Goal: Task Accomplishment & Management: Manage account settings

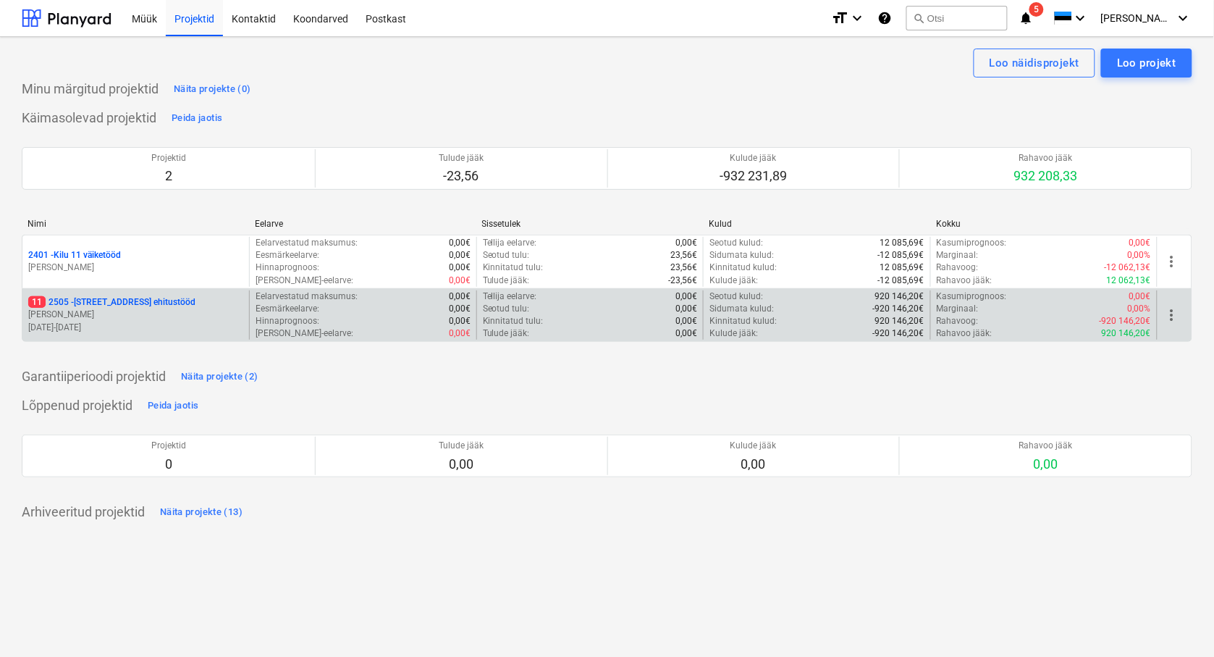
click at [80, 303] on p "[STREET_ADDRESS]" at bounding box center [111, 302] width 167 height 12
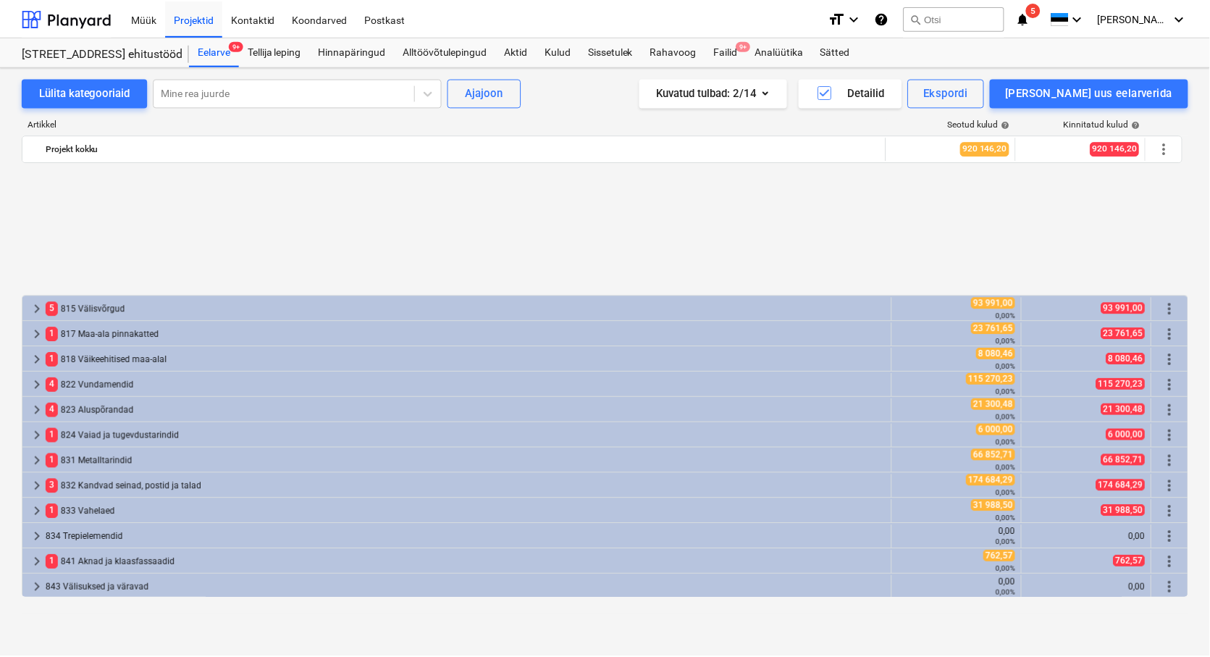
scroll to position [643, 0]
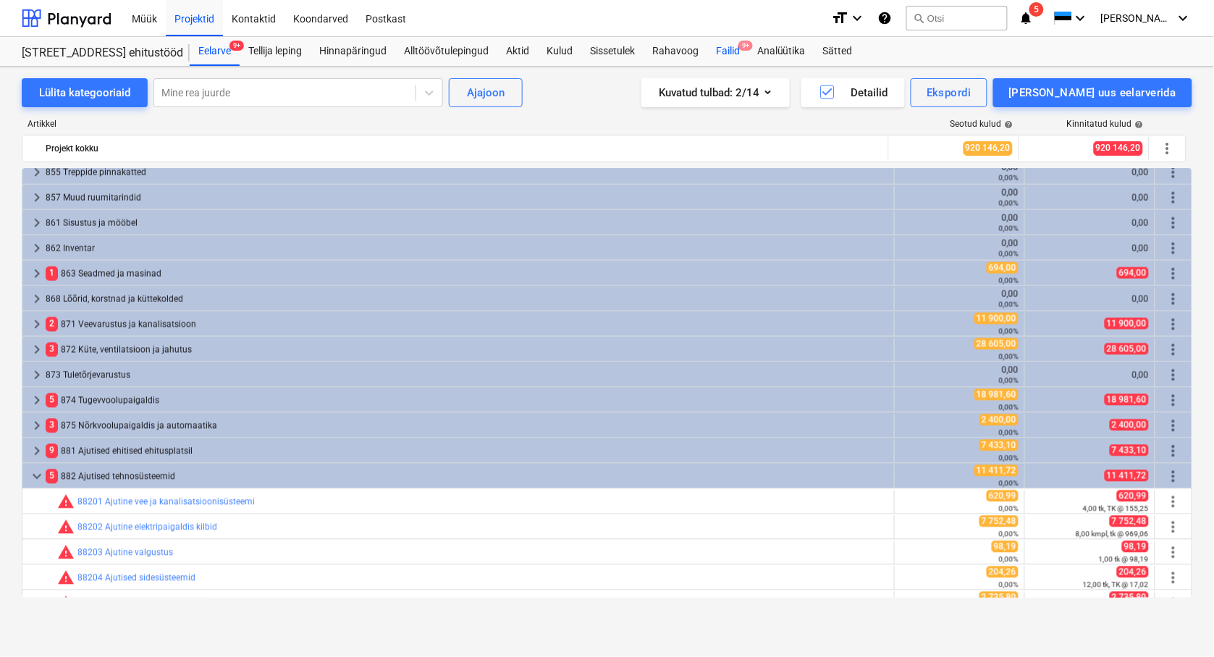
click at [731, 56] on div "Failid 9+" at bounding box center [727, 51] width 41 height 29
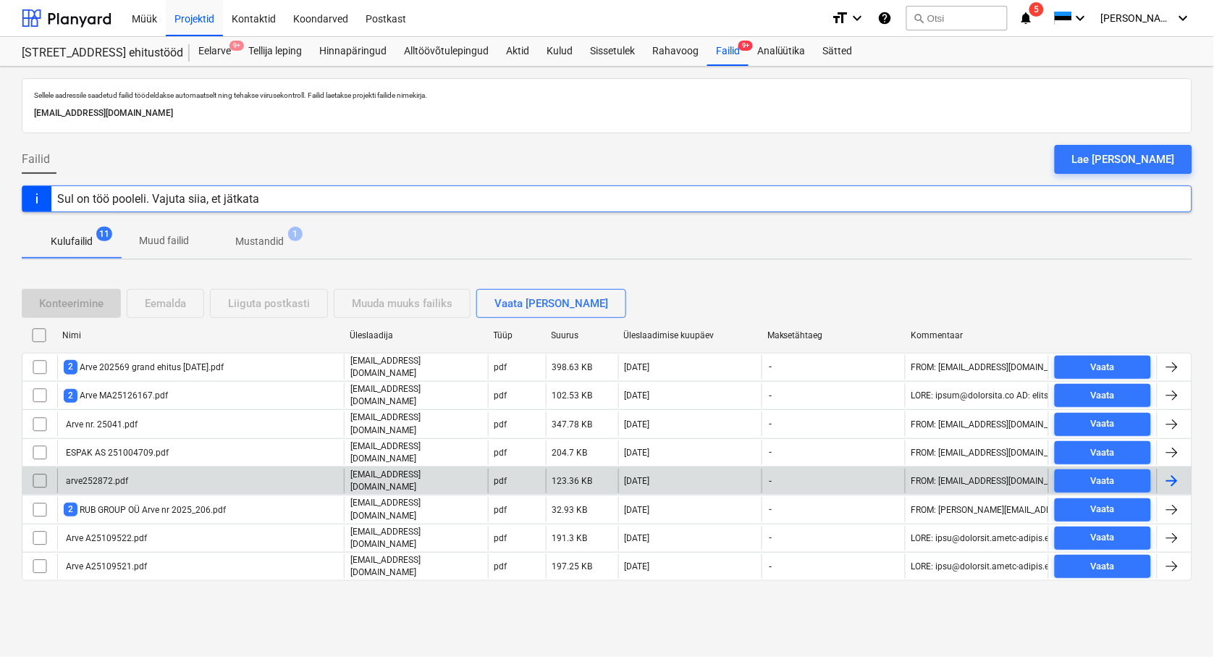
click at [96, 476] on div "arve252872.pdf" at bounding box center [96, 481] width 64 height 10
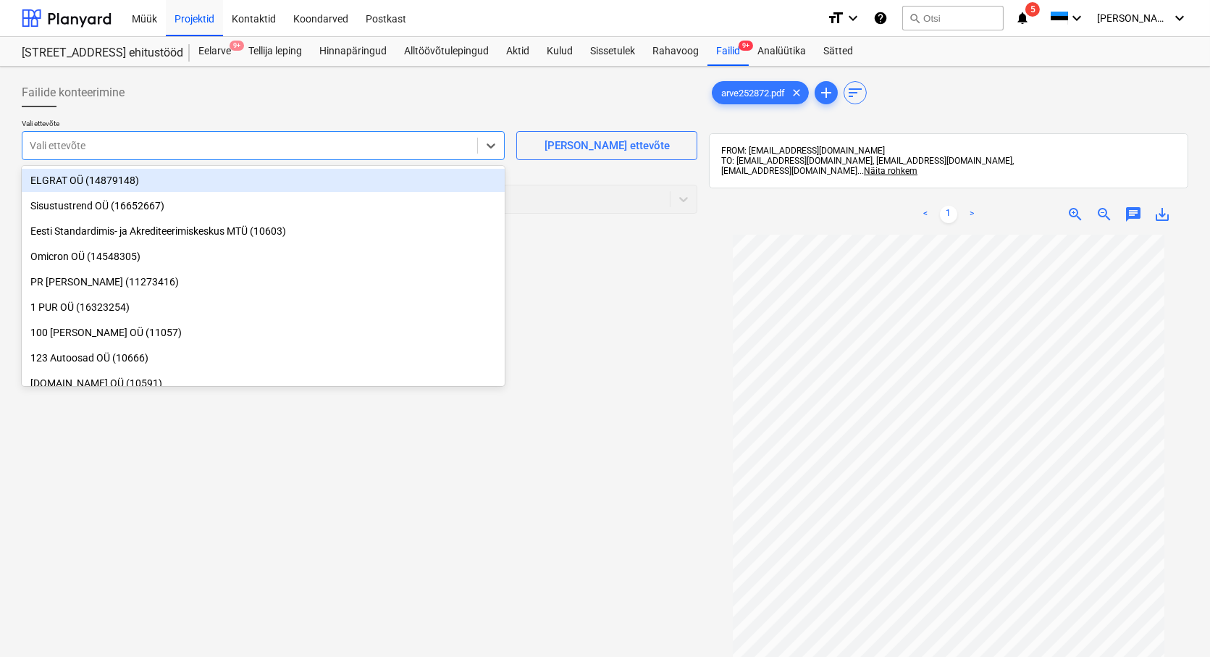
drag, startPoint x: 67, startPoint y: 140, endPoint x: 71, endPoint y: 133, distance: 7.5
click at [67, 139] on div at bounding box center [250, 145] width 440 height 14
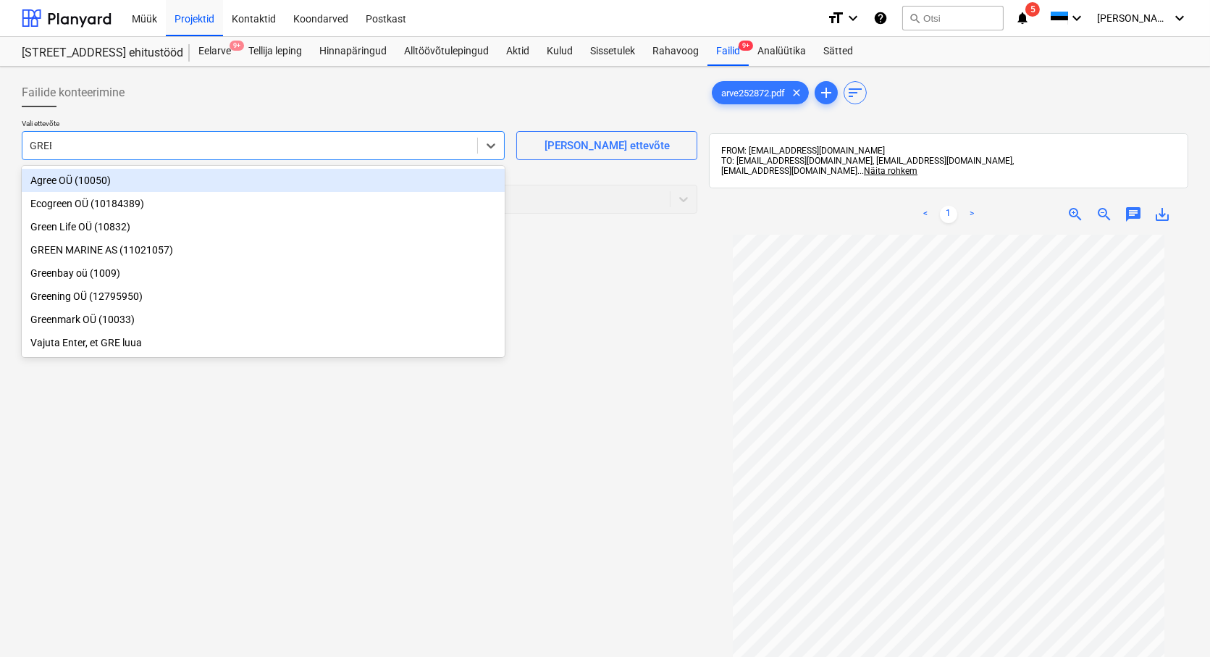
type input "GREEN"
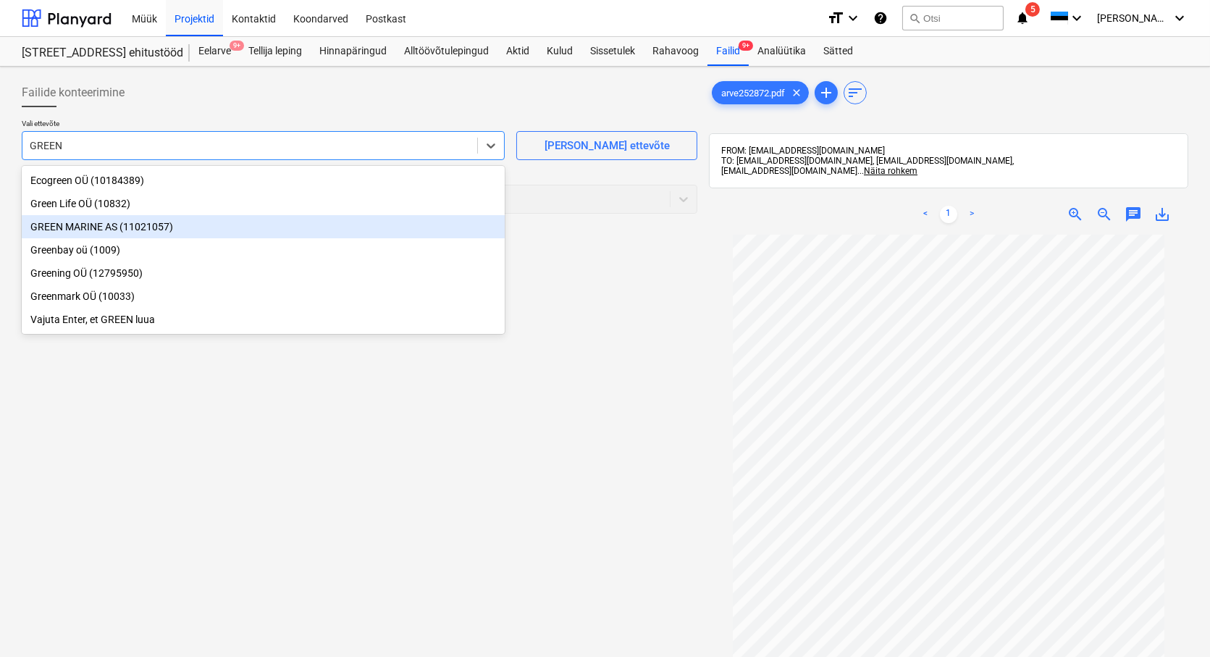
click at [65, 230] on div "GREEN MARINE AS (11021057)" at bounding box center [263, 226] width 483 height 23
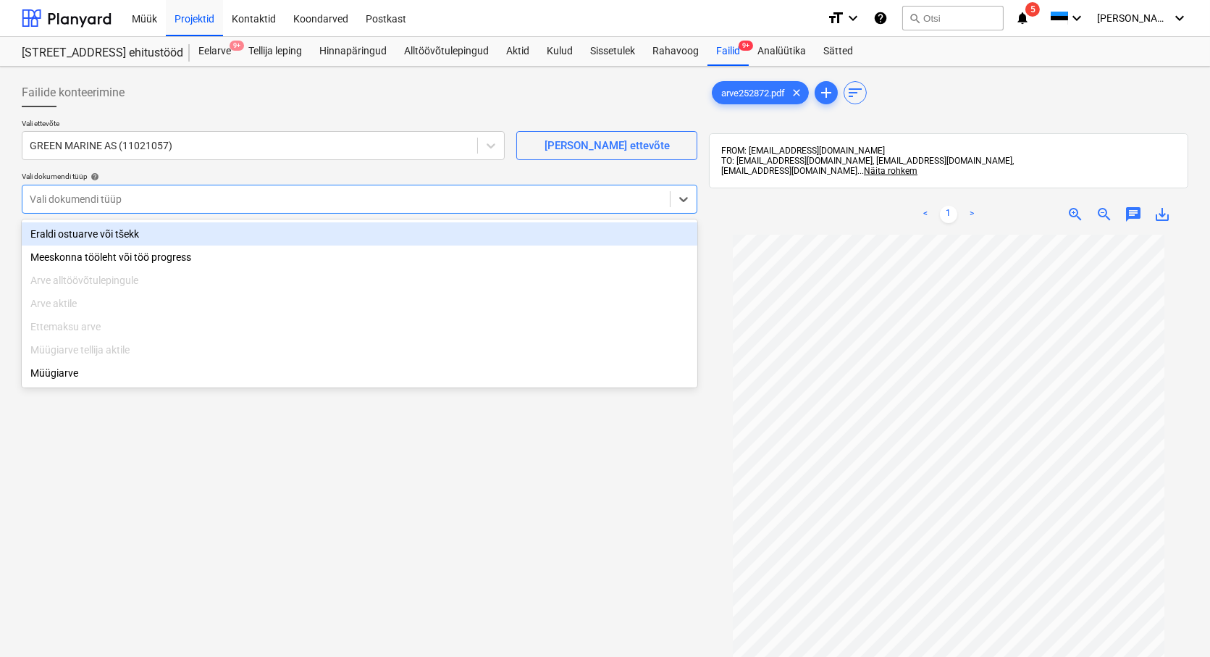
click at [56, 197] on div at bounding box center [346, 199] width 633 height 14
click at [75, 228] on div "Eraldi ostuarve või tšekk" at bounding box center [360, 233] width 676 height 23
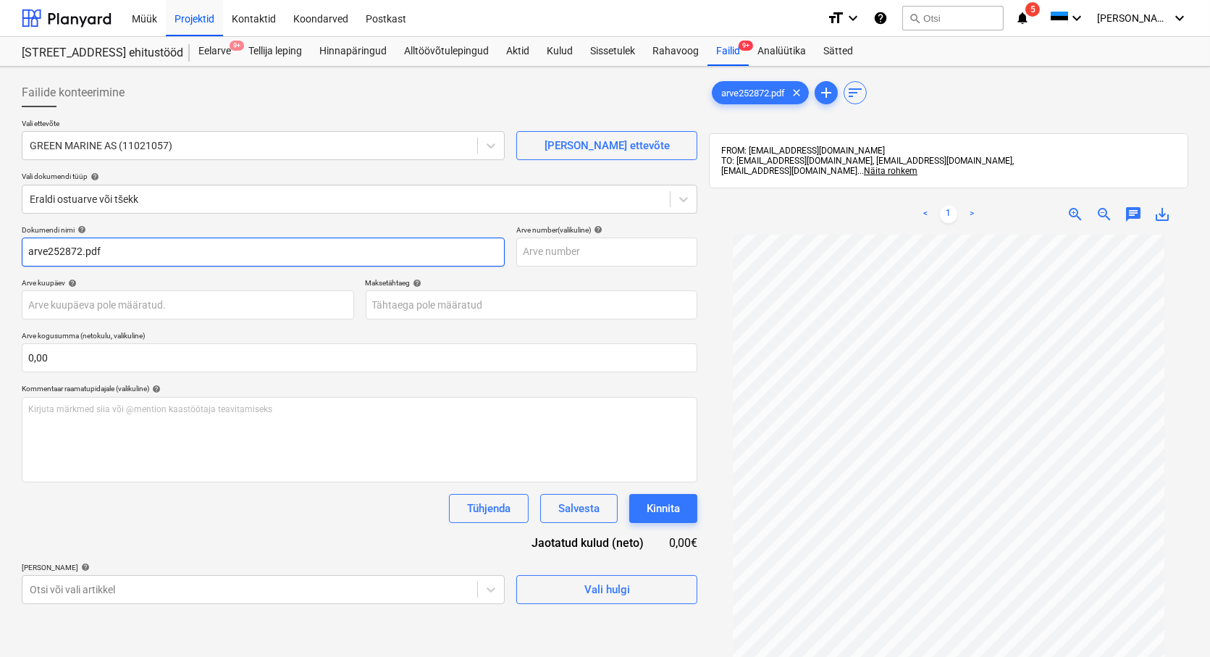
drag, startPoint x: 48, startPoint y: 253, endPoint x: -25, endPoint y: 256, distance: 72.4
click at [0, 256] on html "Müük Projektid Kontaktid Koondarved Postkast format_size keyboard_arrow_down he…" at bounding box center [605, 328] width 1210 height 657
drag, startPoint x: 94, startPoint y: 262, endPoint x: 60, endPoint y: 299, distance: 50.2
click at [63, 264] on input "252872.pdf" at bounding box center [263, 251] width 483 height 29
type input "252872"
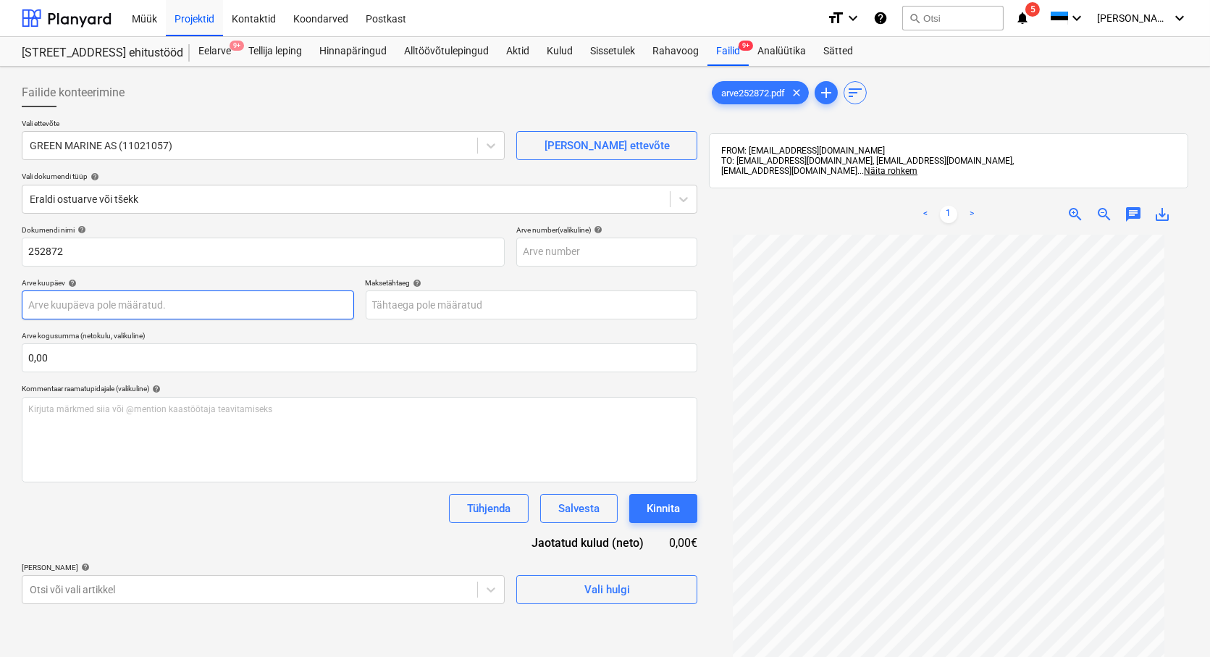
click at [55, 306] on body "Müük Projektid Kontaktid Koondarved Postkast format_size keyboard_arrow_down he…" at bounding box center [605, 328] width 1210 height 657
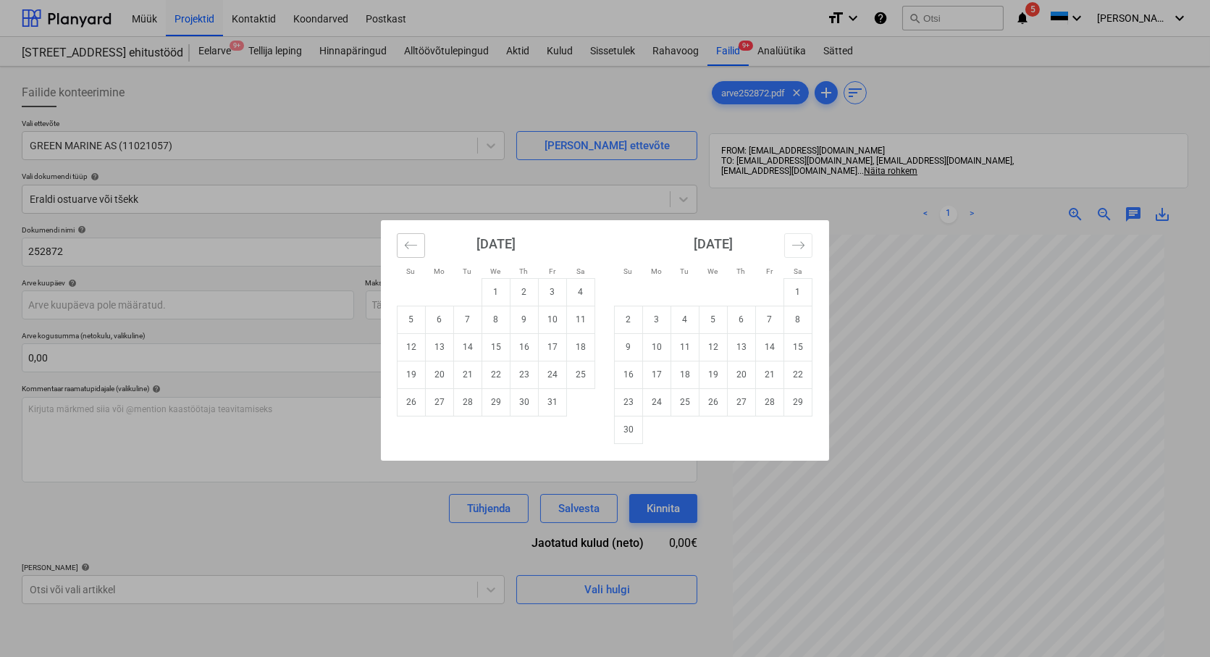
click at [408, 239] on icon "Move backward to switch to the previous month." at bounding box center [411, 245] width 14 height 14
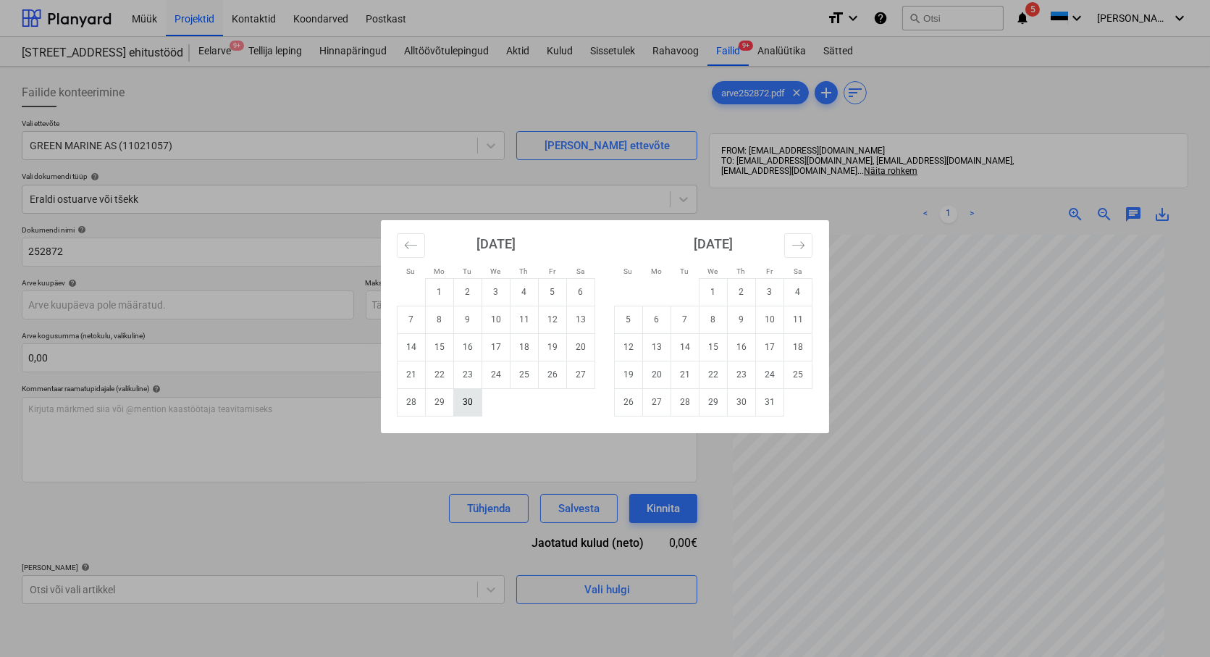
click at [465, 401] on td "30" at bounding box center [468, 402] width 28 height 28
type input "[DATE]"
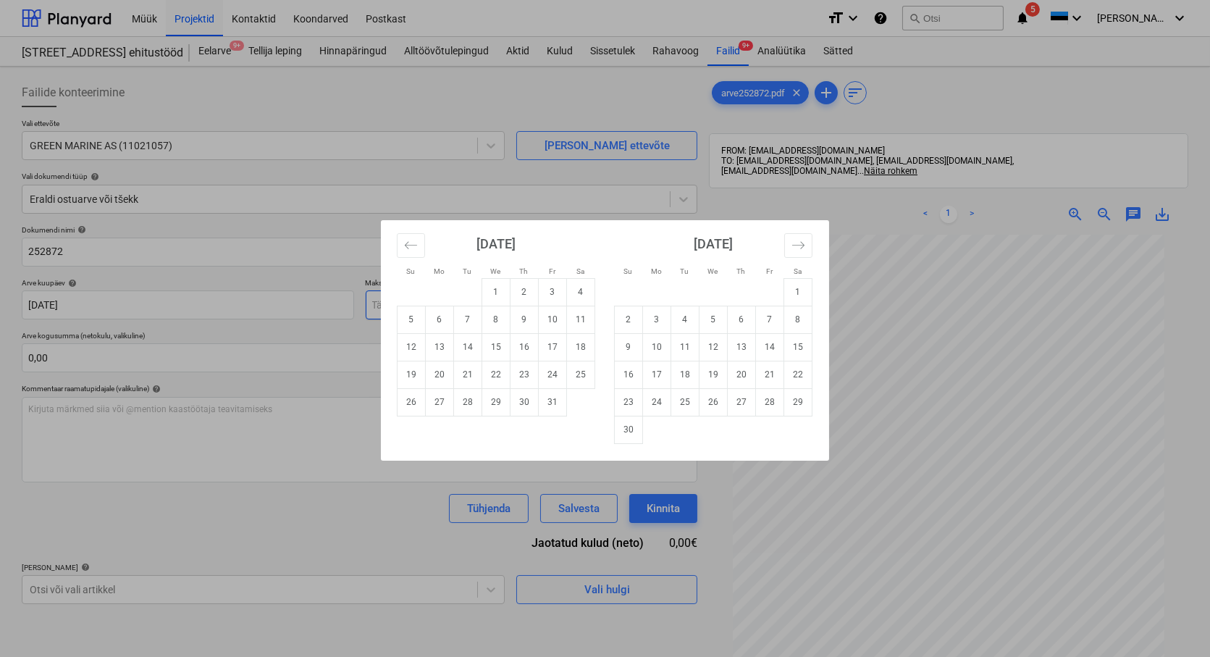
click at [438, 305] on body "Müük Projektid Kontaktid Koondarved Postkast format_size keyboard_arrow_down he…" at bounding box center [605, 328] width 1210 height 657
click at [471, 373] on td "21" at bounding box center [468, 375] width 28 height 28
type input "[DATE]"
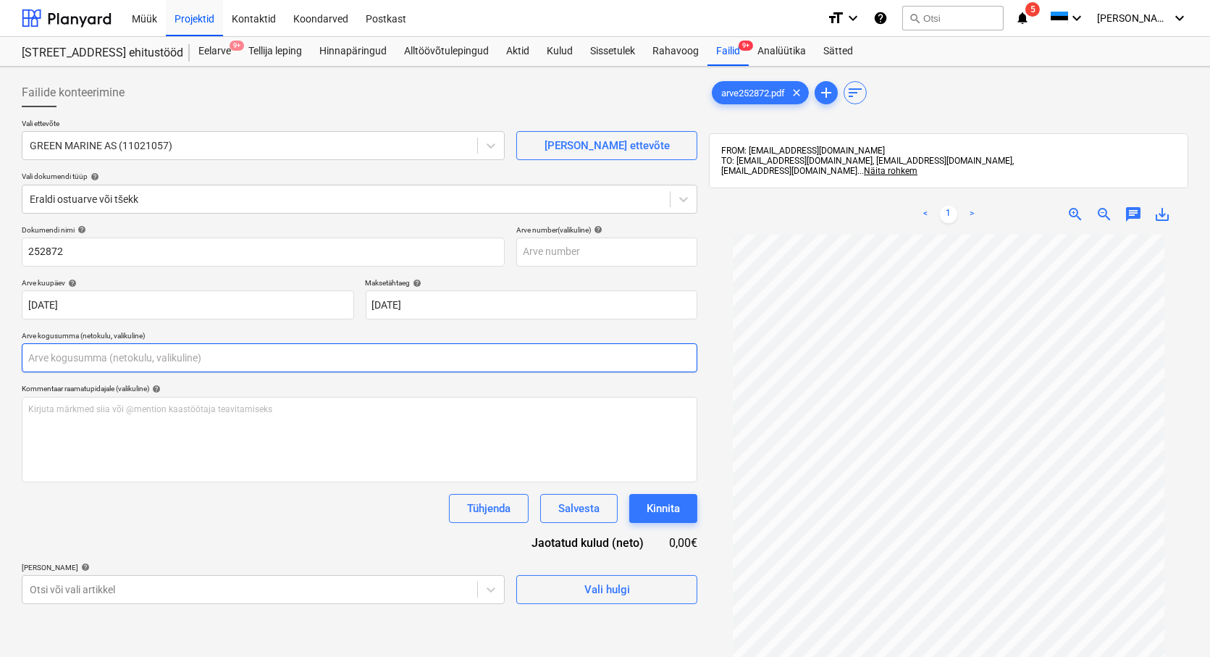
click at [106, 352] on input "text" at bounding box center [360, 357] width 676 height 29
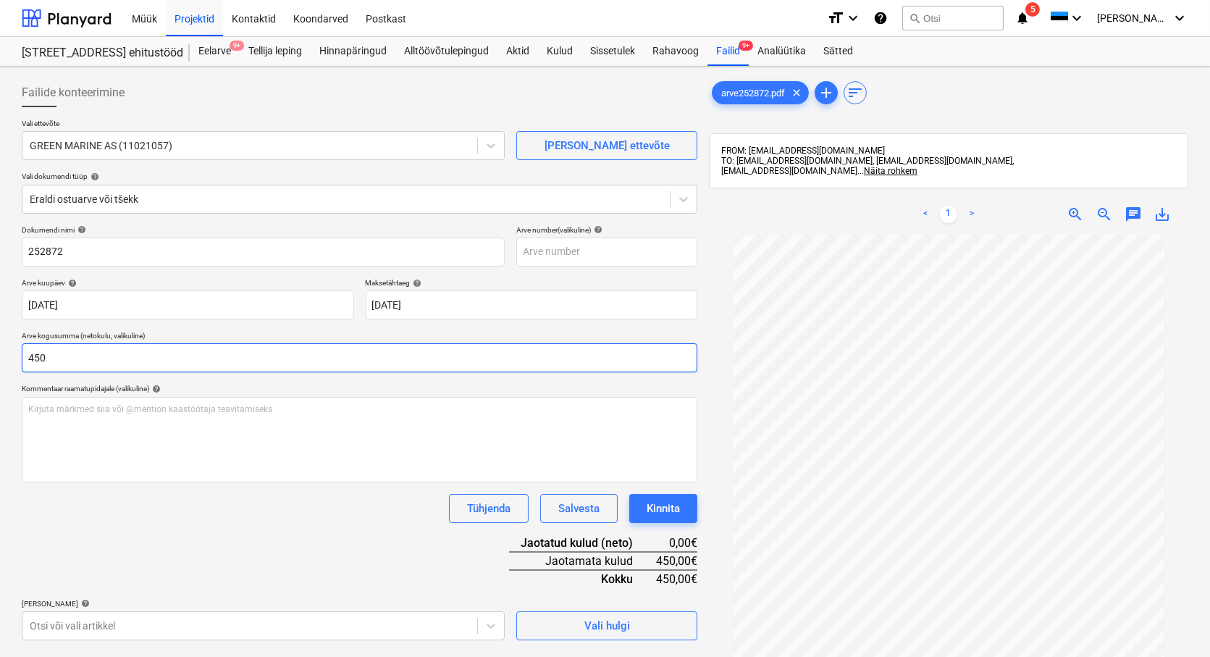
scroll to position [206, 0]
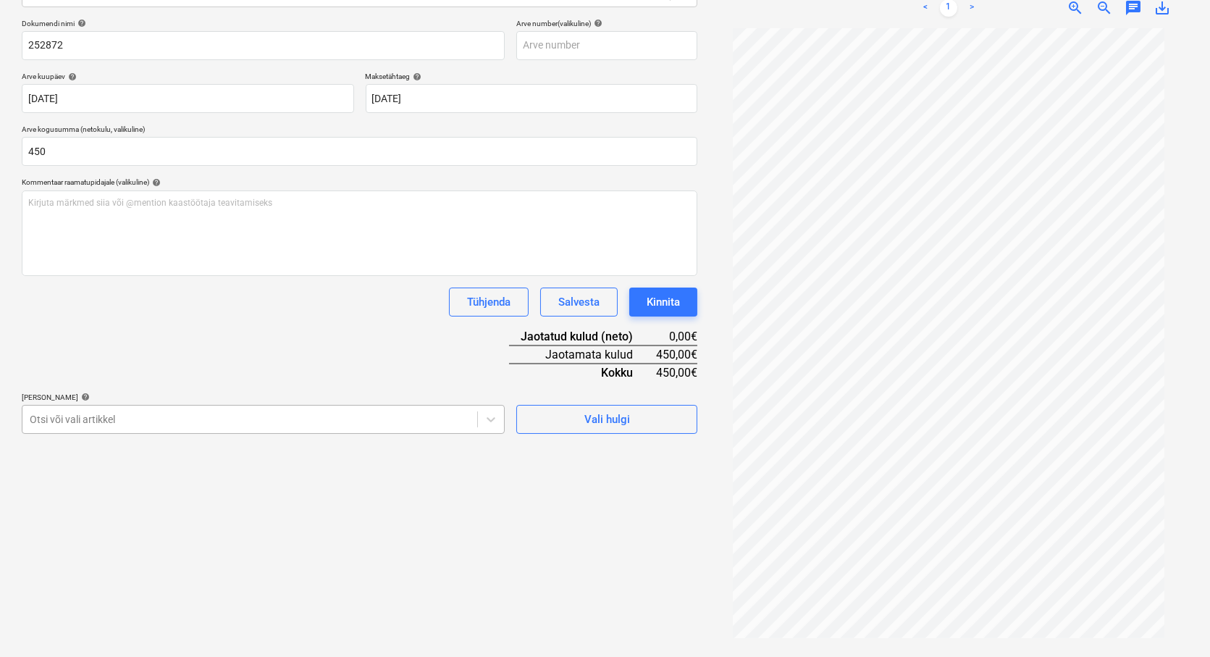
type input "450,00"
click at [51, 424] on div at bounding box center [250, 418] width 440 height 14
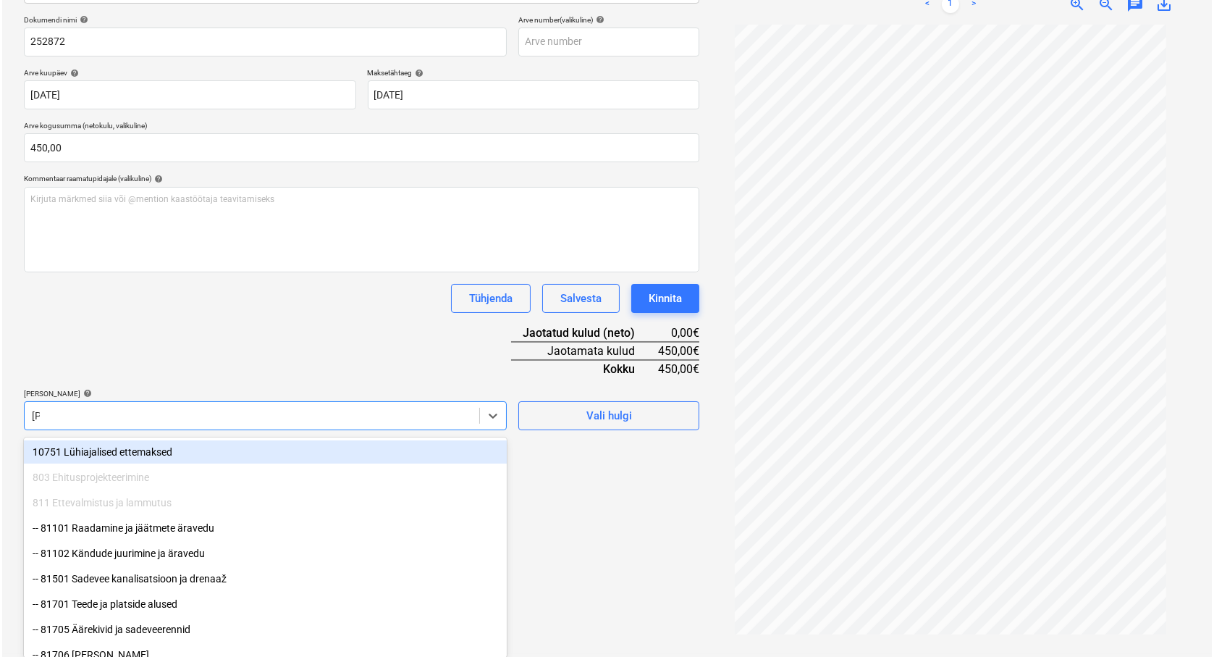
scroll to position [206, 0]
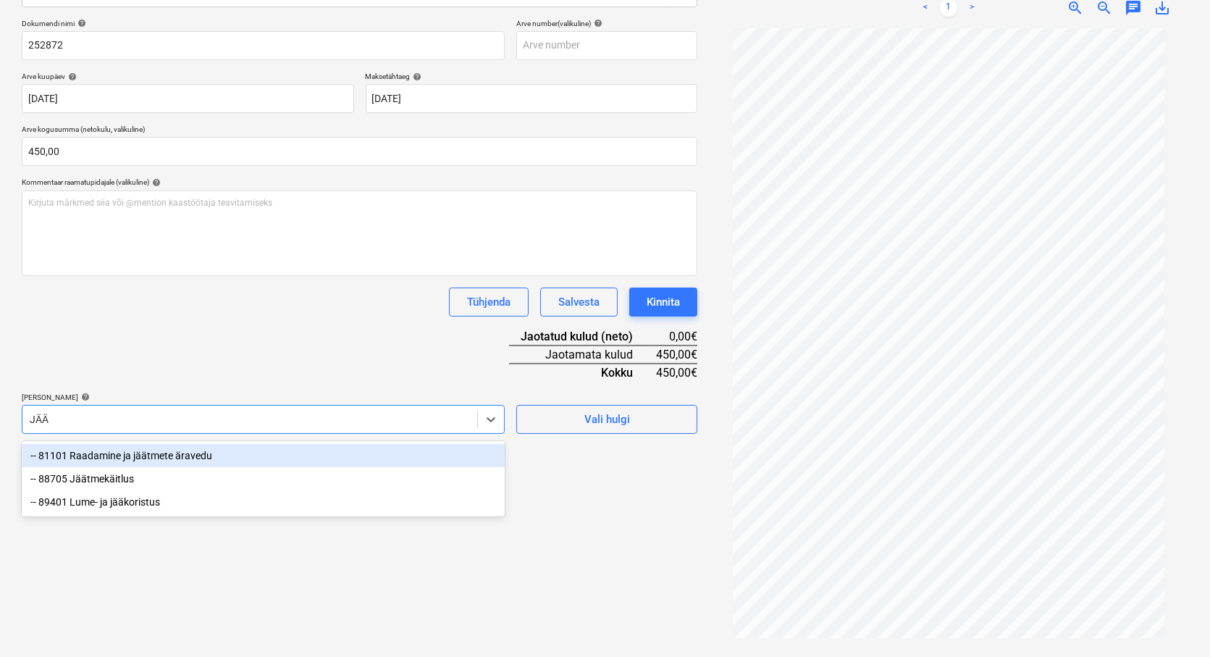
type input "JÄÄT"
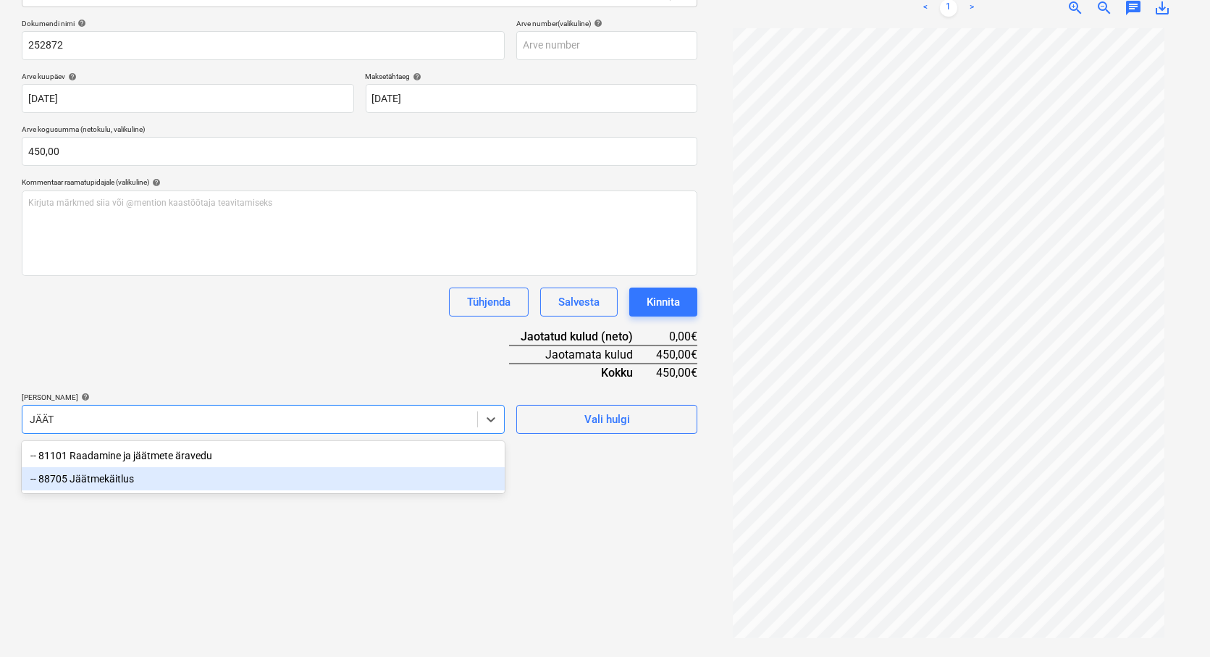
click at [103, 478] on div "-- 88705 Jäätmekäitlus" at bounding box center [263, 478] width 483 height 23
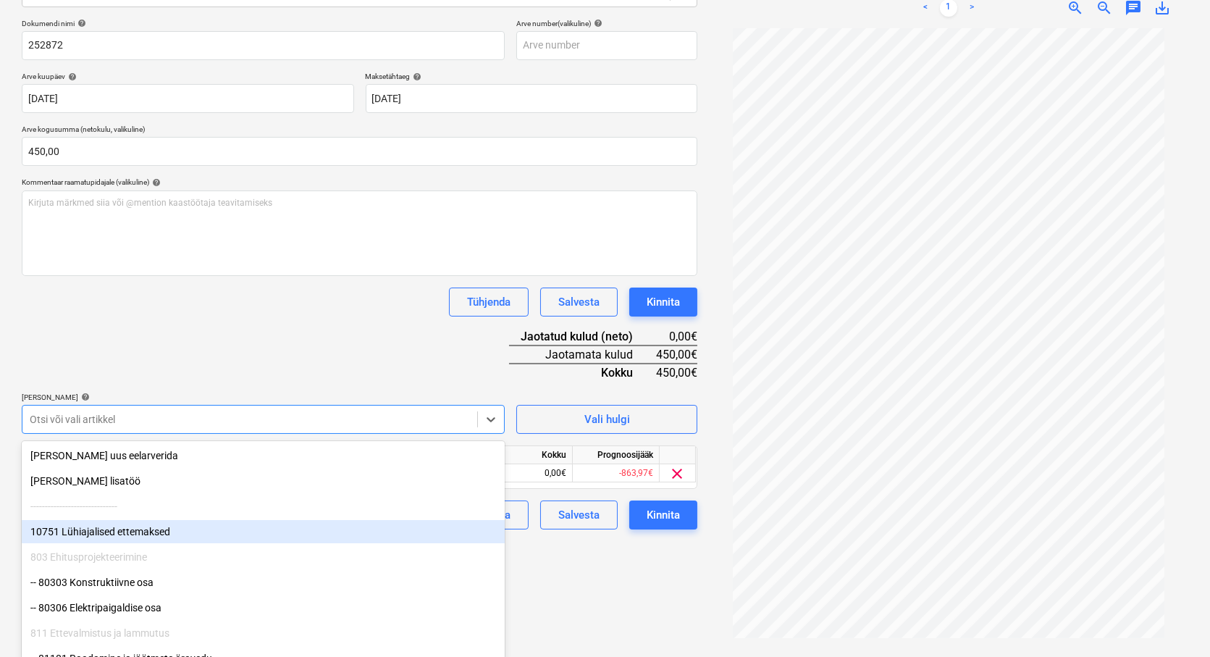
click at [608, 602] on div "Failide konteerimine Vali ettevõte GREEN MARINE AS (11021057) [PERSON_NAME] ett…" at bounding box center [359, 259] width 687 height 786
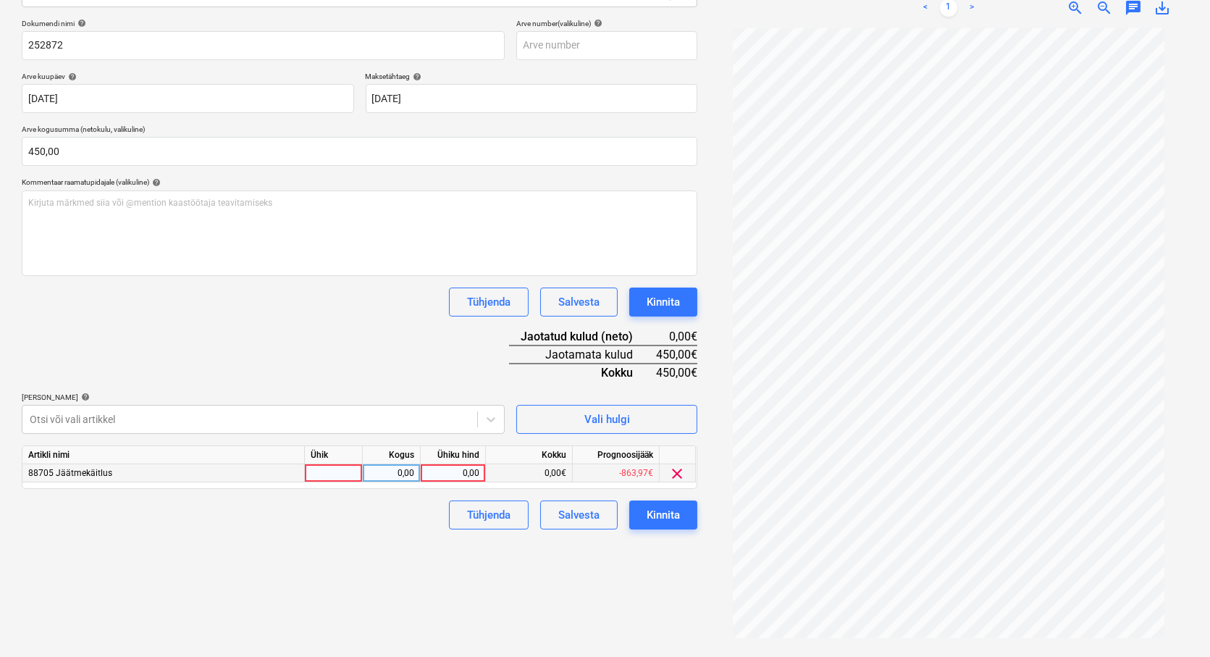
click at [338, 479] on div at bounding box center [334, 473] width 58 height 18
type input "TK"
click at [402, 474] on div "0,00" at bounding box center [392, 473] width 46 height 18
type input "1"
click at [471, 471] on div "0,00" at bounding box center [452, 473] width 53 height 18
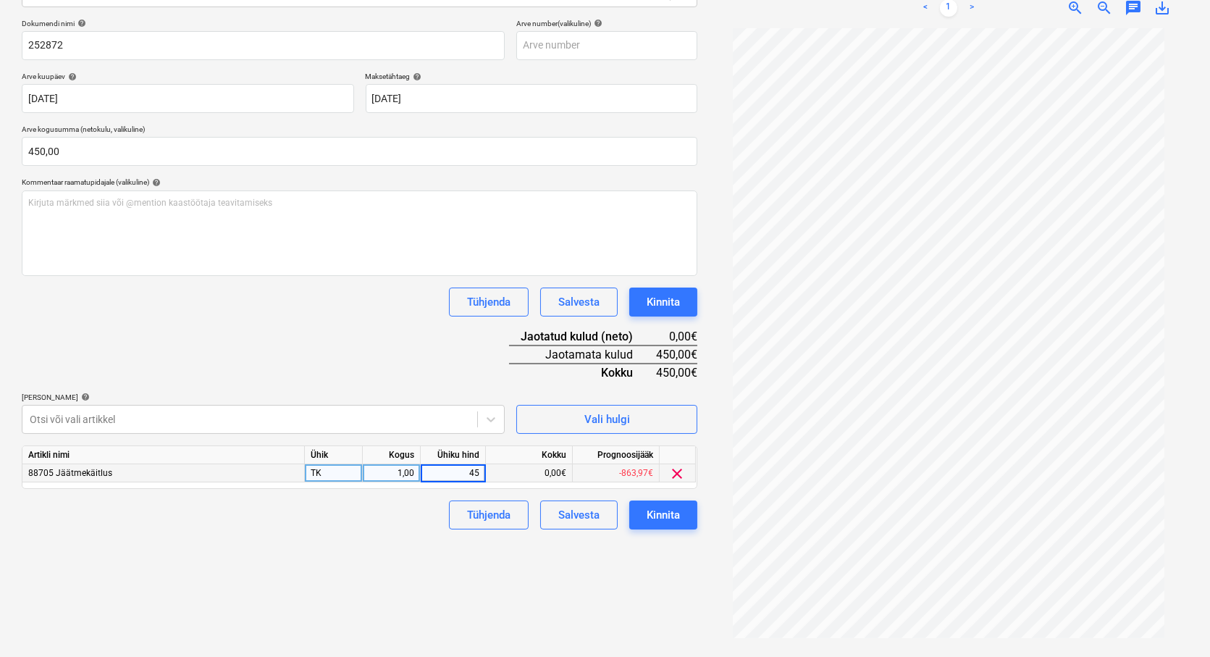
type input "450"
click at [666, 519] on div "Kinnita" at bounding box center [663, 514] width 33 height 19
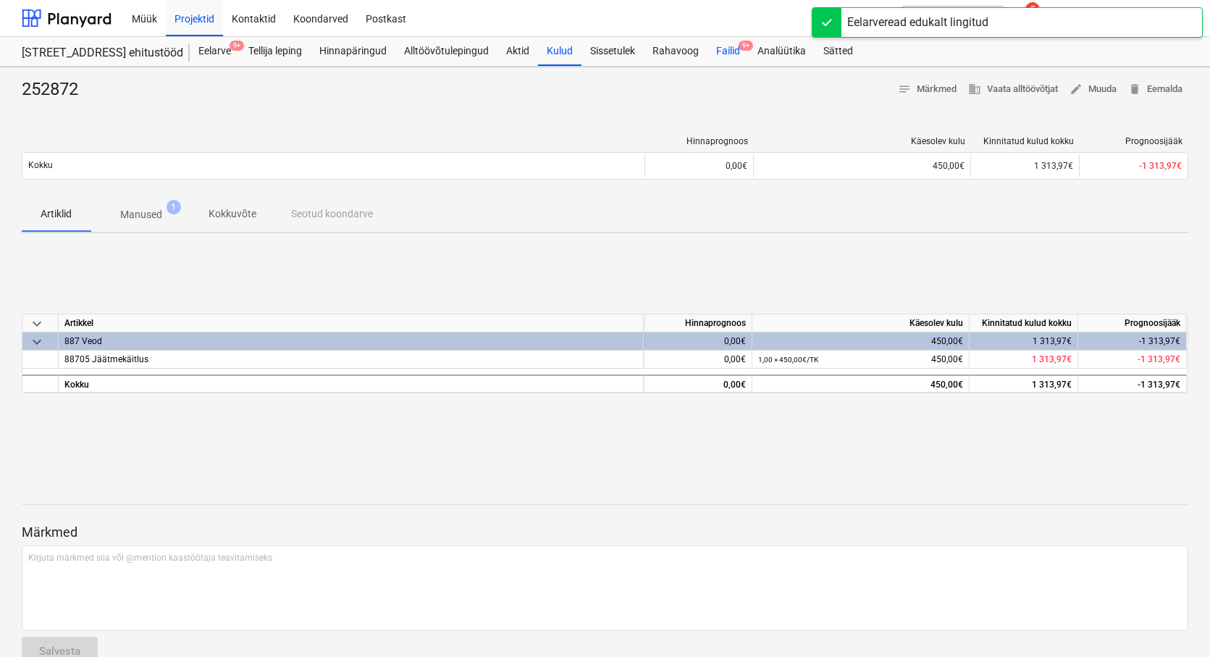
drag, startPoint x: 725, startPoint y: 46, endPoint x: 722, endPoint y: 64, distance: 18.5
click at [725, 46] on div "Failid 9+" at bounding box center [727, 51] width 41 height 29
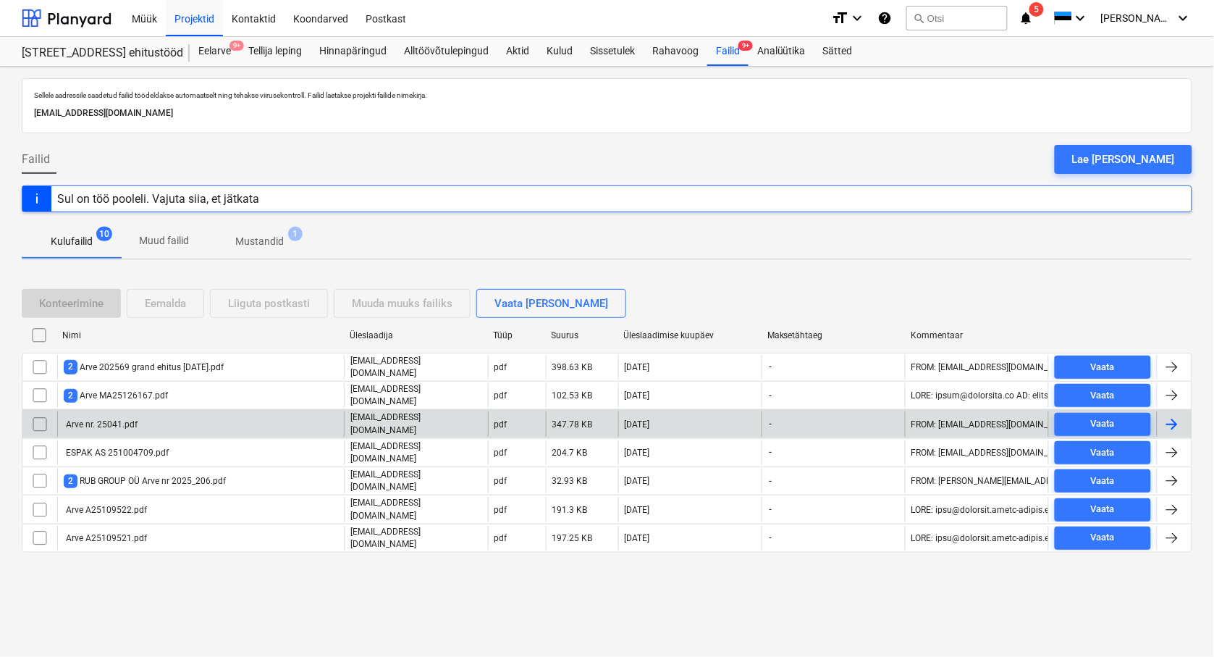
click at [98, 419] on div "Arve nr. 25041.pdf" at bounding box center [101, 424] width 74 height 10
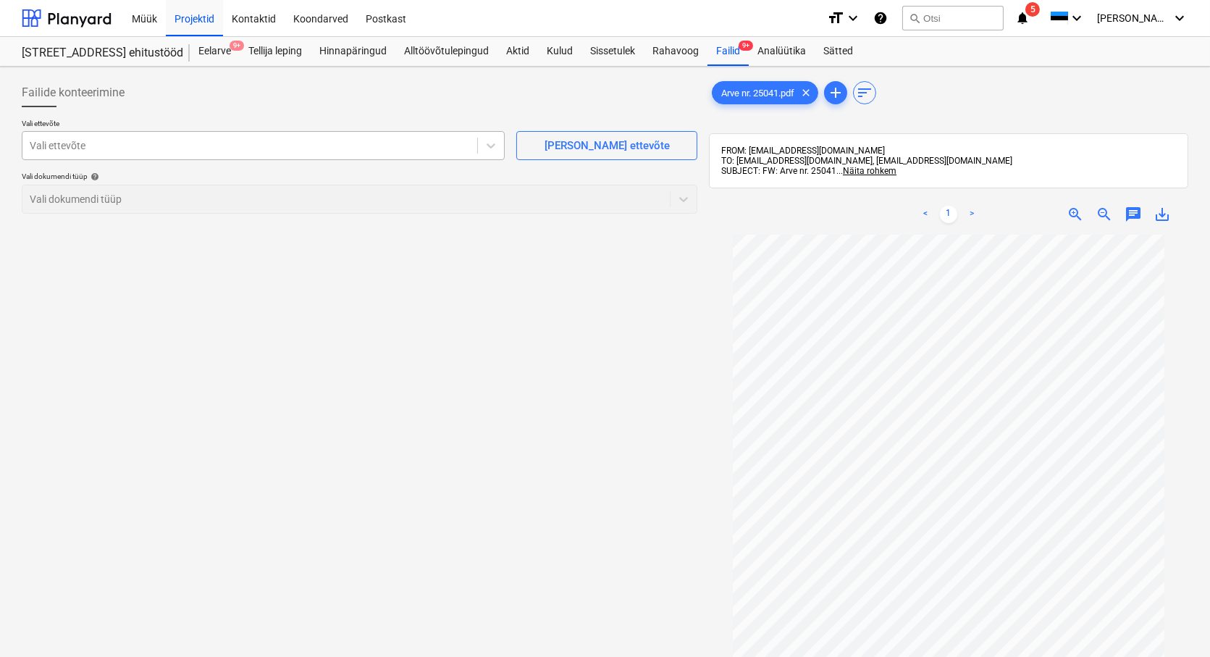
click at [46, 148] on div at bounding box center [250, 145] width 440 height 14
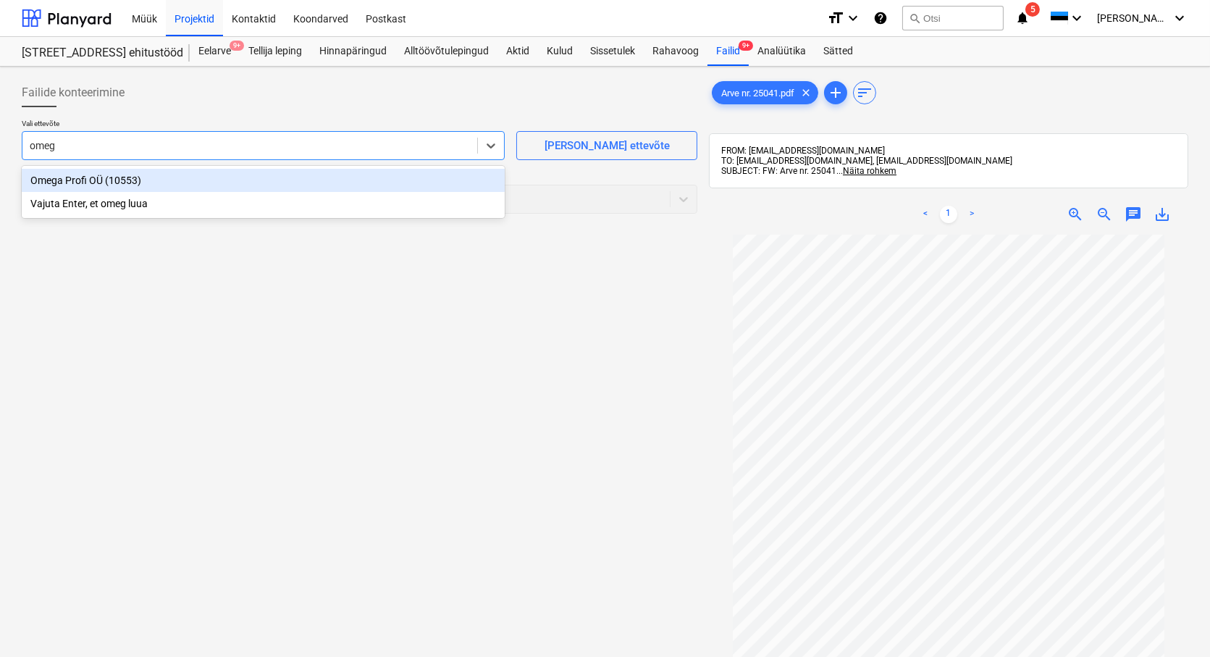
type input "omega"
click at [71, 172] on div "Omega Profi OÜ (10553)" at bounding box center [263, 180] width 483 height 23
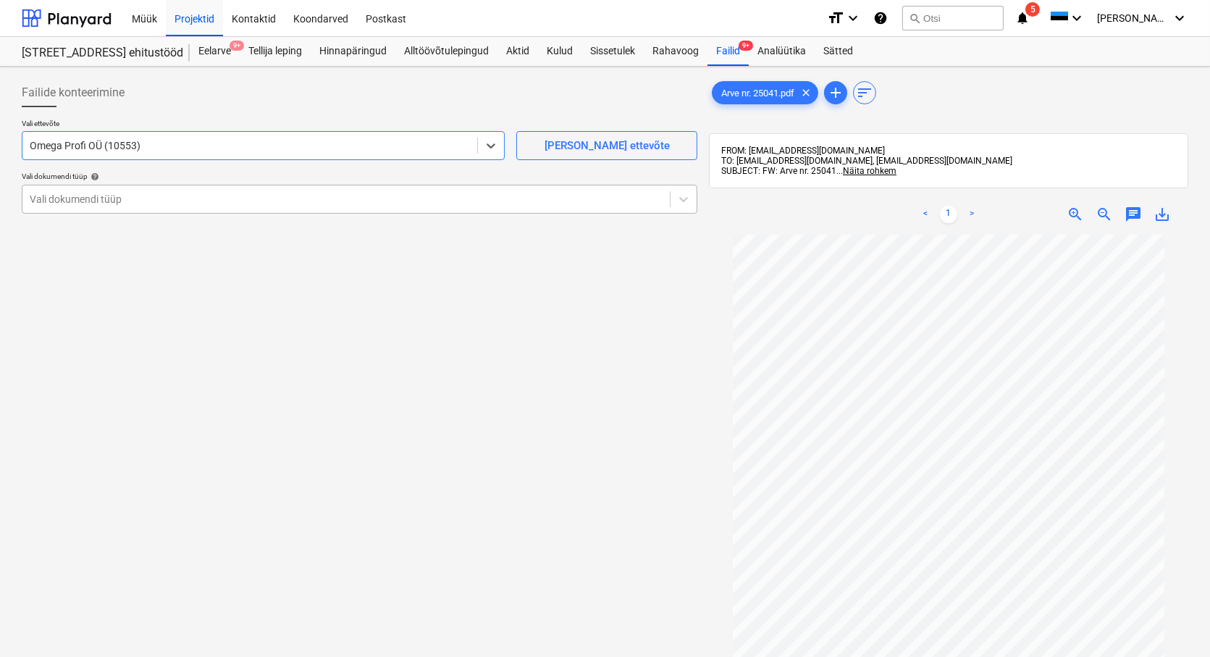
click at [54, 192] on div at bounding box center [346, 199] width 633 height 14
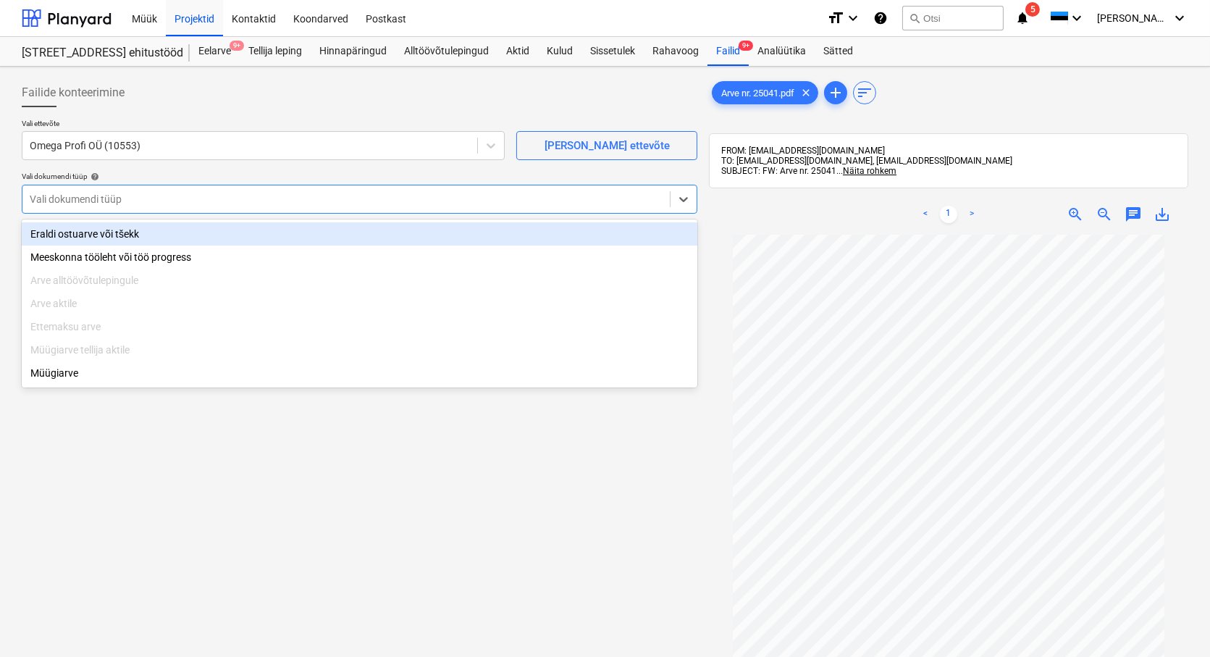
click at [82, 226] on div "Eraldi ostuarve või tšekk" at bounding box center [360, 233] width 676 height 23
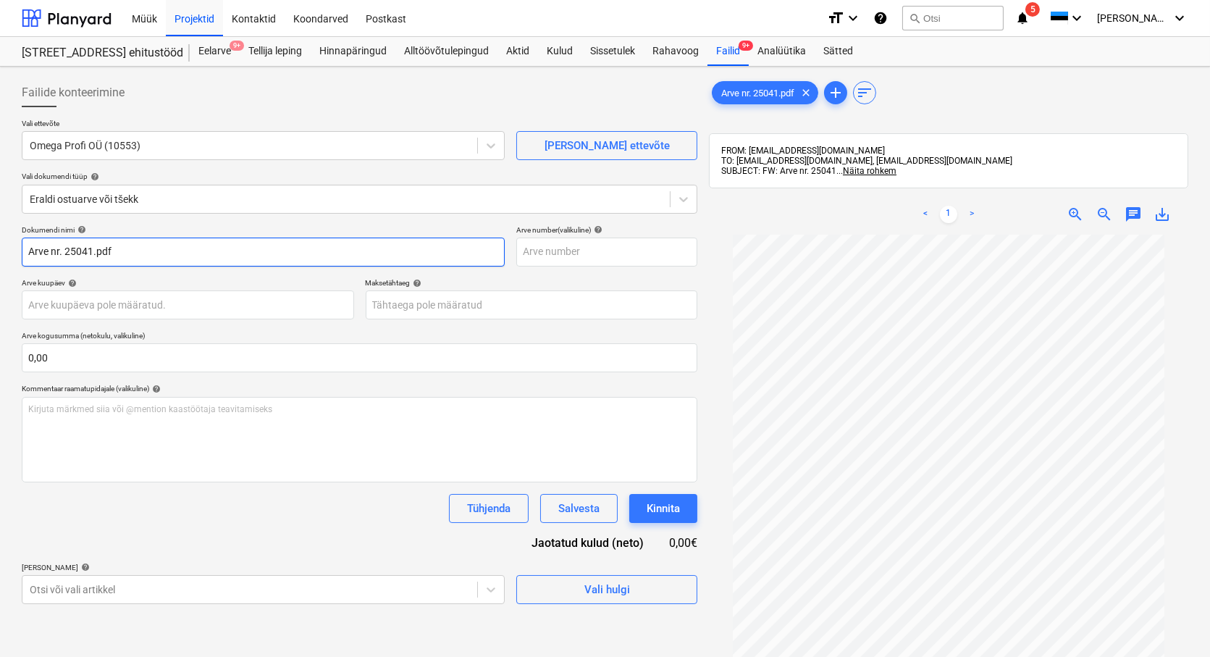
drag, startPoint x: 62, startPoint y: 251, endPoint x: -5, endPoint y: 242, distance: 67.3
click at [0, 242] on html "Müük Projektid Kontaktid Koondarved Postkast format_size keyboard_arrow_down he…" at bounding box center [605, 328] width 1210 height 657
drag, startPoint x: 102, startPoint y: 239, endPoint x: 59, endPoint y: 252, distance: 44.7
click at [58, 251] on input "25041.pdf" at bounding box center [263, 251] width 483 height 29
type input "25041"
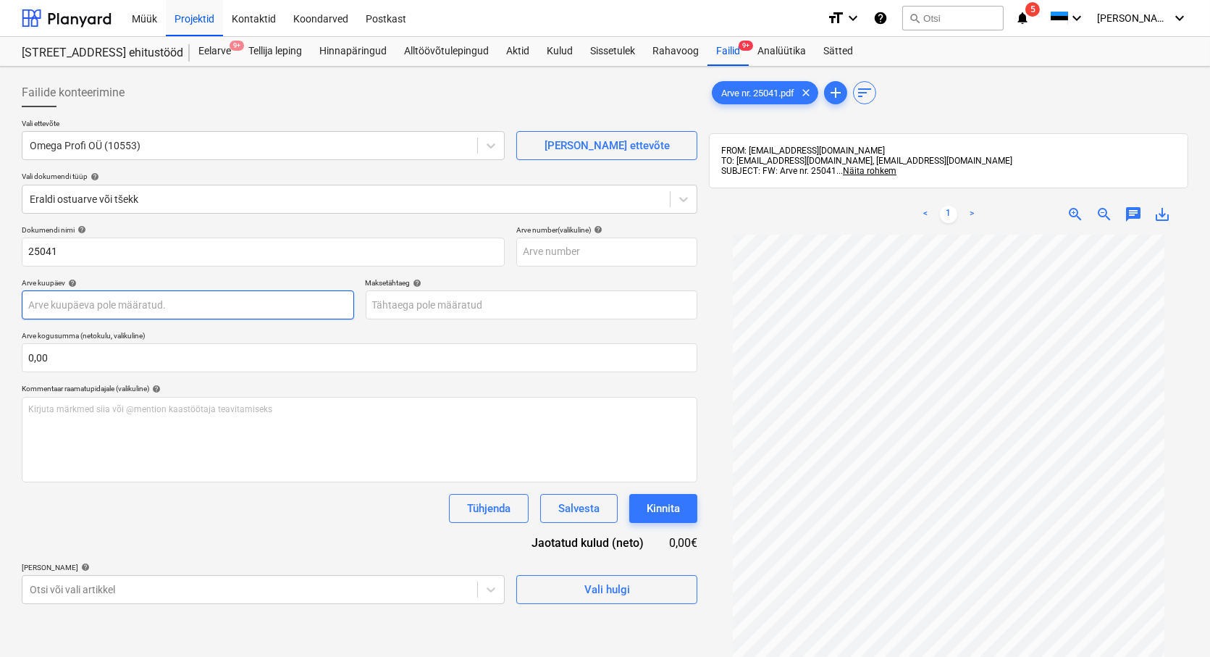
click at [47, 302] on body "Müük Projektid Kontaktid Koondarved Postkast format_size keyboard_arrow_down he…" at bounding box center [605, 328] width 1210 height 657
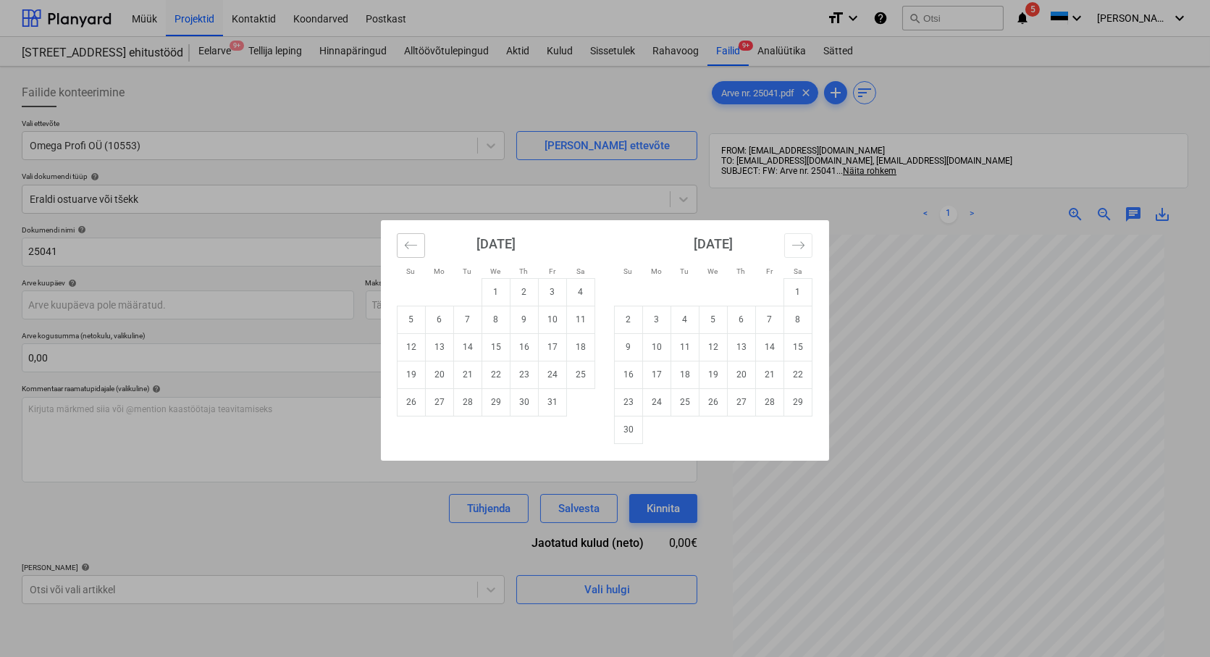
click at [408, 249] on icon "Move backward to switch to the previous month." at bounding box center [411, 245] width 14 height 14
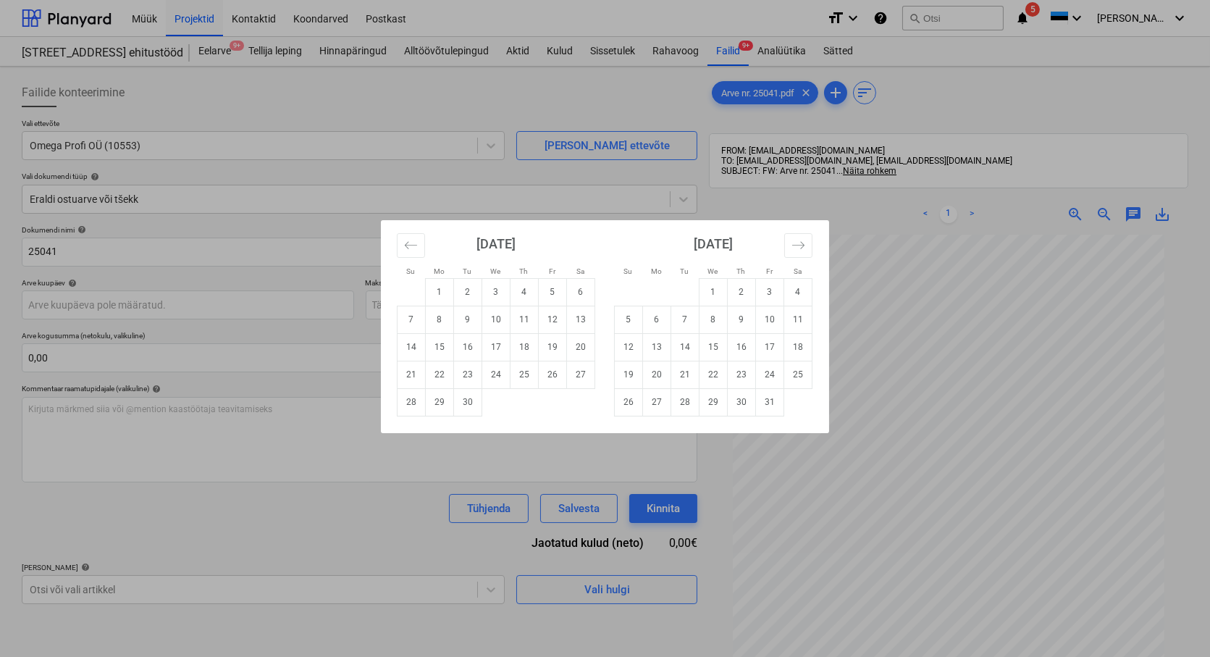
drag, startPoint x: 465, startPoint y: 400, endPoint x: 233, endPoint y: 340, distance: 239.4
click at [464, 400] on td "30" at bounding box center [468, 402] width 28 height 28
type input "[DATE]"
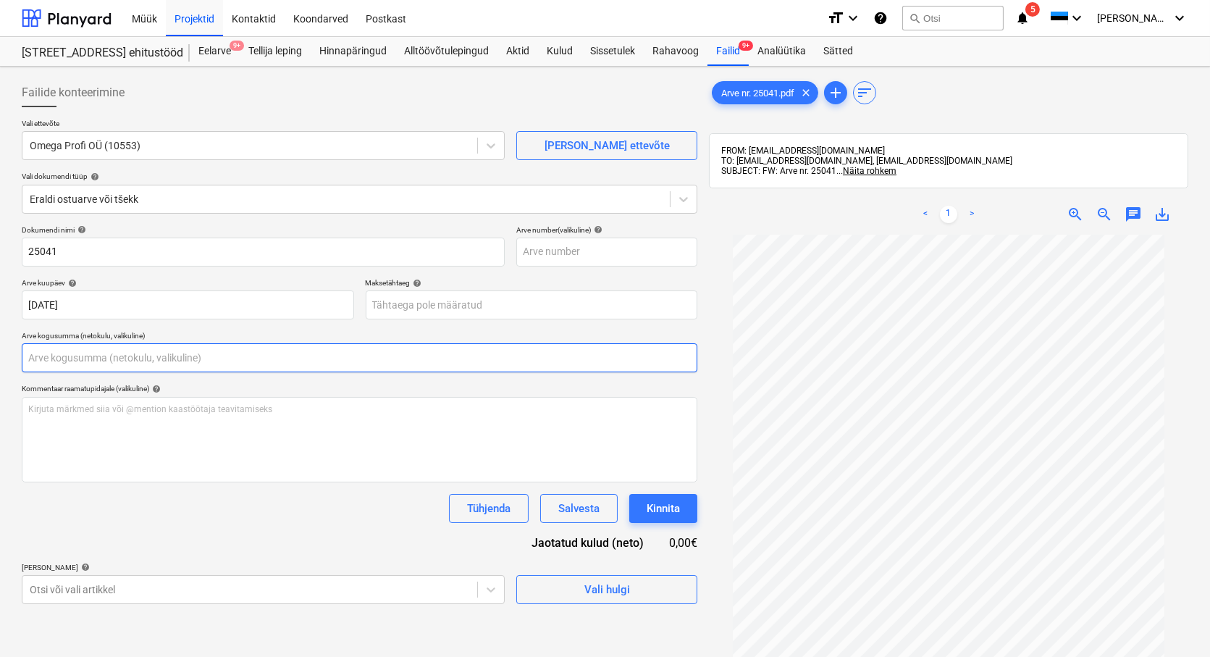
click at [70, 358] on input "text" at bounding box center [360, 357] width 676 height 29
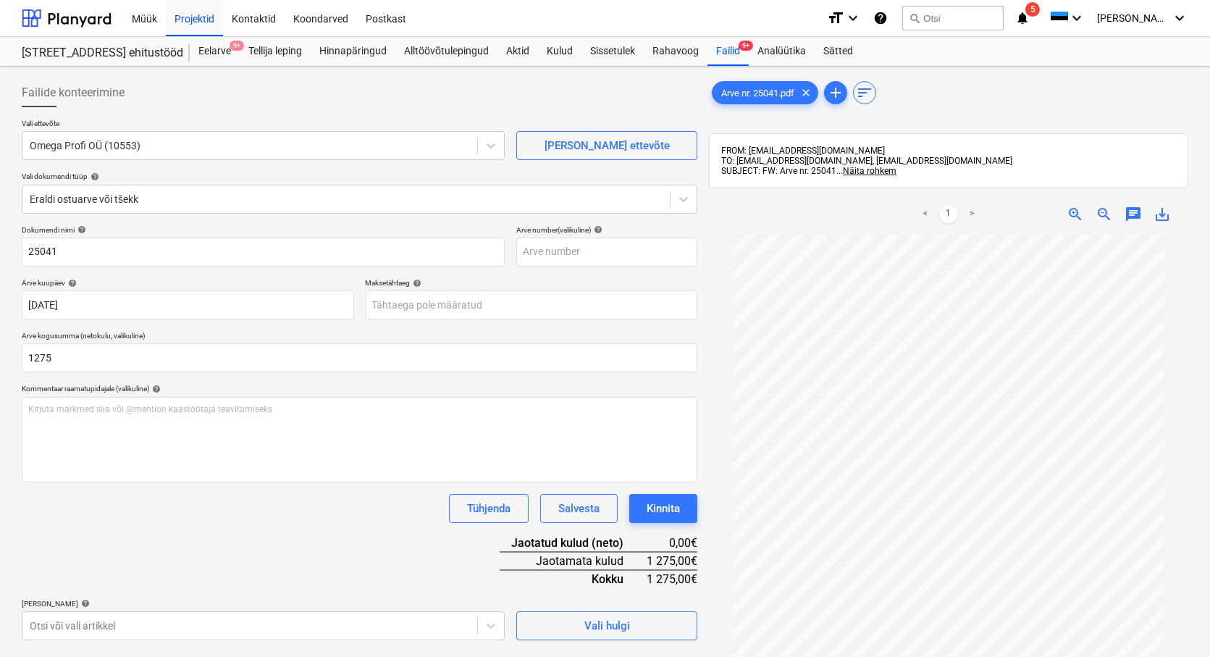
type input "1 275,00"
click at [125, 529] on div "Dokumendi nimi help 25041 Arve number (valikuline) help Arve kuupäev help [DATE…" at bounding box center [360, 432] width 676 height 415
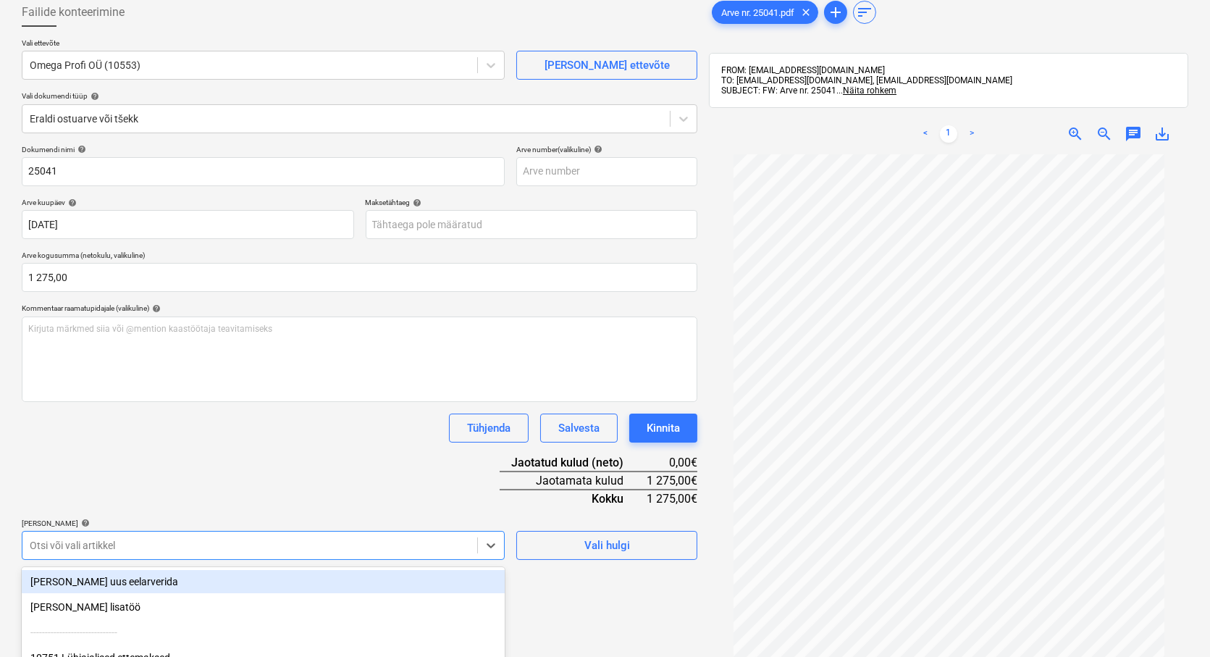
scroll to position [210, 0]
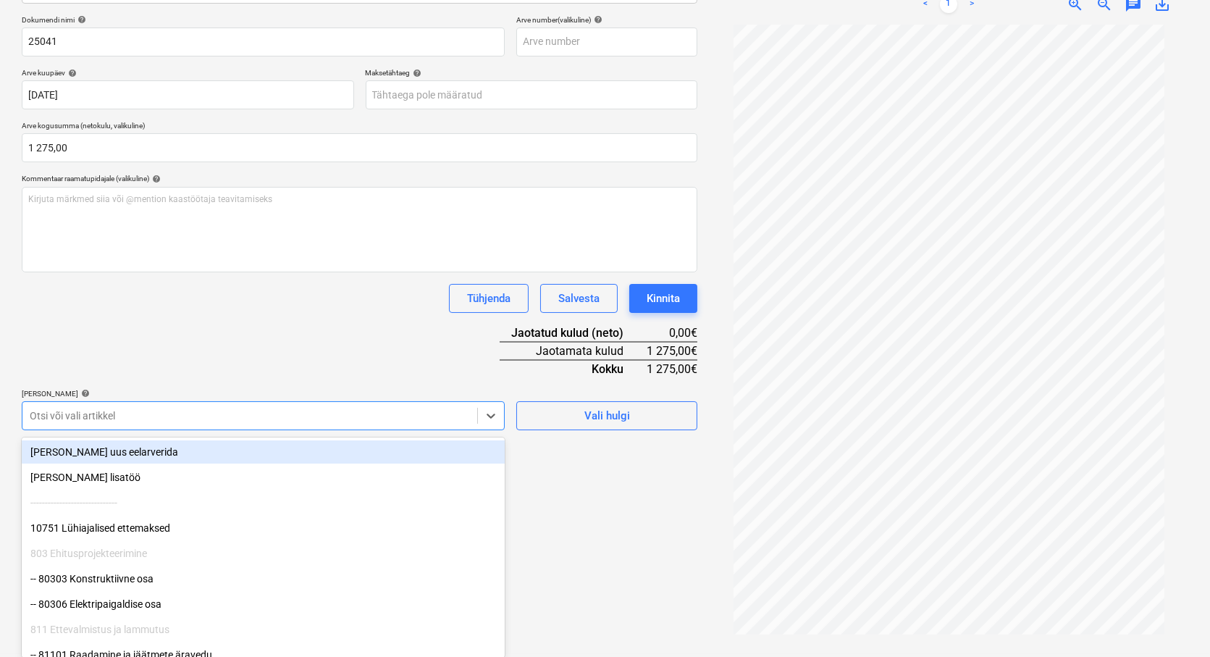
click at [76, 447] on body "Müük Projektid Kontaktid Koondarved Postkast format_size keyboard_arrow_down he…" at bounding box center [605, 118] width 1210 height 657
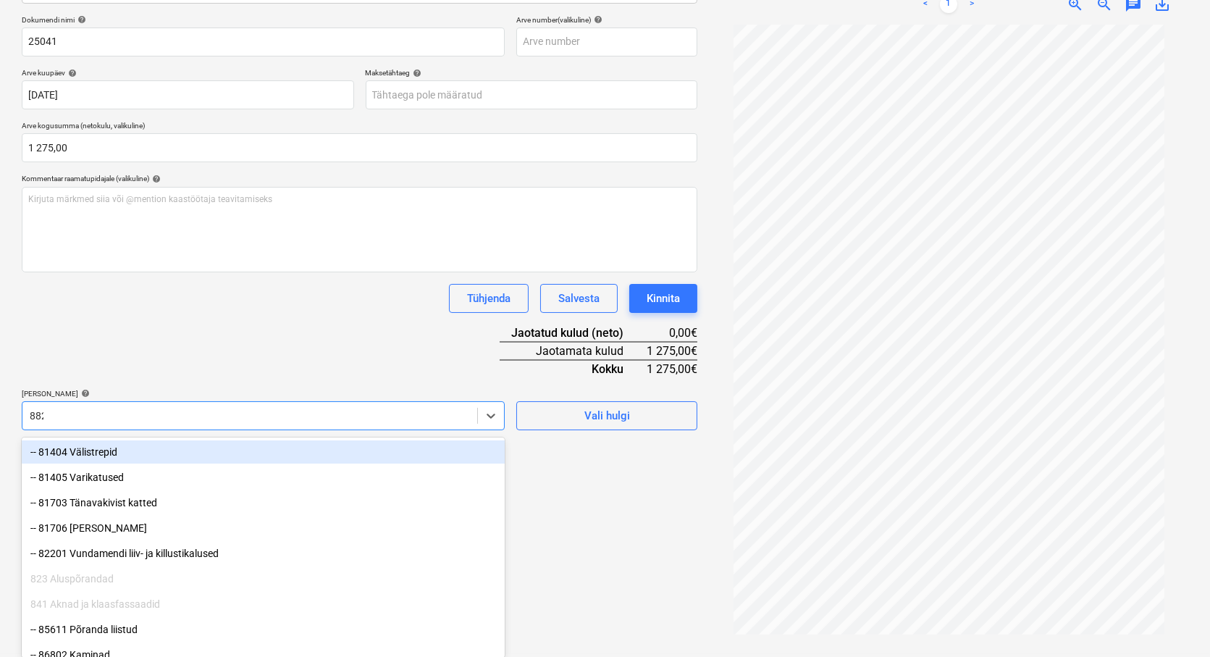
scroll to position [206, 0]
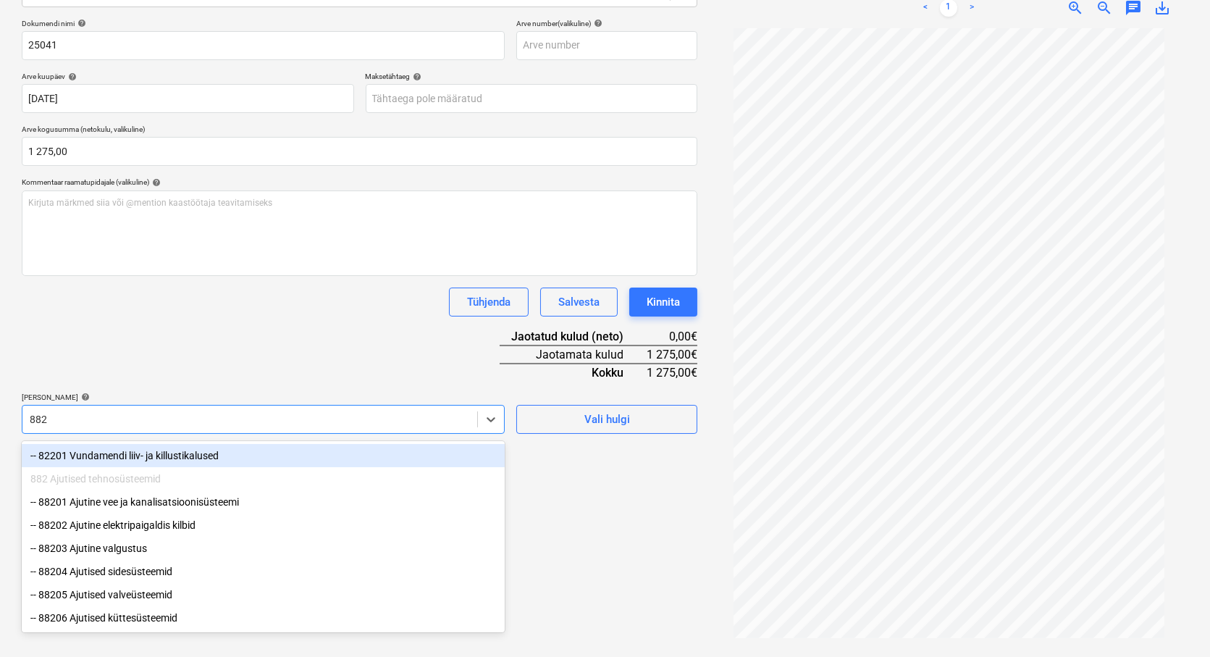
type input "8823"
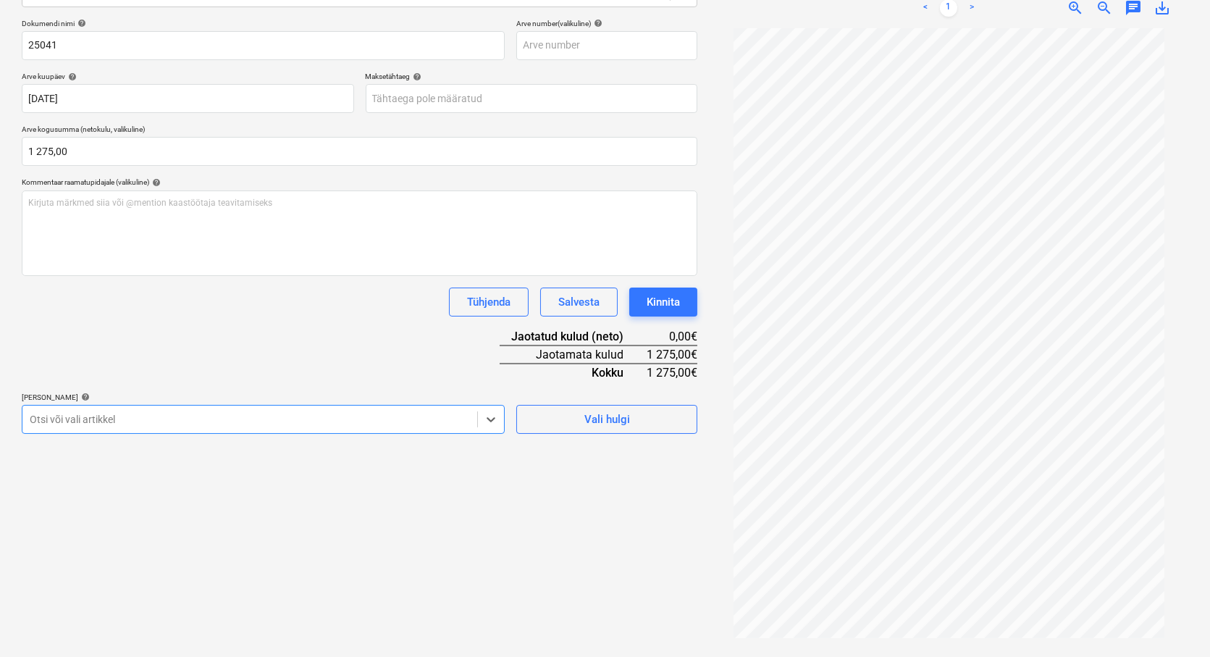
click at [91, 417] on div at bounding box center [250, 419] width 440 height 14
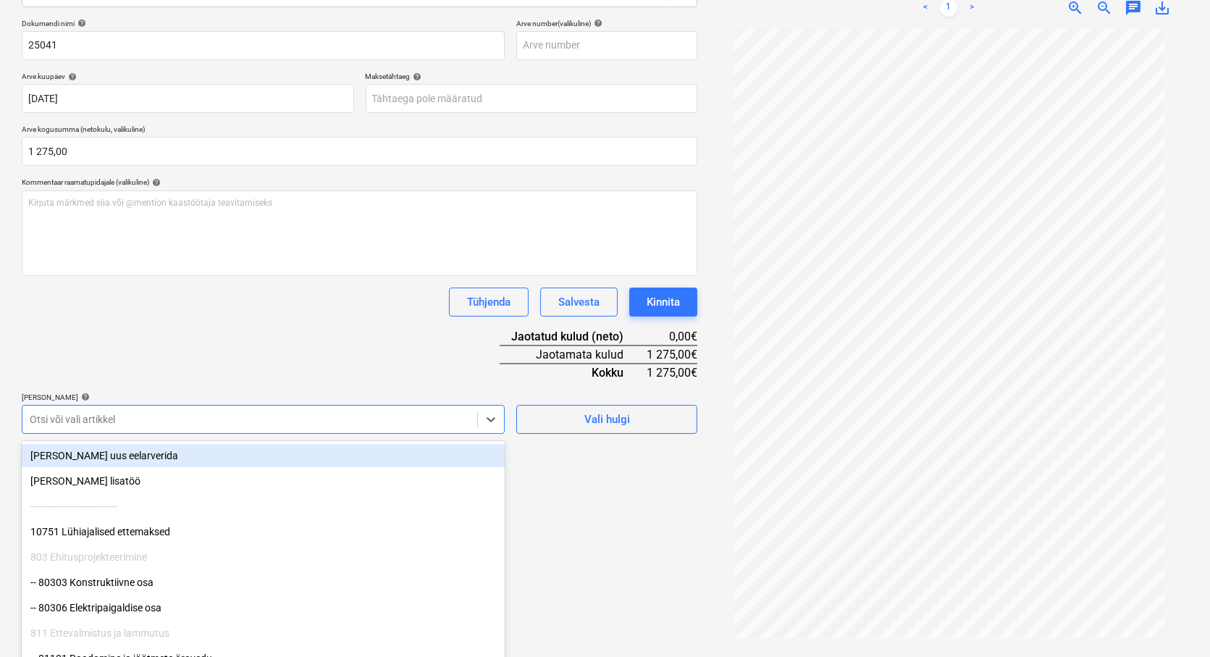
scroll to position [210, 0]
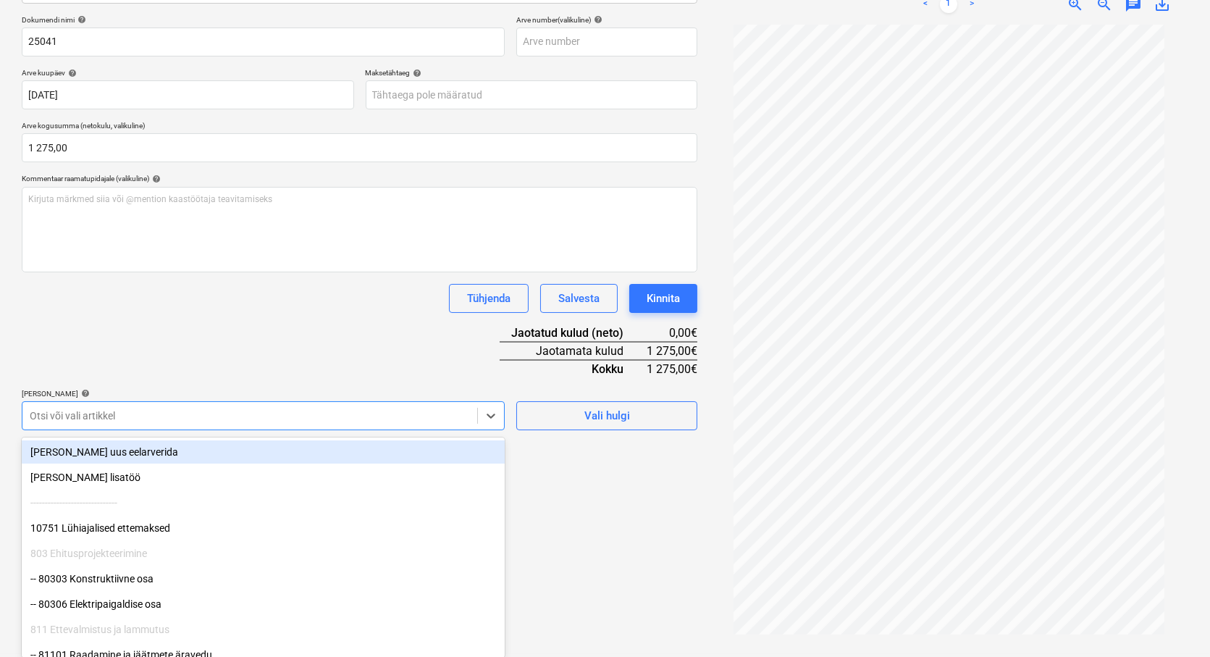
click at [91, 417] on div at bounding box center [250, 415] width 440 height 14
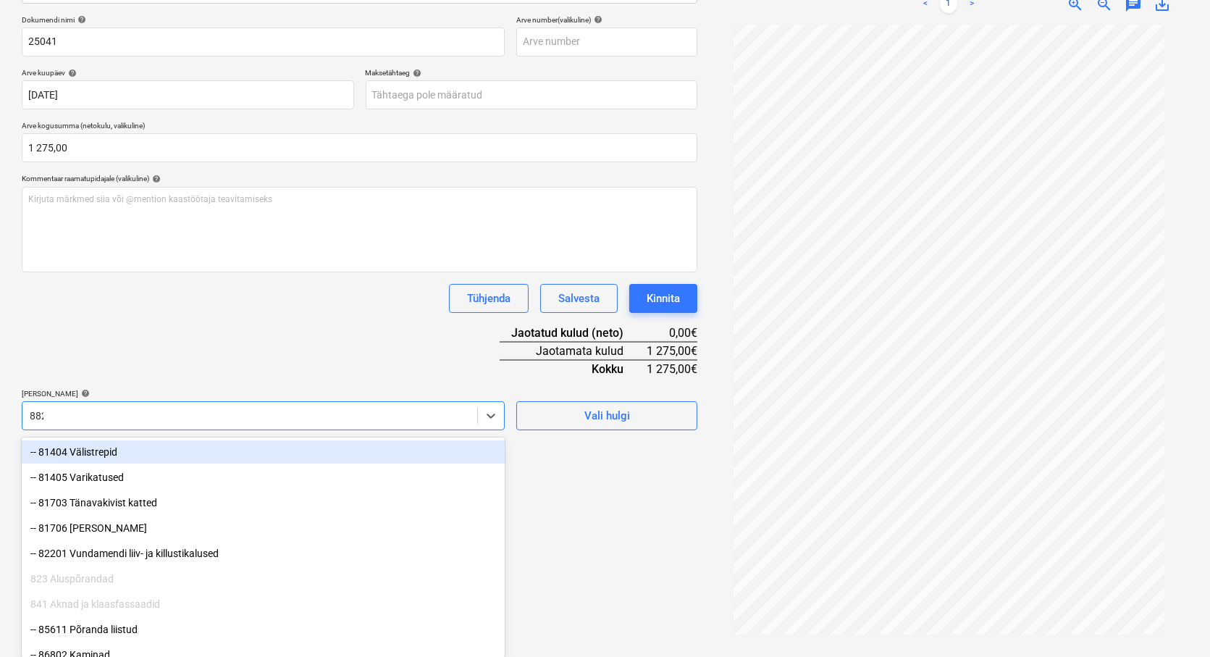
scroll to position [206, 0]
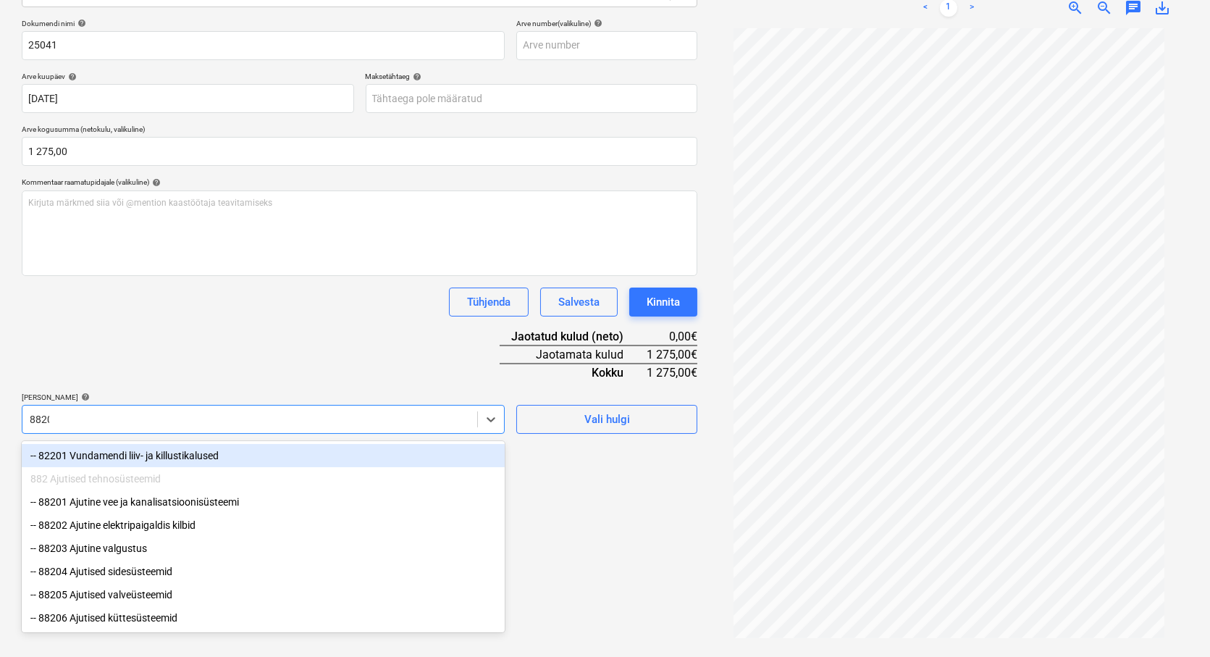
type input "88203"
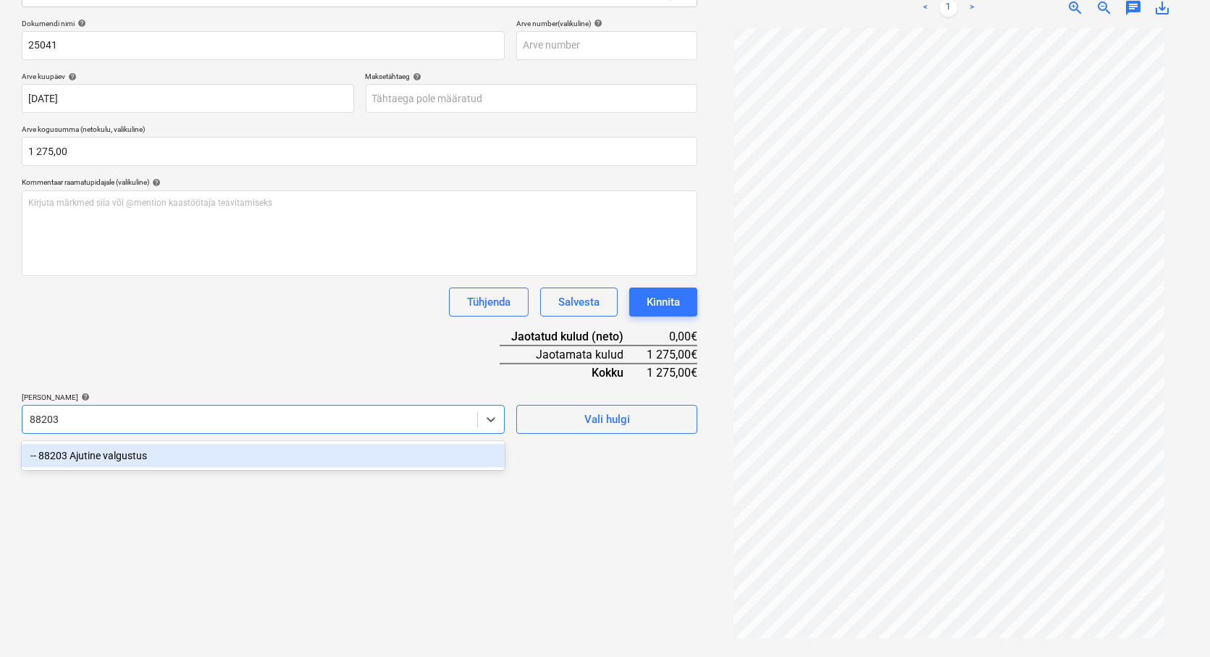
click at [88, 450] on div "-- 88203 Ajutine valgustus" at bounding box center [263, 455] width 483 height 23
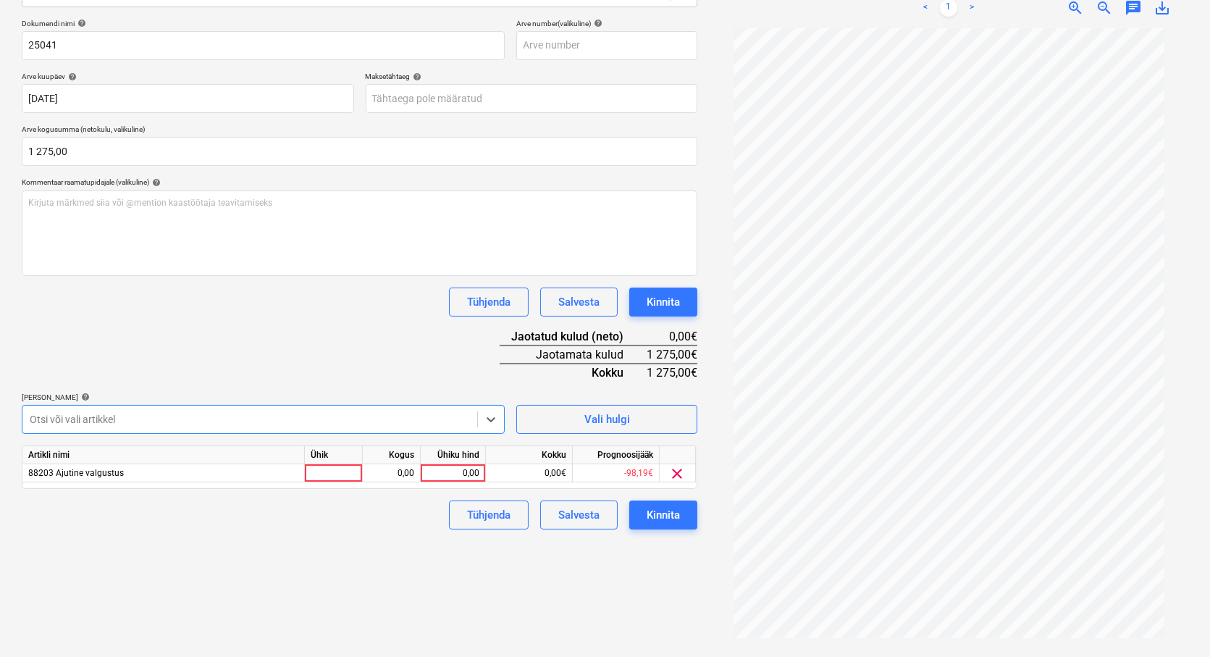
click at [71, 420] on div at bounding box center [250, 419] width 440 height 14
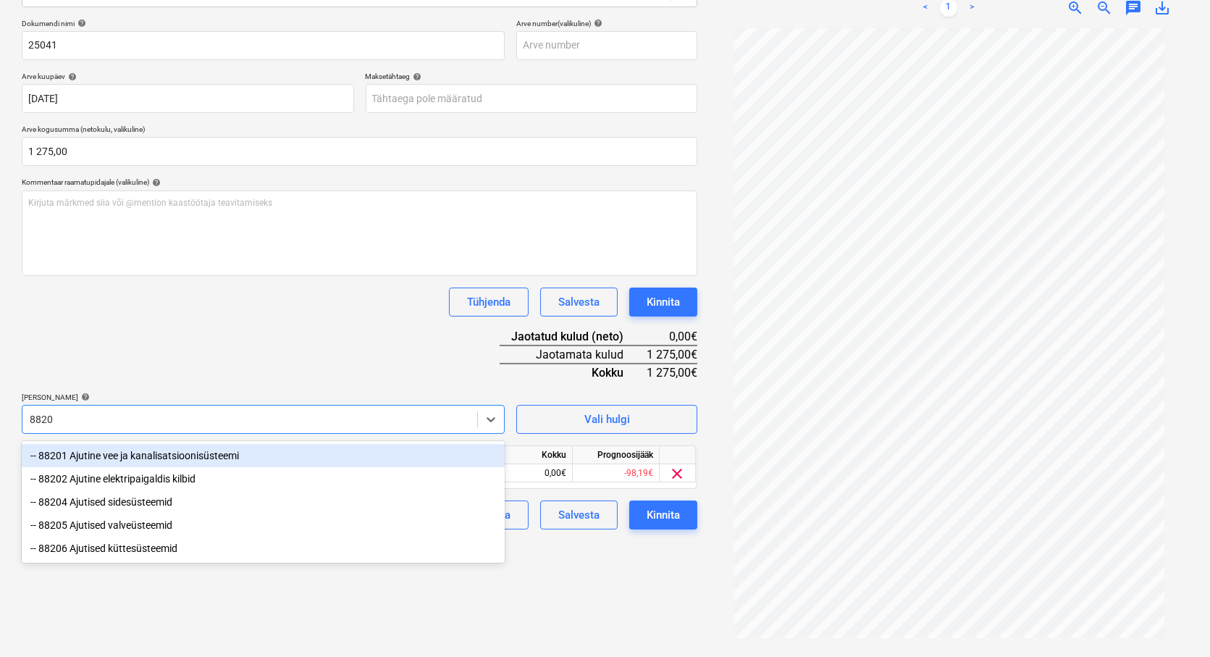
type input "88204"
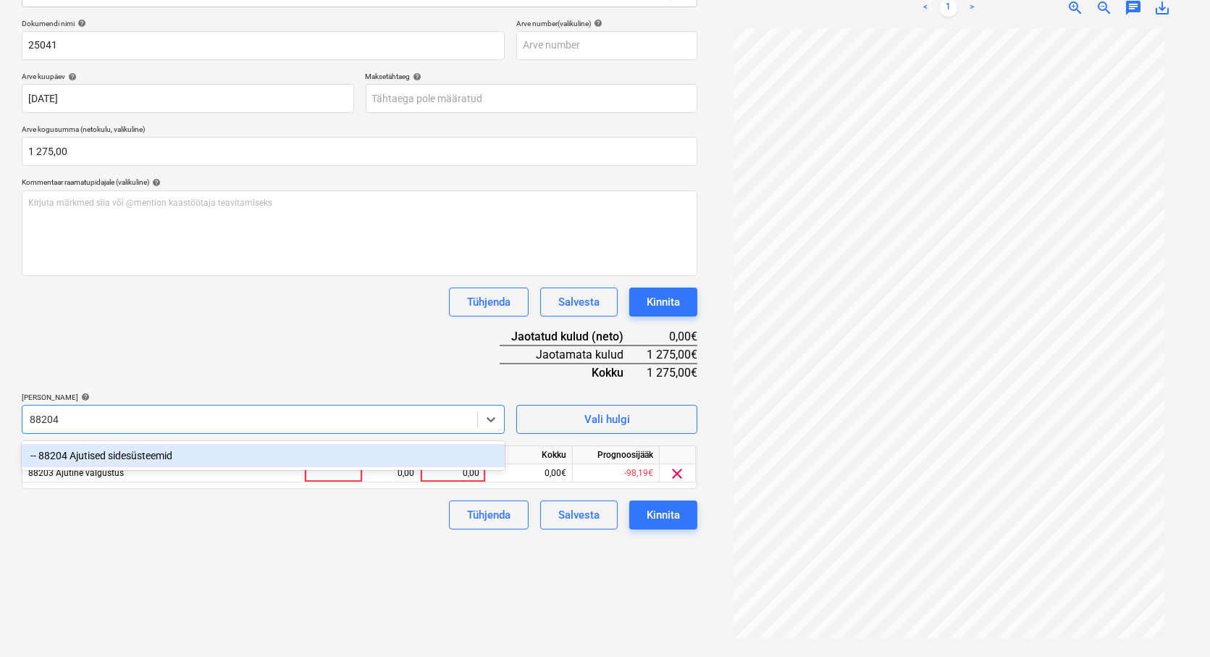
click at [104, 452] on div "-- 88204 Ajutised sidesüsteemid" at bounding box center [263, 455] width 483 height 23
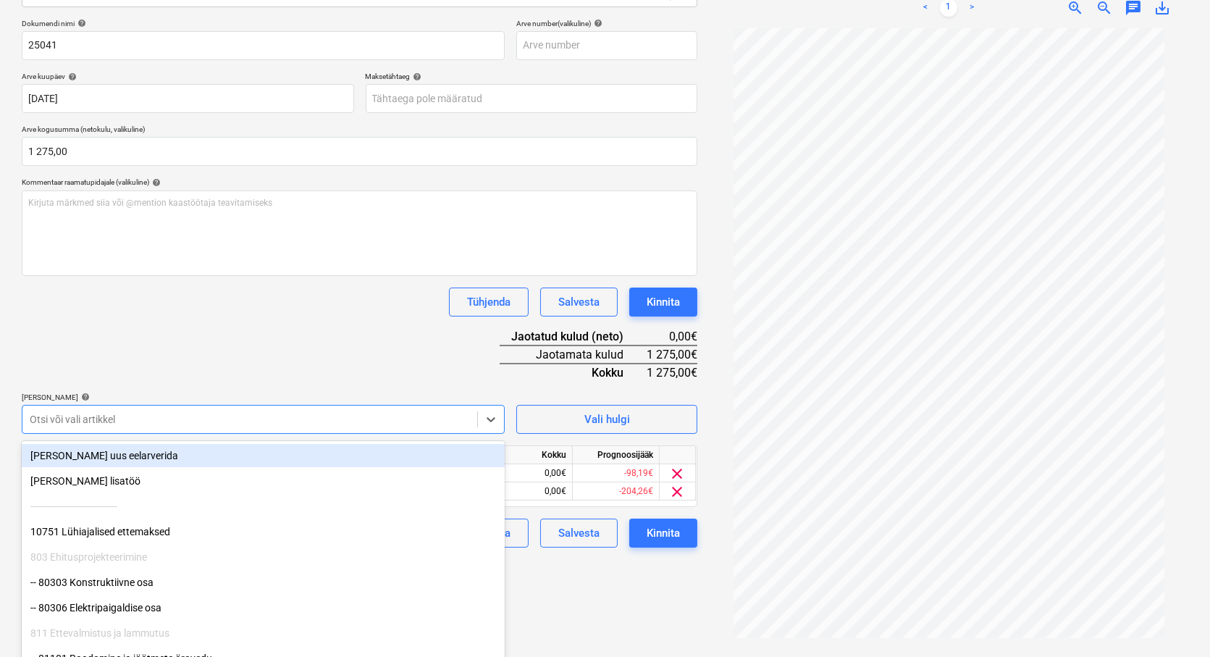
click at [35, 420] on div at bounding box center [250, 419] width 440 height 14
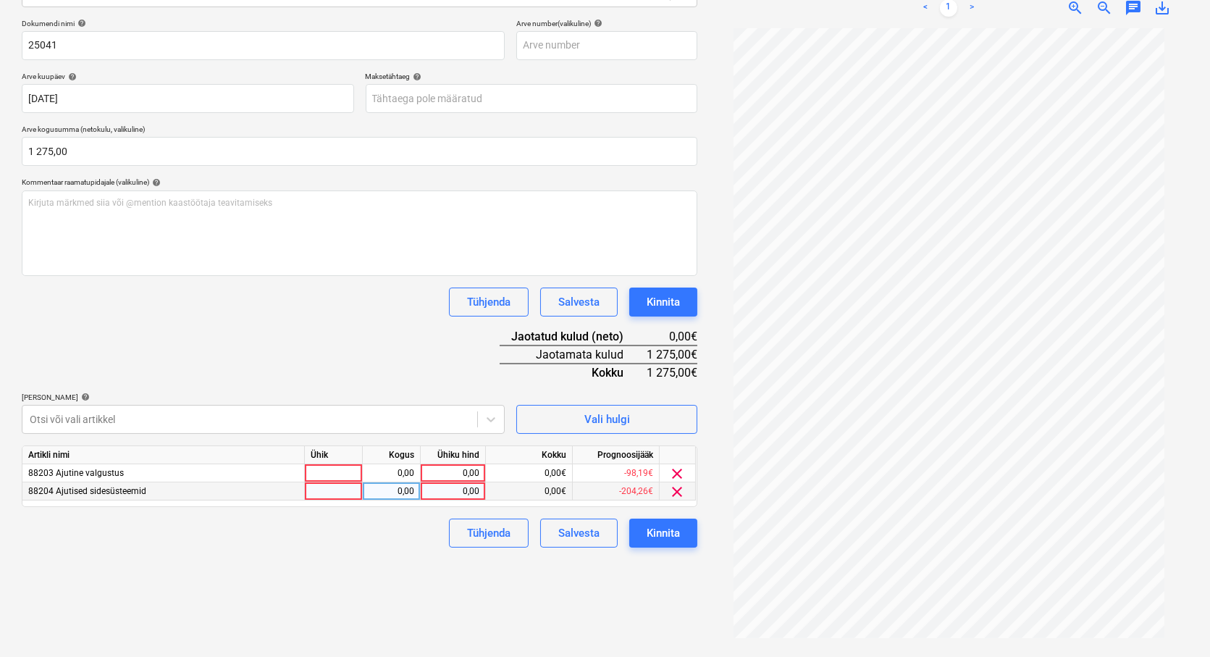
click at [676, 487] on span "clear" at bounding box center [677, 491] width 17 height 17
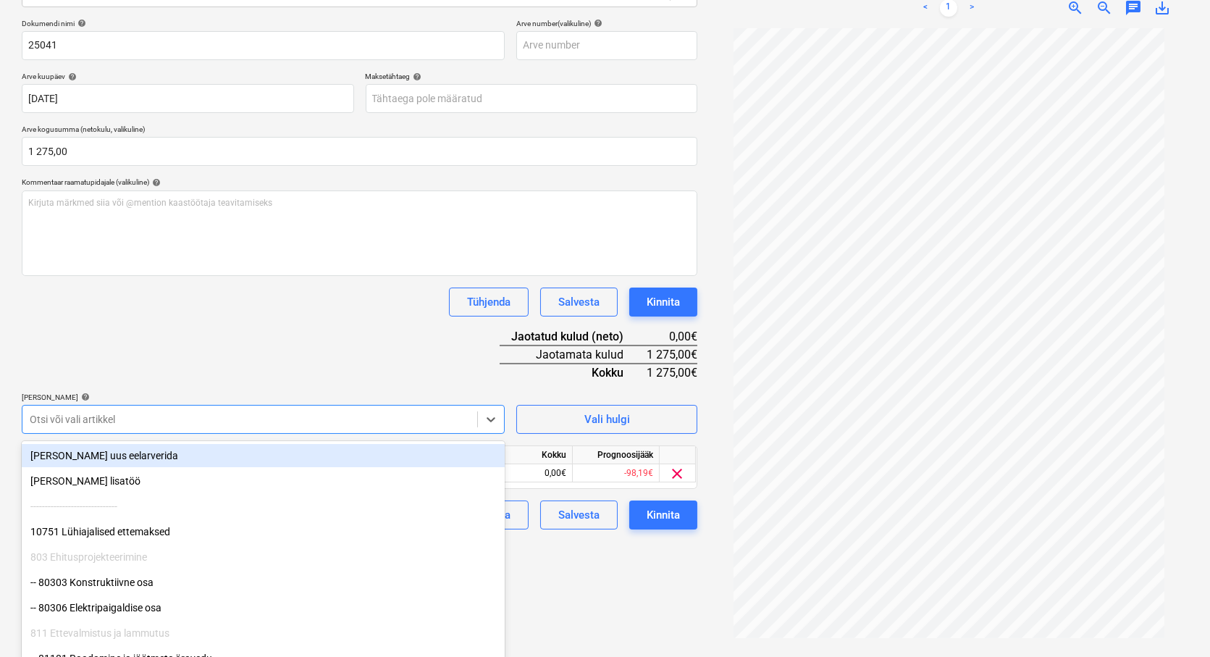
click at [43, 412] on div at bounding box center [250, 419] width 440 height 14
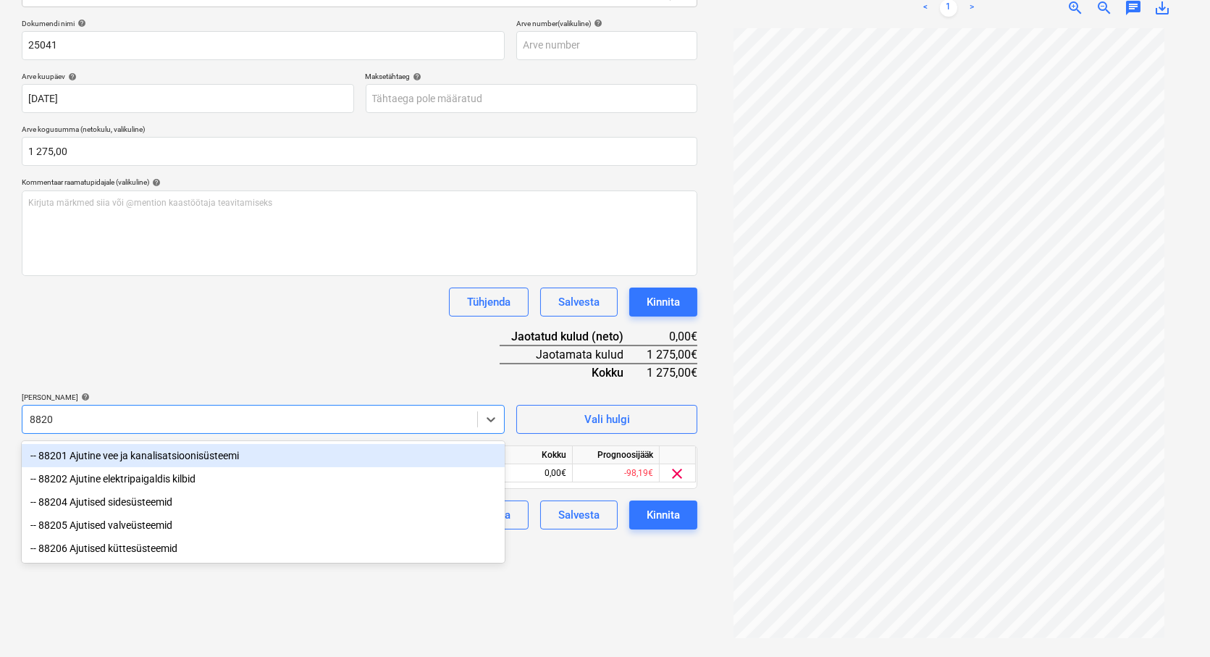
type input "88202"
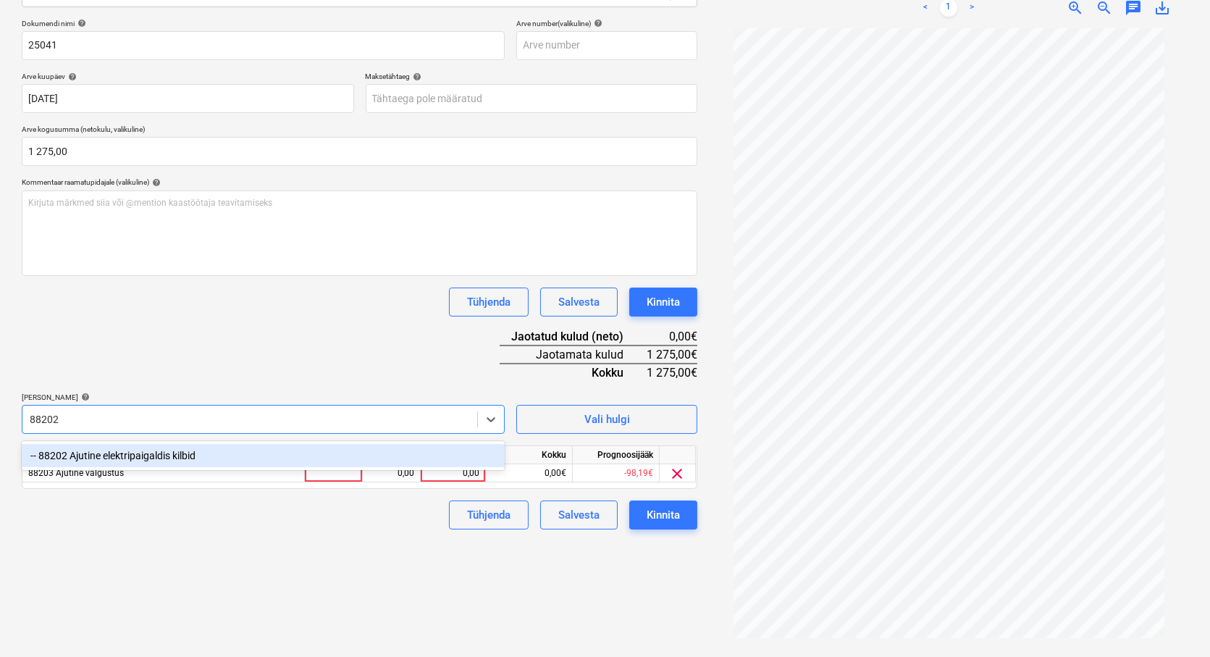
click at [136, 453] on div "-- 88202 Ajutine elektripaigaldis kilbid" at bounding box center [263, 455] width 483 height 23
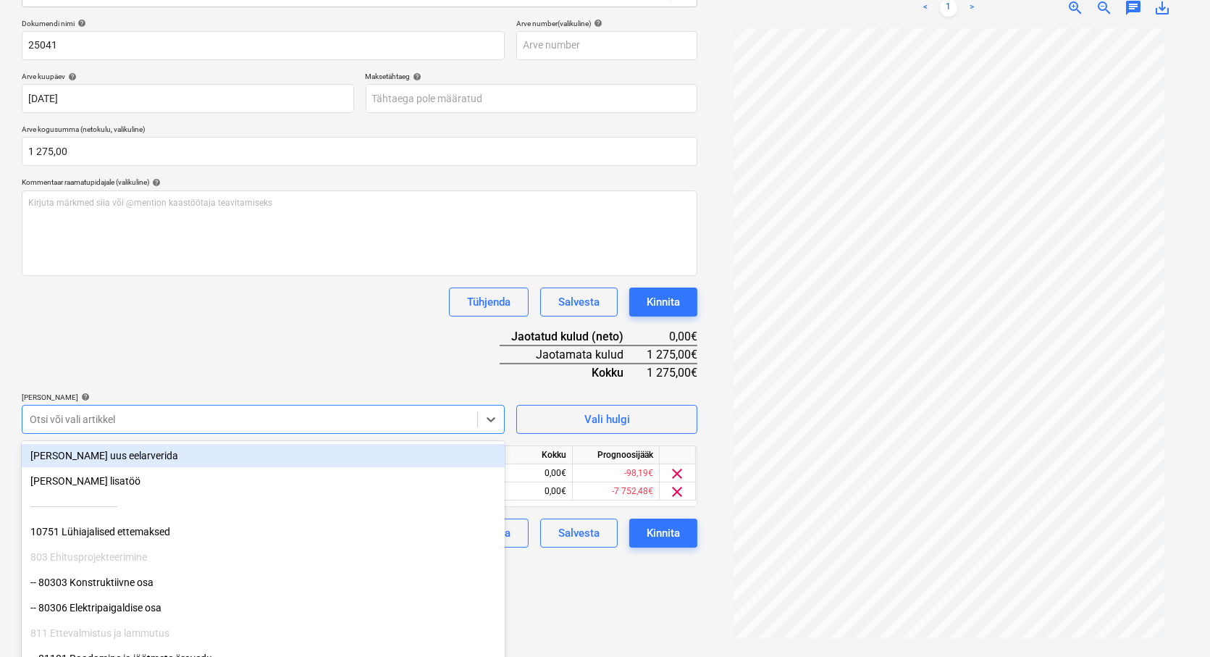
scroll to position [210, 0]
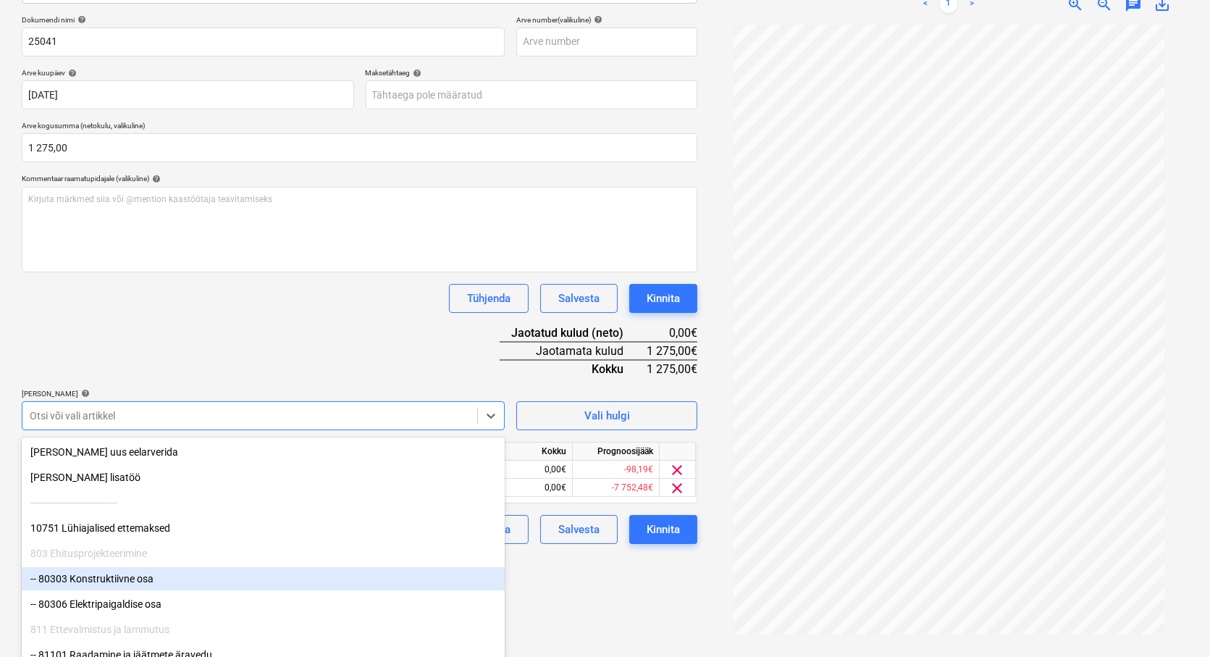
click at [571, 584] on div "Failide konteerimine Vali ettevõte Omega Profi OÜ (10553) [PERSON_NAME] uus ett…" at bounding box center [359, 255] width 687 height 786
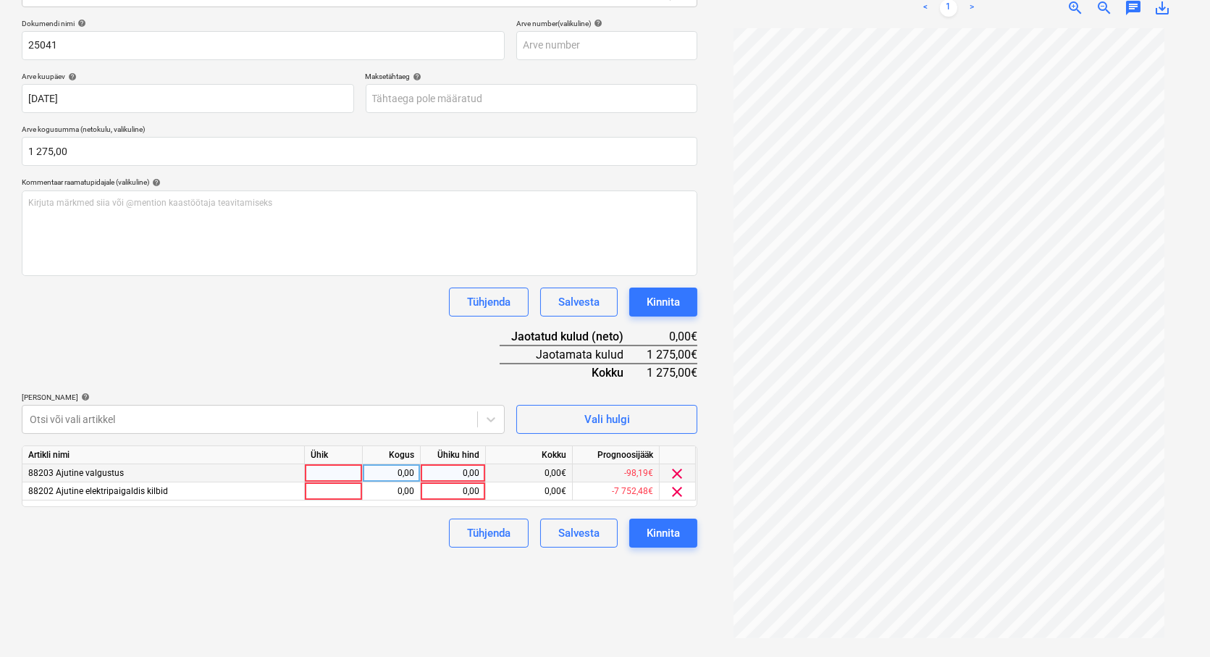
click at [323, 479] on div at bounding box center [334, 473] width 58 height 18
type input "tk"
click at [338, 495] on div at bounding box center [334, 491] width 58 height 18
type input "tk"
click at [382, 471] on div "0,00" at bounding box center [392, 473] width 46 height 18
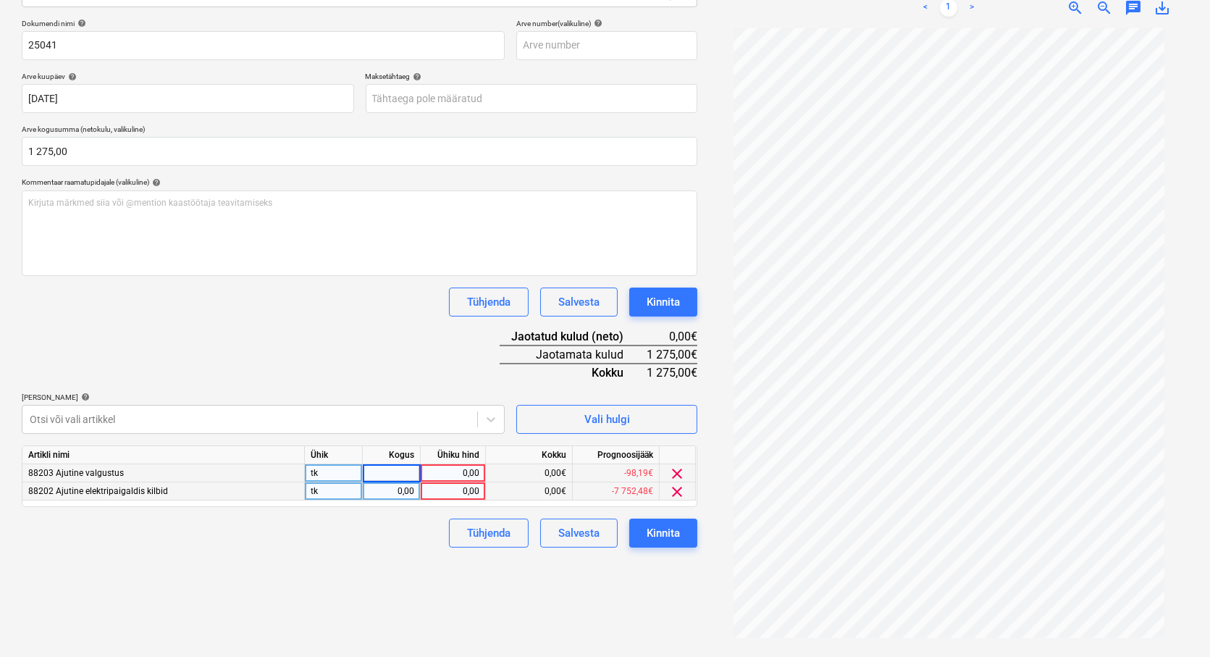
type input "1"
click at [390, 478] on input "1" at bounding box center [391, 472] width 57 height 17
click at [390, 485] on div "0,00" at bounding box center [392, 491] width 46 height 18
type input "1"
click at [400, 526] on div "Tühjenda Salvesta Kinnita" at bounding box center [360, 532] width 676 height 29
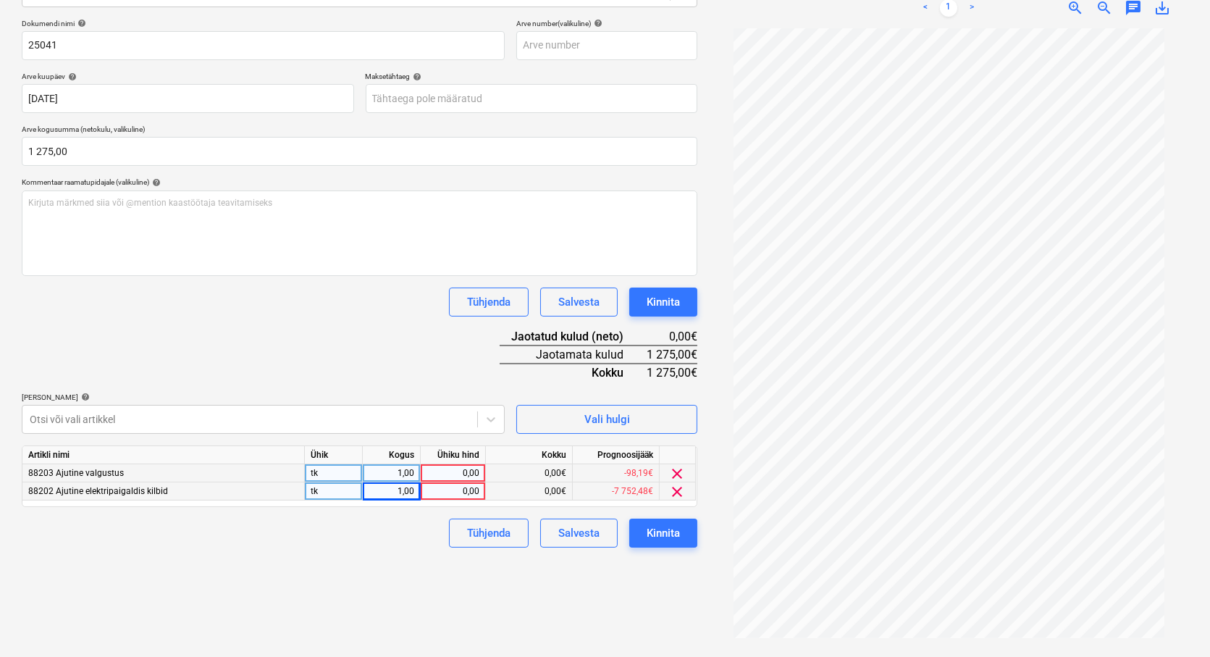
click at [457, 474] on div "0,00" at bounding box center [452, 473] width 53 height 18
type input "250"
click at [459, 489] on div "0,00" at bounding box center [452, 491] width 53 height 18
type input "600"
click at [461, 490] on div "600,00" at bounding box center [452, 491] width 53 height 18
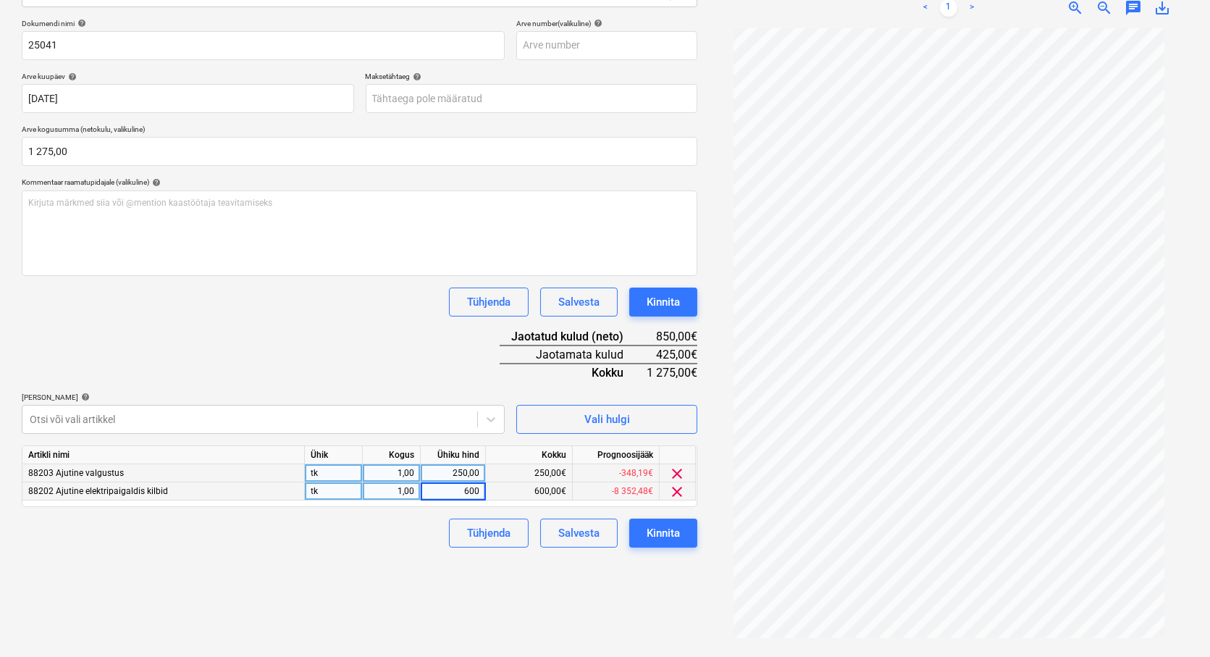
type input "2"
type input "625"
click at [409, 560] on div "Failide konteerimine Vali ettevõte Omega Profi OÜ (10553) [PERSON_NAME] uus ett…" at bounding box center [359, 259] width 687 height 786
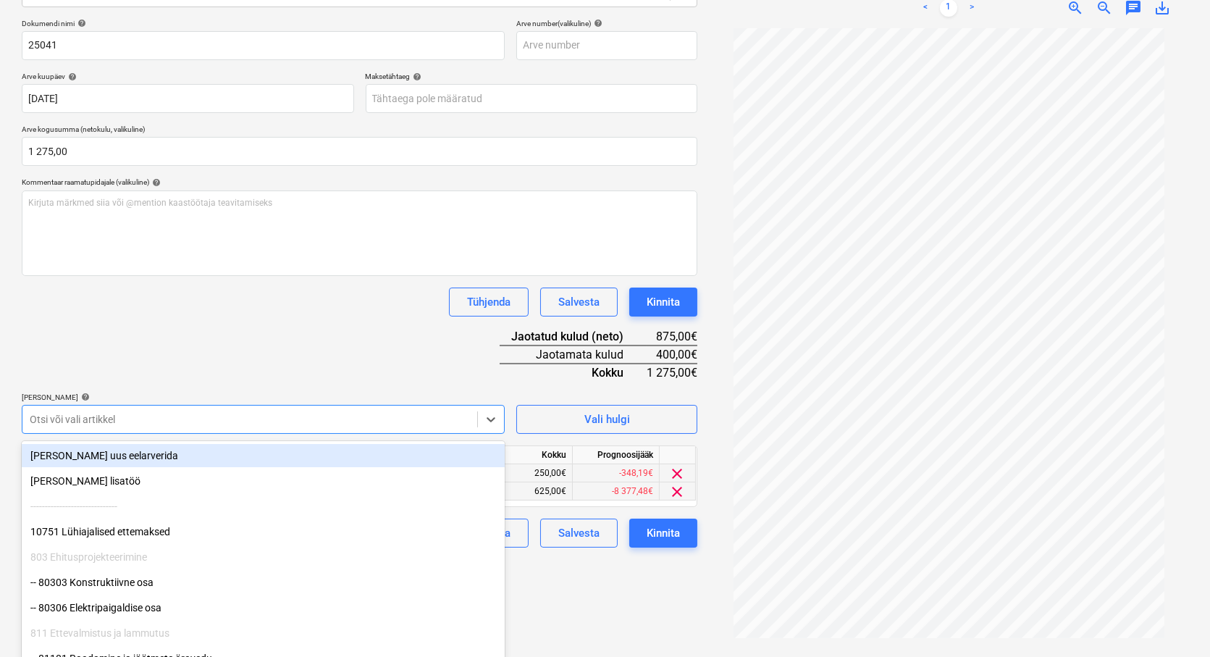
scroll to position [210, 0]
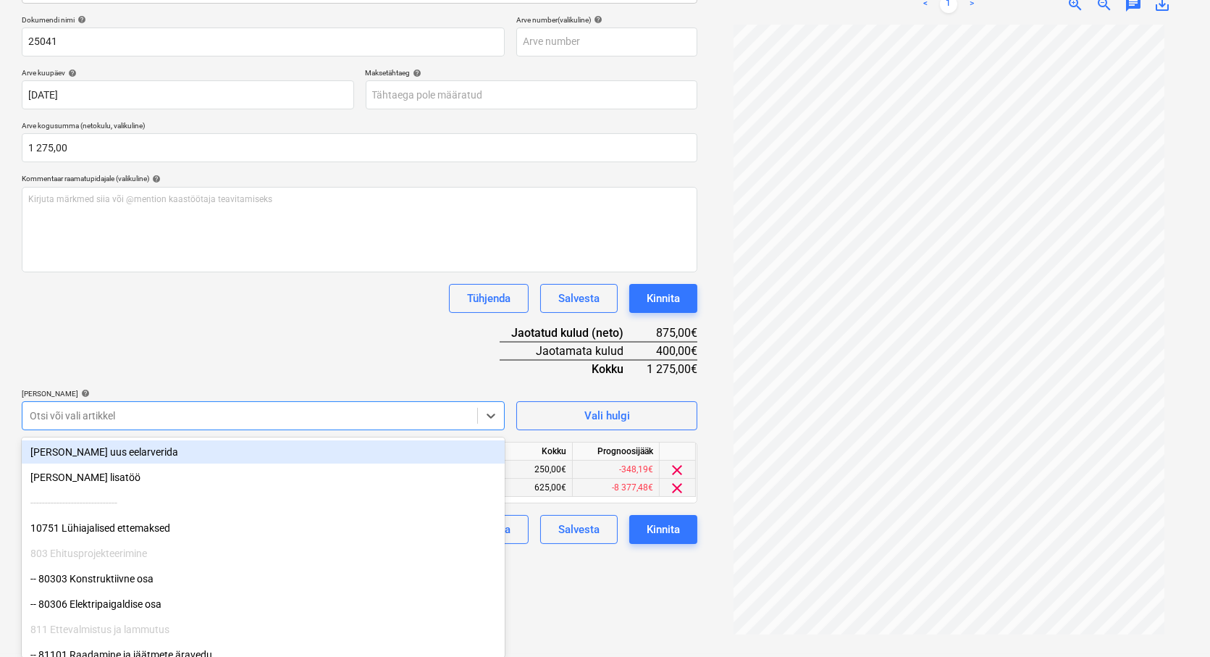
click at [76, 416] on div at bounding box center [250, 415] width 440 height 14
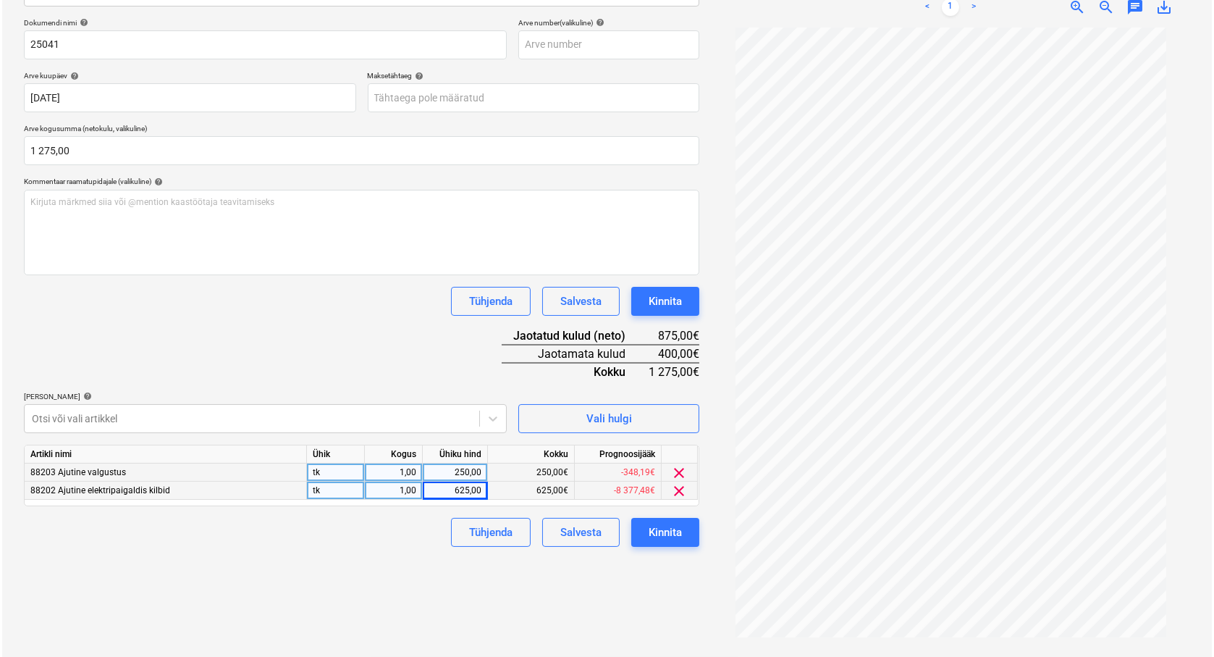
scroll to position [206, 0]
drag, startPoint x: 589, startPoint y: 631, endPoint x: 458, endPoint y: 561, distance: 148.7
click at [589, 628] on div "Failide konteerimine Vali ettevõte Omega Profi OÜ (10553) [PERSON_NAME] uus ett…" at bounding box center [359, 259] width 687 height 786
click at [456, 468] on div "250,00" at bounding box center [452, 473] width 53 height 18
type input "450"
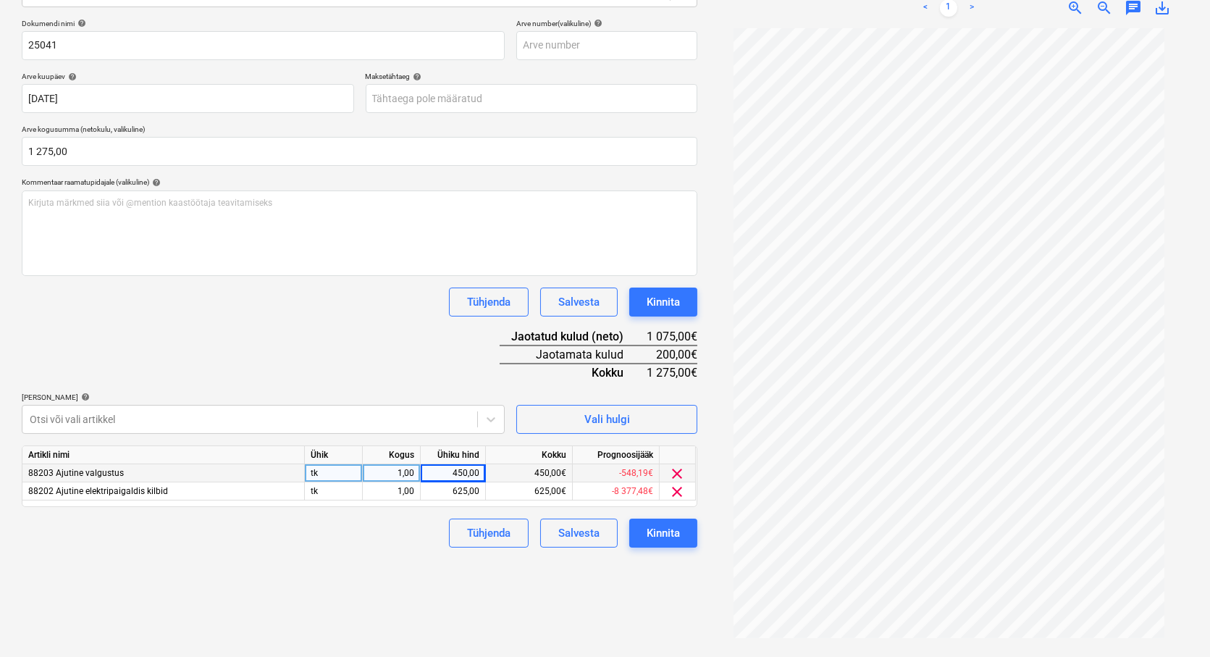
click at [316, 585] on div "Failide konteerimine Vali ettevõte Omega Profi OÜ (10553) [PERSON_NAME] uus ett…" at bounding box center [359, 259] width 687 height 786
drag, startPoint x: 453, startPoint y: 489, endPoint x: 466, endPoint y: 491, distance: 13.2
click at [466, 491] on div "625,00" at bounding box center [452, 491] width 53 height 18
type input "825"
click at [397, 624] on div "Failide konteerimine Vali ettevõte Omega Profi OÜ (10553) [PERSON_NAME] uus ett…" at bounding box center [359, 259] width 687 height 786
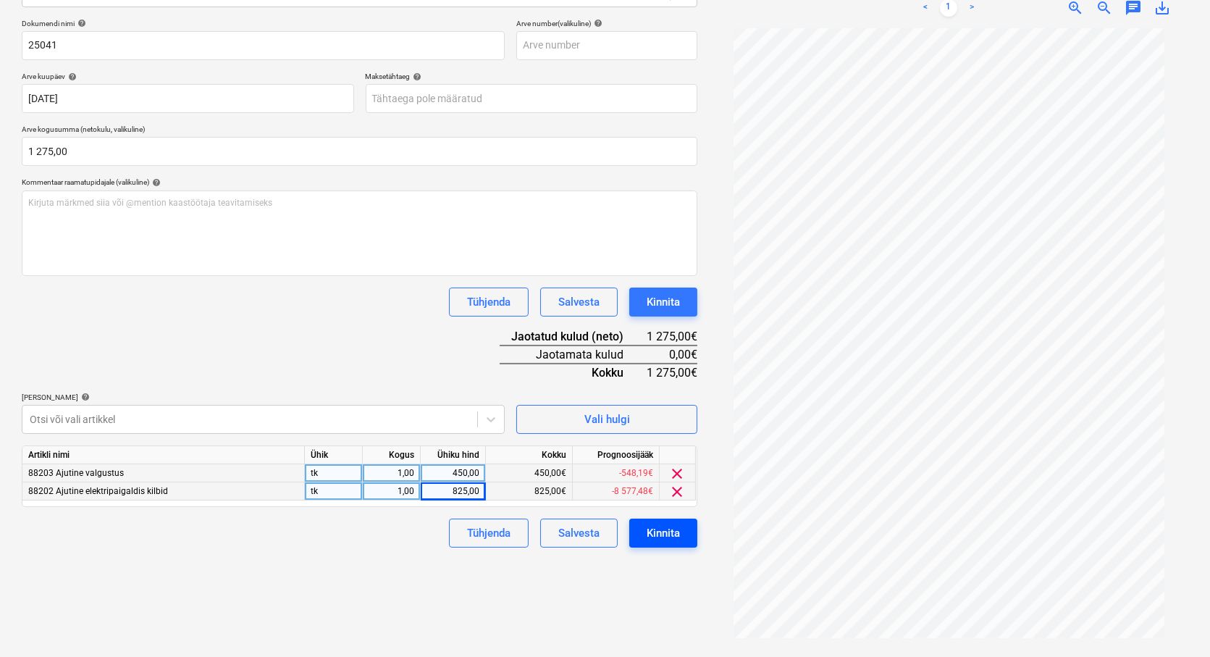
click at [655, 537] on div "Kinnita" at bounding box center [663, 532] width 33 height 19
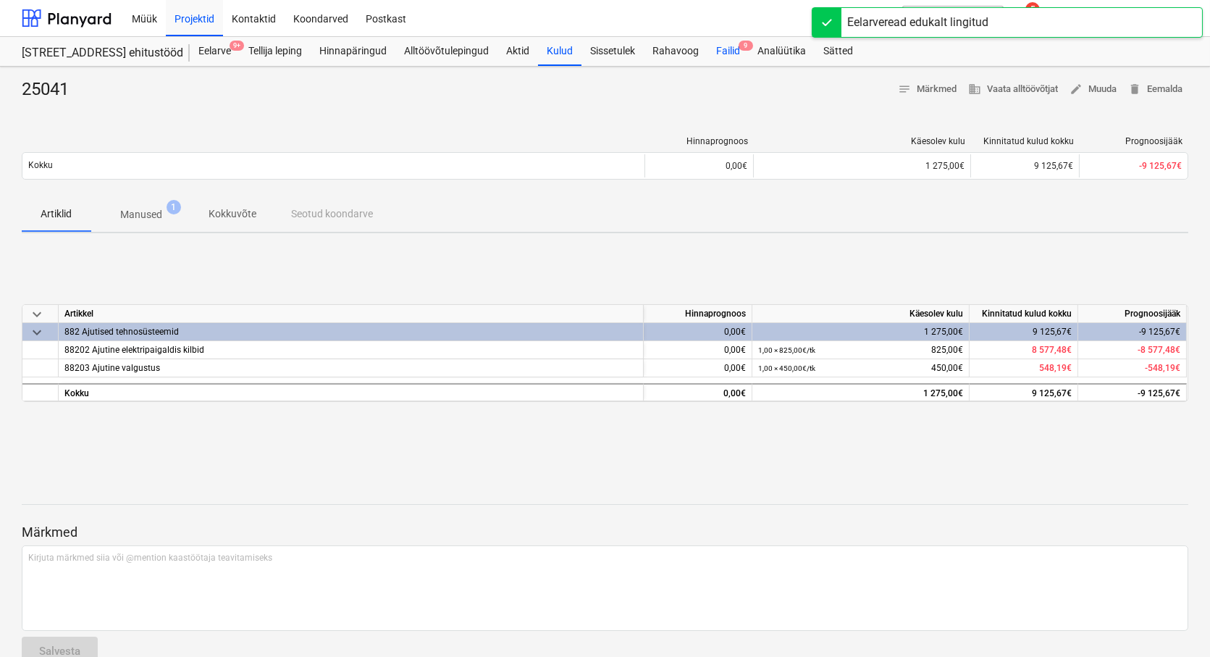
drag, startPoint x: 728, startPoint y: 47, endPoint x: 731, endPoint y: 54, distance: 7.8
click at [728, 47] on div "Failid 9" at bounding box center [727, 51] width 41 height 29
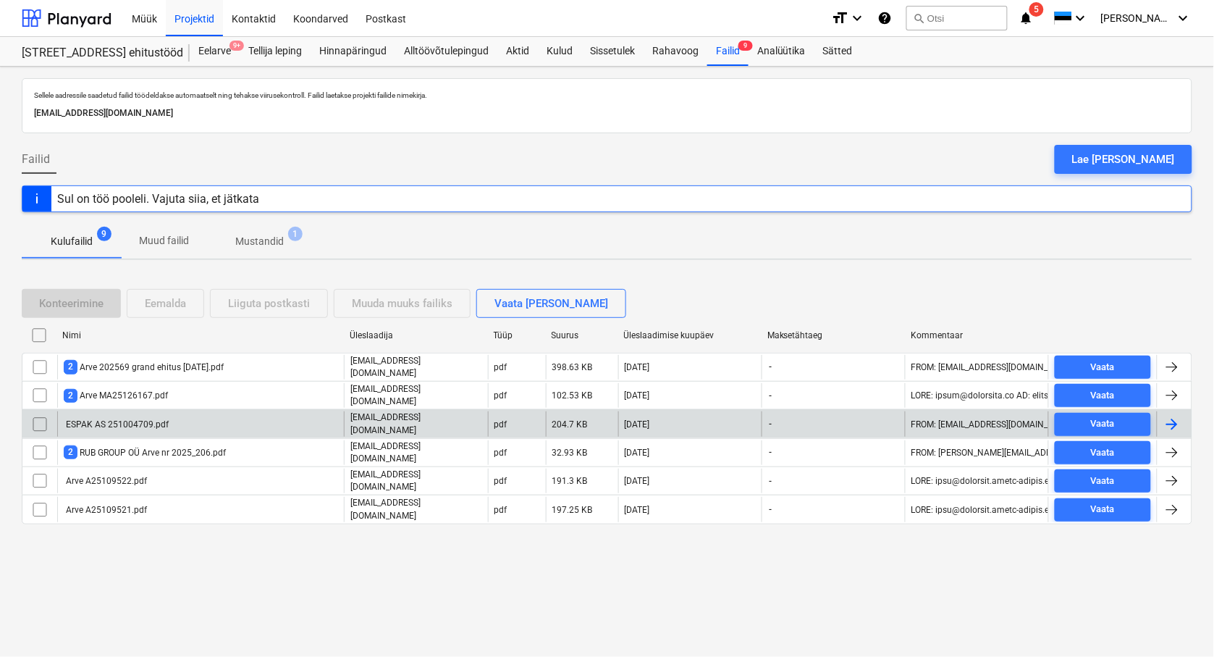
click at [141, 419] on div "ESPAK AS 251004709.pdf" at bounding box center [116, 424] width 105 height 10
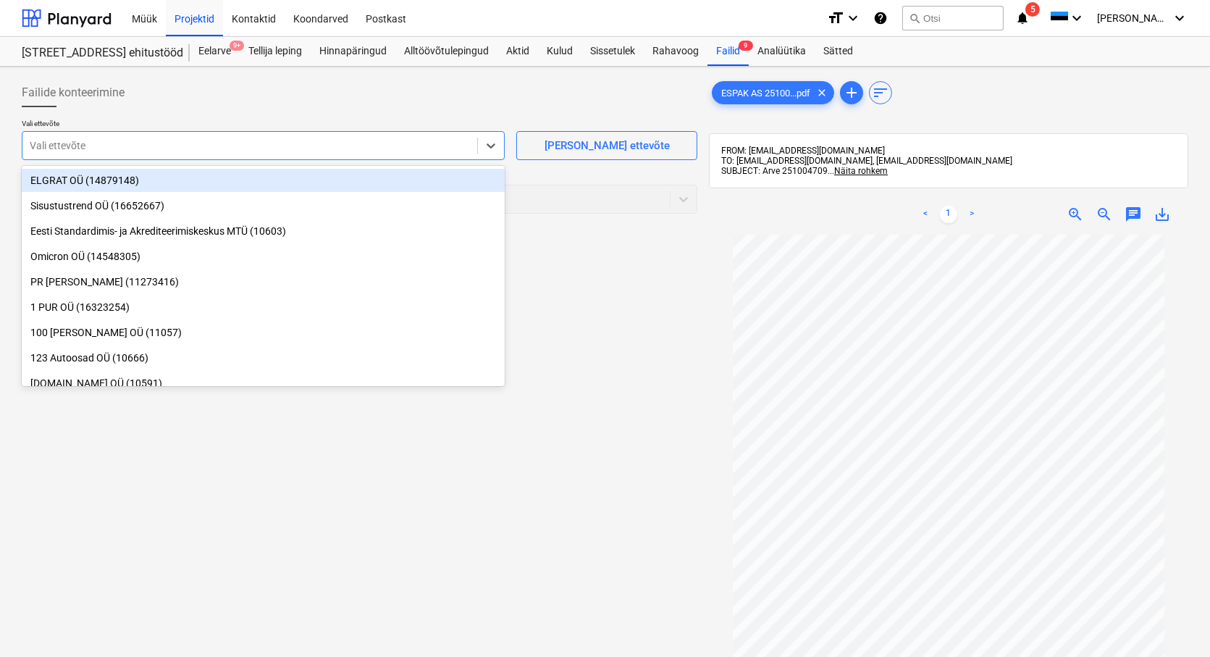
click at [67, 154] on div "Vali ettevõte" at bounding box center [249, 145] width 455 height 20
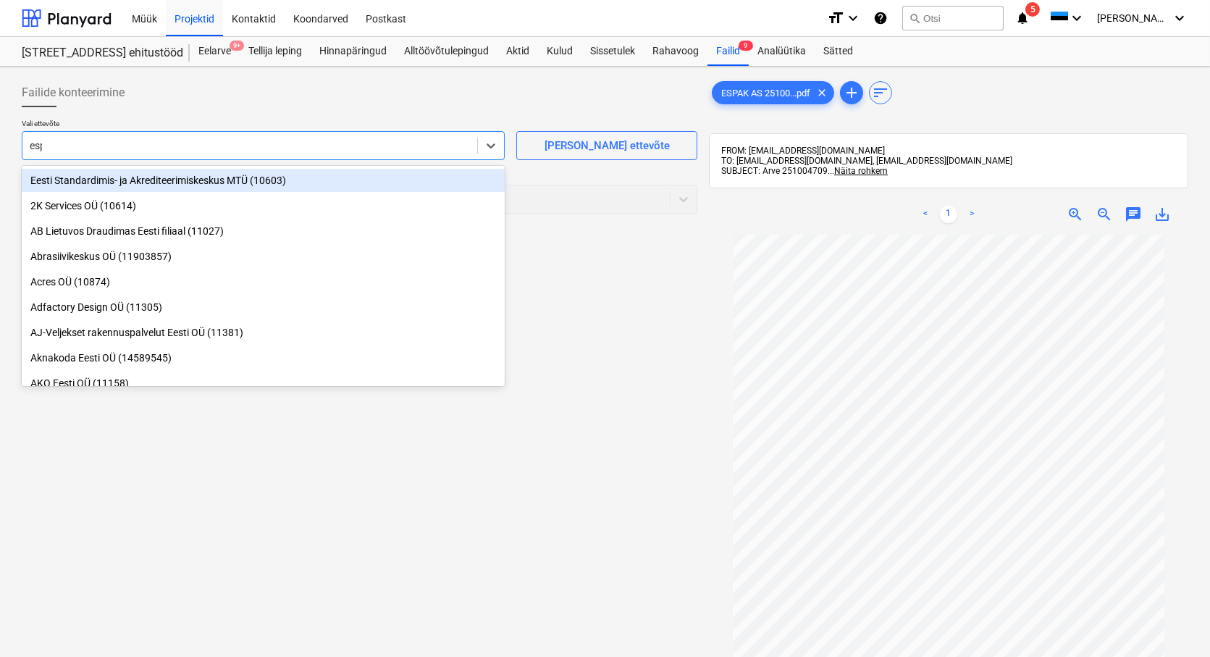
type input "espa"
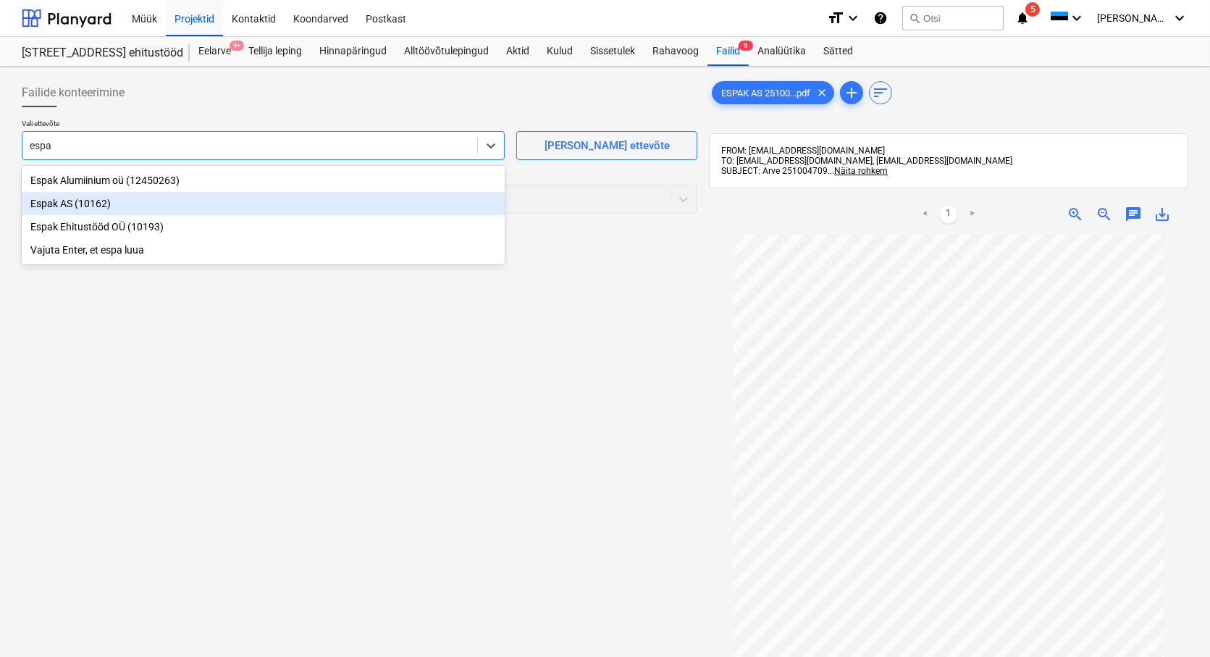
click at [53, 200] on div "Espak AS (10162)" at bounding box center [263, 203] width 483 height 23
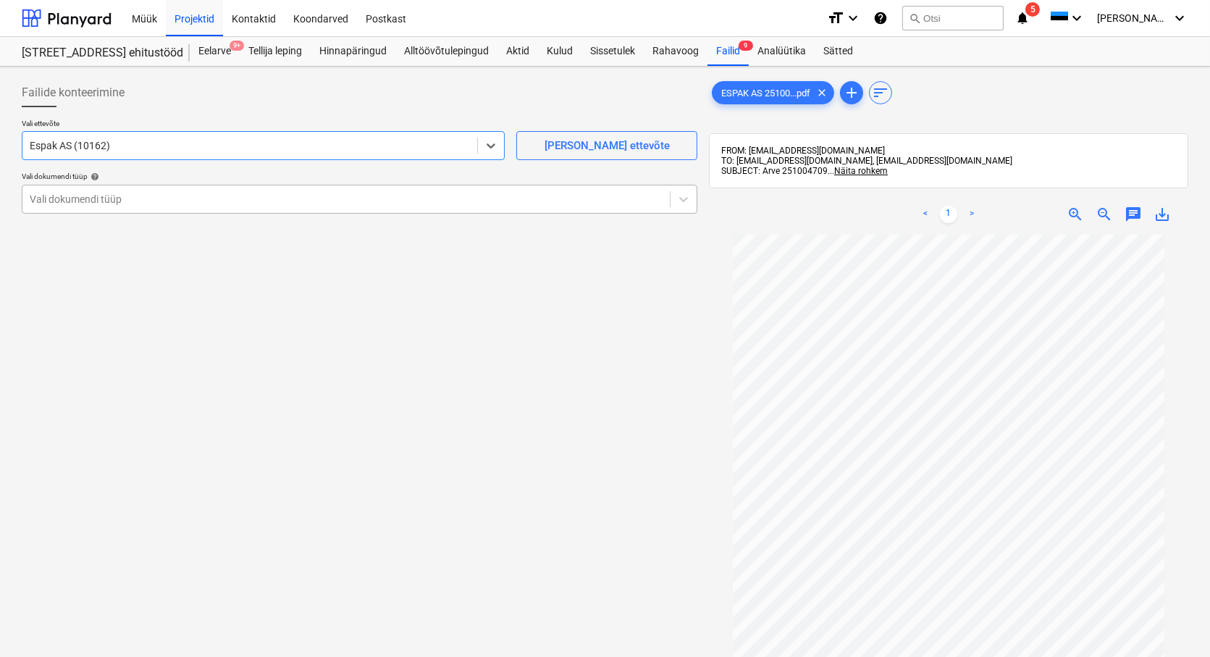
click at [51, 200] on div at bounding box center [346, 199] width 633 height 14
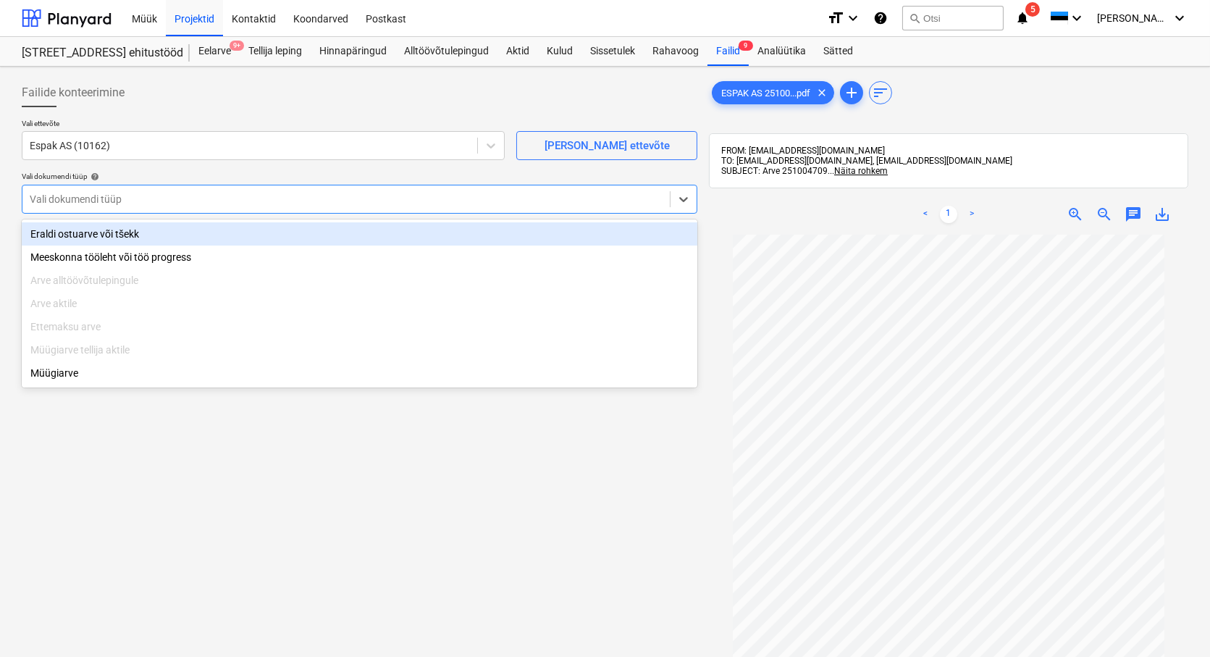
click at [69, 232] on div "Eraldi ostuarve või tšekk" at bounding box center [360, 233] width 676 height 23
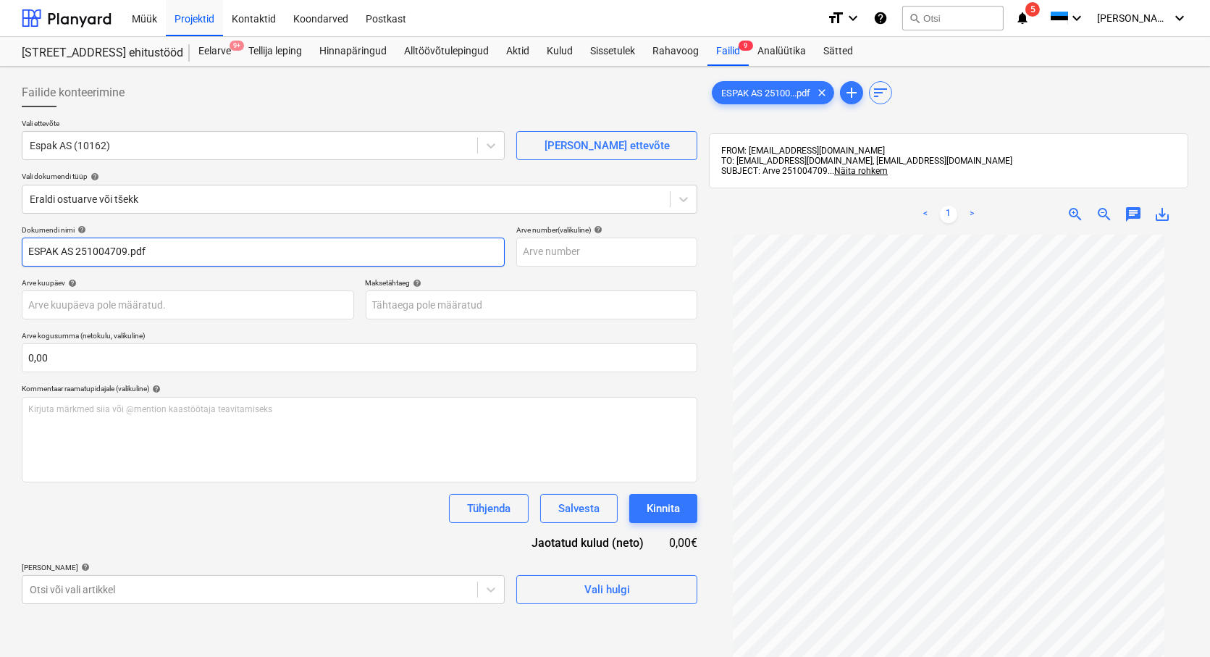
drag, startPoint x: 77, startPoint y: 251, endPoint x: -93, endPoint y: 287, distance: 174.0
click at [0, 287] on html "Müük Projektid Kontaktid Koondarved Postkast format_size keyboard_arrow_down he…" at bounding box center [605, 328] width 1210 height 657
drag, startPoint x: 106, startPoint y: 243, endPoint x: 80, endPoint y: 252, distance: 28.2
click at [80, 252] on input "251004709.pdf" at bounding box center [263, 251] width 483 height 29
type input "251004709"
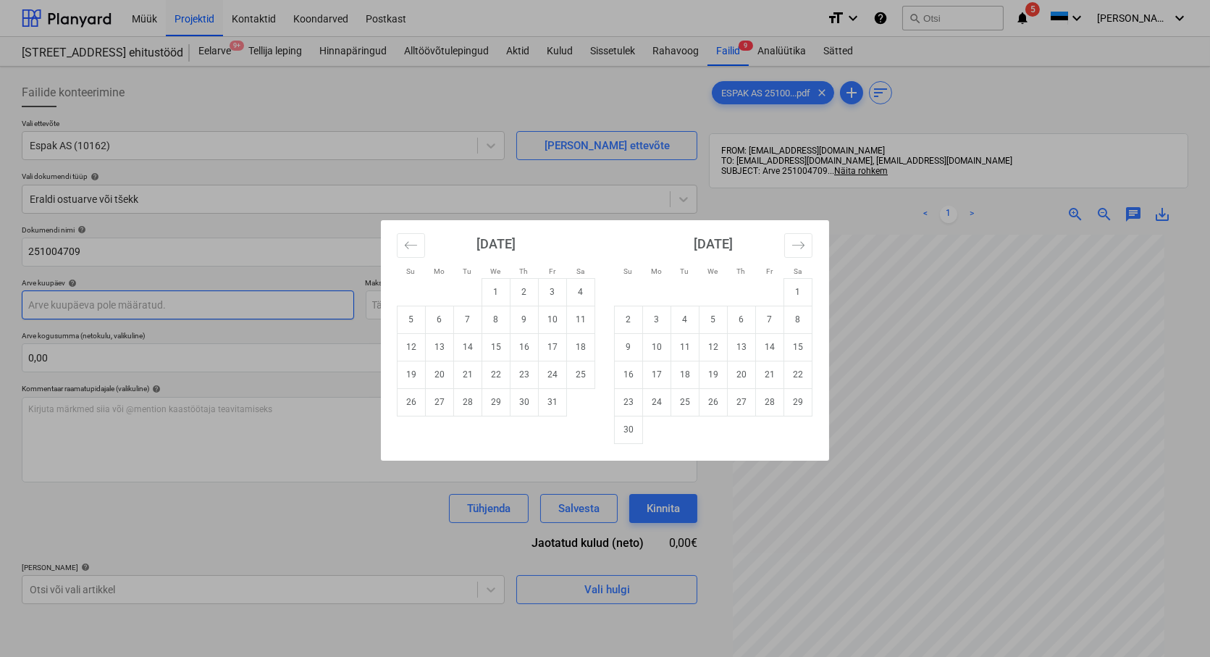
click at [81, 302] on body "Müük Projektid Kontaktid Koondarved Postkast format_size keyboard_arrow_down he…" at bounding box center [605, 328] width 1210 height 657
click at [896, 624] on div "Su Mo Tu We Th Fr Sa Su Mo Tu We Th Fr Sa [DATE] 1 2 3 4 5 6 7 8 9 10 11 12 13 …" at bounding box center [605, 328] width 1210 height 657
click at [40, 302] on body "Müük Projektid Kontaktid Koondarved Postkast format_size keyboard_arrow_down he…" at bounding box center [605, 328] width 1210 height 657
click at [500, 317] on td "8" at bounding box center [496, 320] width 28 height 28
type input "[DATE]"
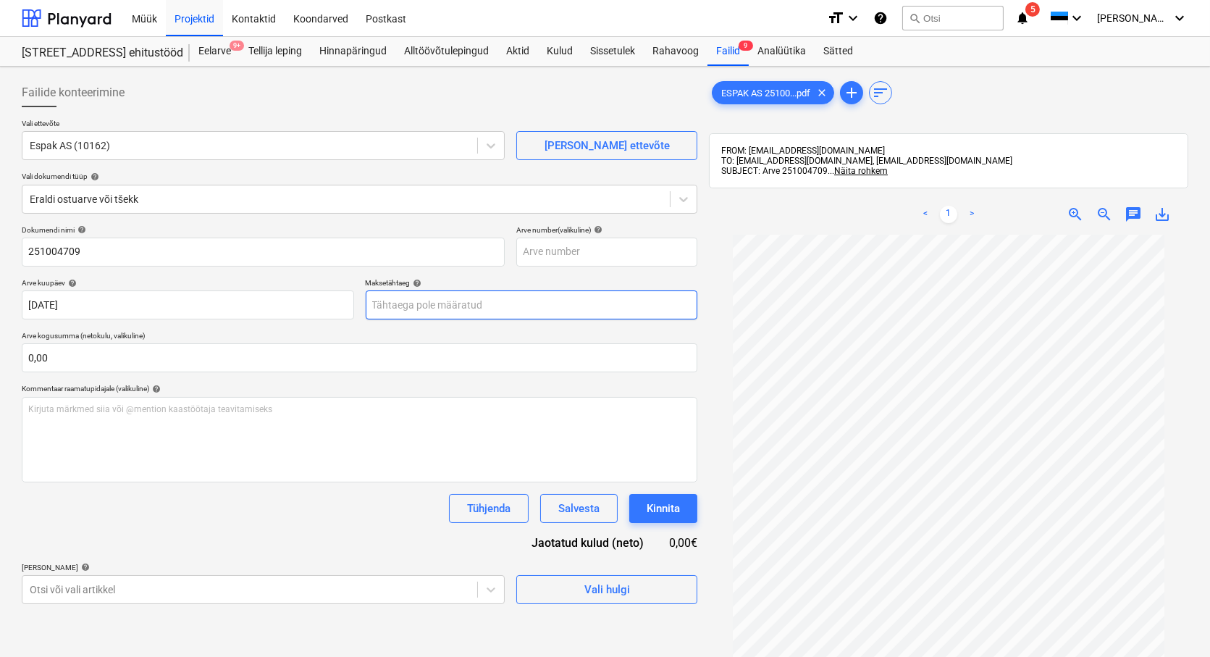
click at [429, 307] on body "Müük Projektid Kontaktid Koondarved Postkast format_size keyboard_arrow_down he…" at bounding box center [605, 328] width 1210 height 657
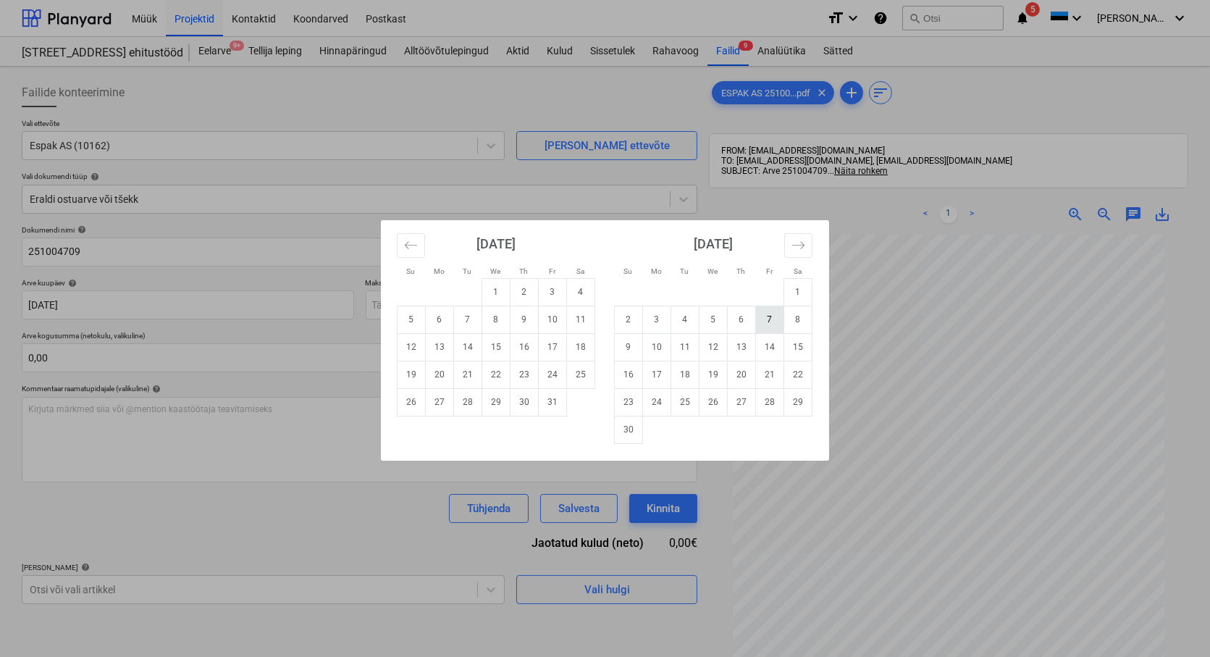
click at [769, 313] on td "7" at bounding box center [770, 320] width 28 height 28
type input "[DATE]"
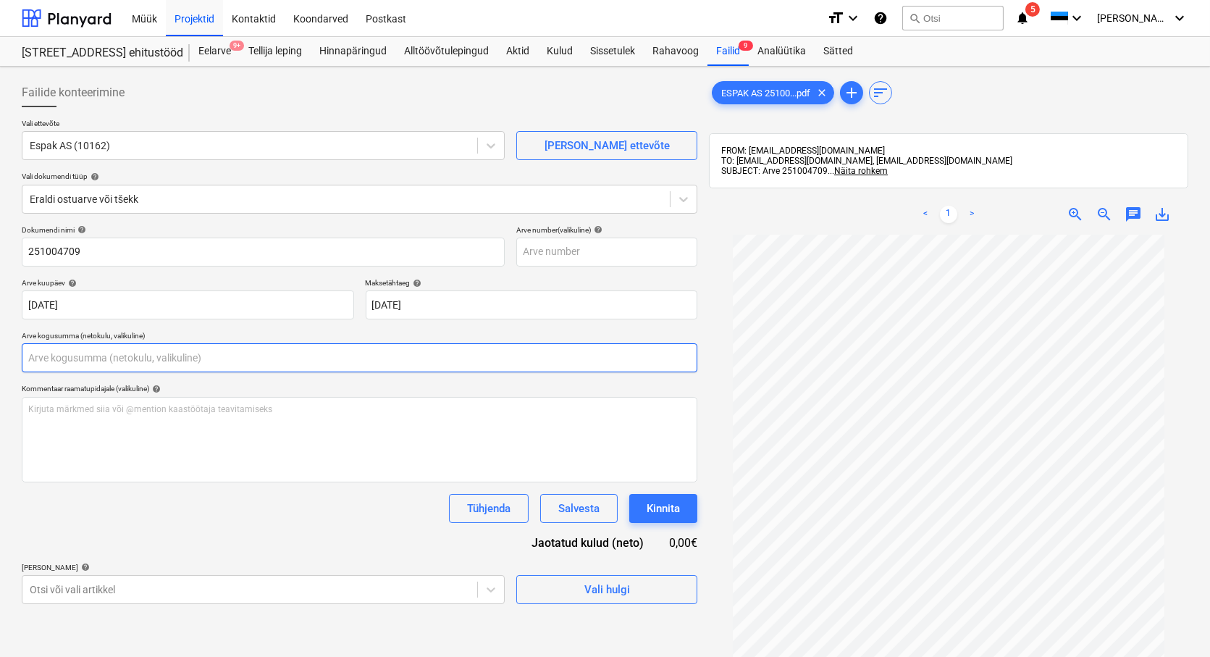
click at [72, 362] on input "text" at bounding box center [360, 357] width 676 height 29
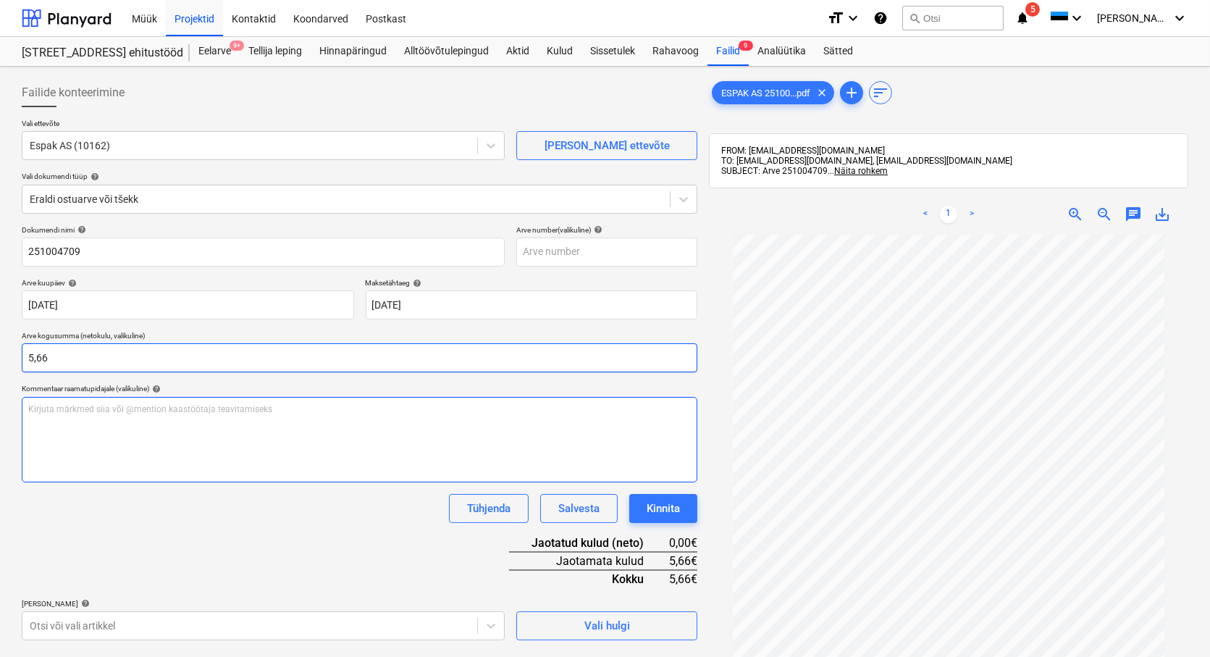
type input "5,66"
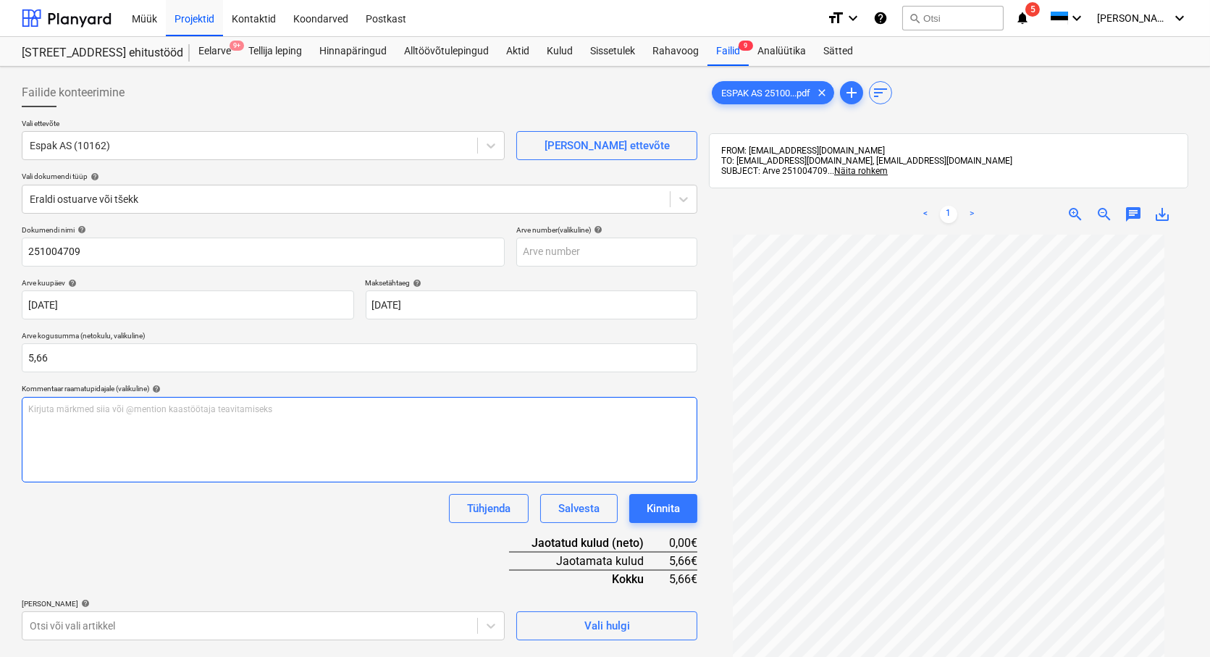
click at [217, 479] on div "Kirjuta märkmed siia või @mention kaastöötaja teavitamiseks ﻿" at bounding box center [360, 439] width 676 height 85
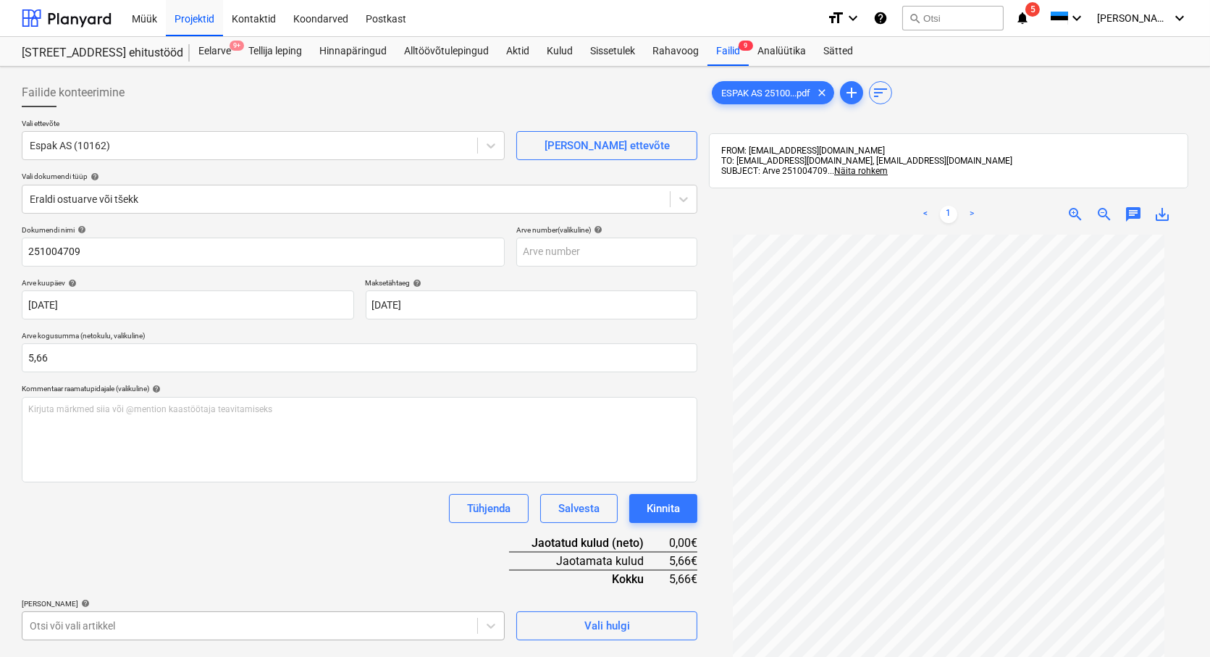
scroll to position [210, 0]
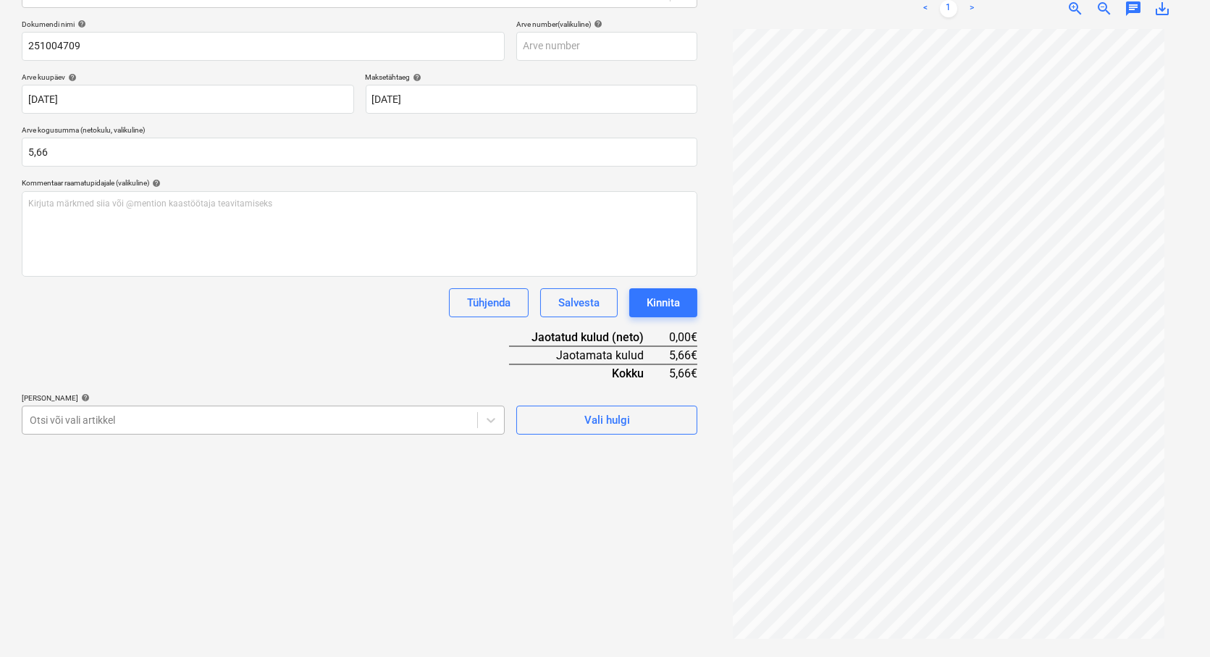
click at [91, 451] on body "Müük Projektid Kontaktid Koondarved Postkast format_size keyboard_arrow_down he…" at bounding box center [605, 122] width 1210 height 657
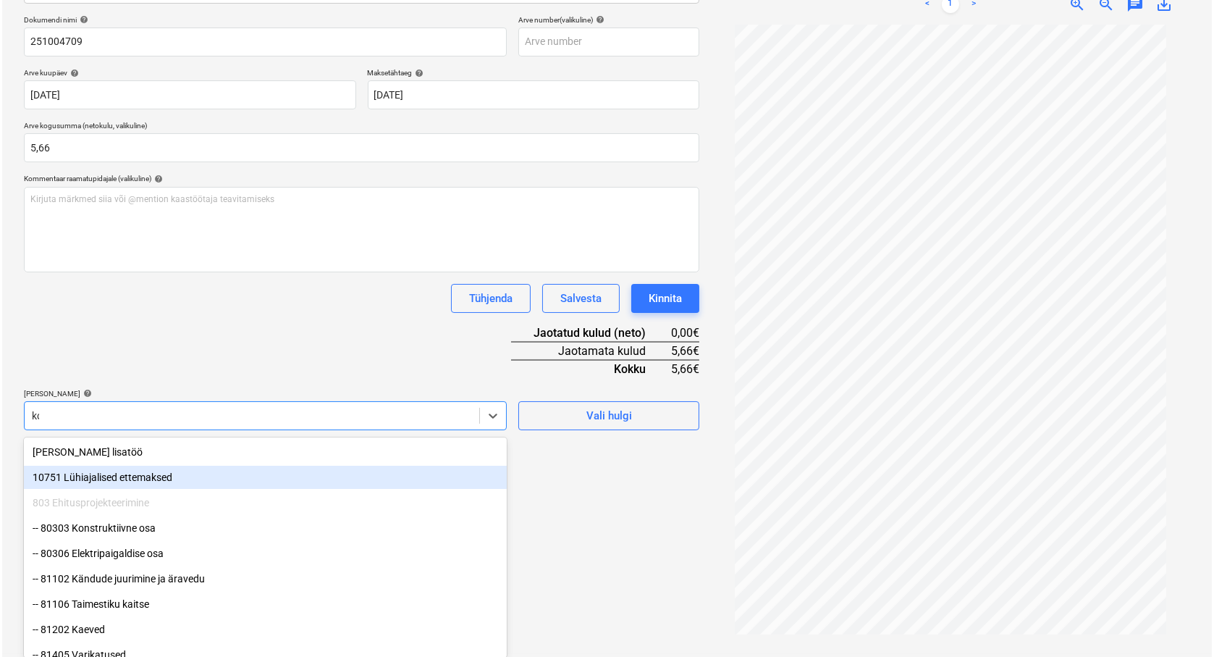
scroll to position [206, 0]
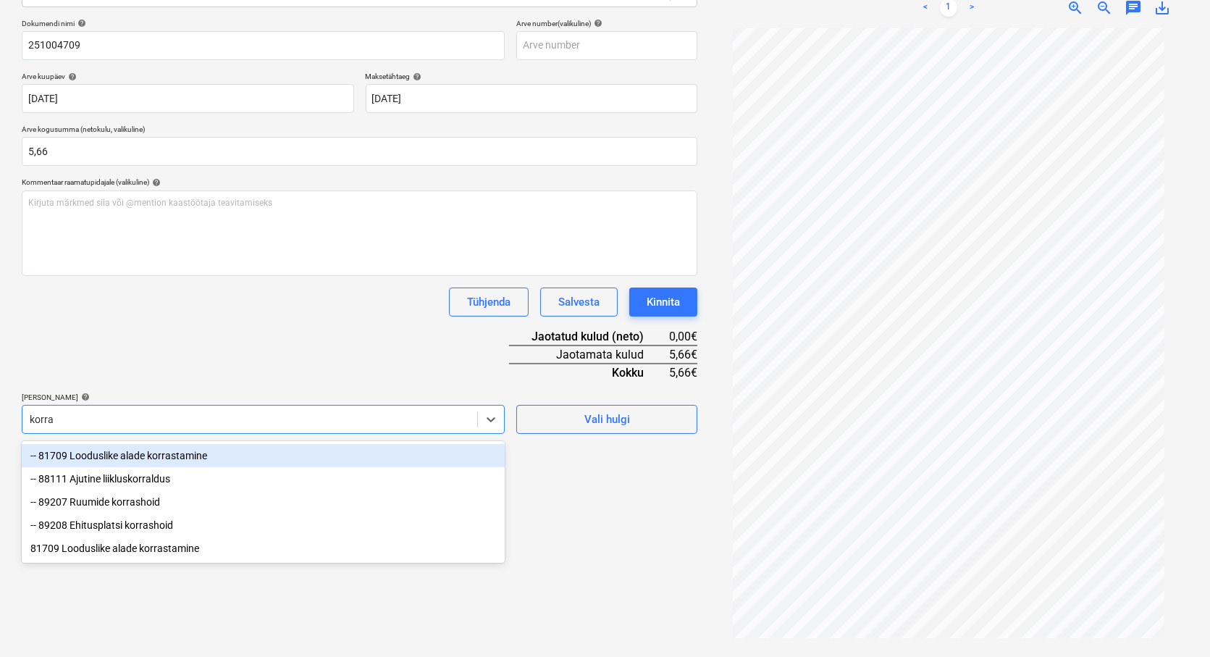
type input "korras"
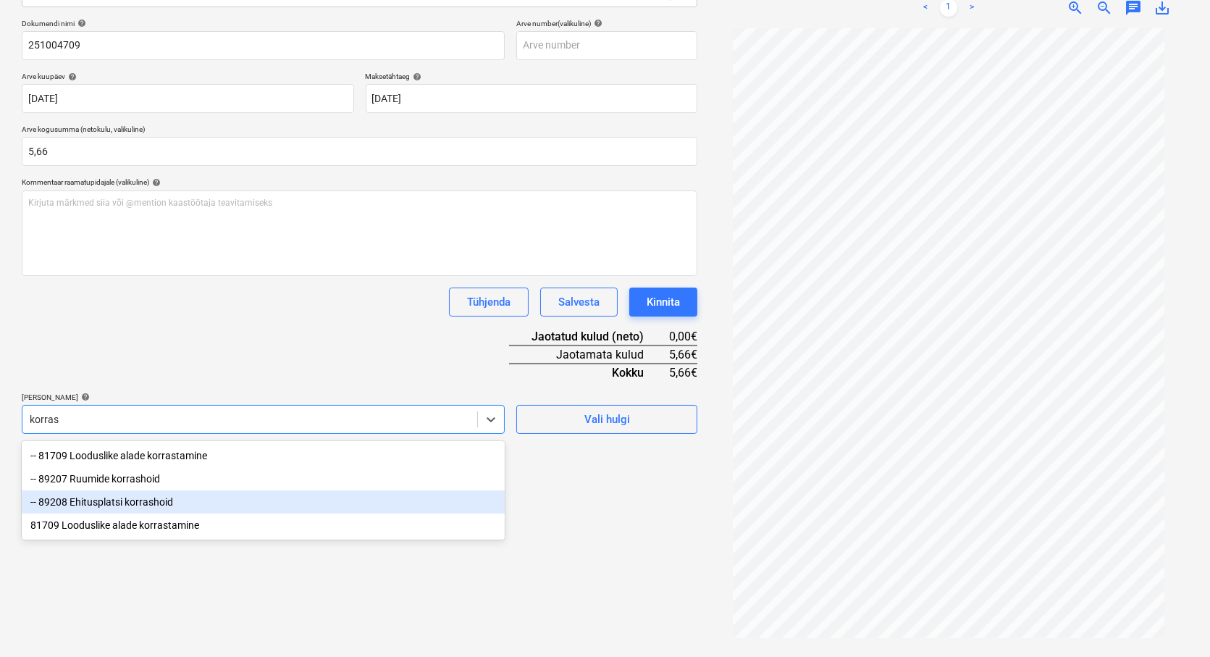
click at [148, 500] on div "-- 89208 Ehitusplatsi korrashoid" at bounding box center [263, 501] width 483 height 23
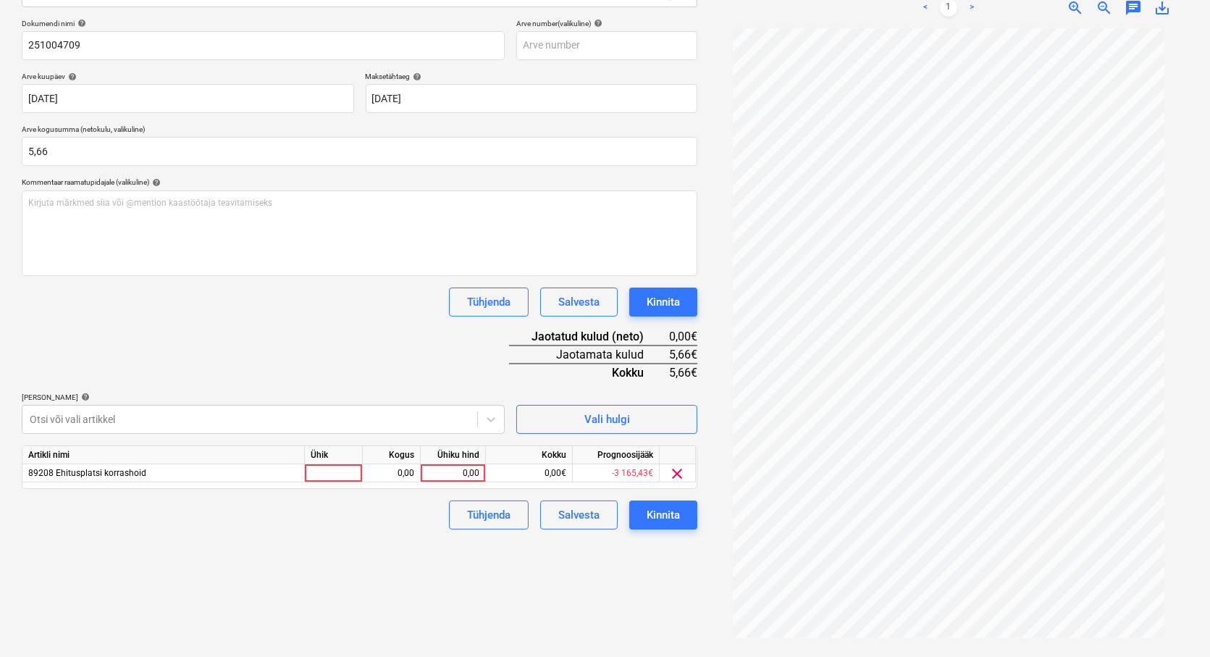
drag, startPoint x: 584, startPoint y: 576, endPoint x: 471, endPoint y: 497, distance: 138.4
click at [578, 576] on div "Failide konteerimine Vali ettevõte Espak AS (10162) [PERSON_NAME] uus ettevõte …" at bounding box center [359, 259] width 687 height 786
click at [329, 476] on div at bounding box center [334, 473] width 58 height 18
type input "tk"
click at [393, 471] on div "0,00" at bounding box center [392, 473] width 46 height 18
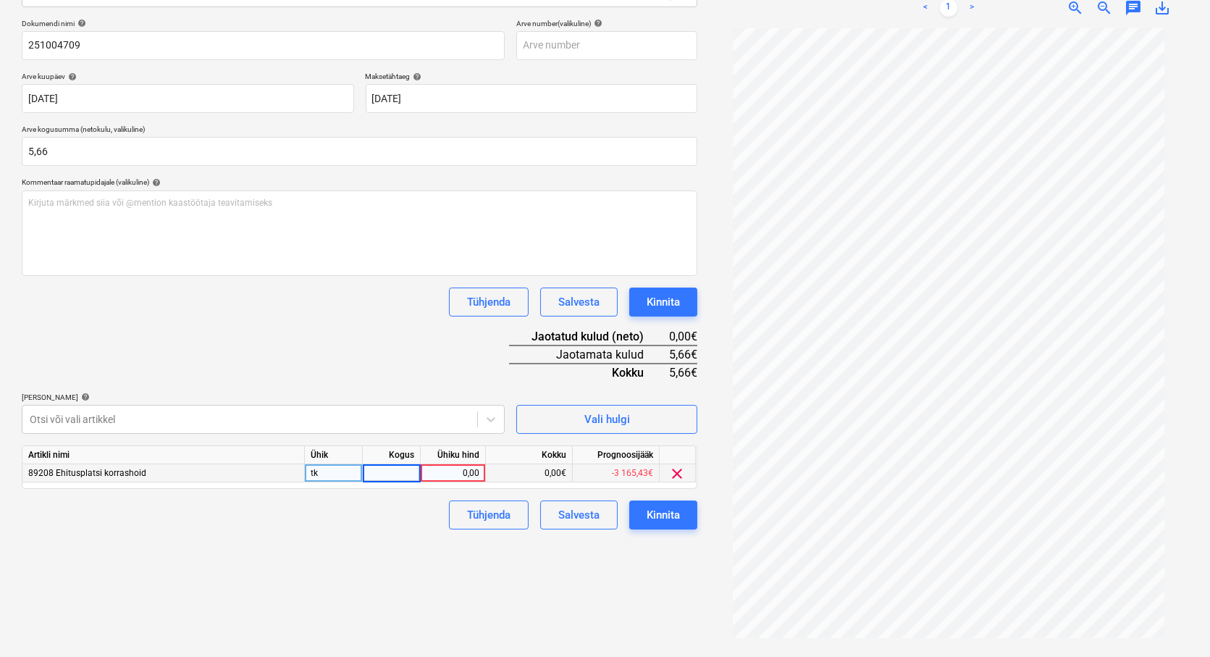
type input "1"
click at [442, 471] on div "0,00" at bounding box center [452, 473] width 53 height 18
type input "5,66"
click at [345, 588] on div "Failide konteerimine Vali ettevõte Espak AS (10162) [PERSON_NAME] uus ettevõte …" at bounding box center [359, 259] width 687 height 786
click at [660, 514] on div "Kinnita" at bounding box center [663, 514] width 33 height 19
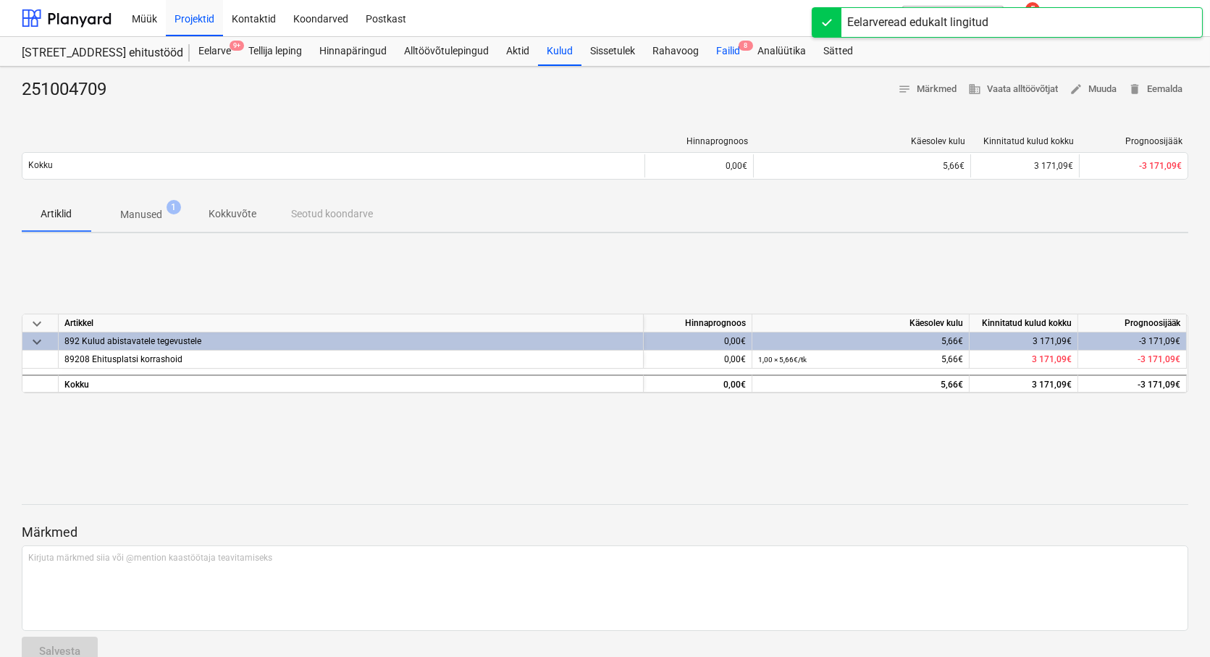
click at [728, 49] on div "Failid 8" at bounding box center [727, 51] width 41 height 29
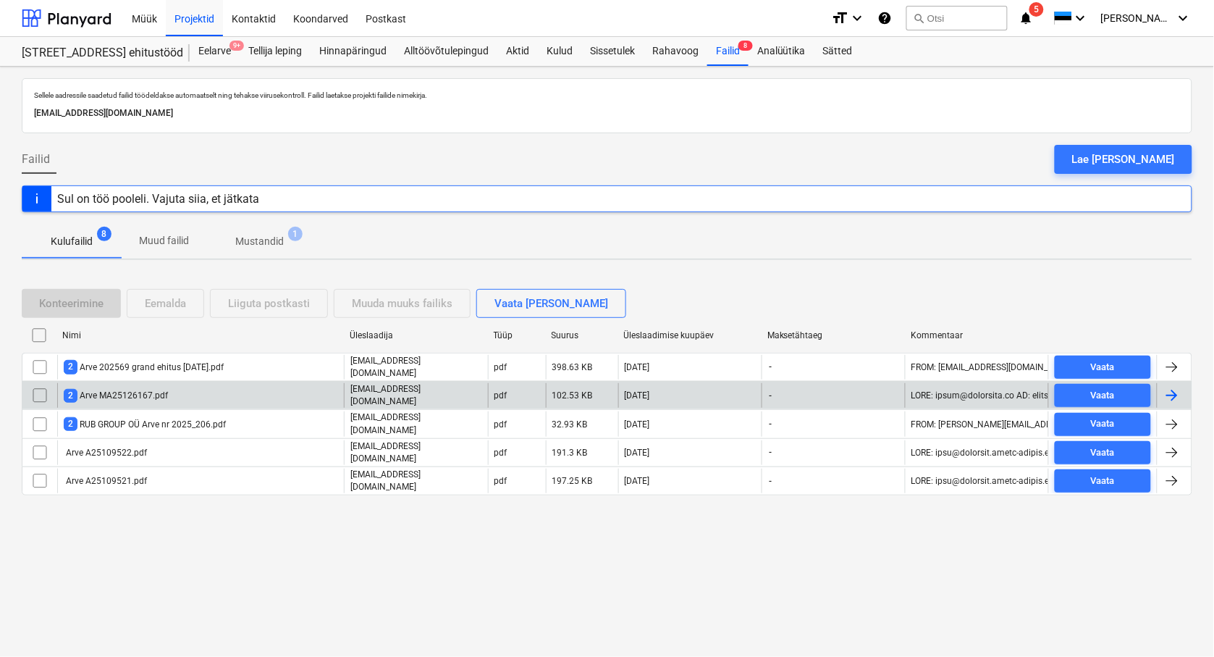
click at [154, 389] on div "2 Arve MA25126167.pdf" at bounding box center [116, 396] width 104 height 14
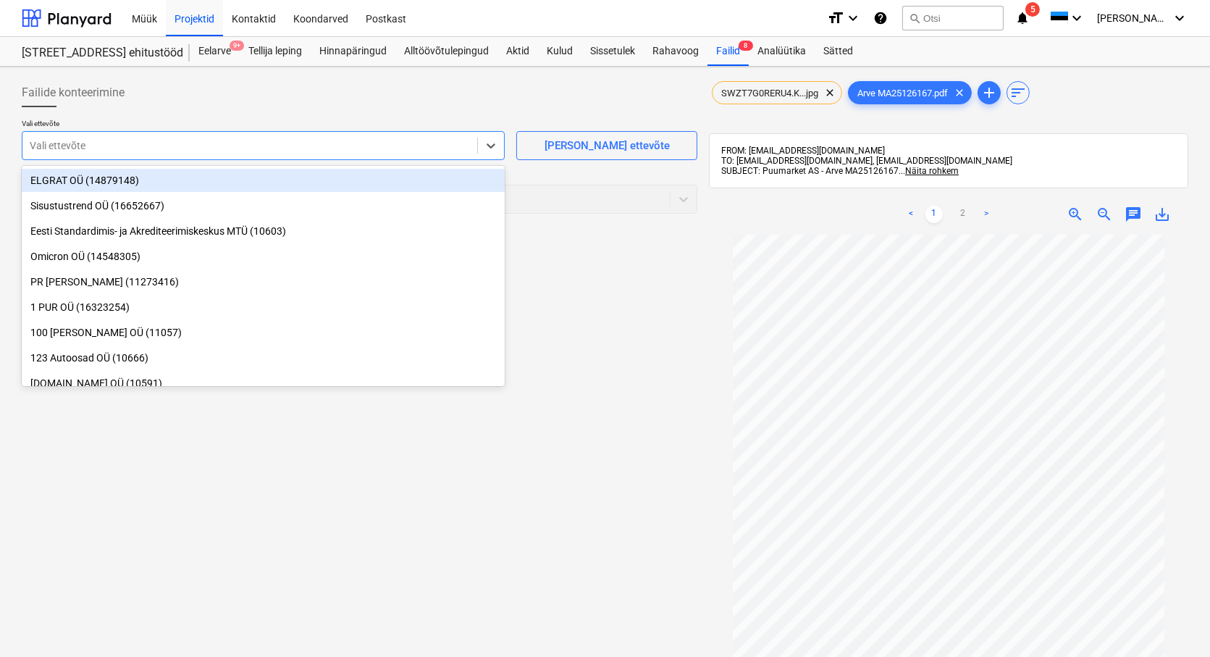
click at [61, 146] on div at bounding box center [250, 145] width 440 height 14
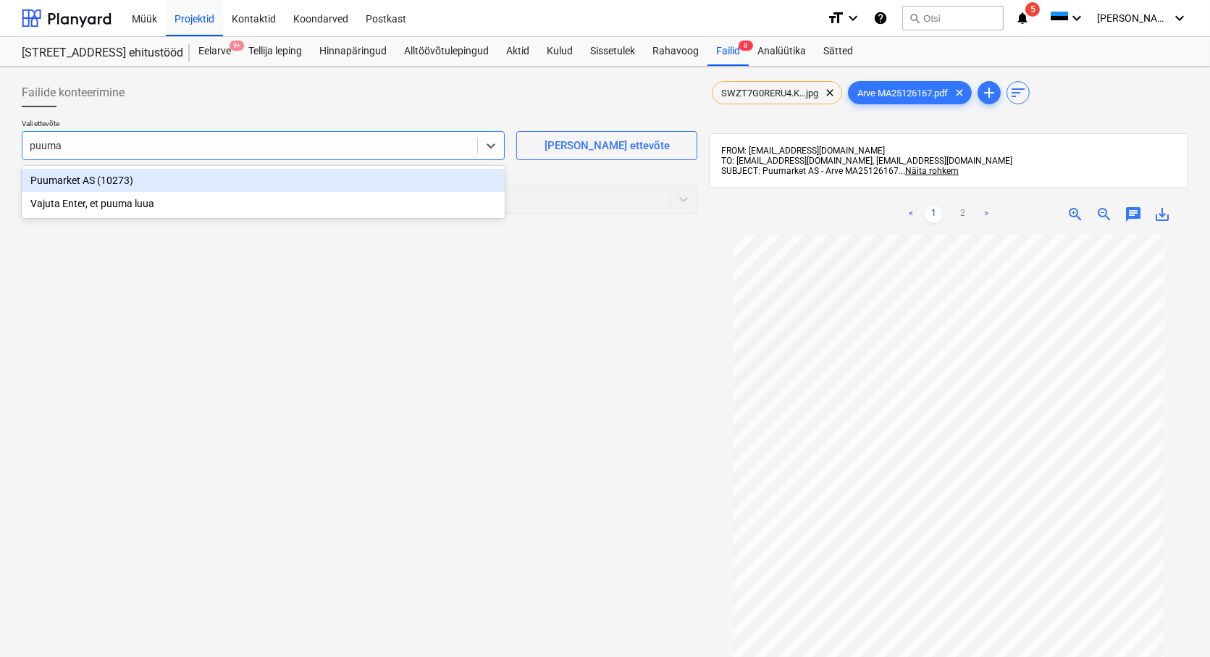
type input "puumar"
click at [58, 184] on div "Puumarket AS (10273)" at bounding box center [263, 180] width 483 height 23
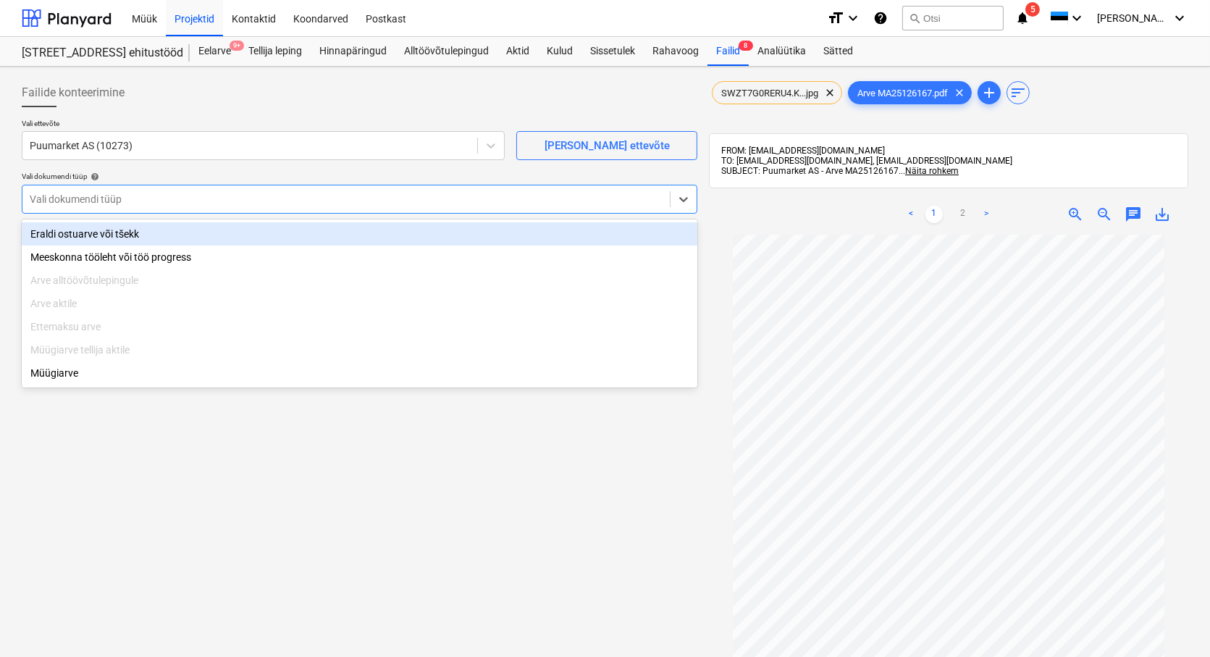
click at [51, 198] on div at bounding box center [346, 199] width 633 height 14
click at [69, 237] on div "Eraldi ostuarve või tšekk" at bounding box center [360, 233] width 676 height 23
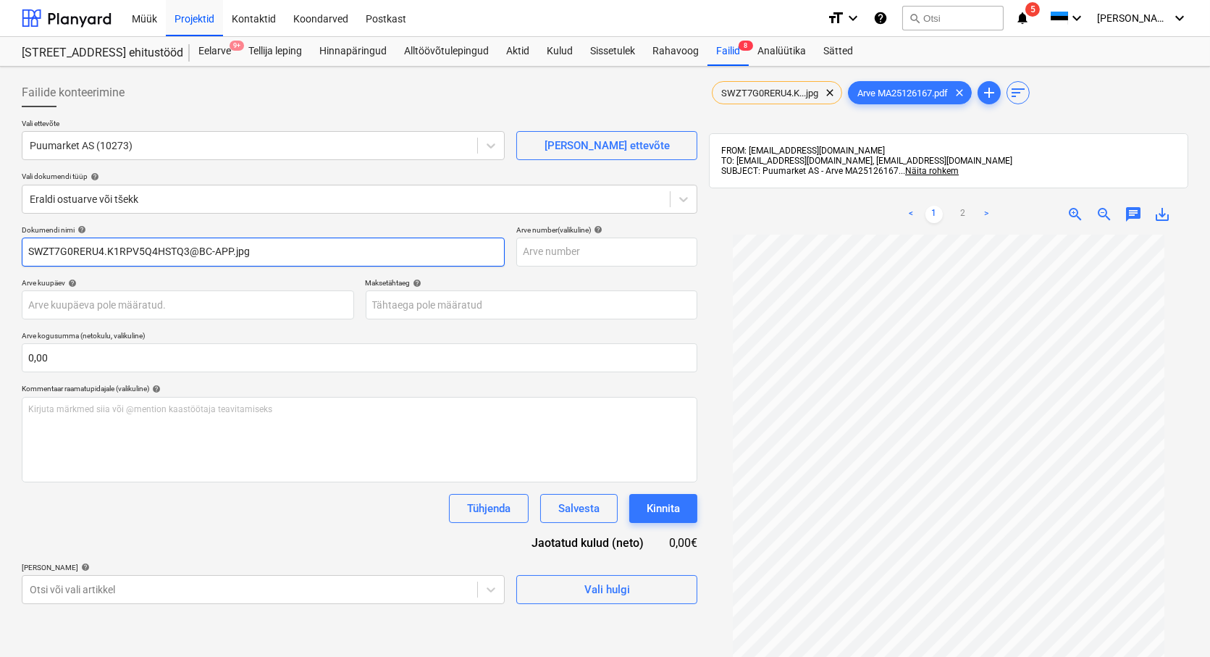
drag, startPoint x: 254, startPoint y: 254, endPoint x: 16, endPoint y: 243, distance: 238.4
click at [16, 243] on div "Failide konteerimine Vali ettevõte Puumarket AS (10273) [PERSON_NAME] ettevõte …" at bounding box center [359, 464] width 687 height 784
type input "MA25126167"
click at [48, 303] on body "Müük Projektid Kontaktid Koondarved Postkast format_size keyboard_arrow_down he…" at bounding box center [605, 328] width 1210 height 657
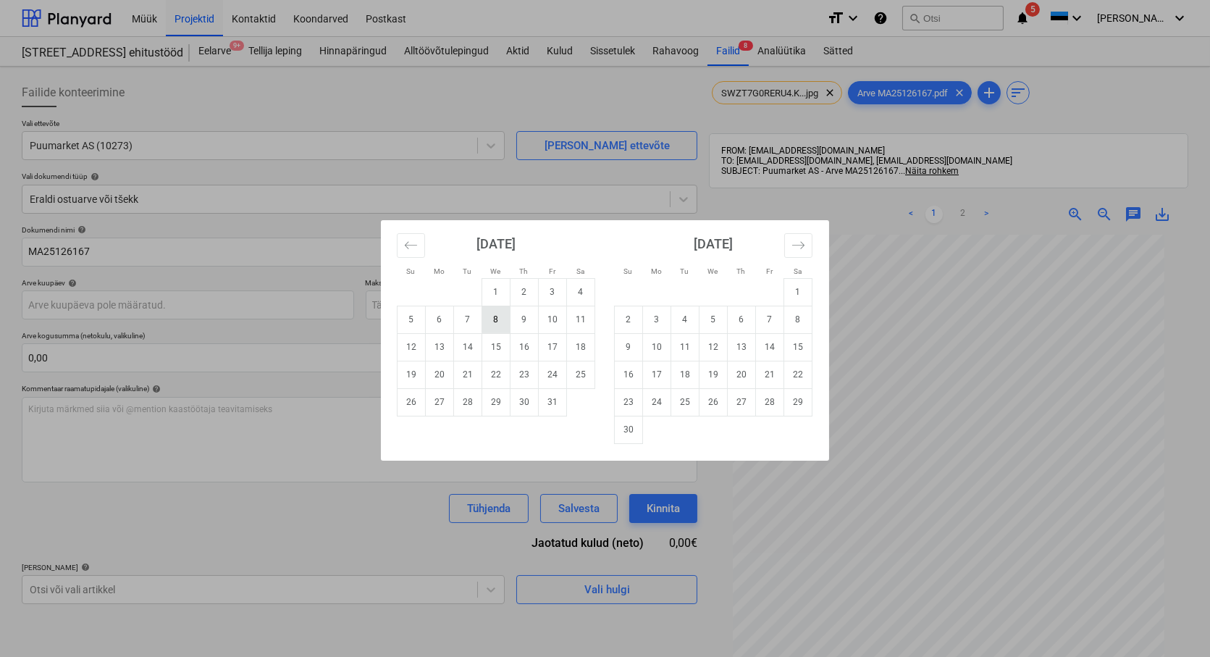
click at [502, 316] on td "8" at bounding box center [496, 320] width 28 height 28
type input "[DATE]"
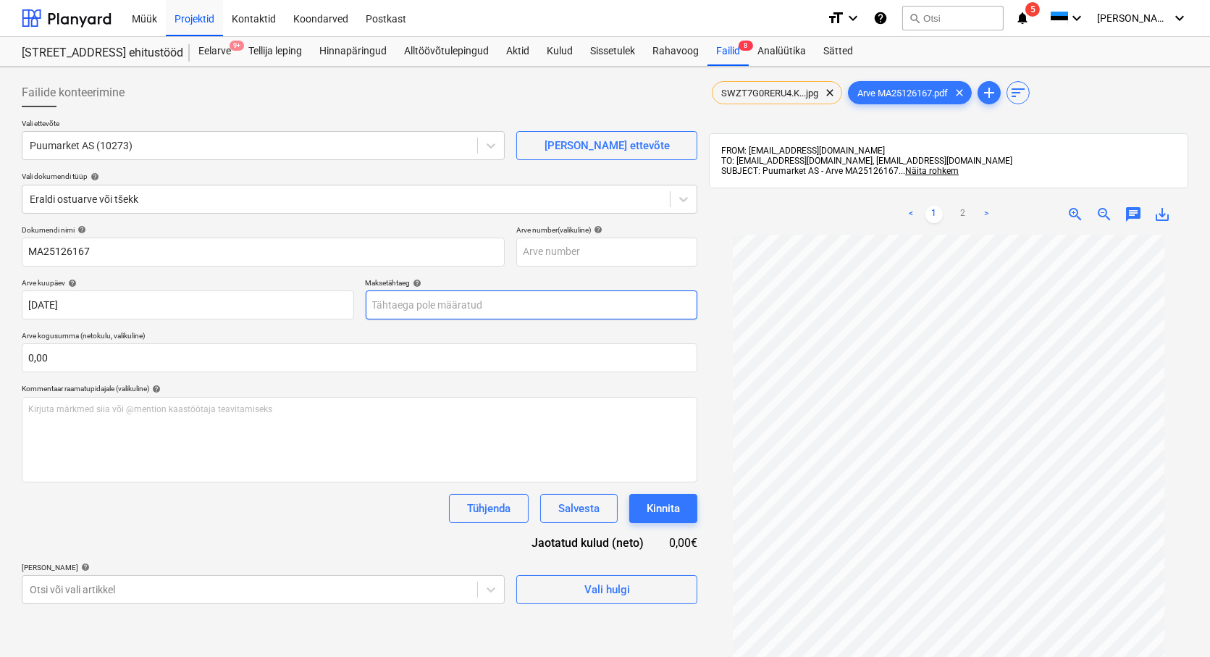
click at [413, 304] on body "Müük Projektid Kontaktid Koondarved Postkast format_size keyboard_arrow_down he…" at bounding box center [605, 328] width 1210 height 657
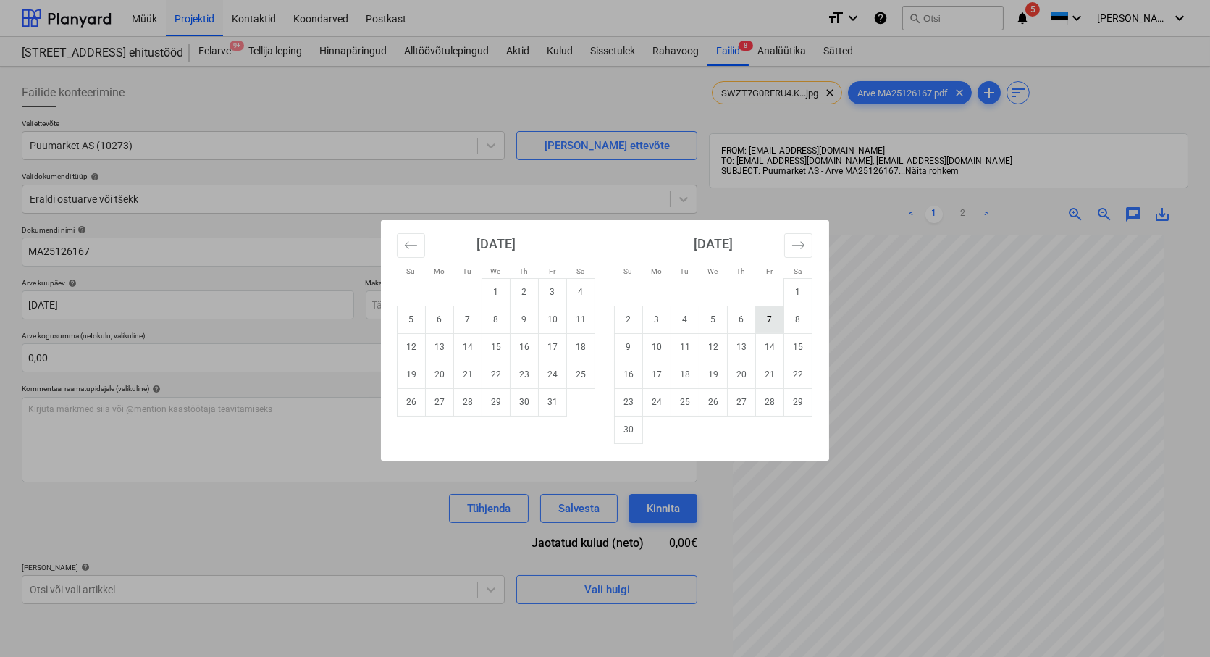
click at [766, 319] on td "7" at bounding box center [770, 320] width 28 height 28
type input "[DATE]"
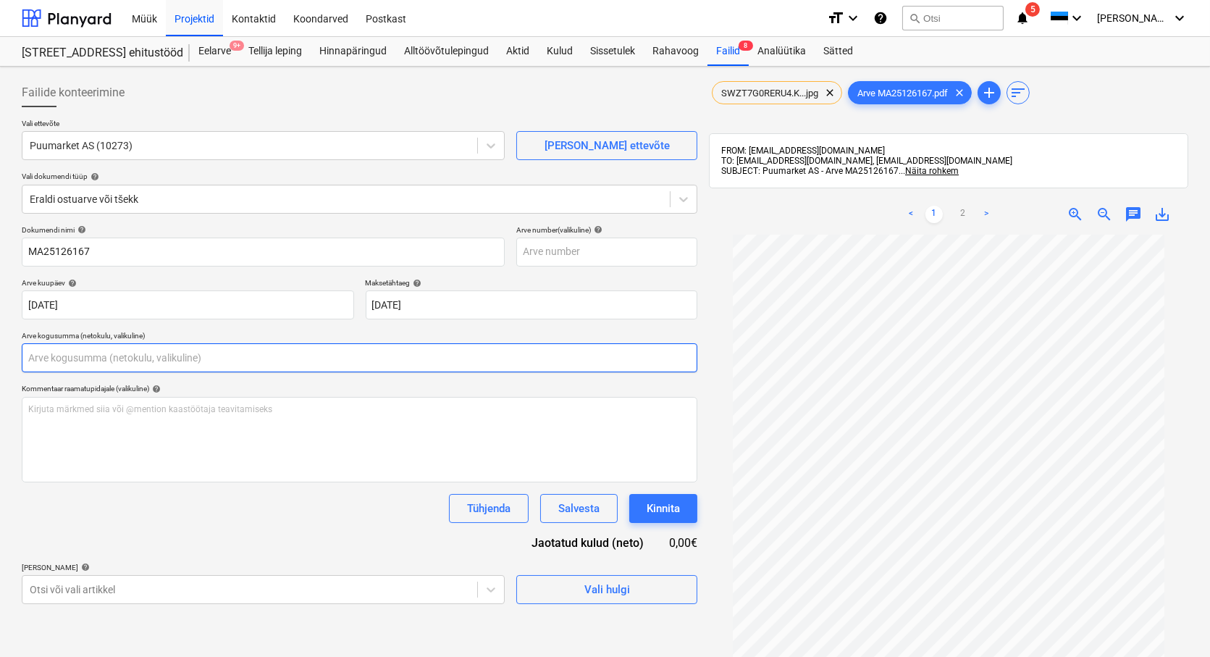
click at [49, 355] on input "text" at bounding box center [360, 357] width 676 height 29
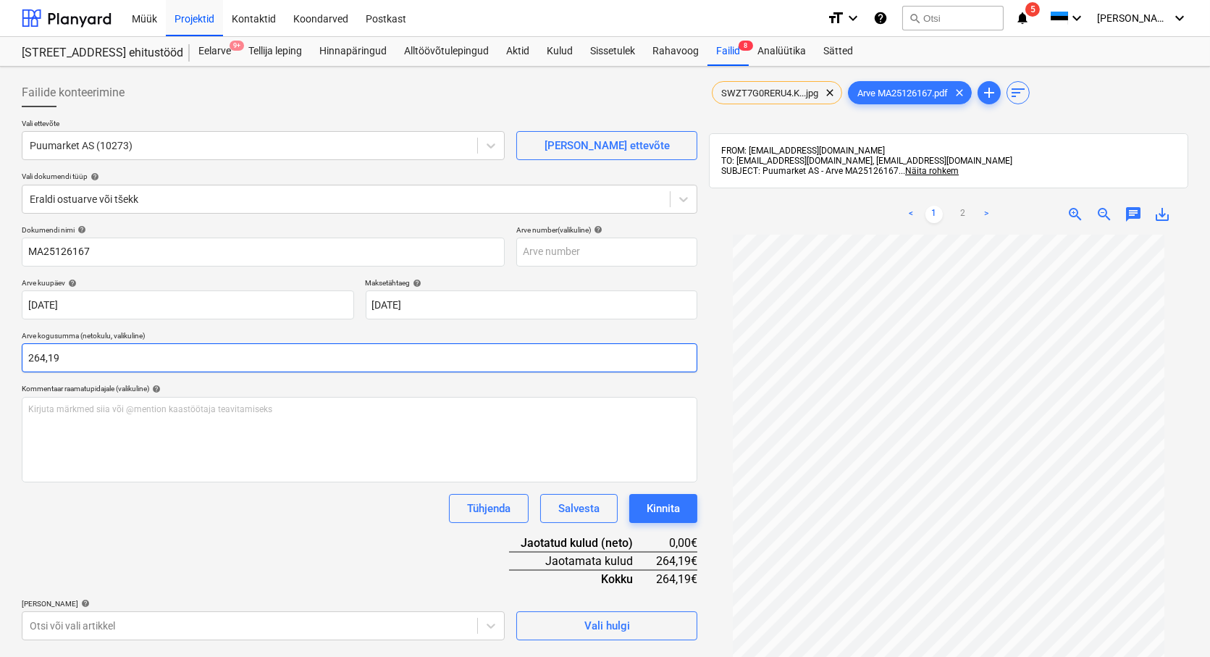
type input "264,19"
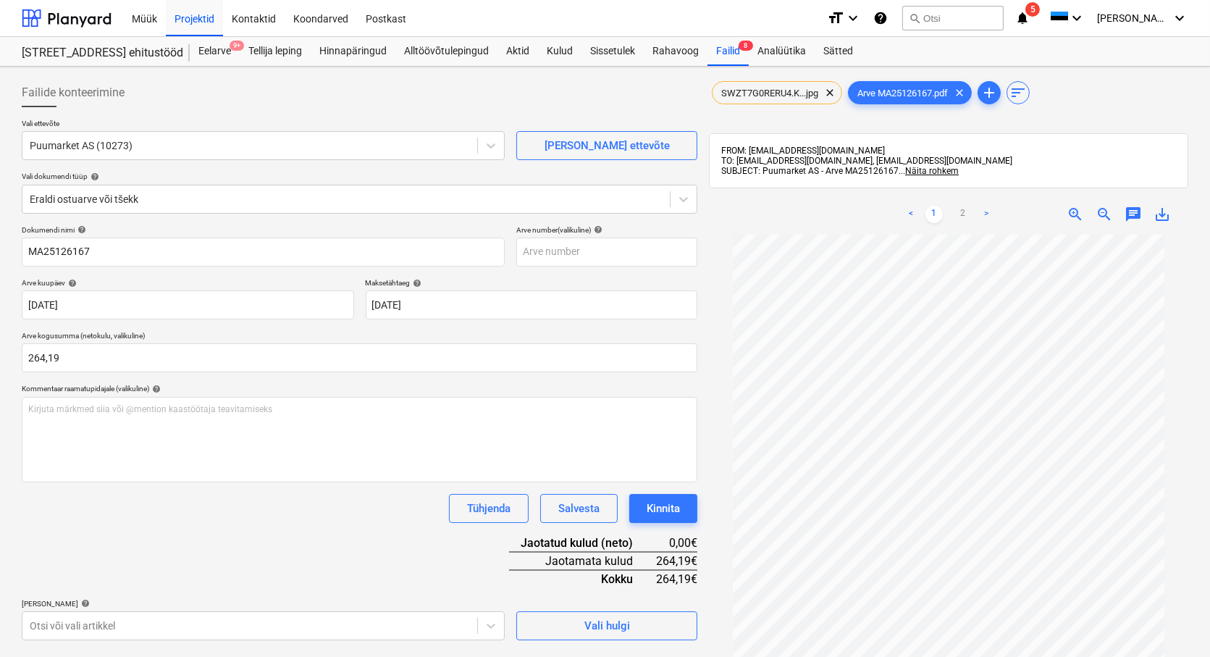
click at [151, 487] on div "Dokumendi nimi help MA25126167 Arve number (valikuline) help Arve kuupäev help …" at bounding box center [360, 432] width 676 height 415
click at [71, 630] on body "Müük Projektid Kontaktid Koondarved Postkast format_size keyboard_arrow_down he…" at bounding box center [605, 328] width 1210 height 657
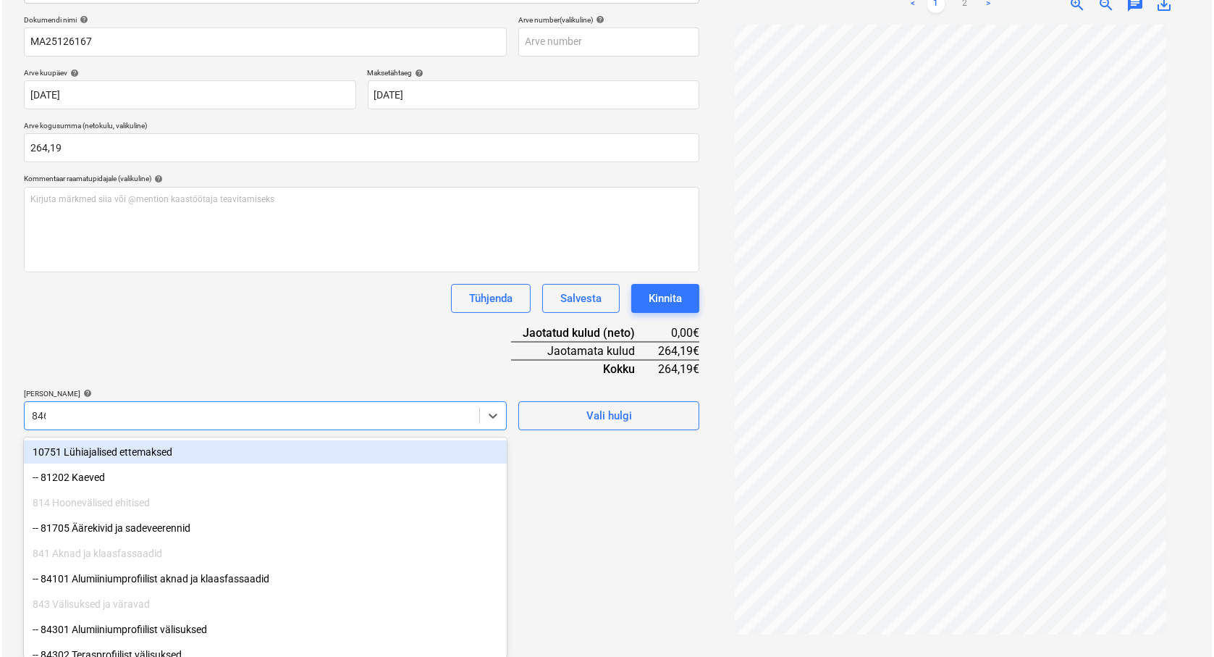
scroll to position [206, 0]
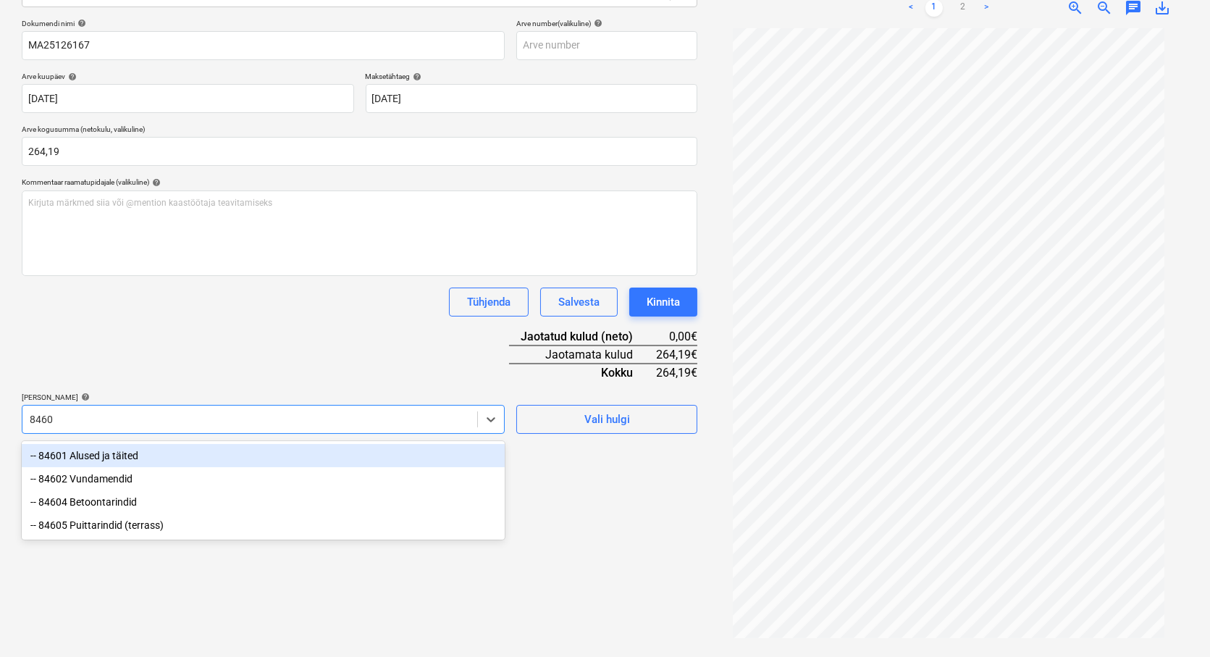
type input "84601"
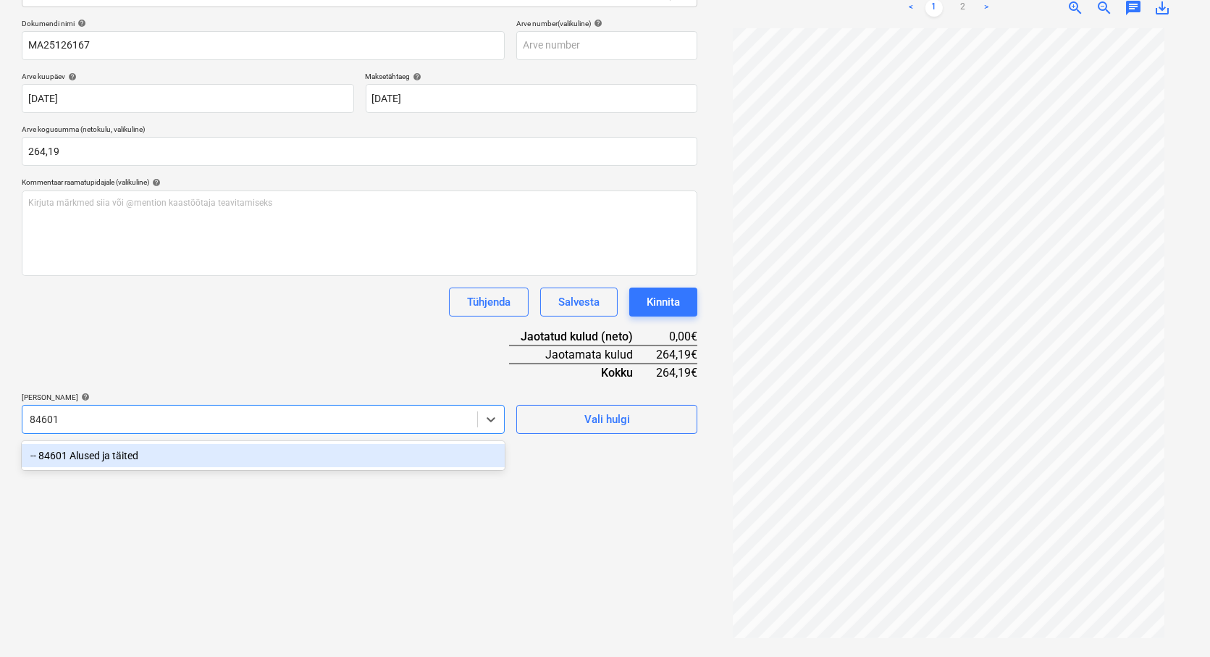
click at [113, 454] on div "-- 84601 Alused ja täited" at bounding box center [263, 455] width 483 height 23
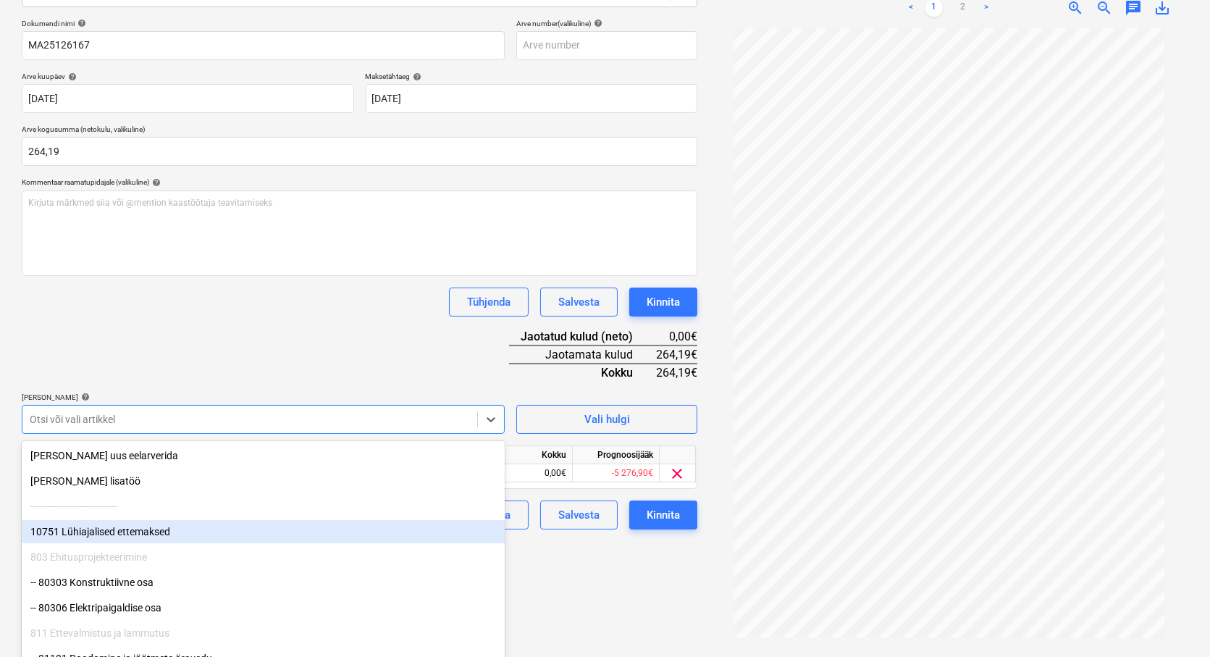
drag, startPoint x: 586, startPoint y: 614, endPoint x: 541, endPoint y: 548, distance: 80.1
click at [585, 613] on div "Failide konteerimine Vali ettevõte Puumarket AS (10273) [PERSON_NAME] uus ettev…" at bounding box center [359, 259] width 687 height 786
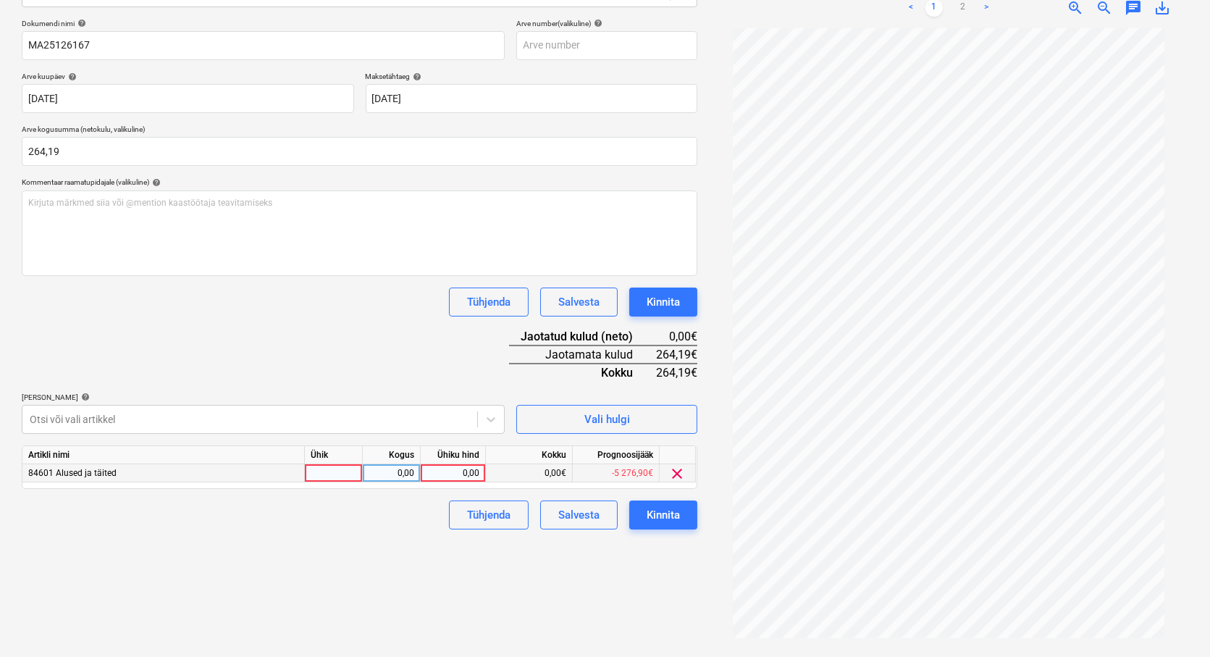
click at [329, 474] on div at bounding box center [334, 473] width 58 height 18
type input "TK"
click at [395, 471] on div "0,00" at bounding box center [392, 473] width 46 height 18
type input "1"
click at [450, 473] on div "0,00" at bounding box center [452, 473] width 53 height 18
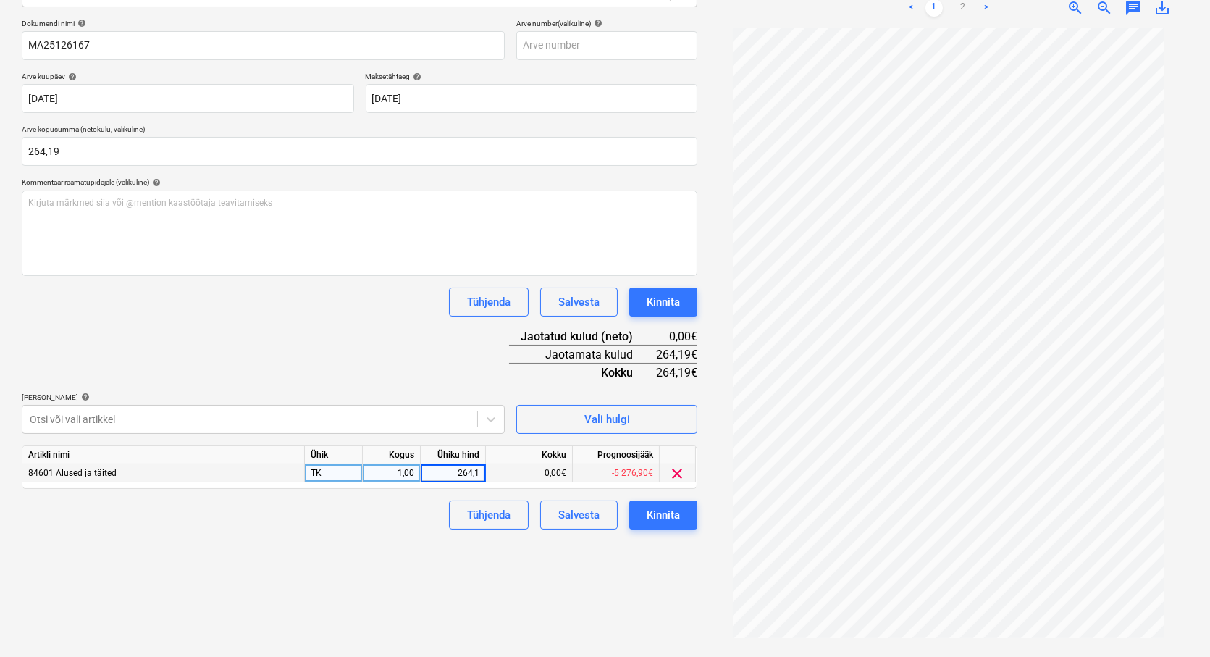
type input "264,19"
click at [278, 546] on div "Failide konteerimine Vali ettevõte Puumarket AS (10273) [PERSON_NAME] uus ettev…" at bounding box center [359, 259] width 687 height 786
click at [654, 510] on div "Kinnita" at bounding box center [663, 514] width 33 height 19
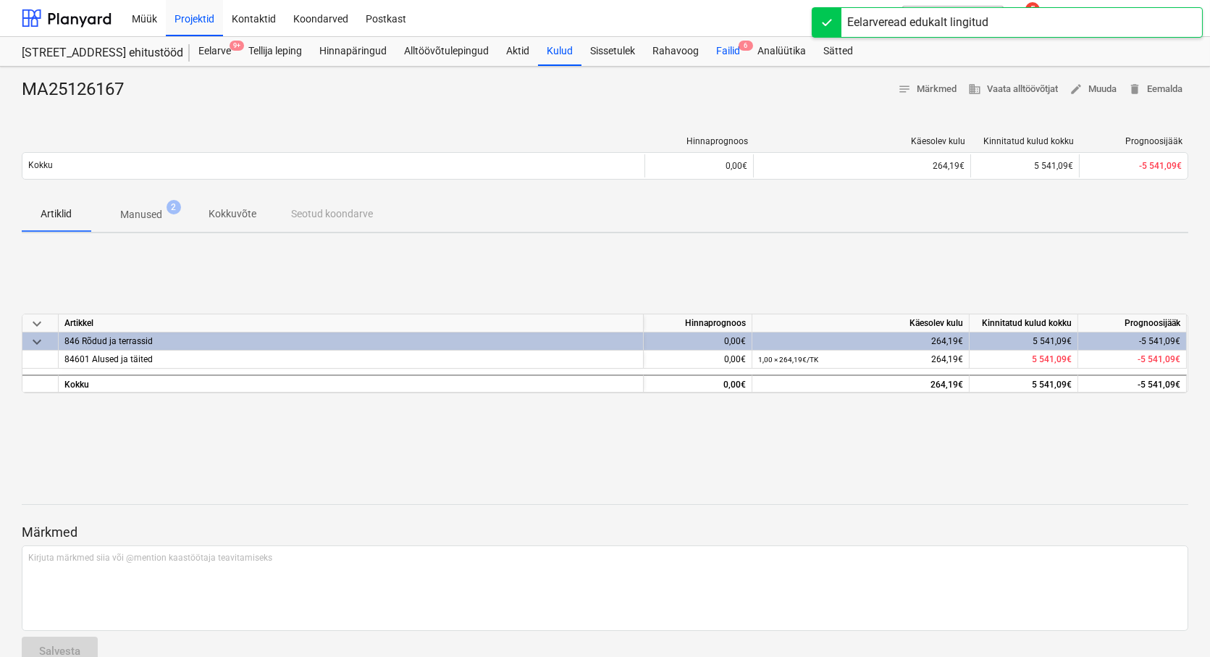
click at [731, 55] on div "Failid 6" at bounding box center [727, 51] width 41 height 29
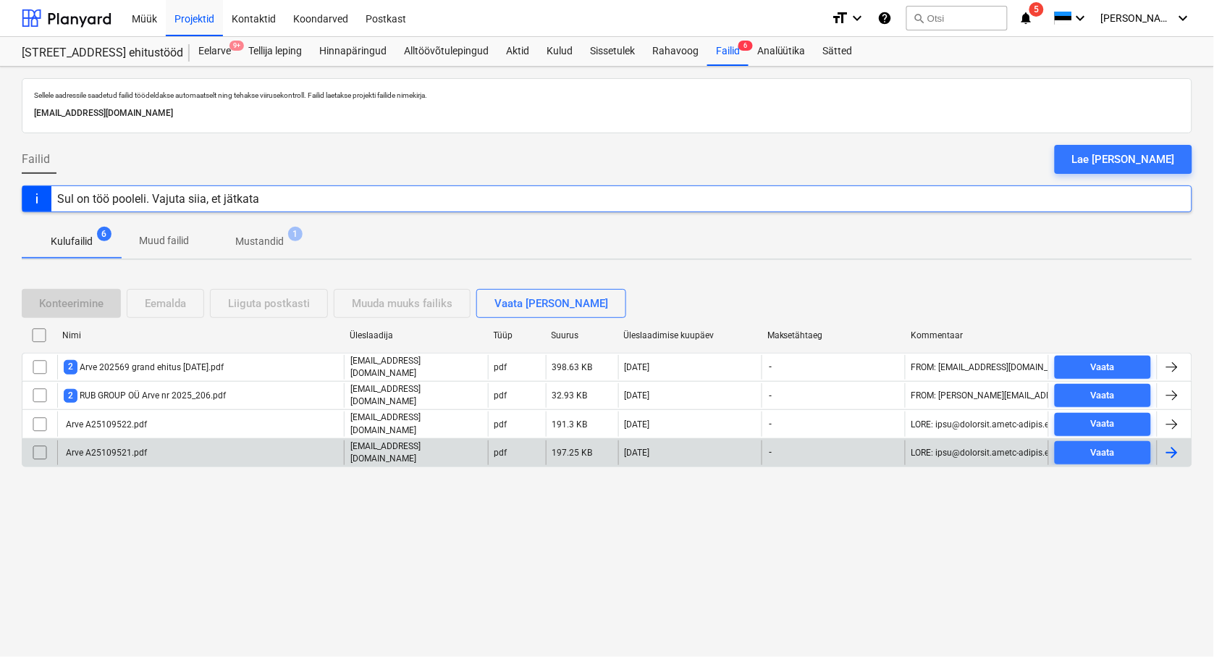
click at [125, 440] on div "Arve A25109521.pdf" at bounding box center [200, 452] width 287 height 25
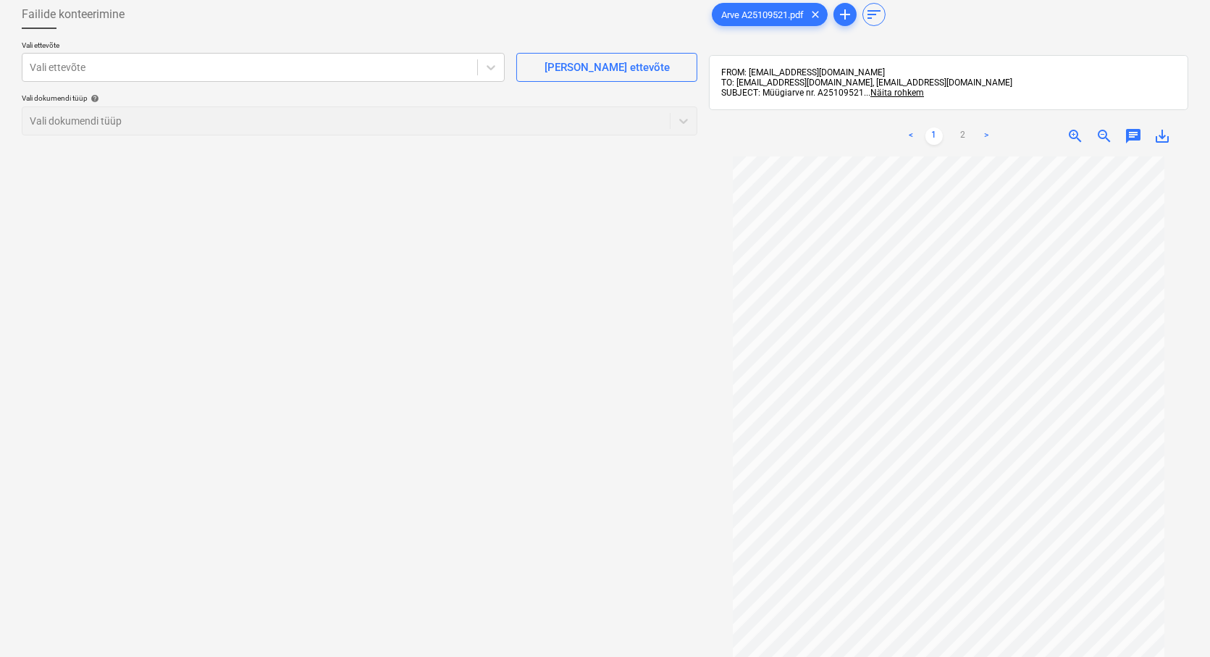
scroll to position [206, 0]
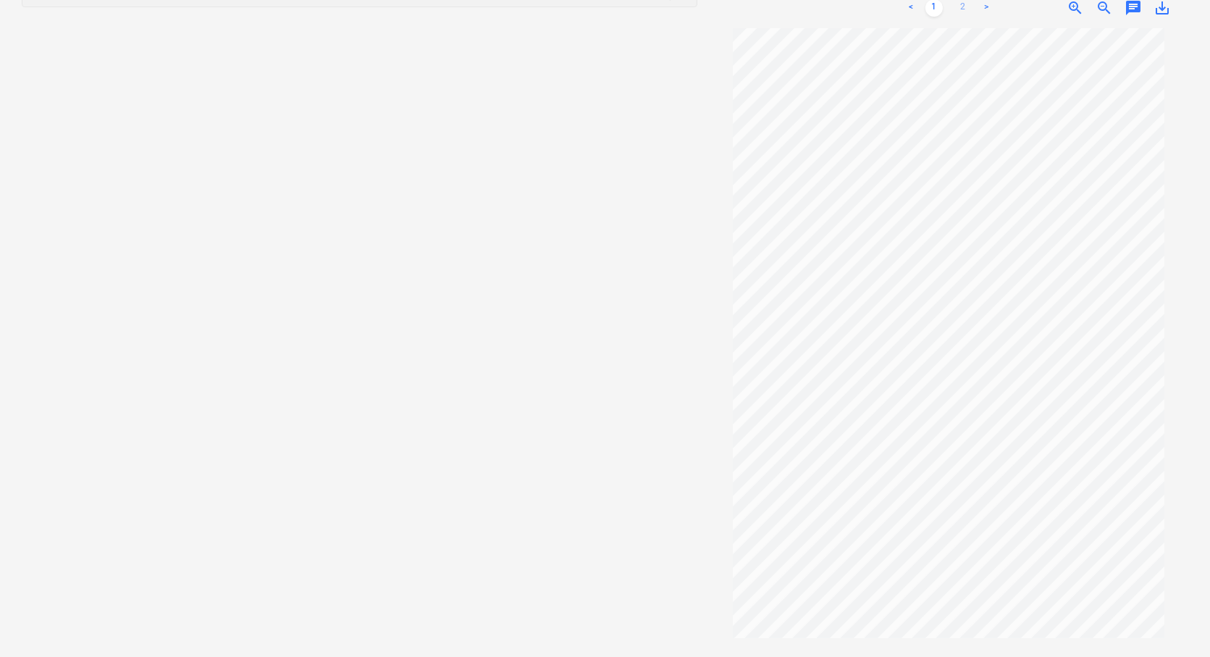
click at [964, 7] on link "2" at bounding box center [962, 7] width 17 height 17
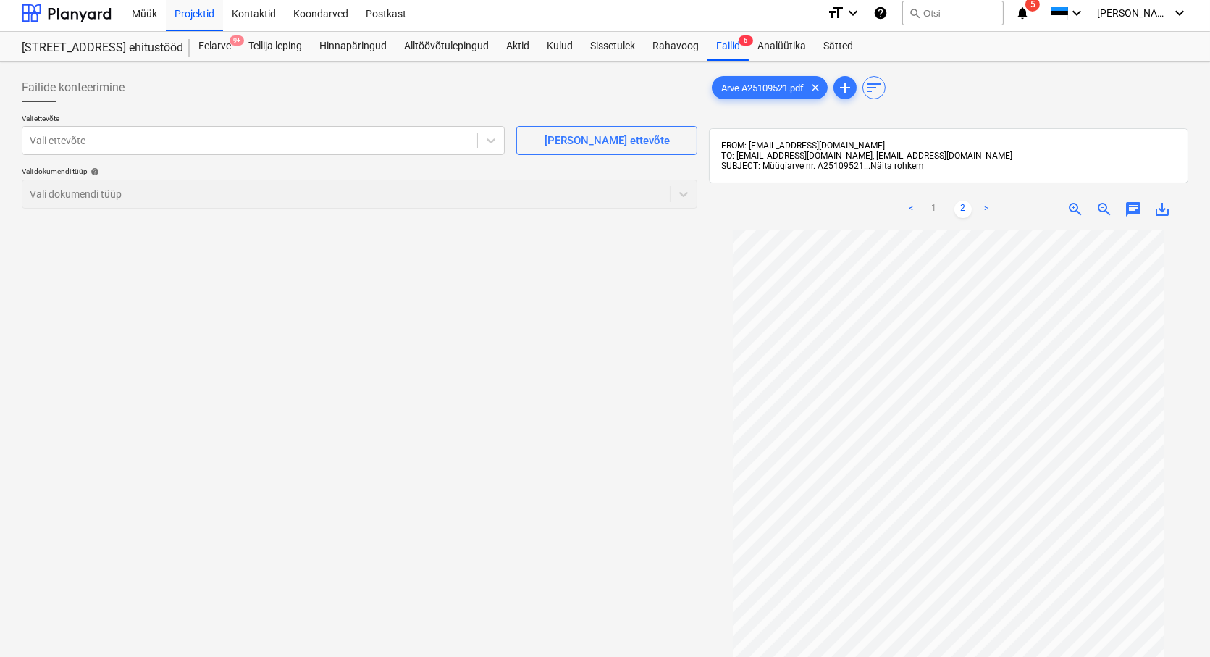
scroll to position [0, 0]
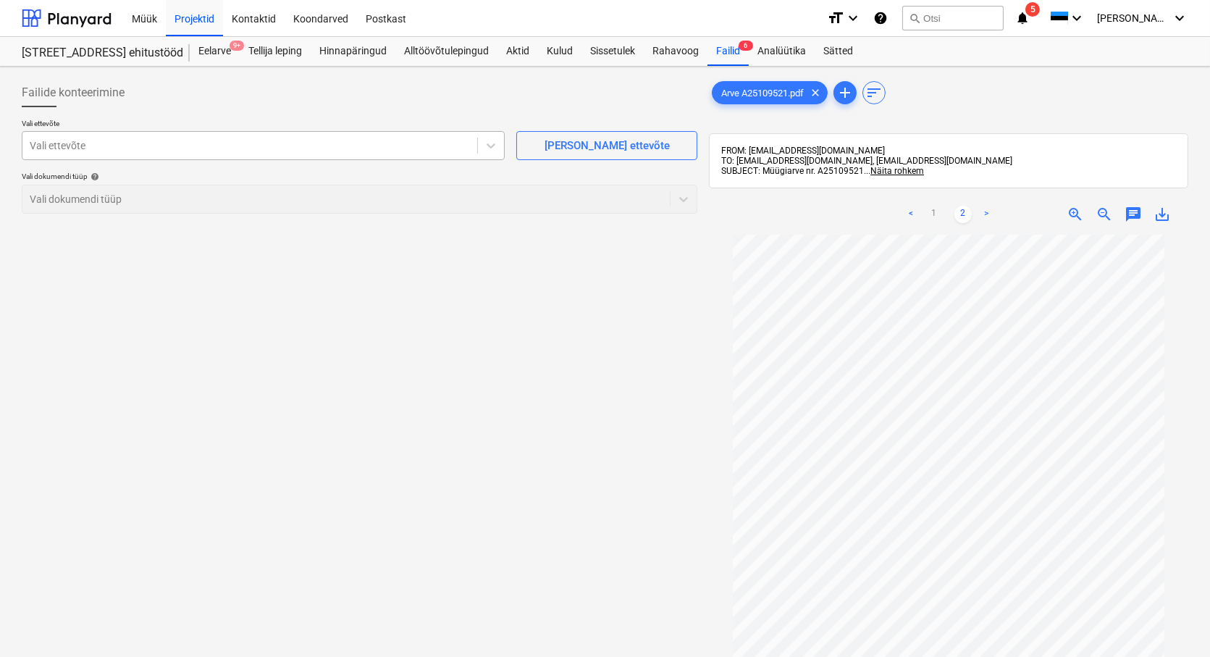
click at [70, 140] on div at bounding box center [250, 145] width 440 height 14
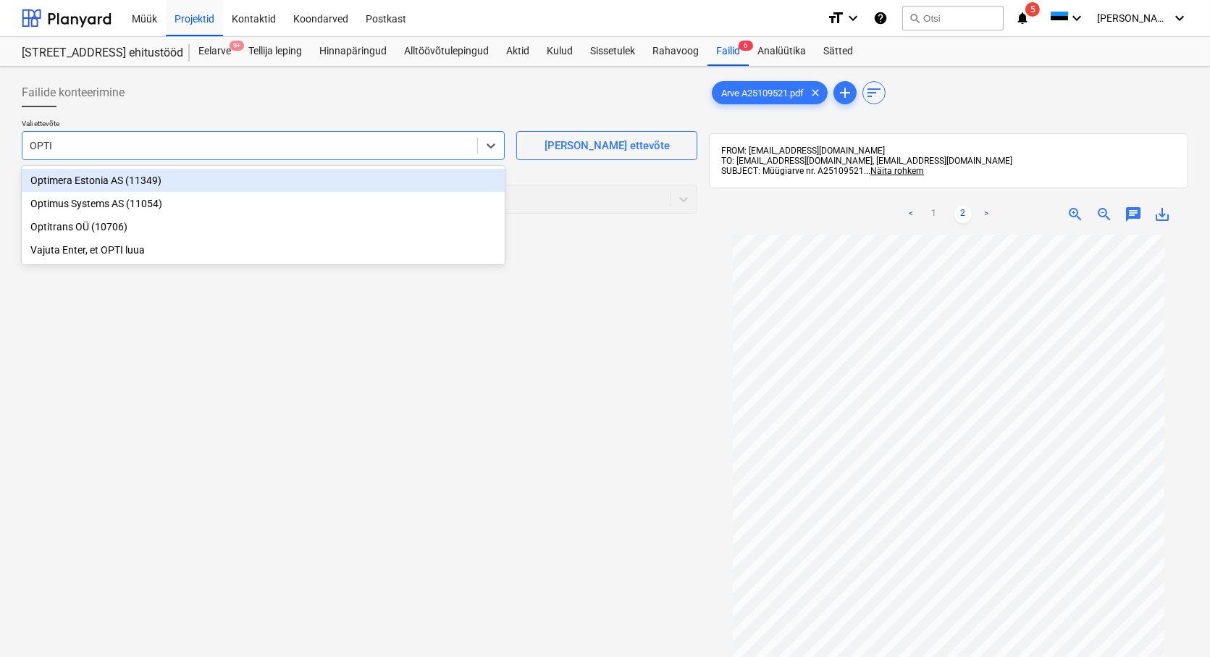
type input "OPTIM"
click at [71, 180] on div "Optimera Estonia AS (11349)" at bounding box center [263, 180] width 483 height 23
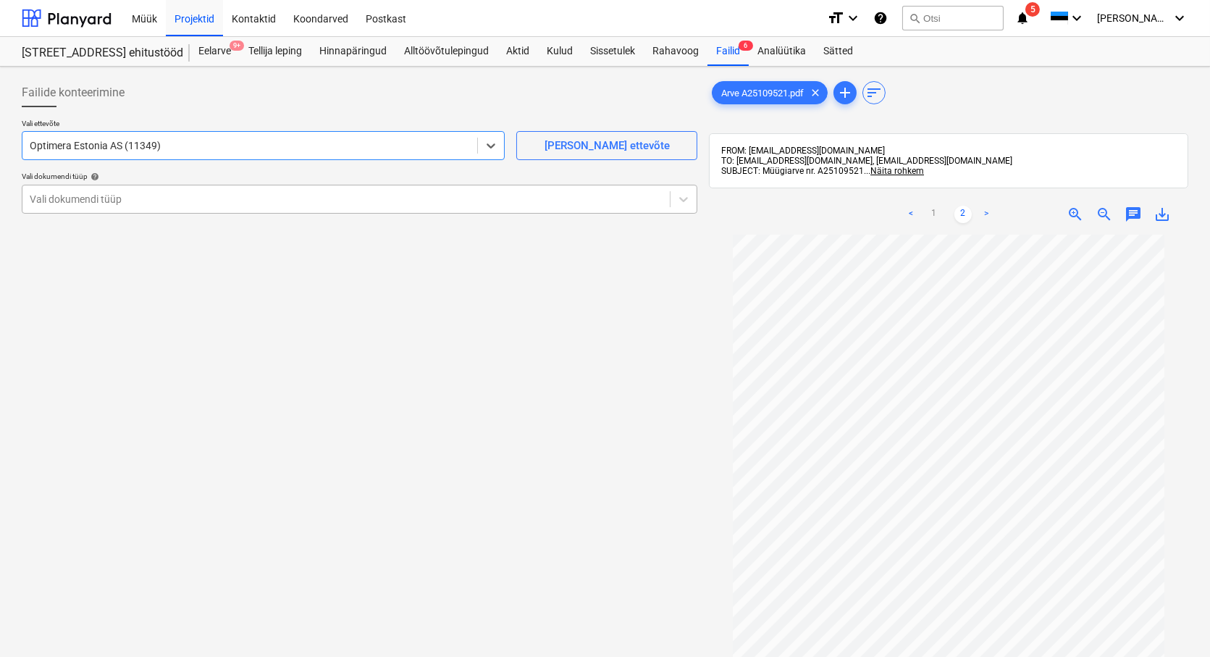
click at [68, 193] on div at bounding box center [346, 199] width 633 height 14
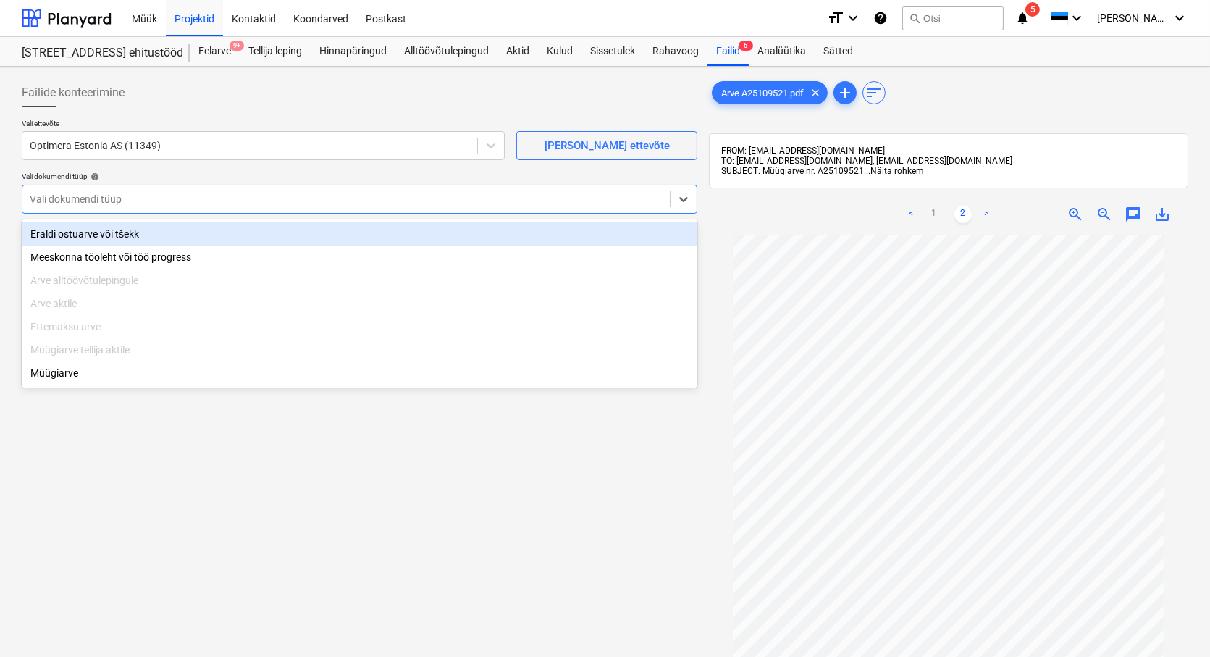
click at [76, 239] on div "Eraldi ostuarve või tšekk" at bounding box center [360, 233] width 676 height 23
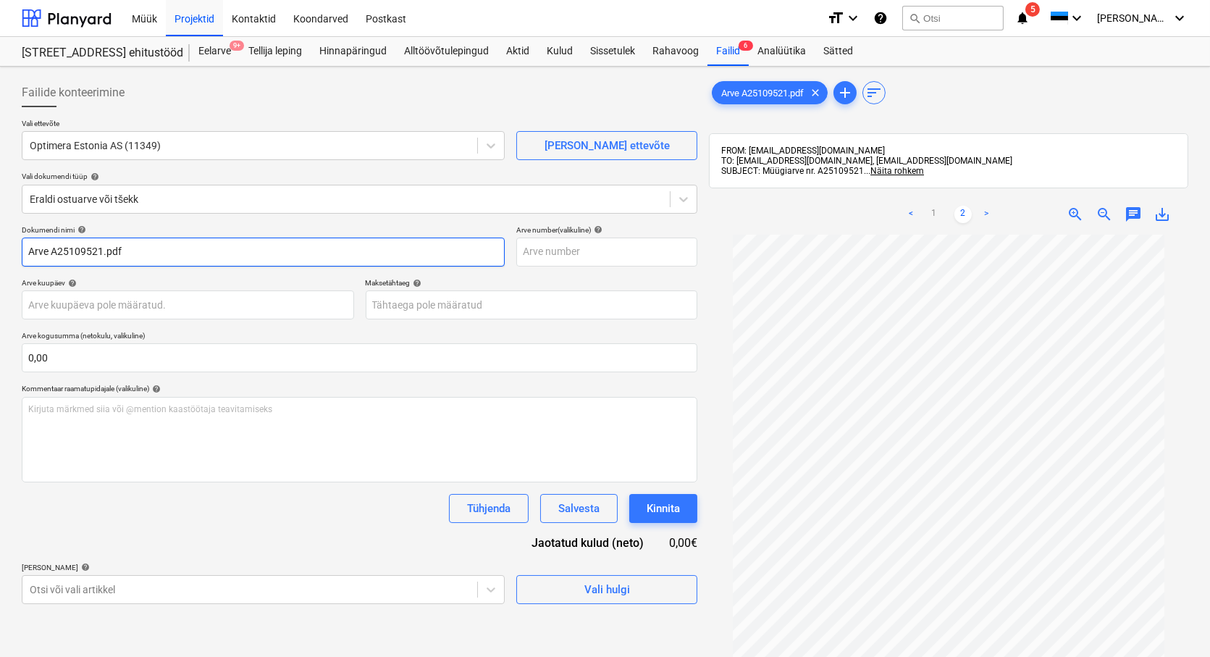
drag, startPoint x: 51, startPoint y: 251, endPoint x: -75, endPoint y: 265, distance: 126.8
click at [0, 265] on html "Müük Projektid Kontaktid Koondarved Postkast format_size keyboard_arrow_down he…" at bounding box center [605, 328] width 1210 height 657
drag, startPoint x: 110, startPoint y: 248, endPoint x: 81, endPoint y: 253, distance: 29.4
click at [81, 253] on input "A25109521.pdf" at bounding box center [263, 251] width 483 height 29
type input "A25109521"
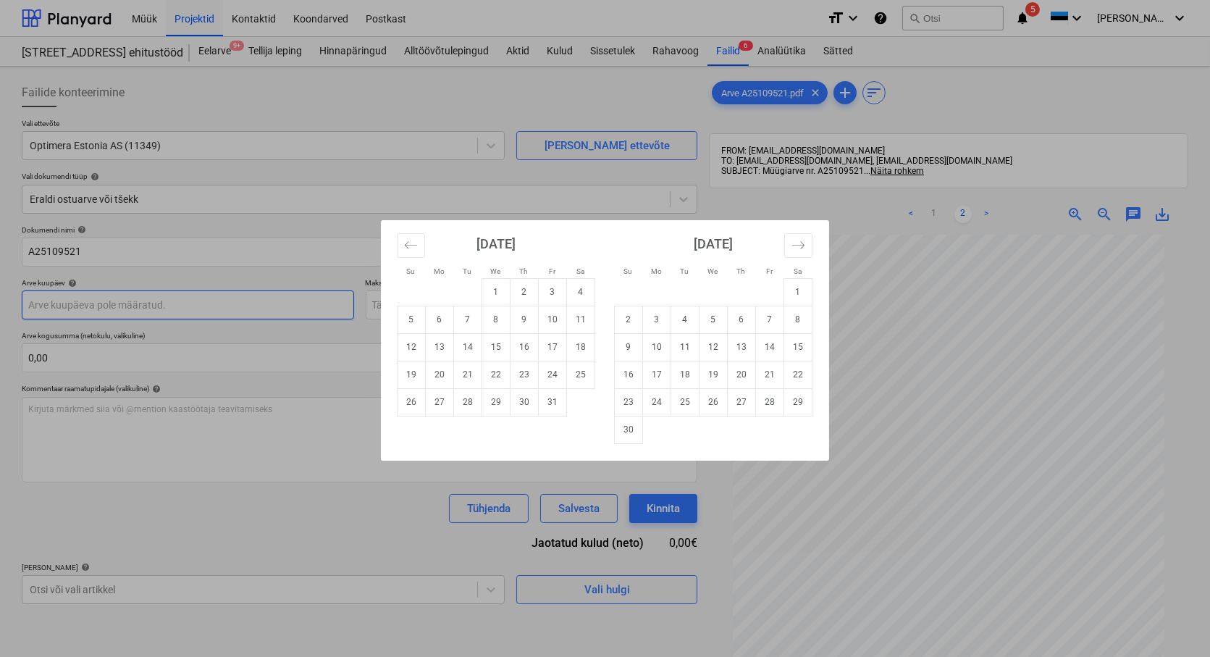
click at [51, 302] on body "Müük Projektid Kontaktid Koondarved Postkast format_size keyboard_arrow_down he…" at bounding box center [605, 328] width 1210 height 657
click at [468, 321] on td "7" at bounding box center [468, 320] width 28 height 28
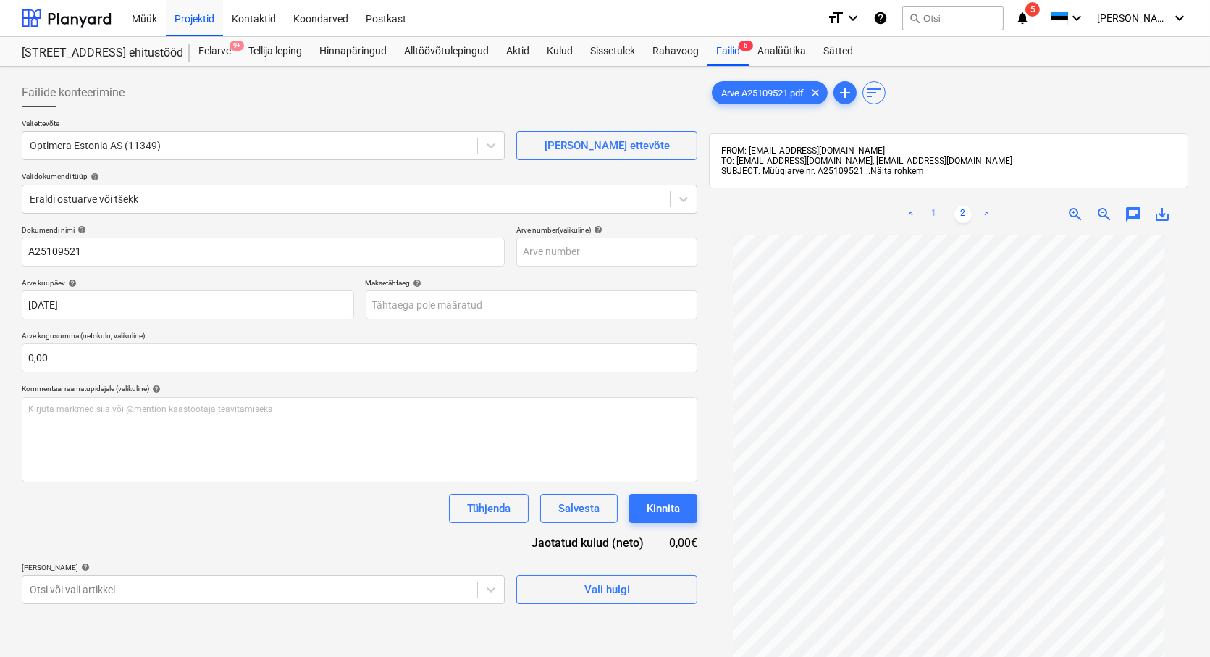
click at [933, 213] on link "1" at bounding box center [933, 214] width 17 height 17
click at [73, 306] on body "Müük Projektid Kontaktid Koondarved Postkast format_size keyboard_arrow_down he…" at bounding box center [605, 328] width 1210 height 657
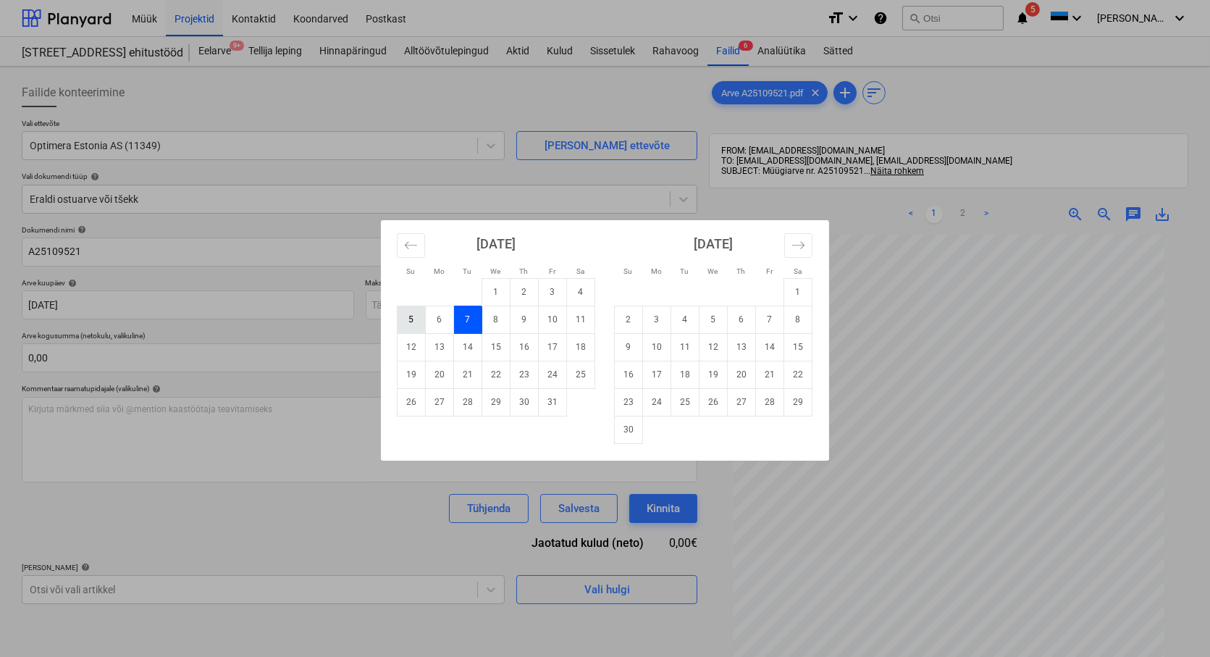
click at [407, 321] on td "5" at bounding box center [411, 320] width 28 height 28
type input "[DATE]"
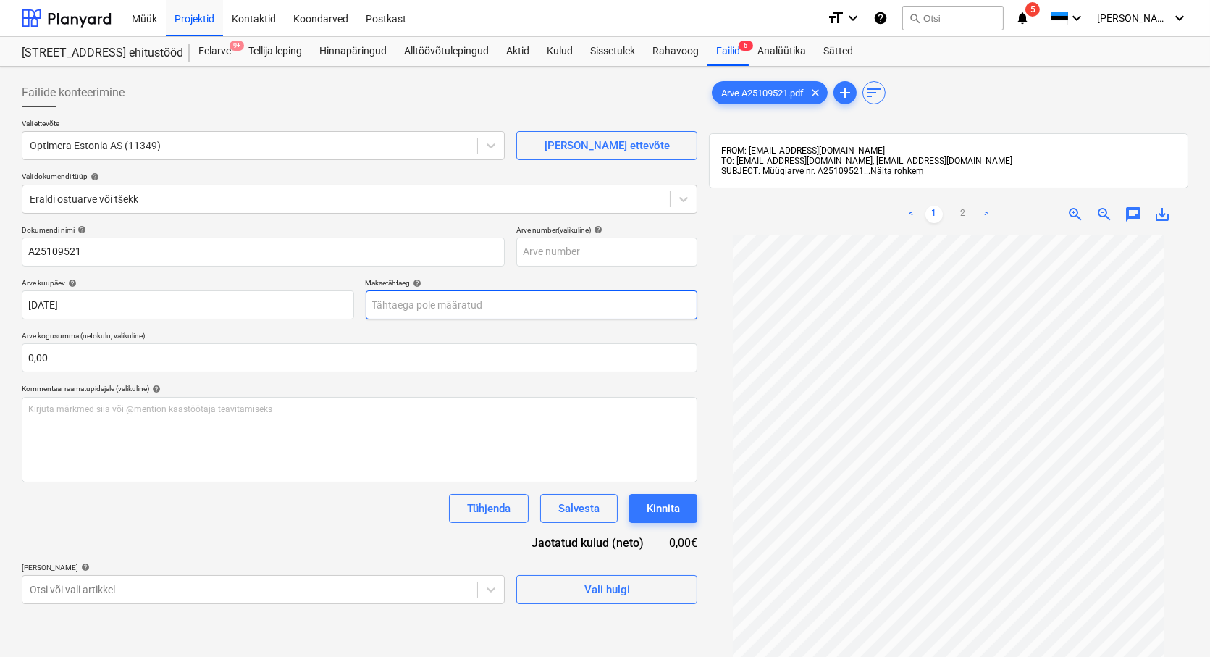
click at [399, 306] on body "Müük Projektid Kontaktid Koondarved Postkast format_size keyboard_arrow_down he…" at bounding box center [605, 328] width 1210 height 657
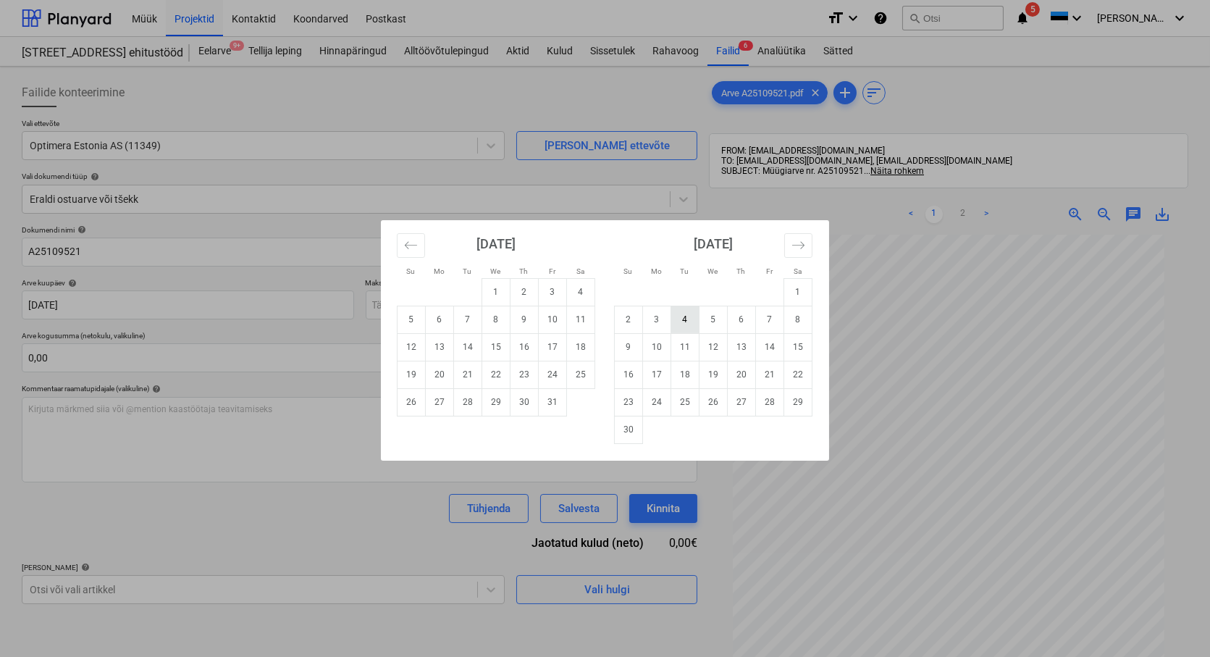
click at [686, 316] on td "4" at bounding box center [685, 320] width 28 height 28
type input "[DATE]"
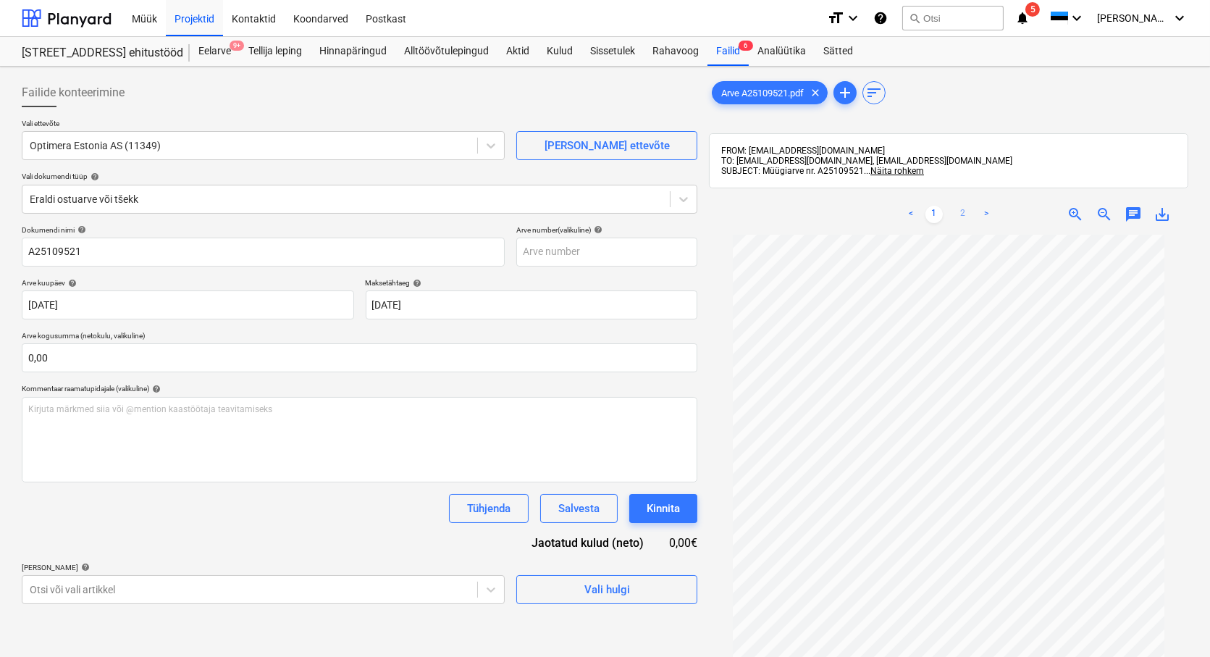
click at [966, 209] on link "2" at bounding box center [962, 214] width 17 height 17
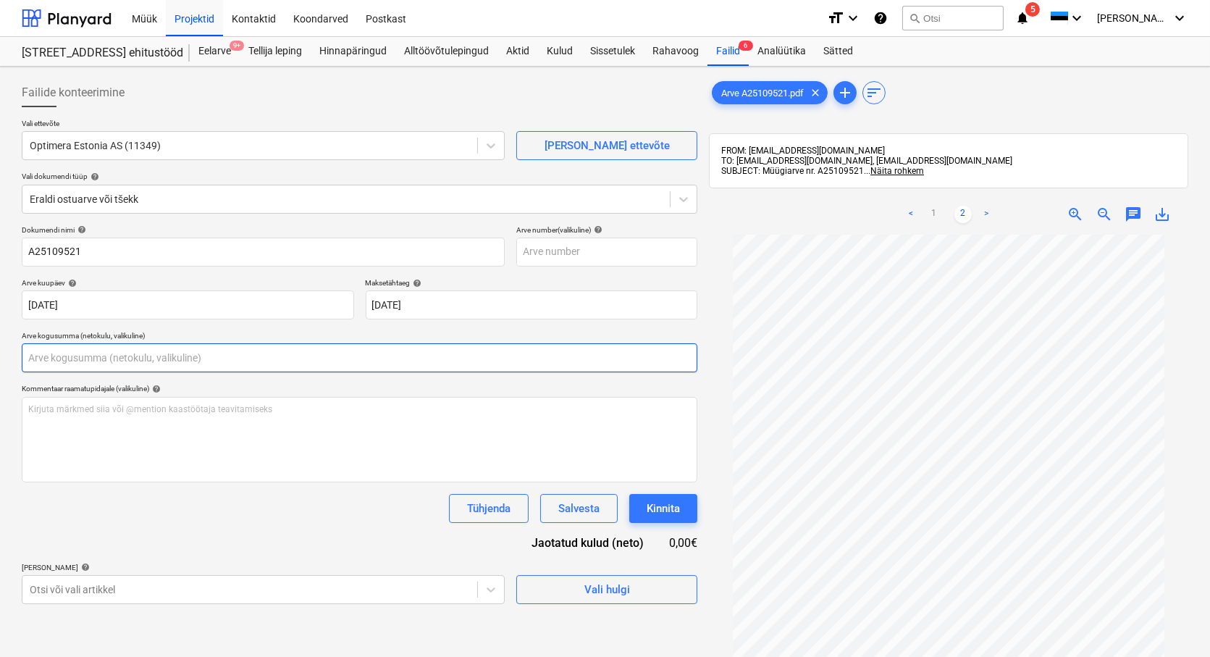
click at [56, 358] on input "text" at bounding box center [360, 357] width 676 height 29
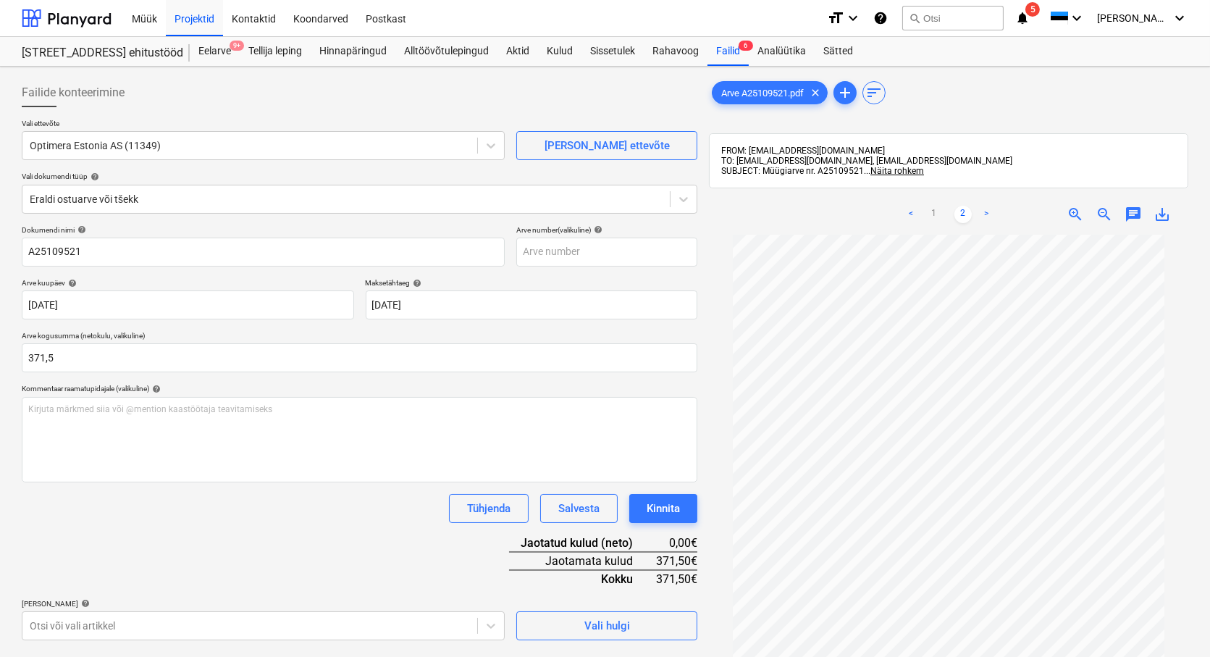
type input "371,50"
click at [159, 515] on div "Tühjenda Salvesta Kinnita" at bounding box center [360, 508] width 676 height 29
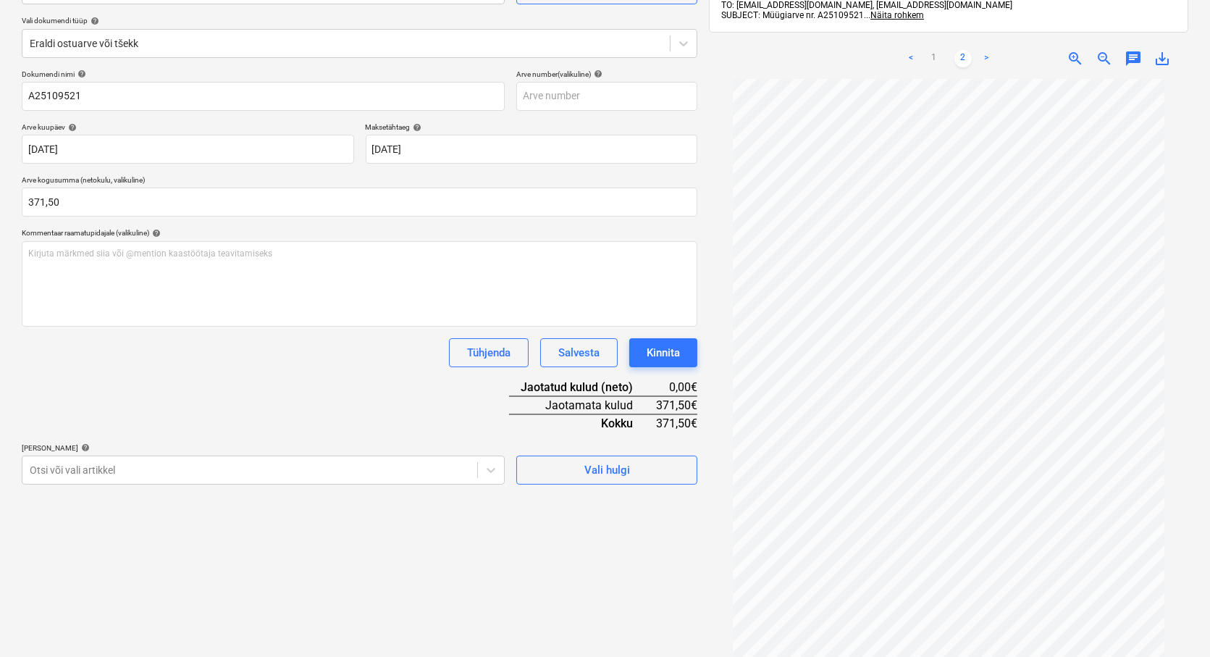
scroll to position [161, 0]
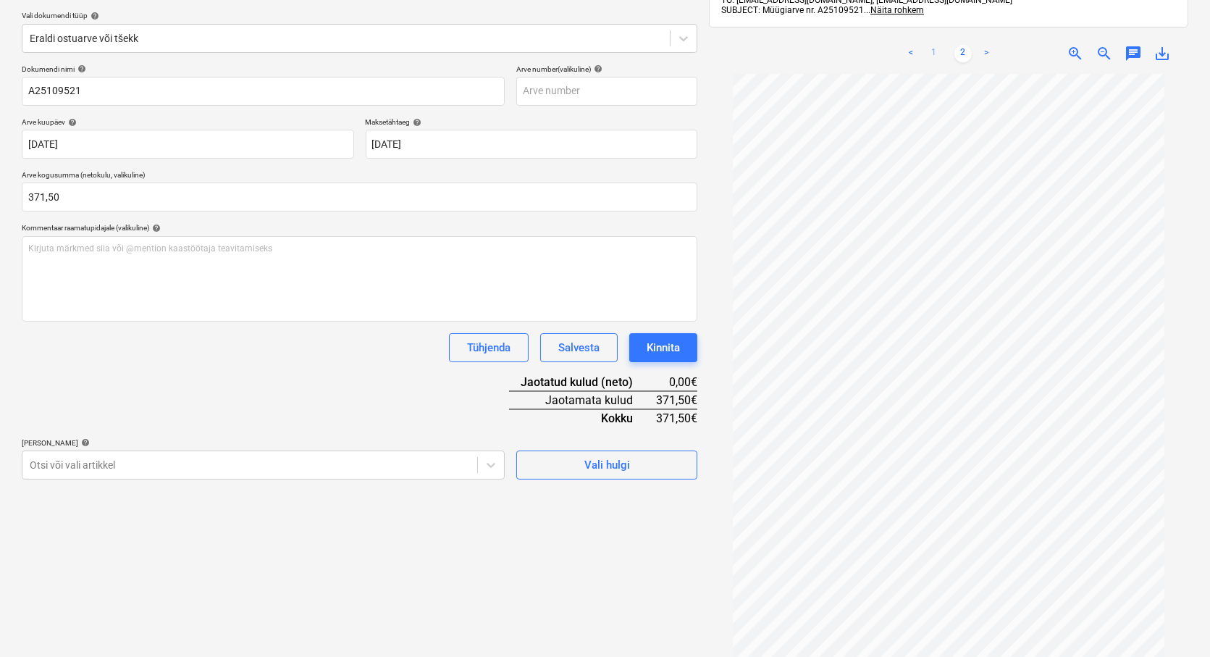
click at [937, 51] on link "1" at bounding box center [933, 53] width 17 height 17
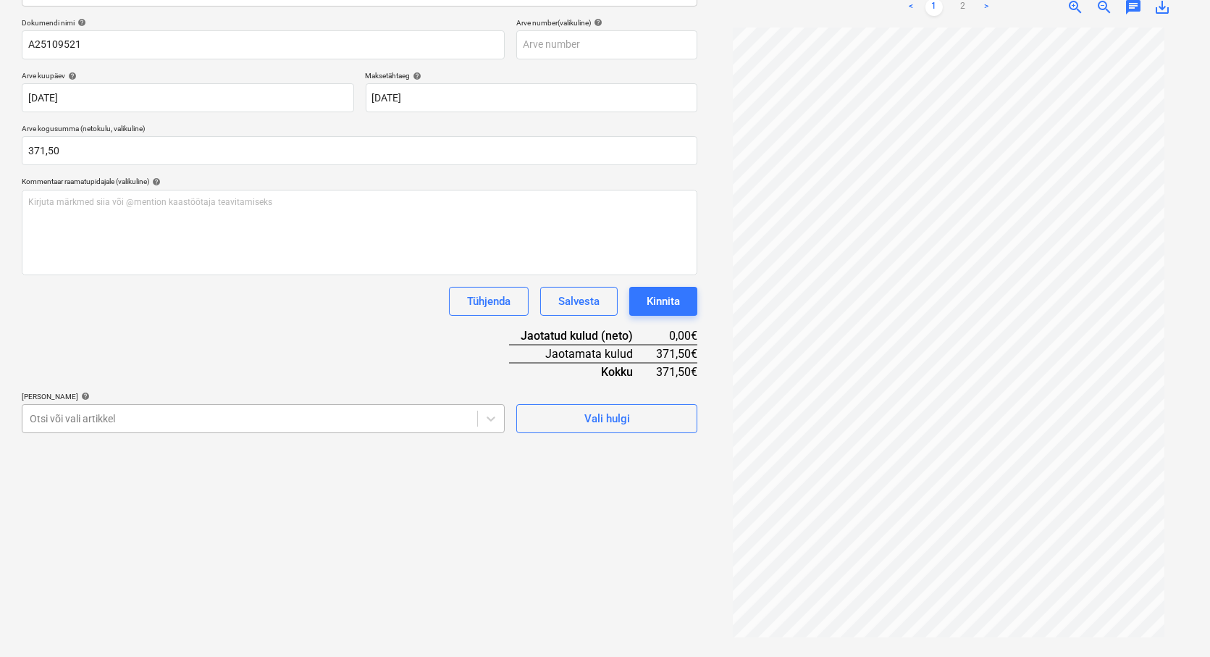
click at [47, 450] on body "Müük Projektid Kontaktid Koondarved Postkast format_size keyboard_arrow_down he…" at bounding box center [605, 121] width 1210 height 657
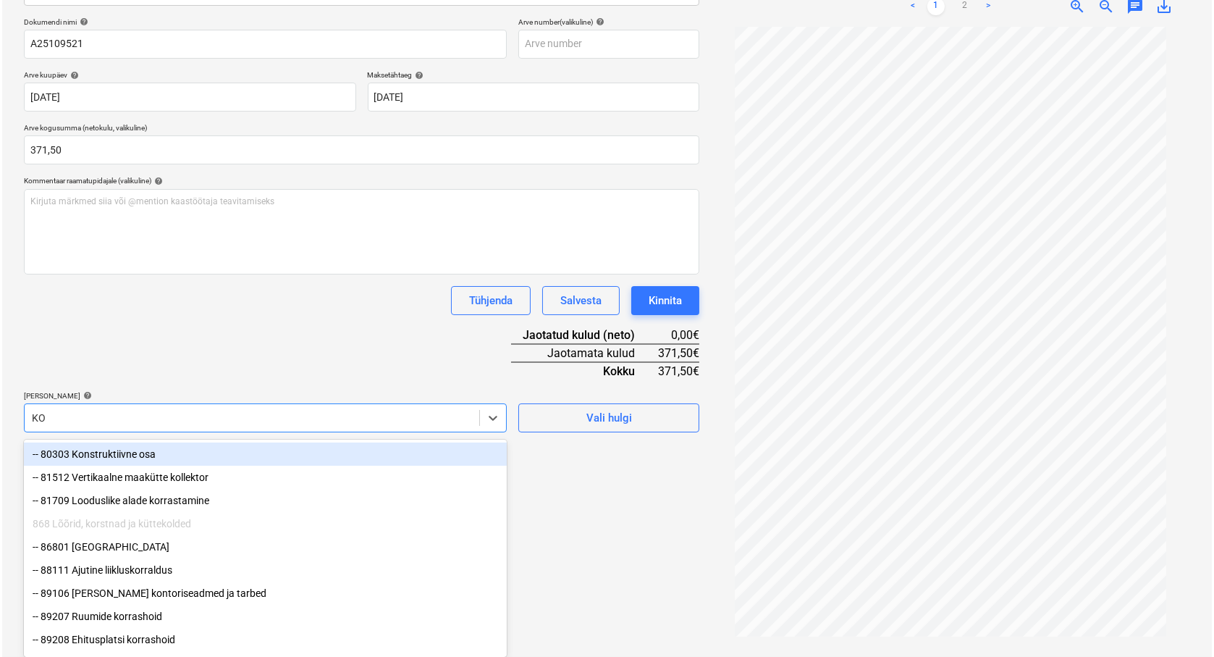
scroll to position [206, 0]
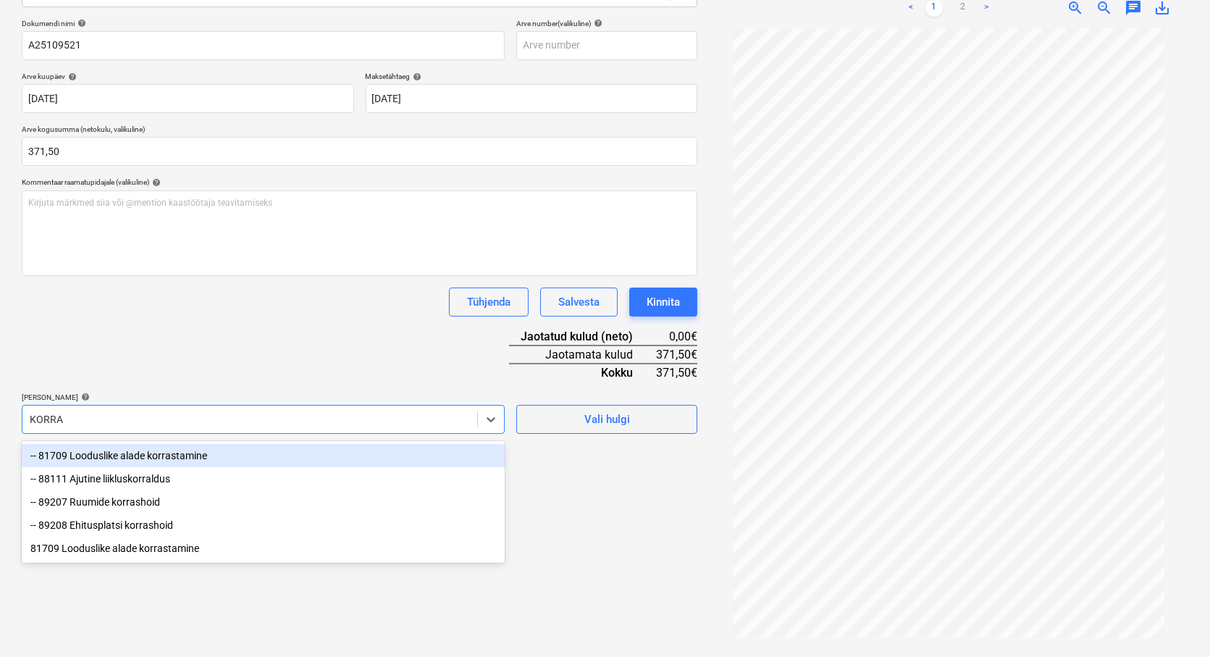
type input "KORRAS"
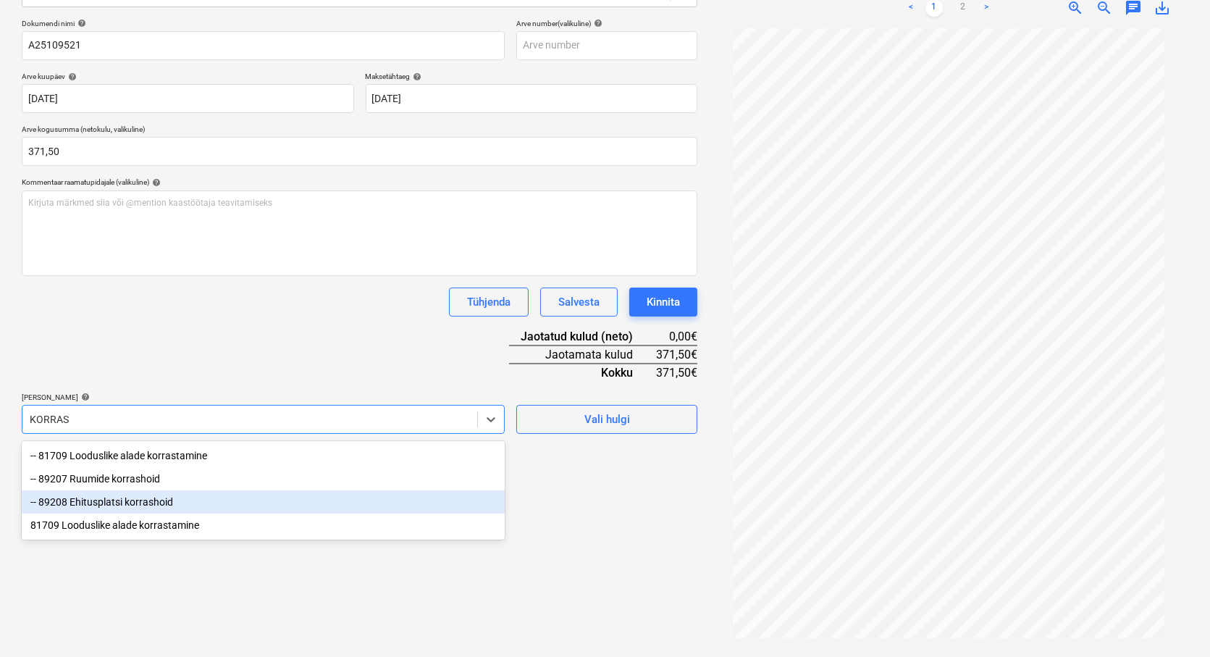
click at [132, 502] on div "-- 89208 Ehitusplatsi korrashoid" at bounding box center [263, 501] width 483 height 23
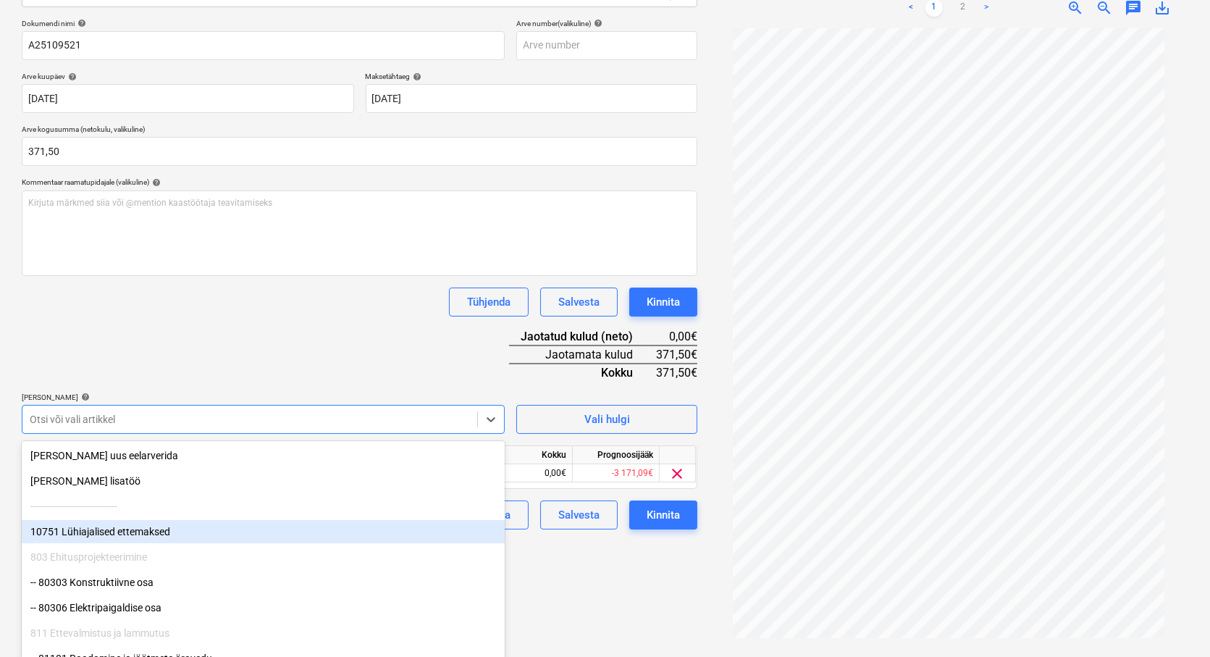
click at [563, 563] on div "Failide konteerimine Vali ettevõte Optimera Estonia AS (11349) [PERSON_NAME] uu…" at bounding box center [359, 259] width 687 height 786
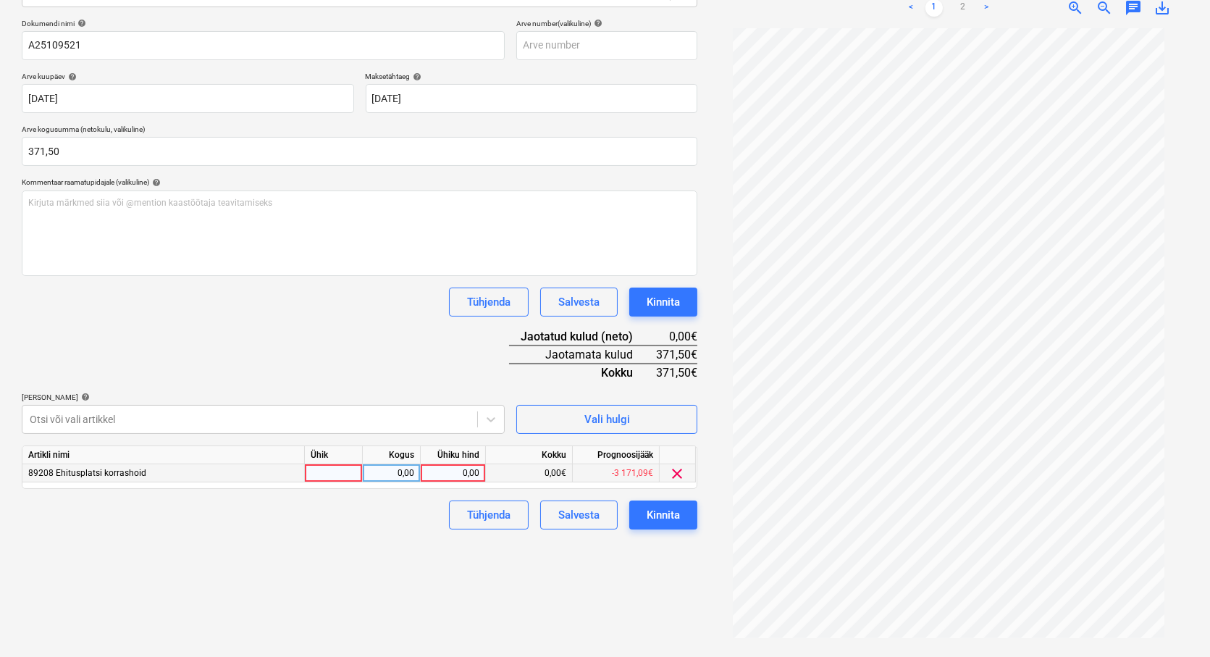
click at [321, 473] on div at bounding box center [334, 473] width 58 height 18
type input "TK"
click at [382, 471] on div "0,00" at bounding box center [392, 473] width 46 height 18
type input "1"
click at [452, 472] on div "0,00" at bounding box center [452, 473] width 53 height 18
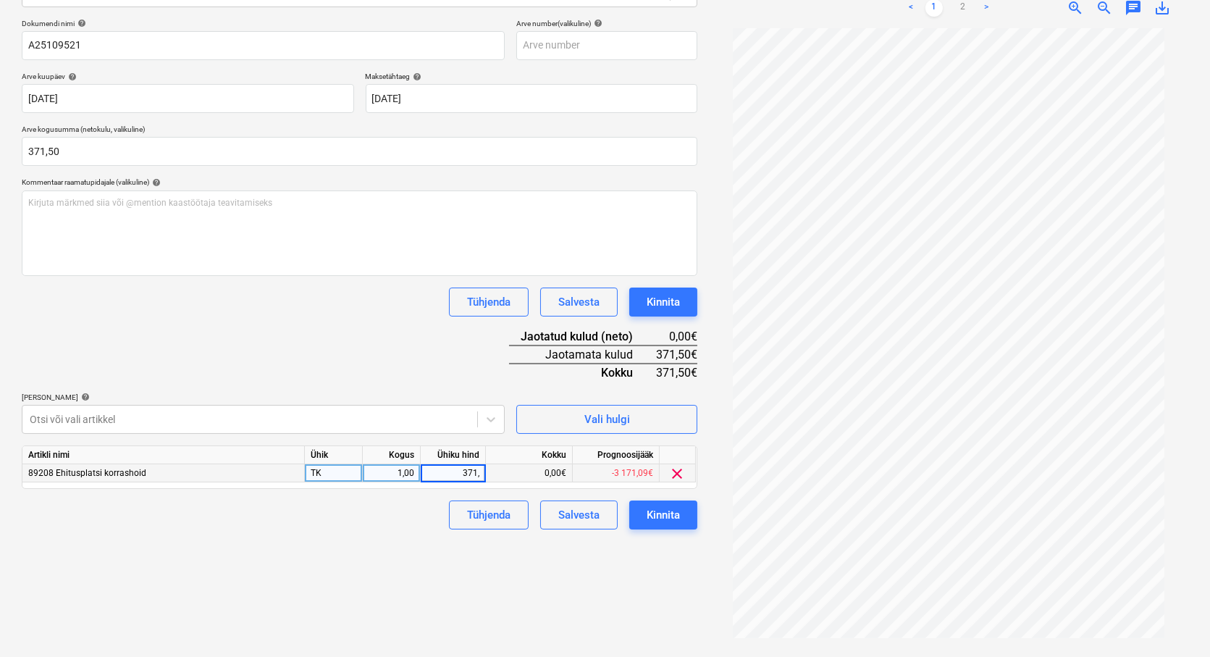
type input "371,5"
click at [460, 529] on button "Tühjenda" at bounding box center [489, 514] width 80 height 29
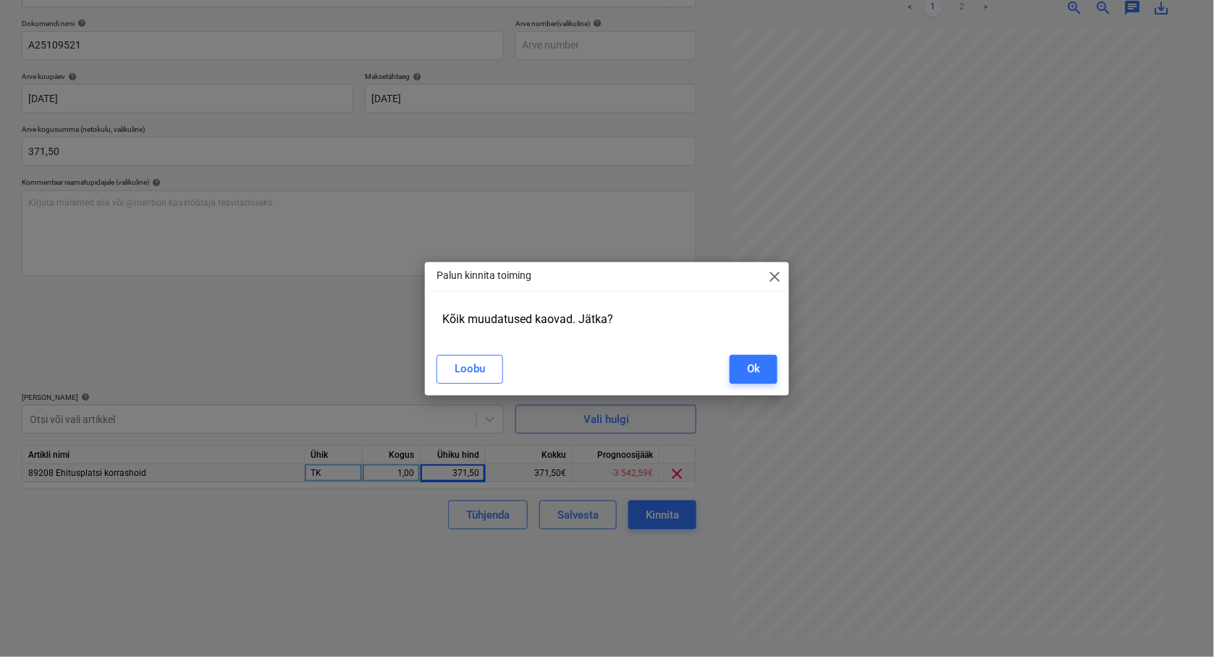
click at [776, 275] on span "close" at bounding box center [774, 276] width 17 height 17
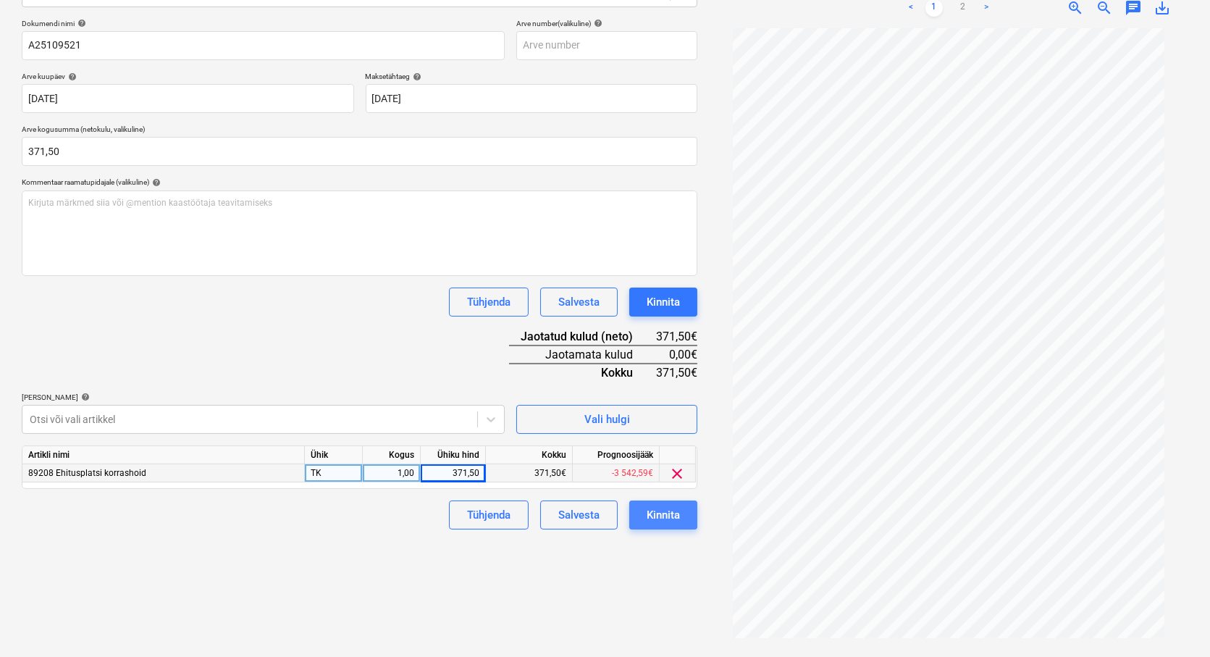
click at [670, 515] on div "Kinnita" at bounding box center [663, 514] width 33 height 19
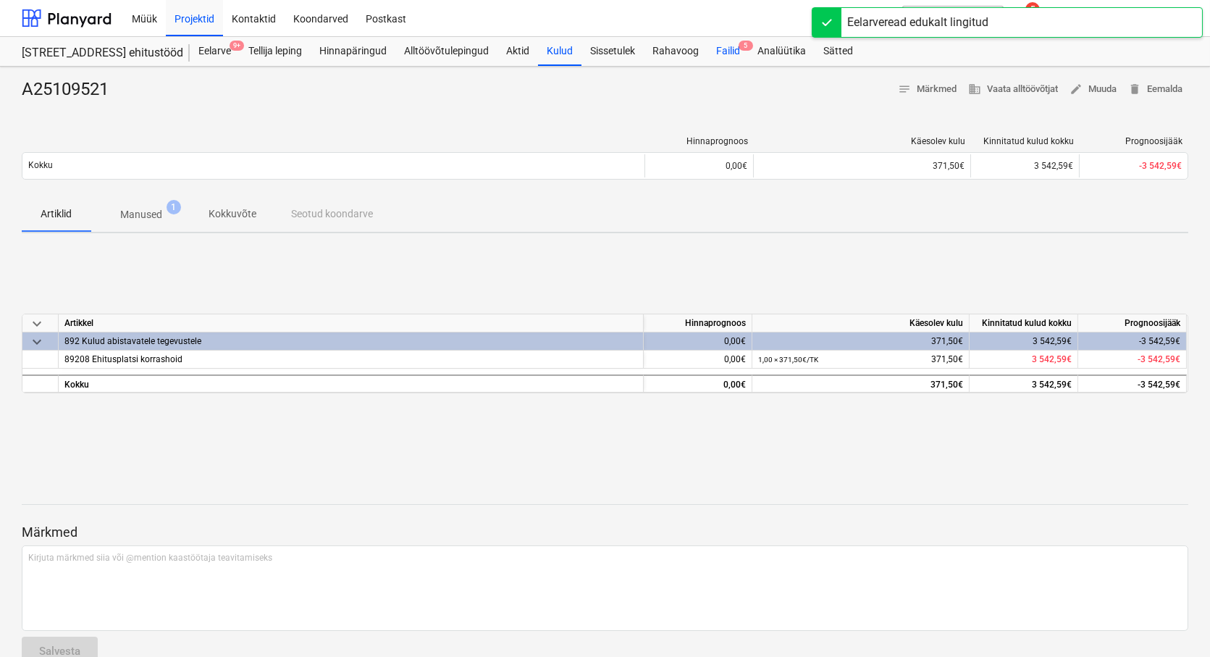
click at [725, 51] on div "Failid 5" at bounding box center [727, 51] width 41 height 29
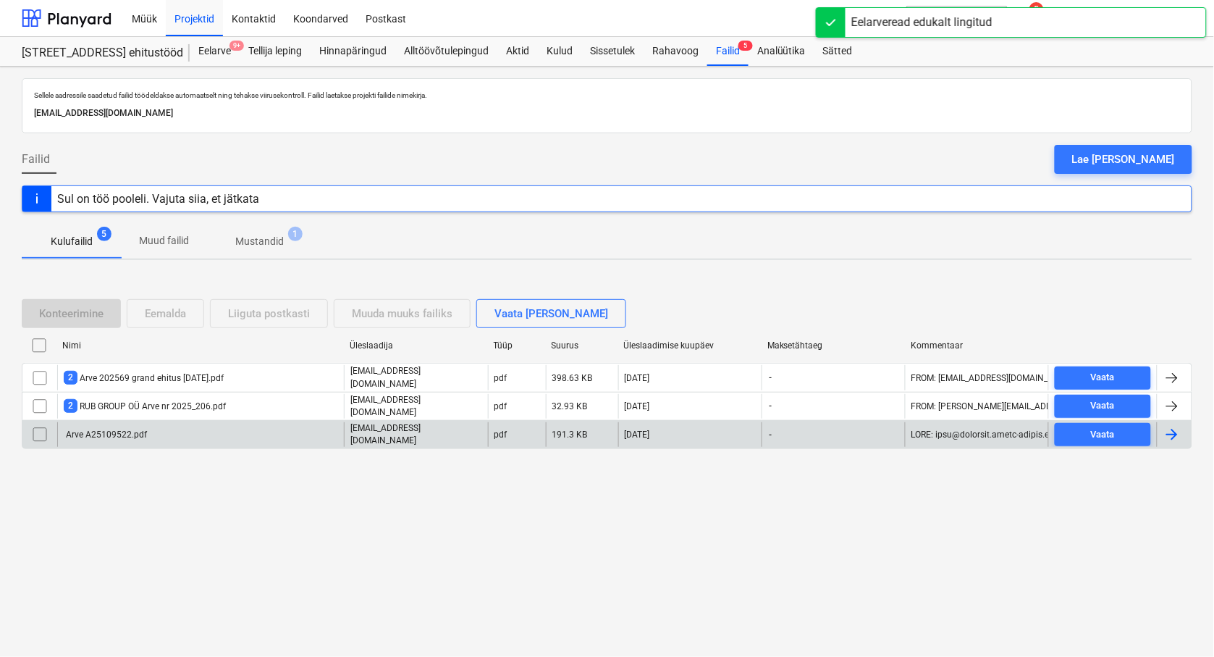
click at [111, 433] on div "Arve A25109522.pdf" at bounding box center [105, 434] width 83 height 10
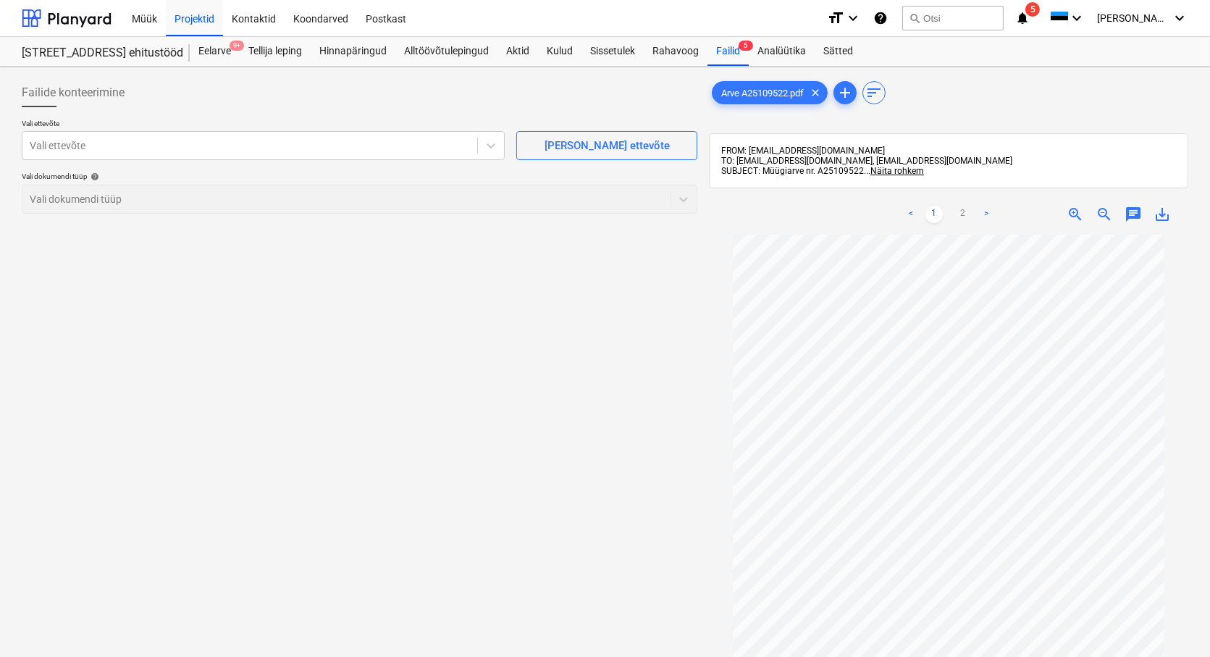
click at [1161, 214] on span "save_alt" at bounding box center [1161, 214] width 17 height 17
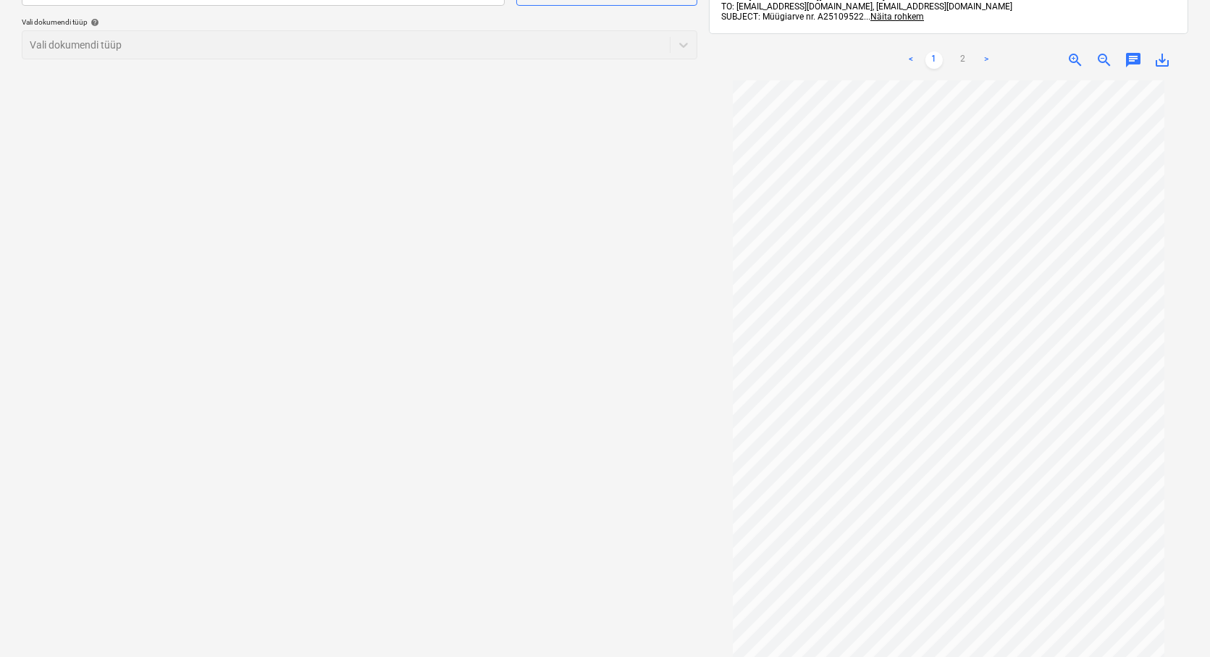
scroll to position [161, 0]
click at [451, 127] on div "Failide konteerimine Vali ettevõte Vali ettevõte [PERSON_NAME] uus ettevõte Val…" at bounding box center [359, 305] width 687 height 786
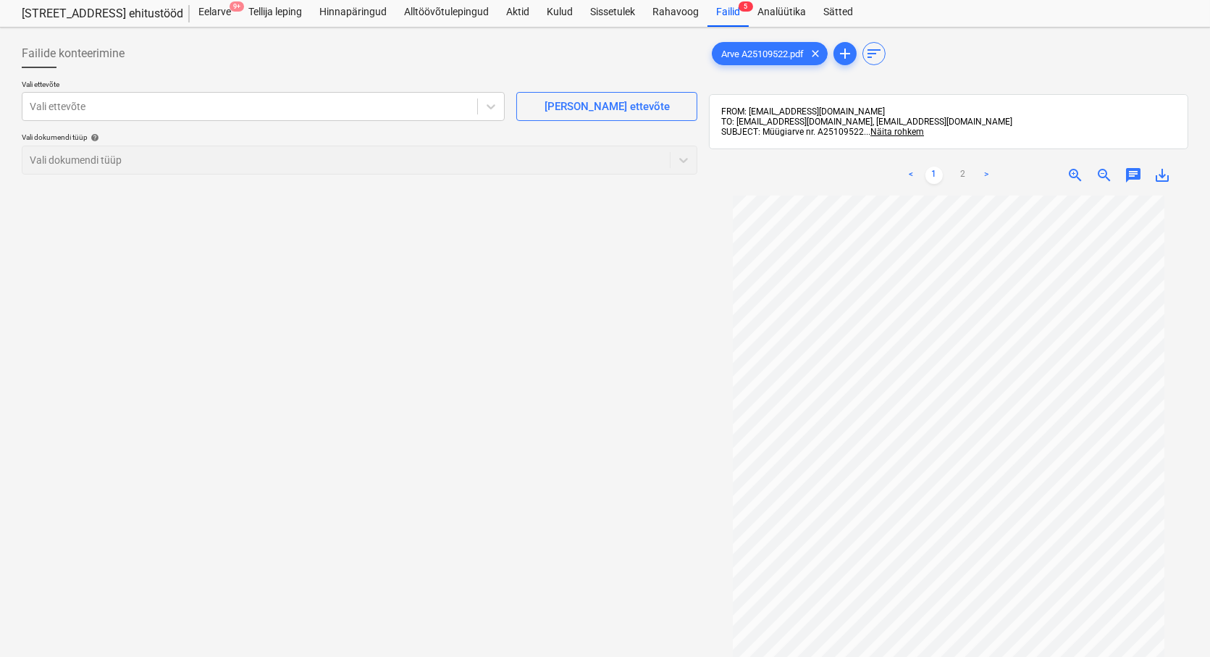
scroll to position [0, 0]
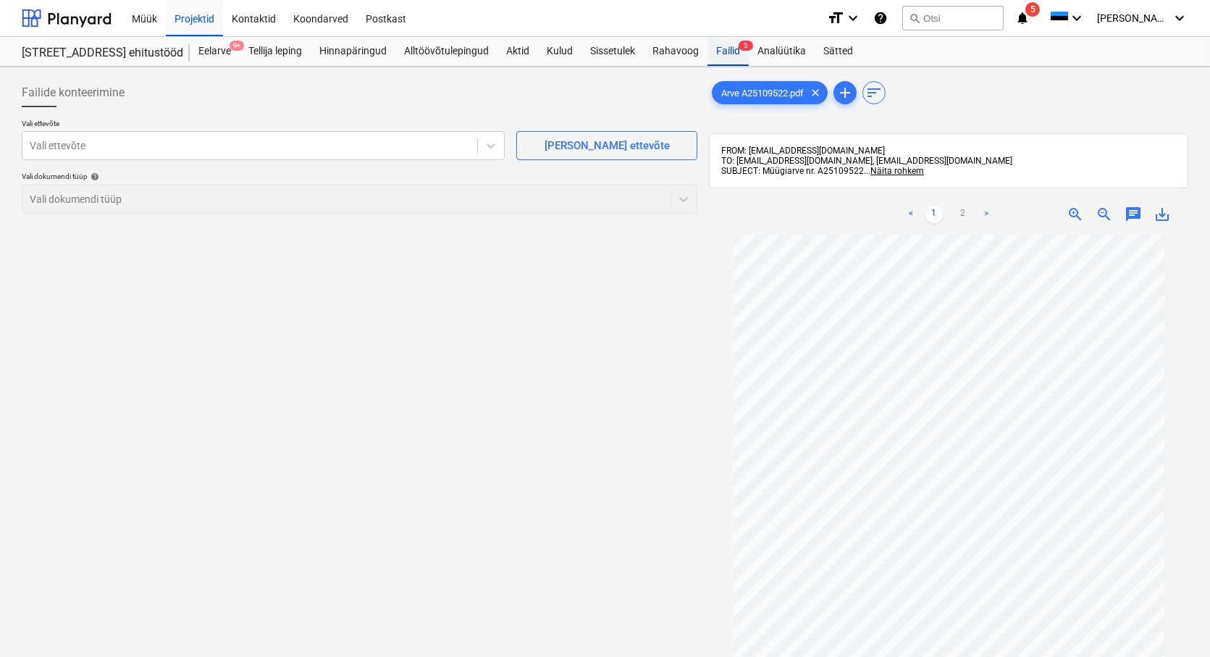
click at [733, 47] on div "Failid 5" at bounding box center [727, 51] width 41 height 29
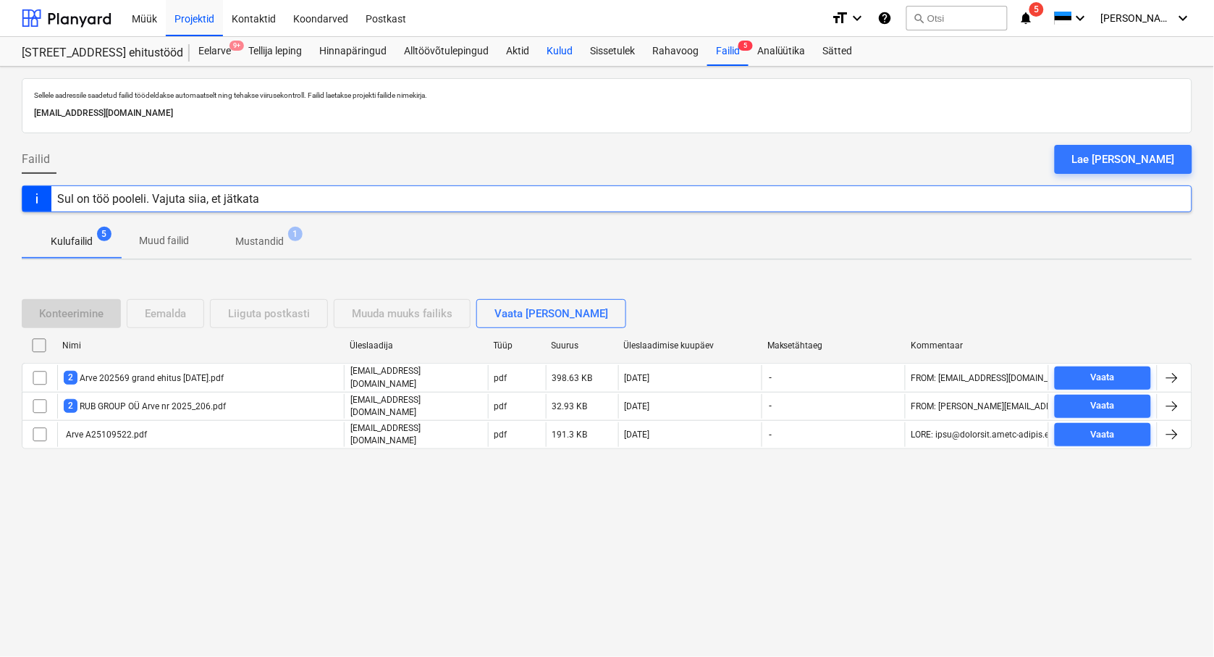
click at [553, 51] on div "Kulud" at bounding box center [559, 51] width 43 height 29
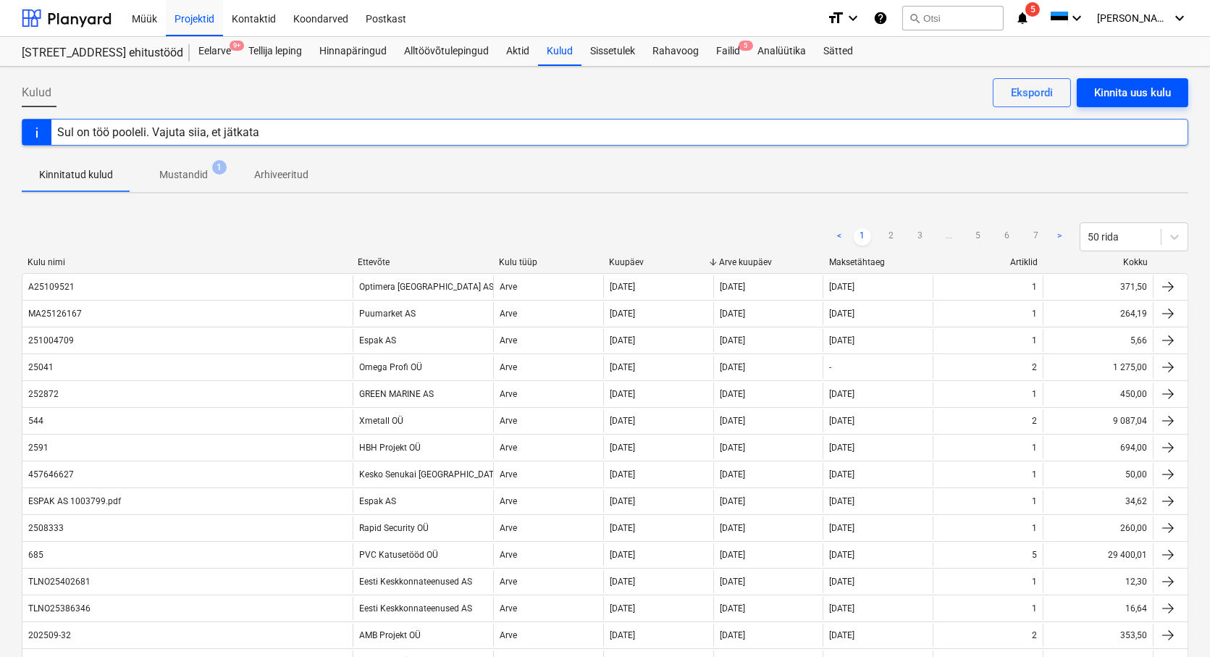
click at [1132, 96] on div "Kinnita uus kulu" at bounding box center [1132, 92] width 77 height 19
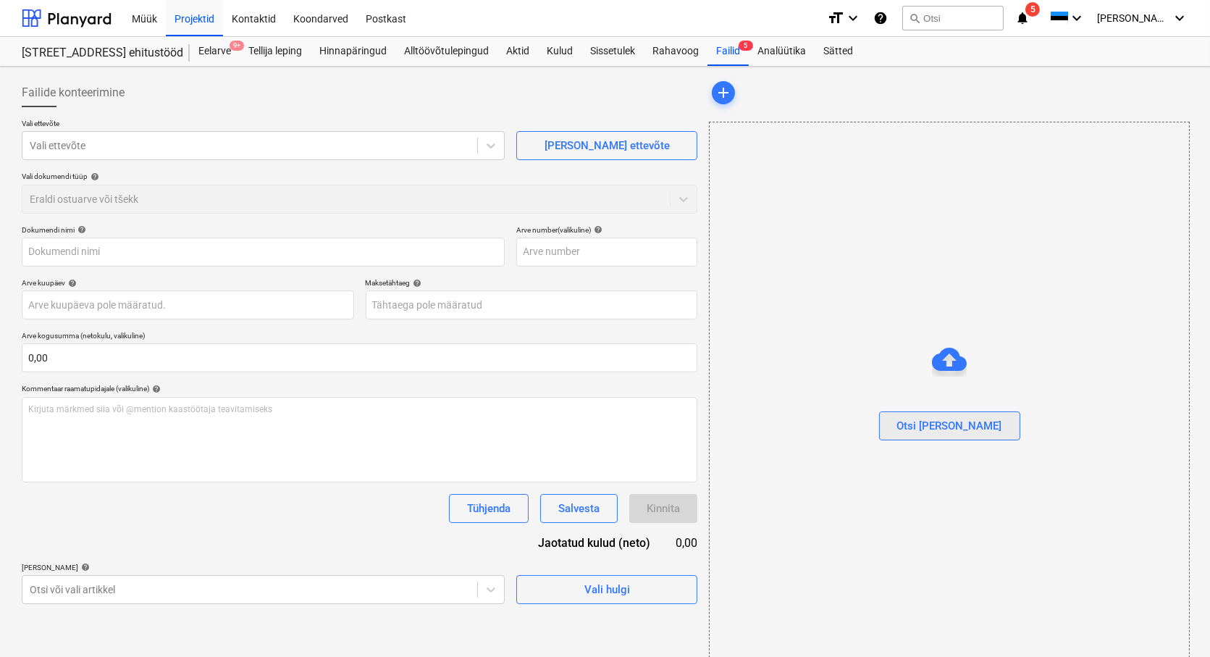
click at [938, 426] on div "Otsi [PERSON_NAME]" at bounding box center [949, 425] width 105 height 19
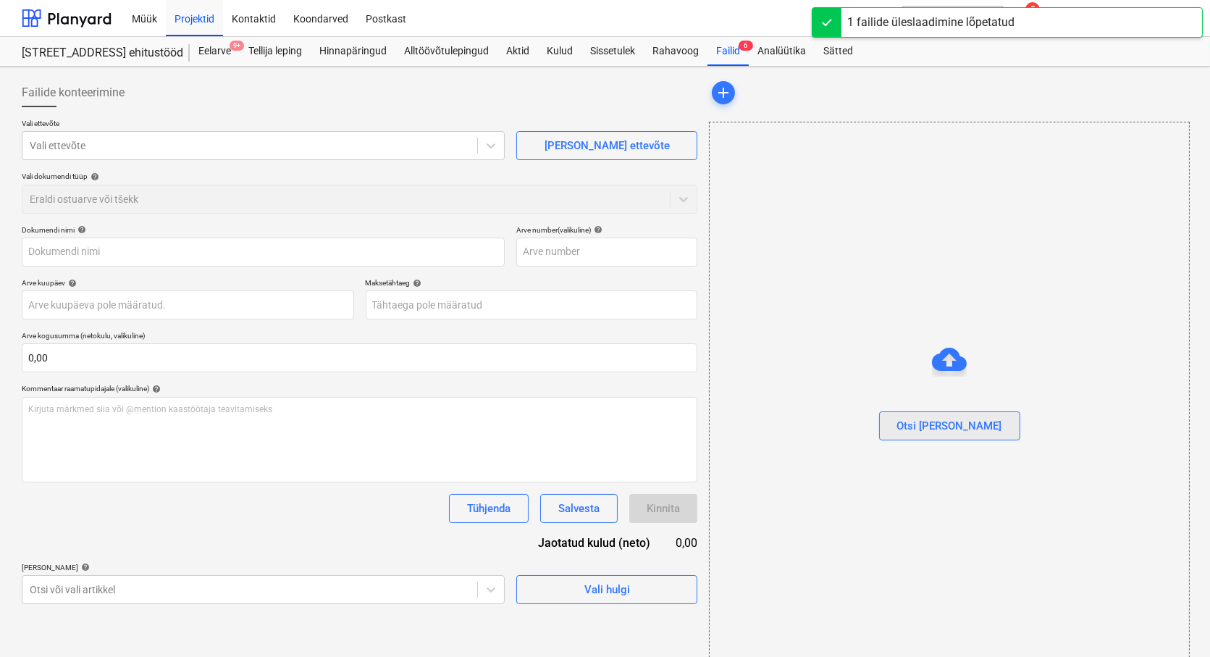
type input "V-524_ATV teostatud tööde akti nr1.pdf"
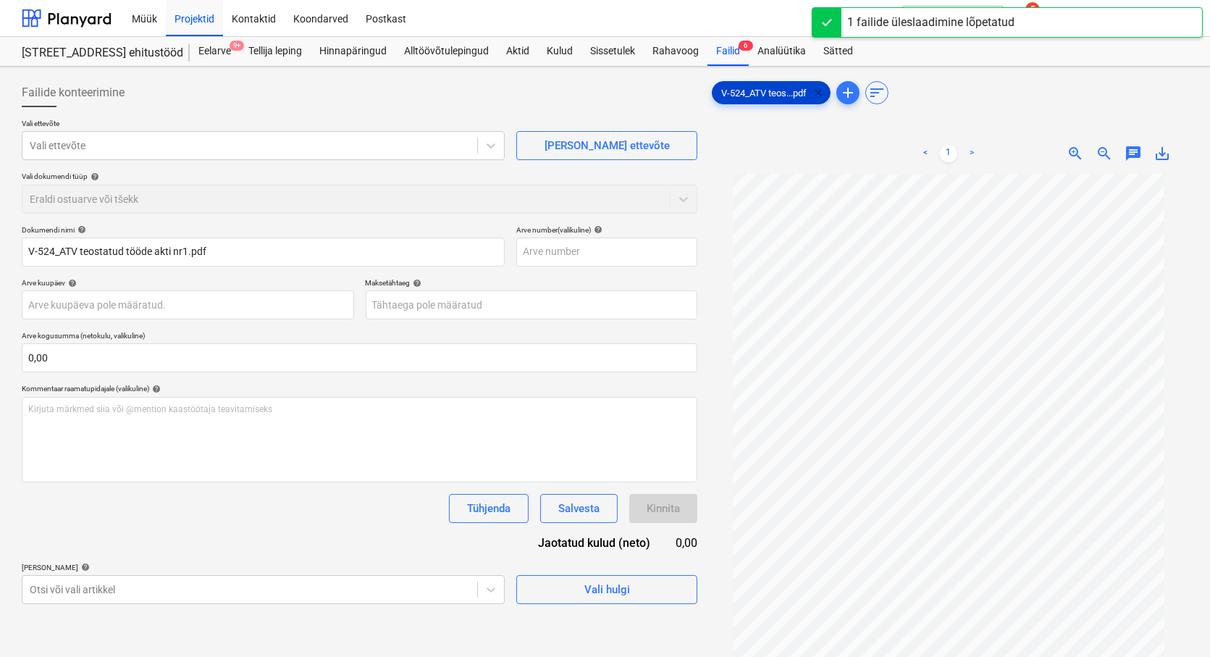
click at [820, 92] on span "clear" at bounding box center [817, 92] width 17 height 17
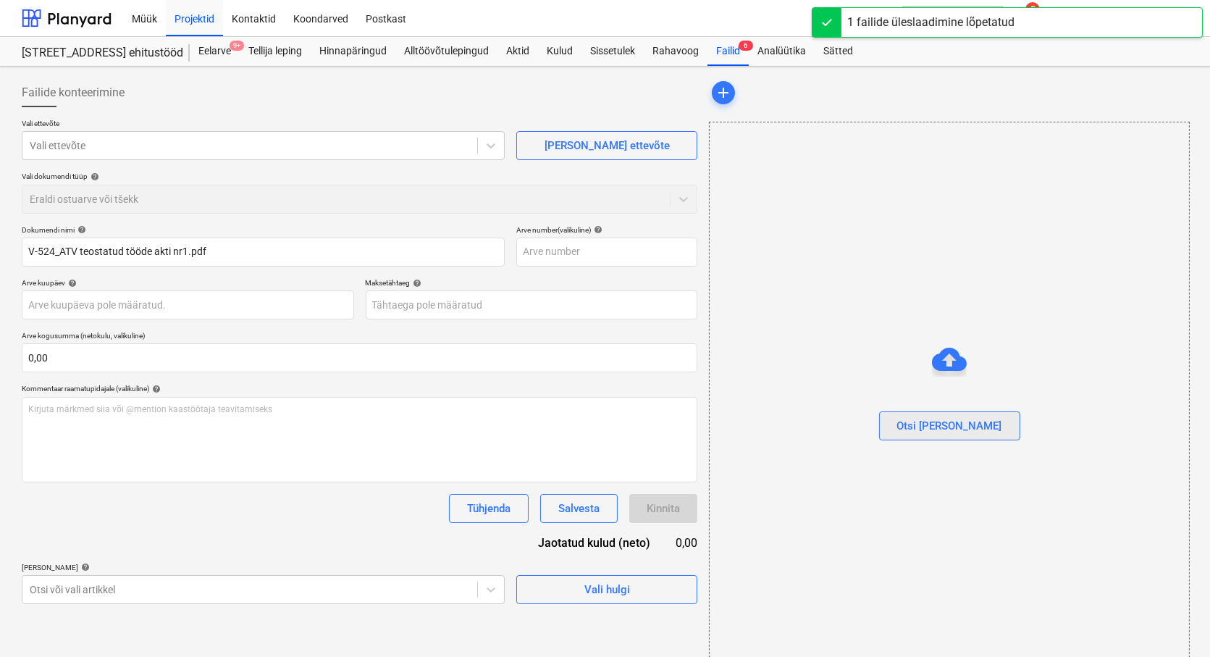
click at [946, 431] on div "Otsi [PERSON_NAME]" at bounding box center [949, 425] width 105 height 19
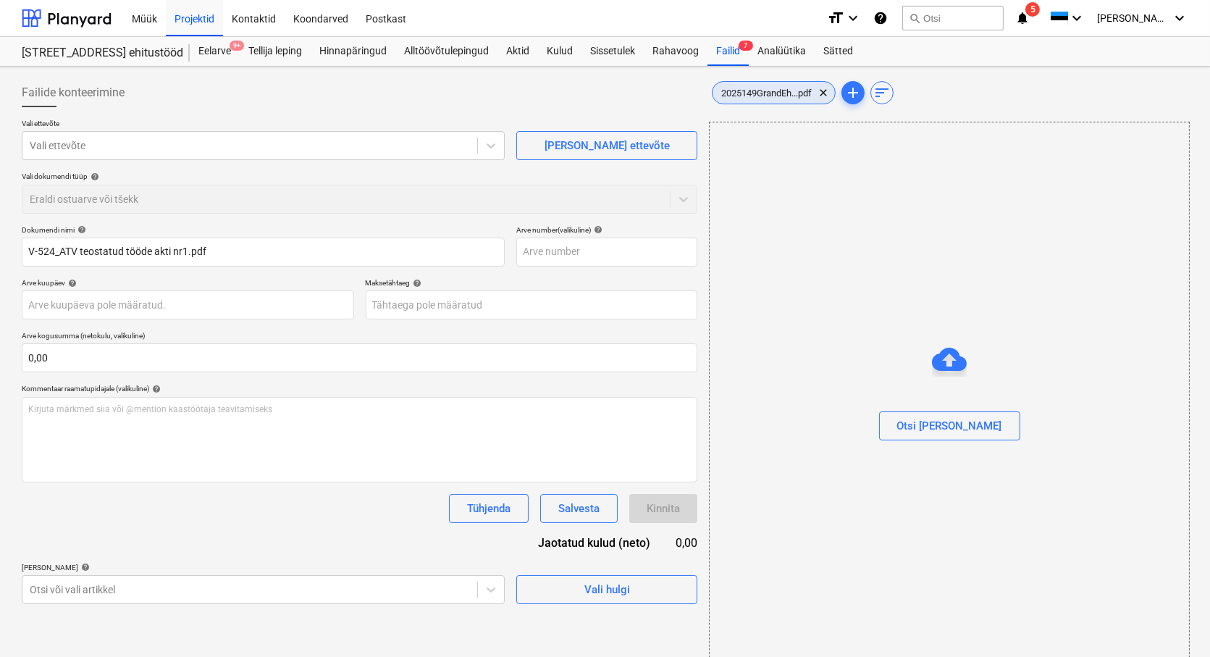
click at [775, 89] on span "2025149GrandEh...pdf" at bounding box center [766, 93] width 108 height 11
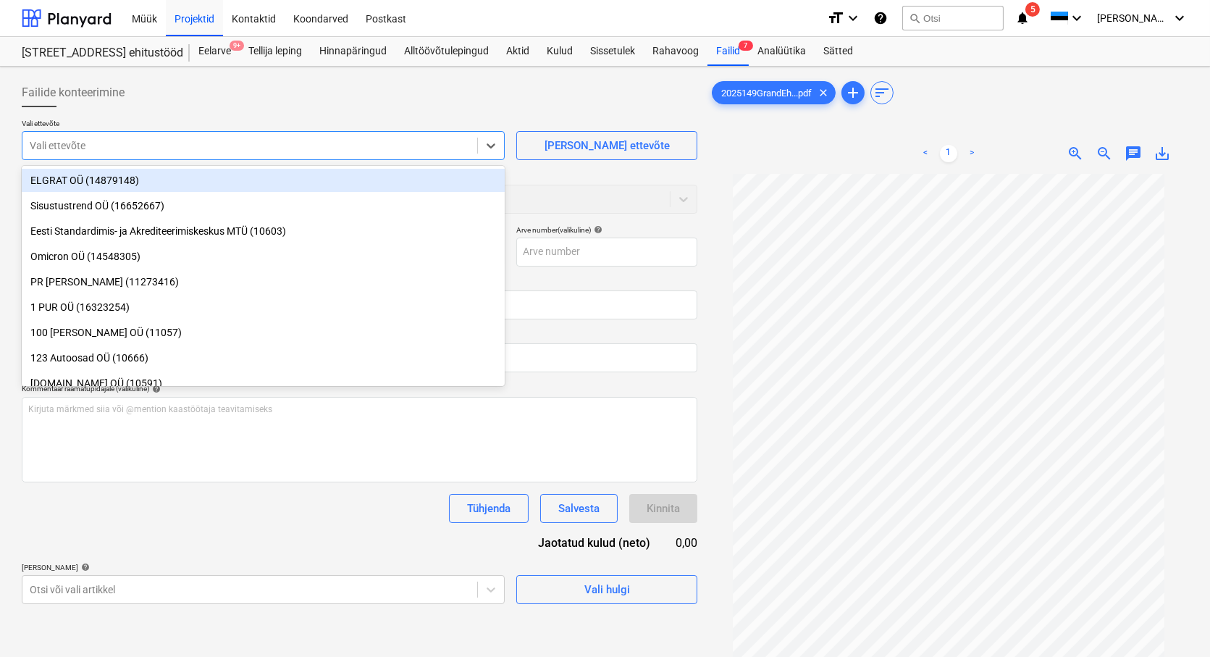
click at [61, 142] on div at bounding box center [250, 145] width 440 height 14
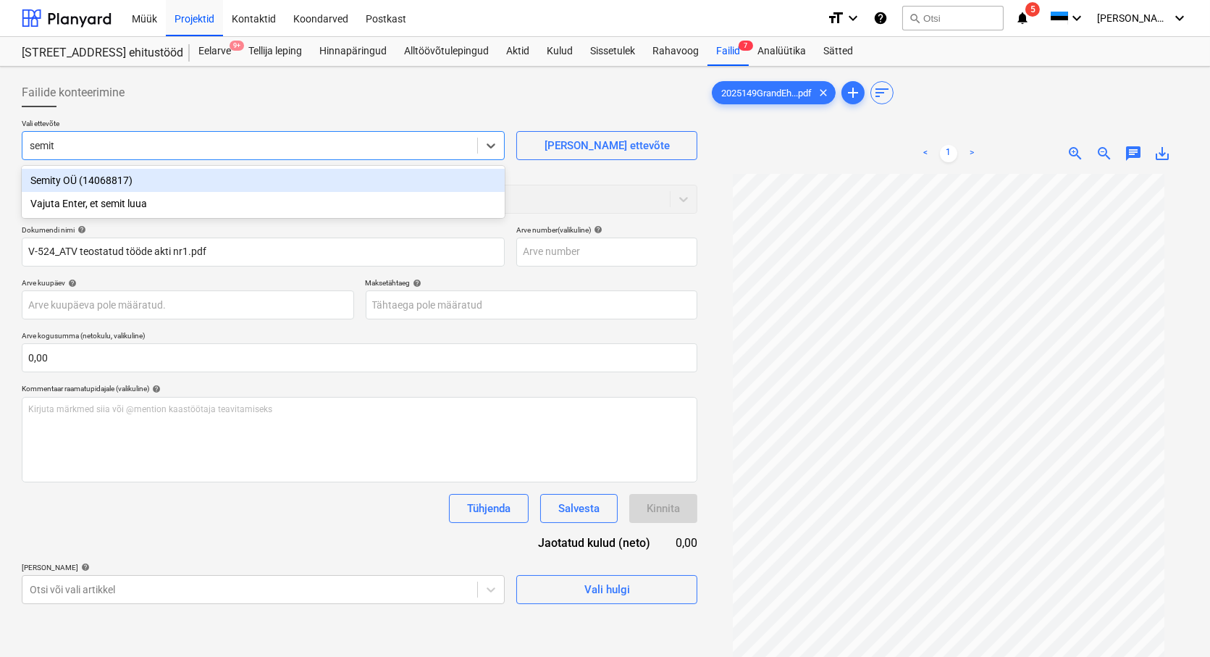
type input "semity"
click at [61, 175] on div "Semity OÜ (14068817)" at bounding box center [263, 180] width 483 height 23
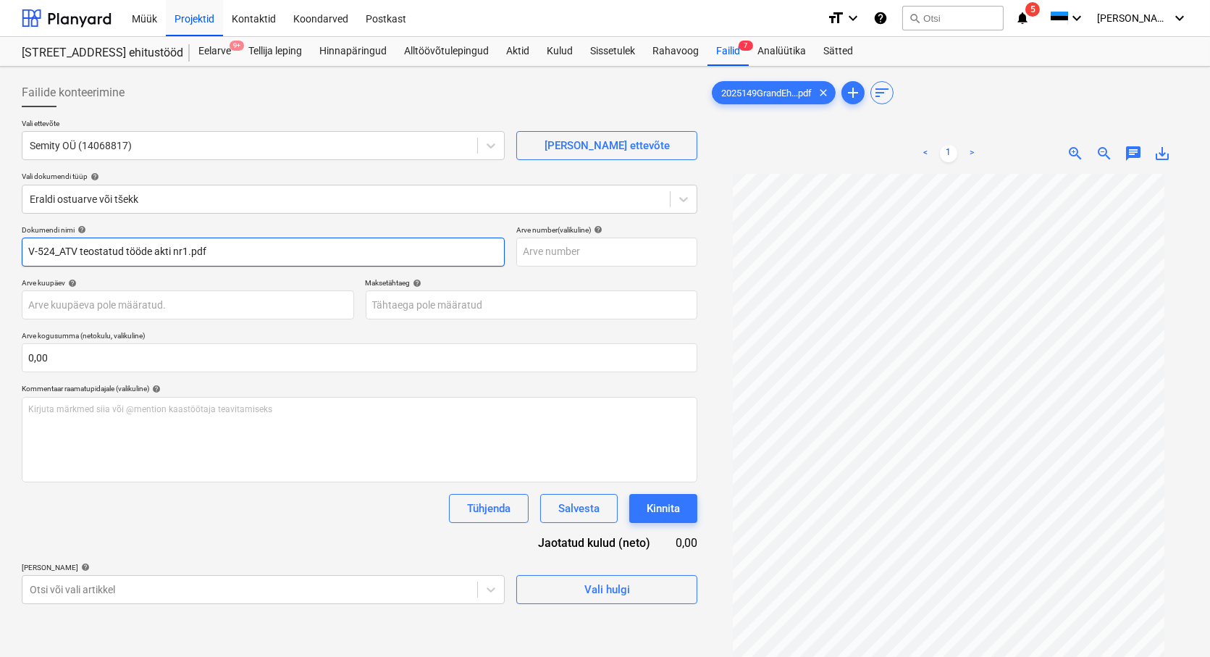
drag, startPoint x: 219, startPoint y: 257, endPoint x: 20, endPoint y: 223, distance: 201.3
click at [20, 223] on div "Failide konteerimine Vali ettevõte Semity OÜ (14068817) [PERSON_NAME] uus ettev…" at bounding box center [359, 433] width 687 height 723
type input "2025149"
click at [46, 301] on body "Müük Projektid Kontaktid Koondarved Postkast format_size keyboard_arrow_down he…" at bounding box center [605, 328] width 1210 height 657
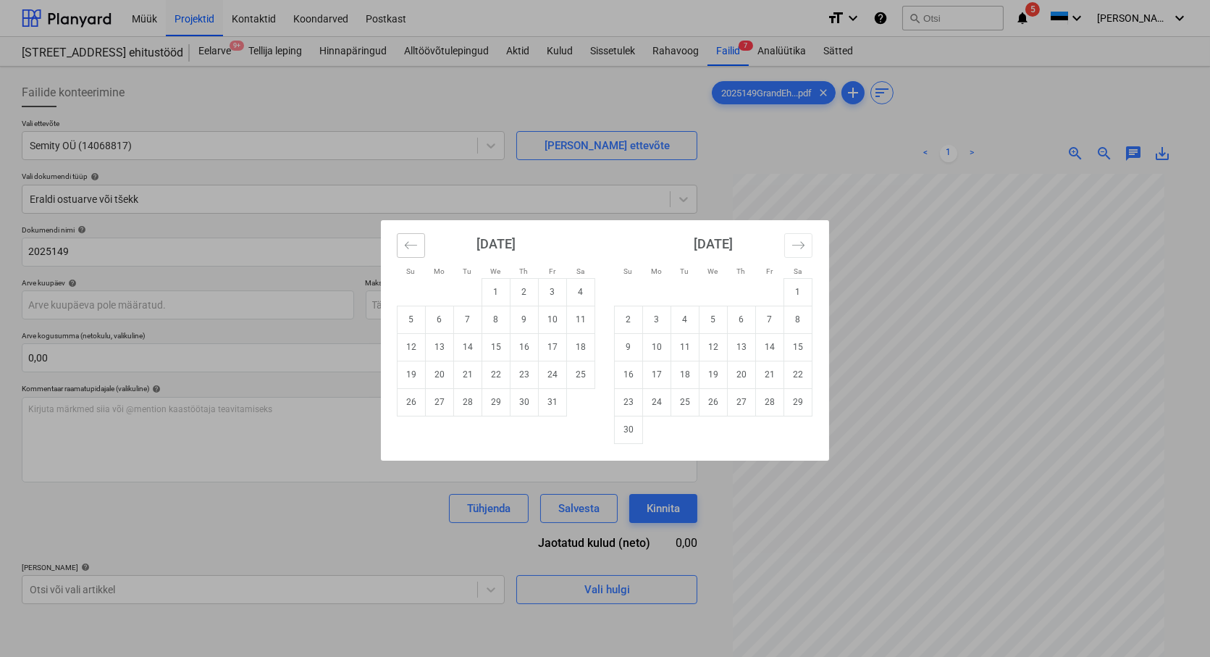
click at [411, 245] on icon "Move backward to switch to the previous month." at bounding box center [411, 244] width 12 height 7
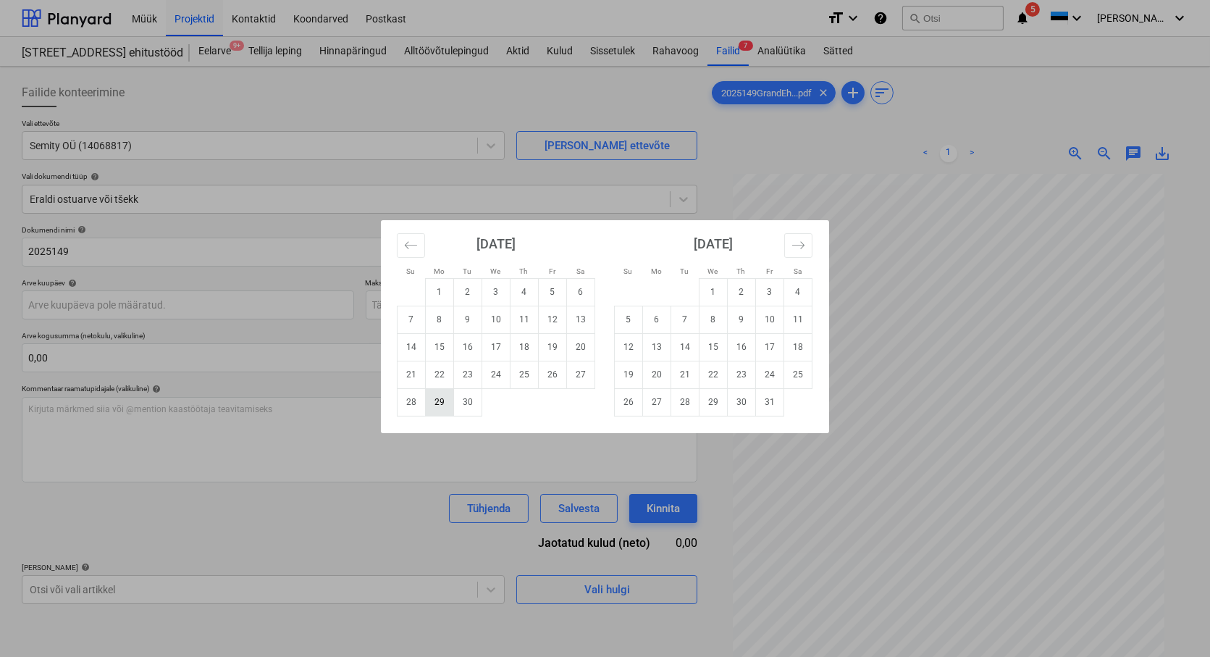
click at [443, 403] on td "29" at bounding box center [440, 402] width 28 height 28
type input "[DATE]"
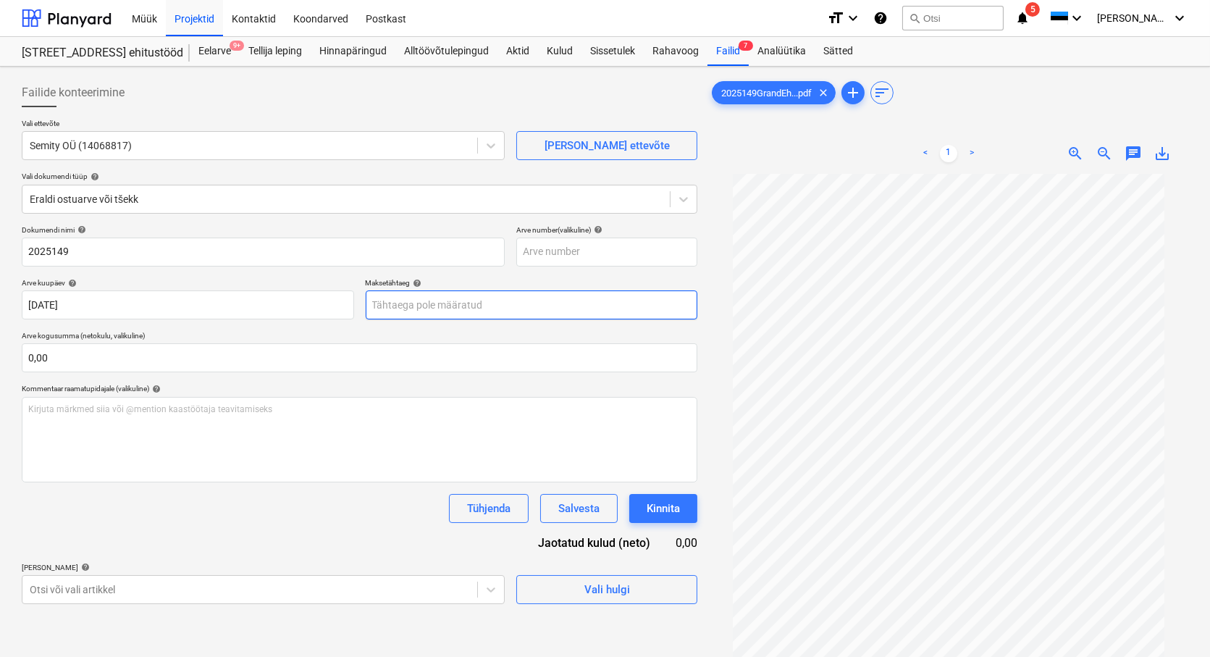
click at [458, 305] on body "Müük Projektid Kontaktid Koondarved Postkast format_size keyboard_arrow_down he…" at bounding box center [605, 328] width 1210 height 657
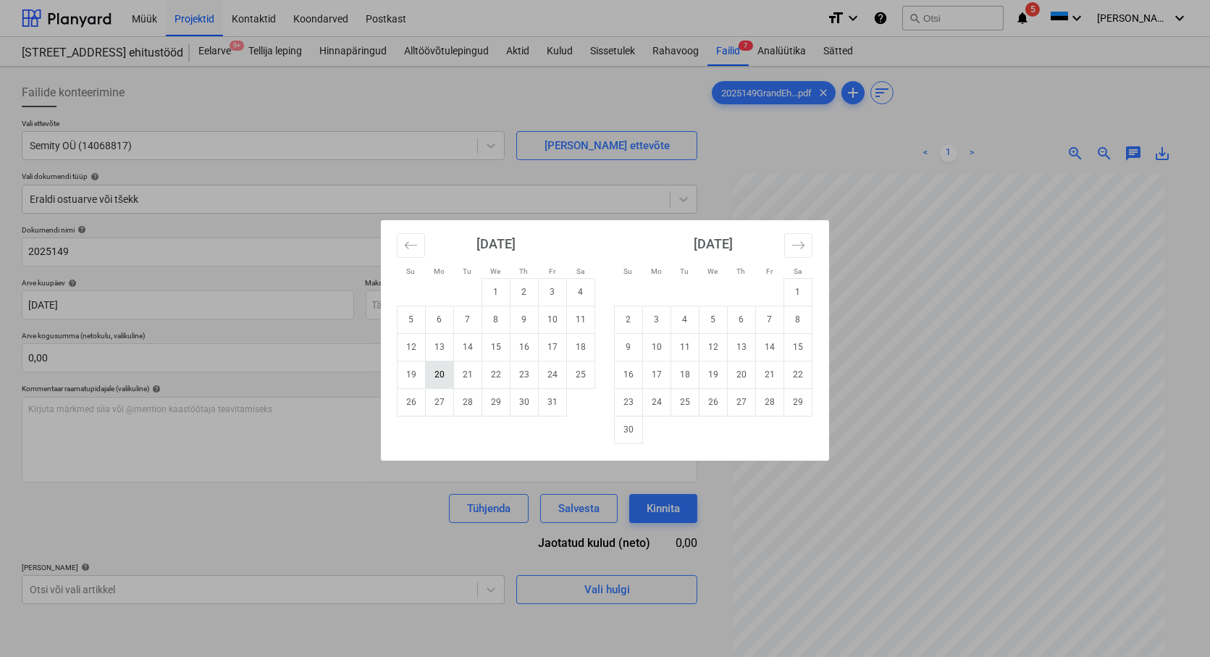
click at [444, 369] on td "20" at bounding box center [440, 375] width 28 height 28
type input "[DATE]"
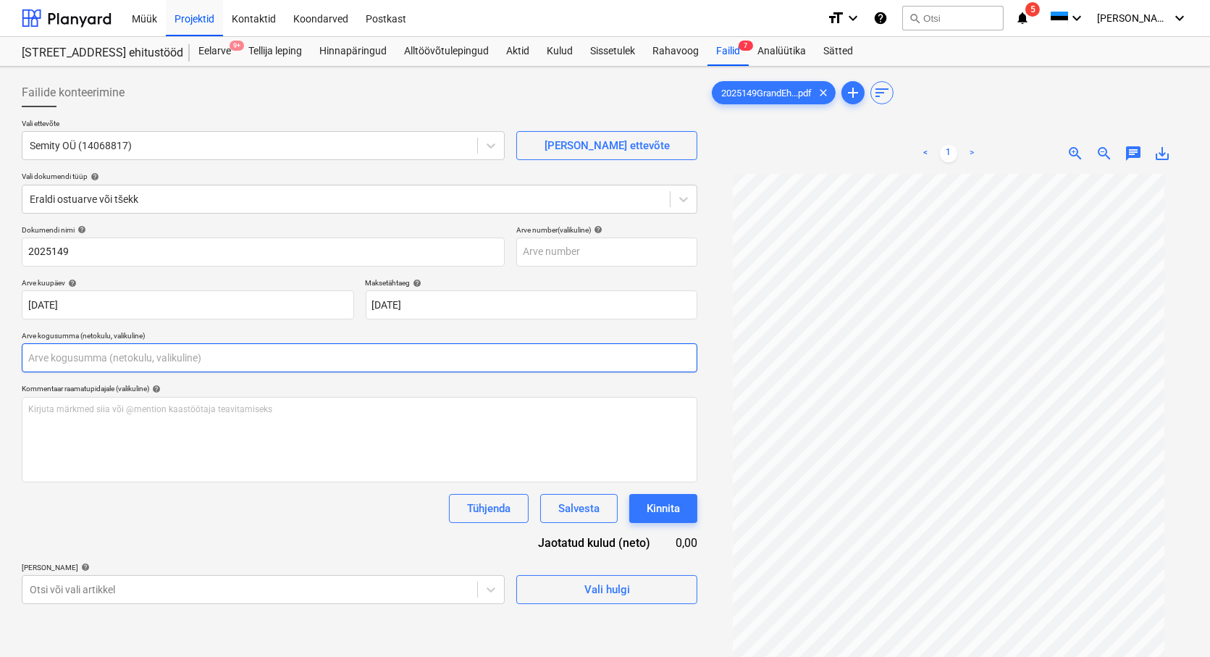
click at [122, 362] on input "text" at bounding box center [360, 357] width 676 height 29
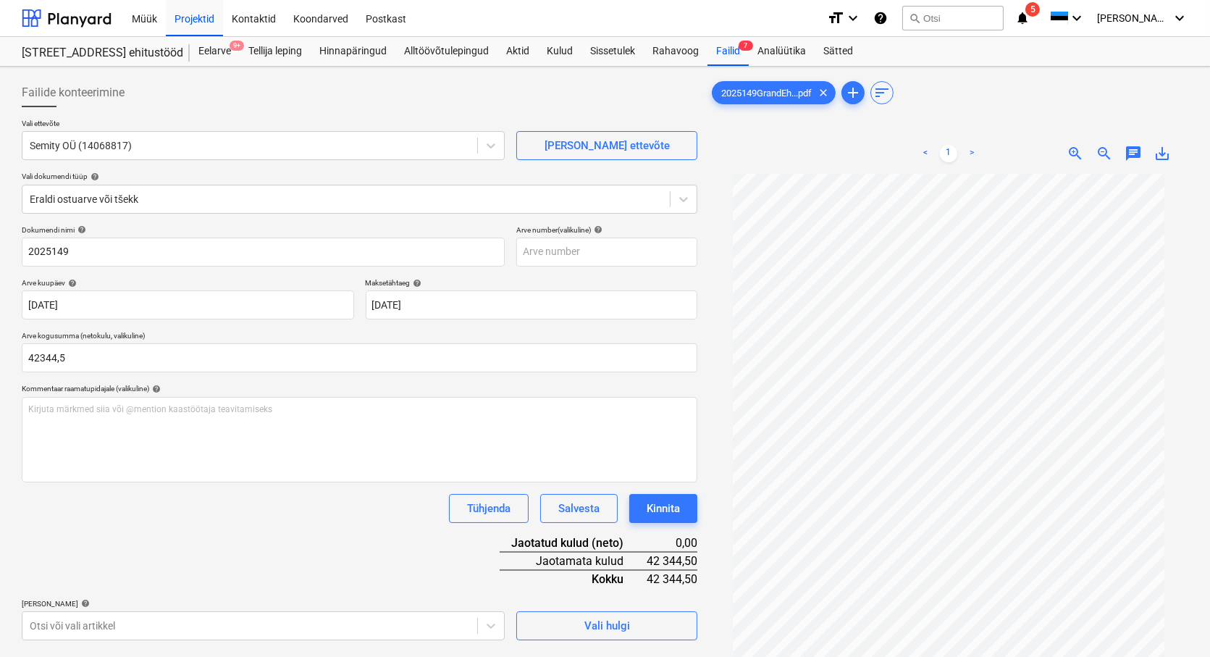
type input "42 344,50"
click at [171, 511] on div "Tühjenda Salvesta Kinnita" at bounding box center [360, 508] width 676 height 29
click at [83, 625] on body "Müük Projektid Kontaktid Koondarved Postkast format_size keyboard_arrow_down he…" at bounding box center [605, 328] width 1210 height 657
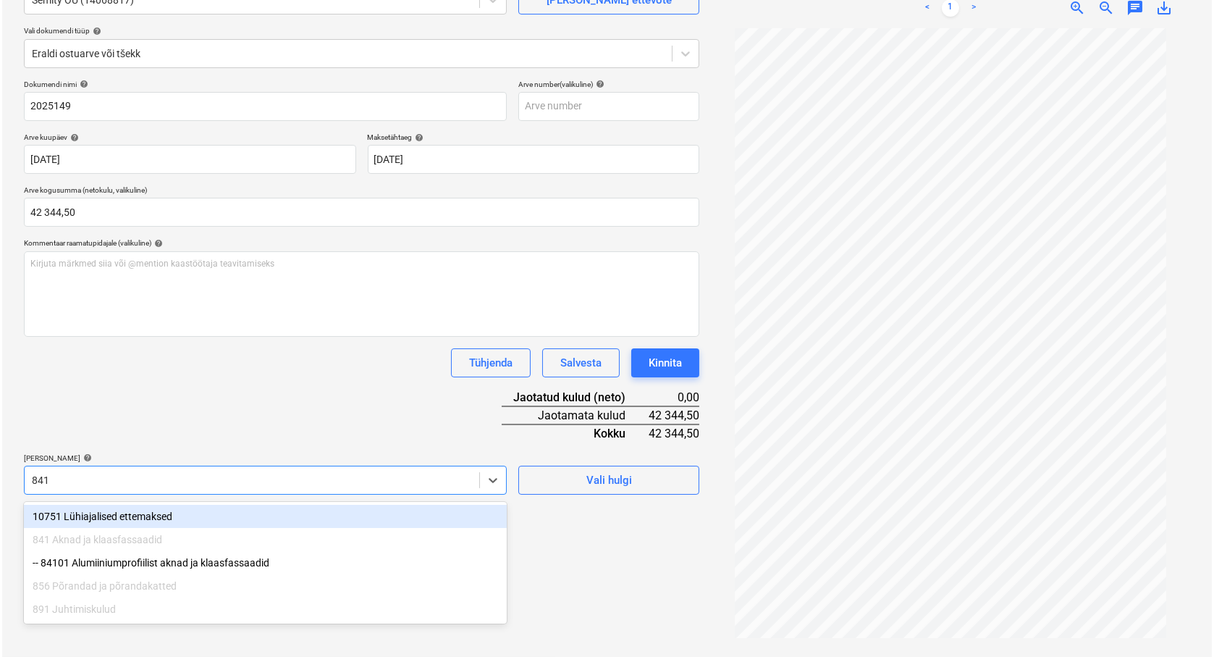
scroll to position [145, 0]
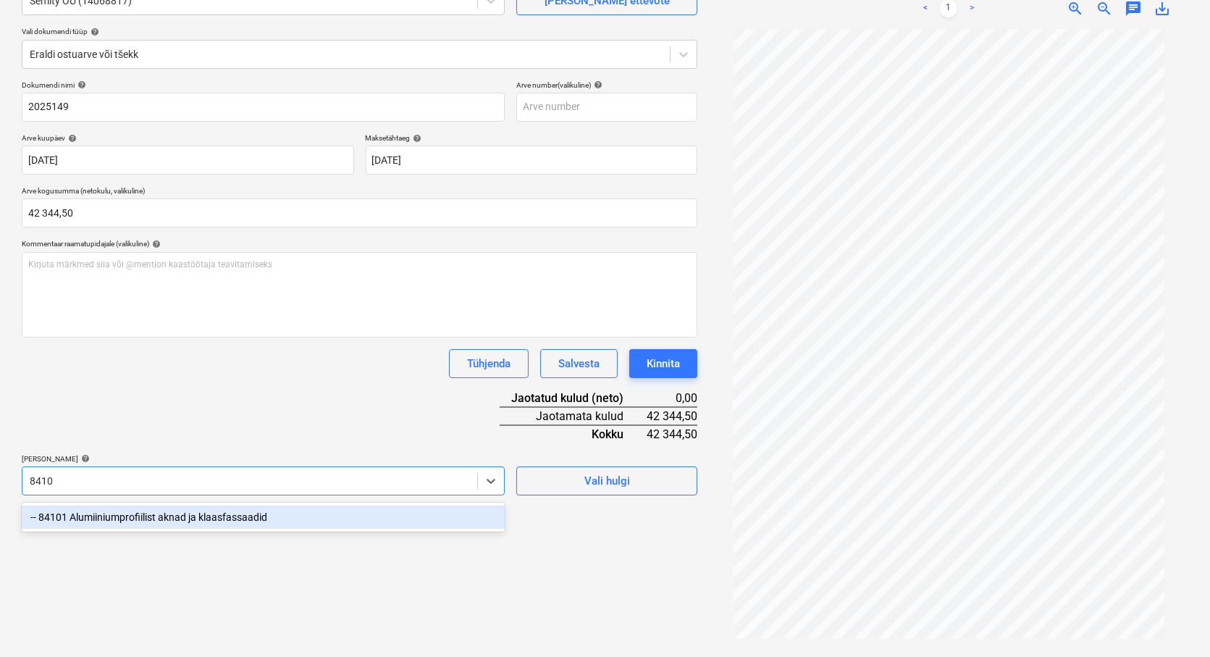
type input "84101"
click at [149, 505] on div "-- 84101 Alumiiniumprofiilist aknad ja klaasfassaadid" at bounding box center [263, 516] width 483 height 23
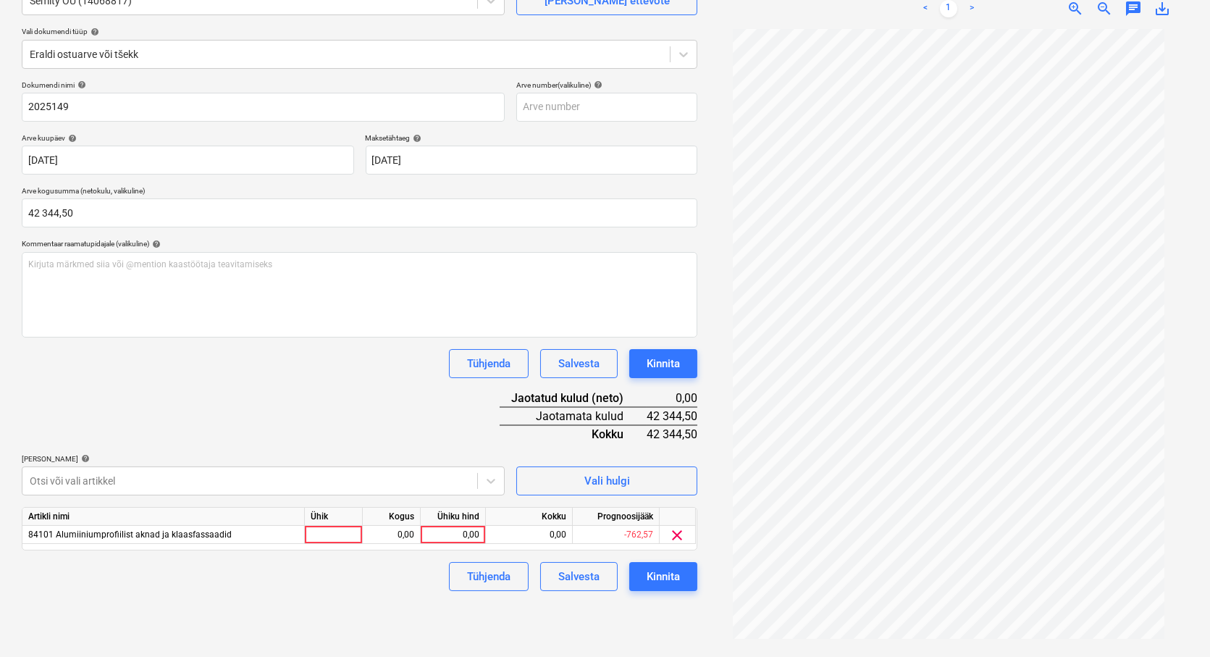
click at [424, 391] on div "Dokumendi nimi help 2025149 Arve number (valikuline) help Arve kuupäev help [DA…" at bounding box center [360, 335] width 676 height 510
click at [334, 539] on div at bounding box center [334, 535] width 58 height 18
type input "tk"
click at [379, 536] on div "0,00" at bounding box center [392, 535] width 46 height 18
type input "1"
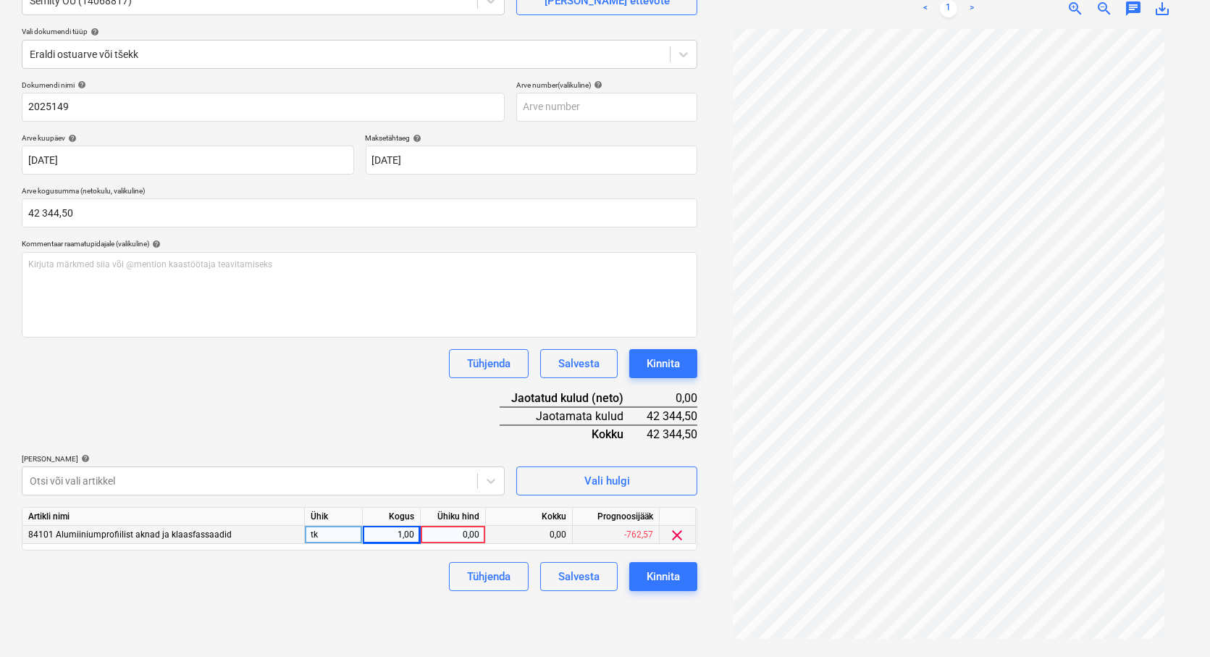
click at [461, 536] on div "0,00" at bounding box center [452, 535] width 53 height 18
type input "42344,5"
click at [357, 610] on div "Failide konteerimine Vali ettevõte Semity OÜ (14068817) [PERSON_NAME] uus ettev…" at bounding box center [359, 290] width 687 height 724
click at [657, 578] on div "Kinnita" at bounding box center [663, 576] width 33 height 19
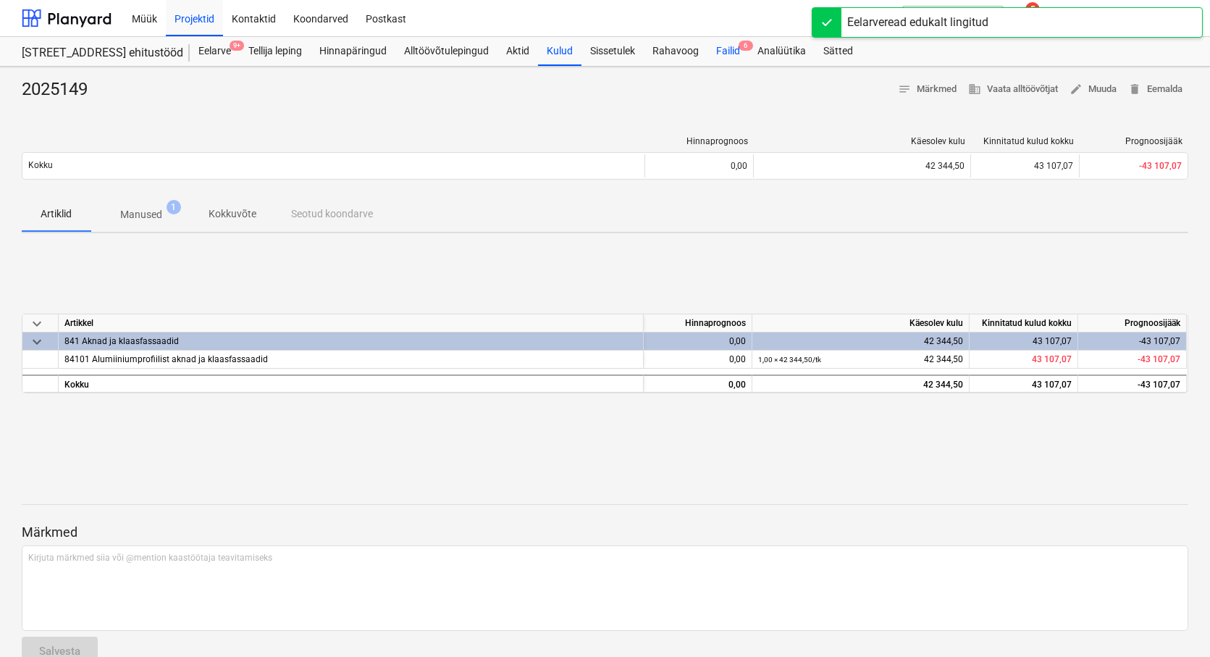
click at [729, 48] on div "Failid 6" at bounding box center [727, 51] width 41 height 29
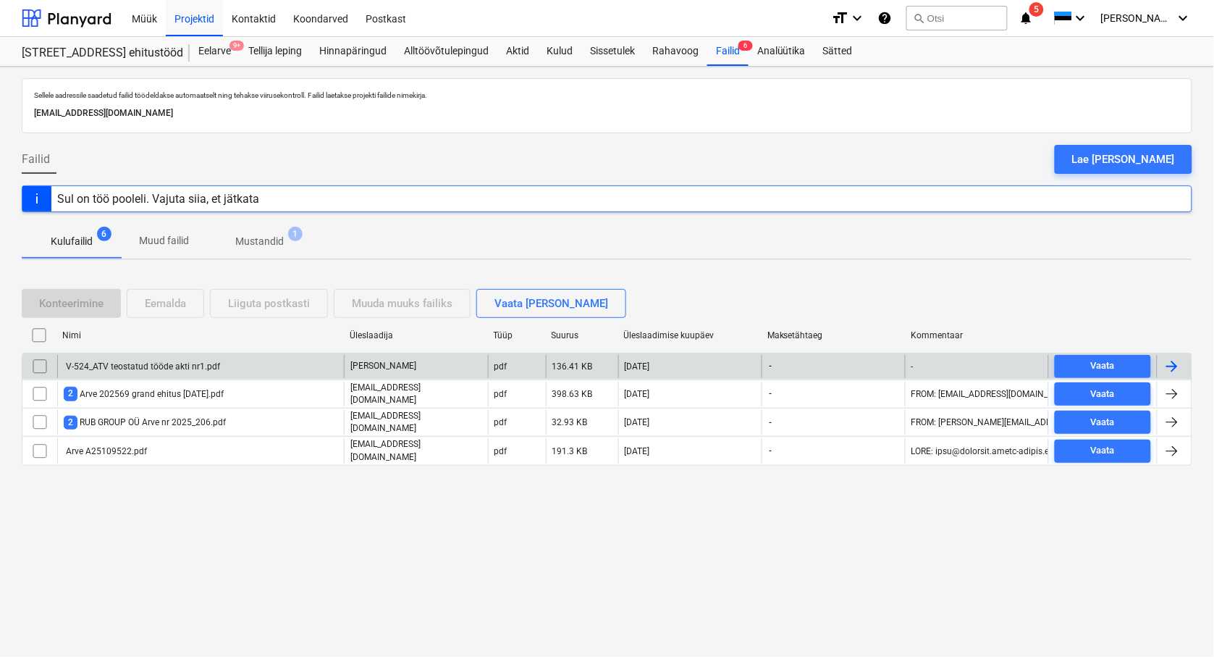
click at [38, 366] on input "checkbox" at bounding box center [39, 366] width 23 height 23
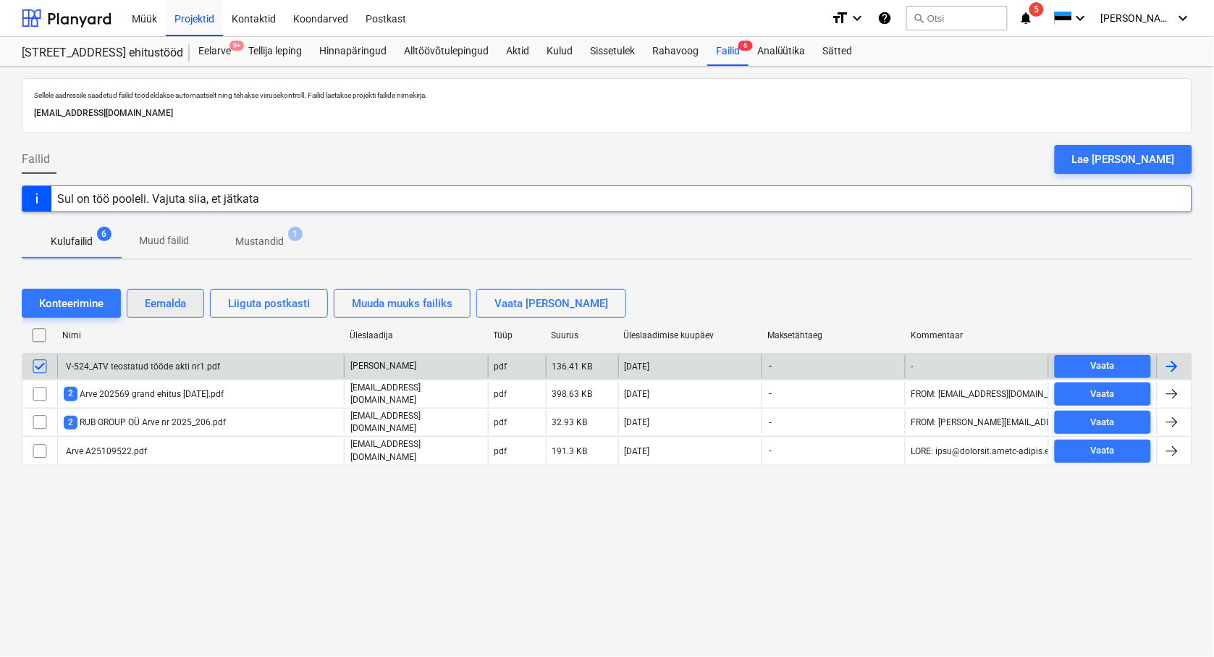
click at [174, 307] on div "Eemalda" at bounding box center [165, 303] width 41 height 19
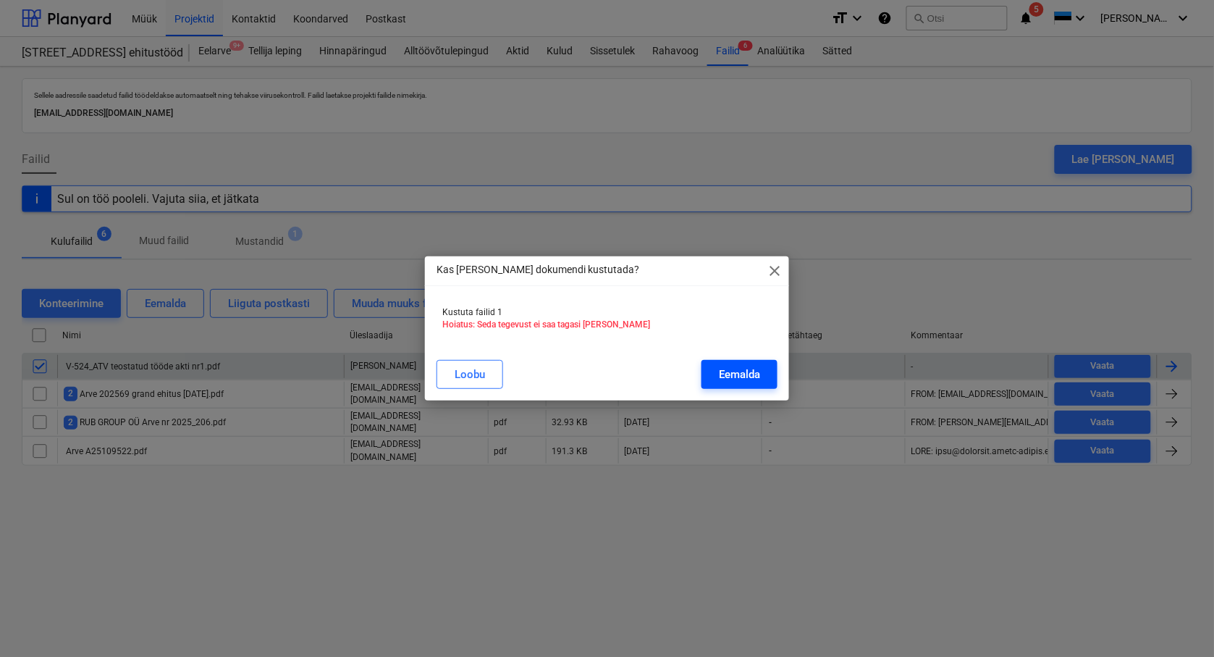
click at [746, 377] on div "Eemalda" at bounding box center [739, 374] width 41 height 19
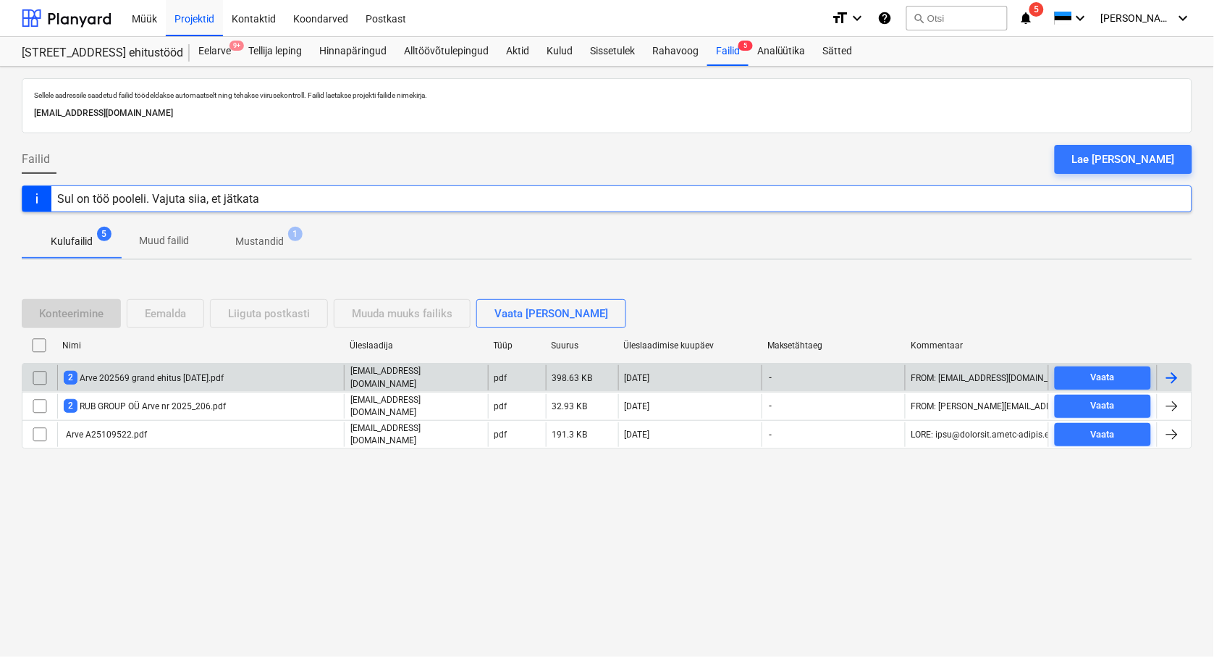
click at [190, 378] on div "2 Arve 202569 grand ehitus [DATE].pdf" at bounding box center [144, 378] width 160 height 14
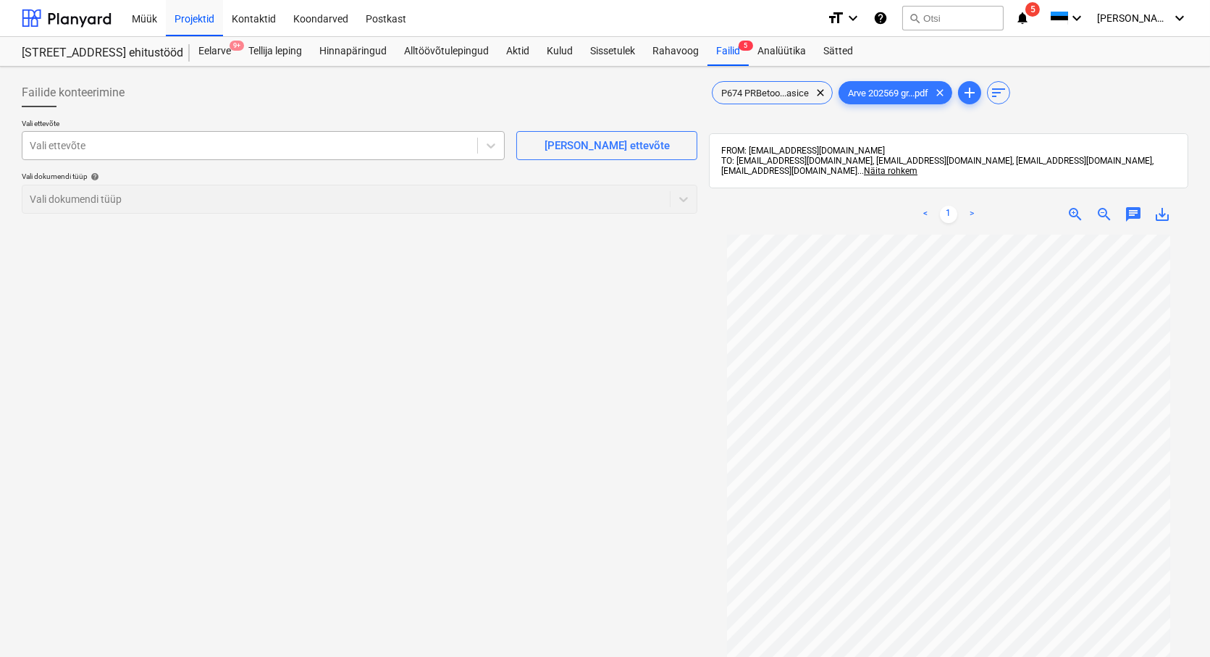
click at [54, 141] on div at bounding box center [250, 145] width 440 height 14
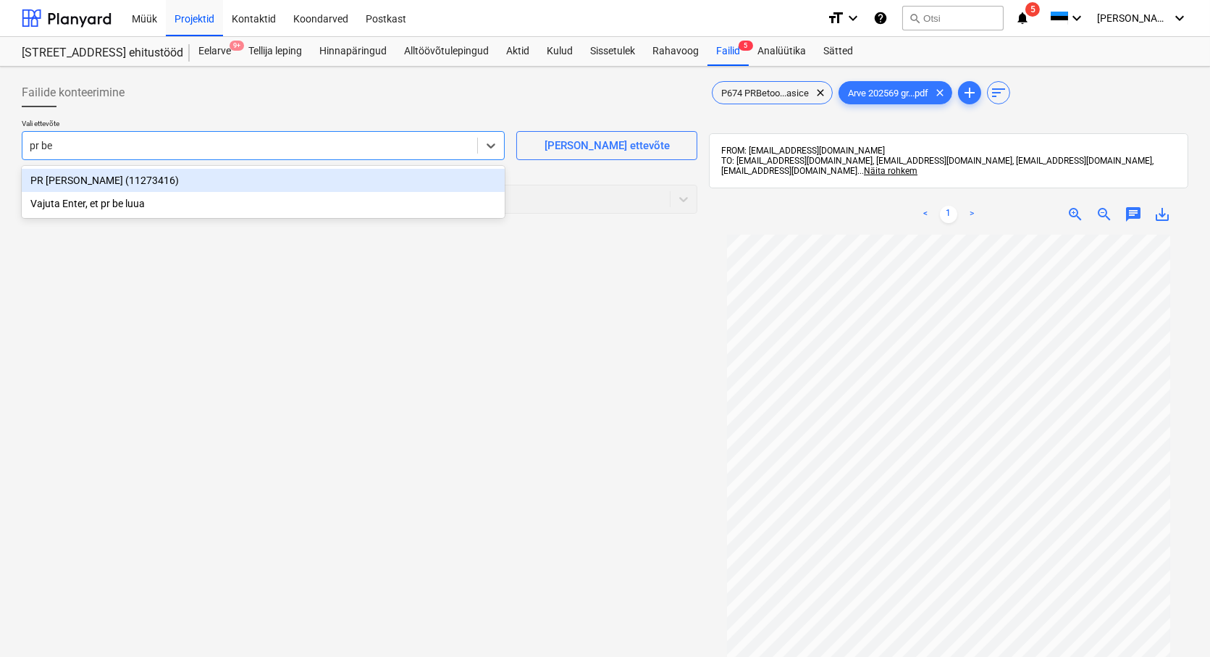
type input "pr bet"
click at [72, 172] on div "PR [PERSON_NAME] (11273416)" at bounding box center [263, 180] width 483 height 23
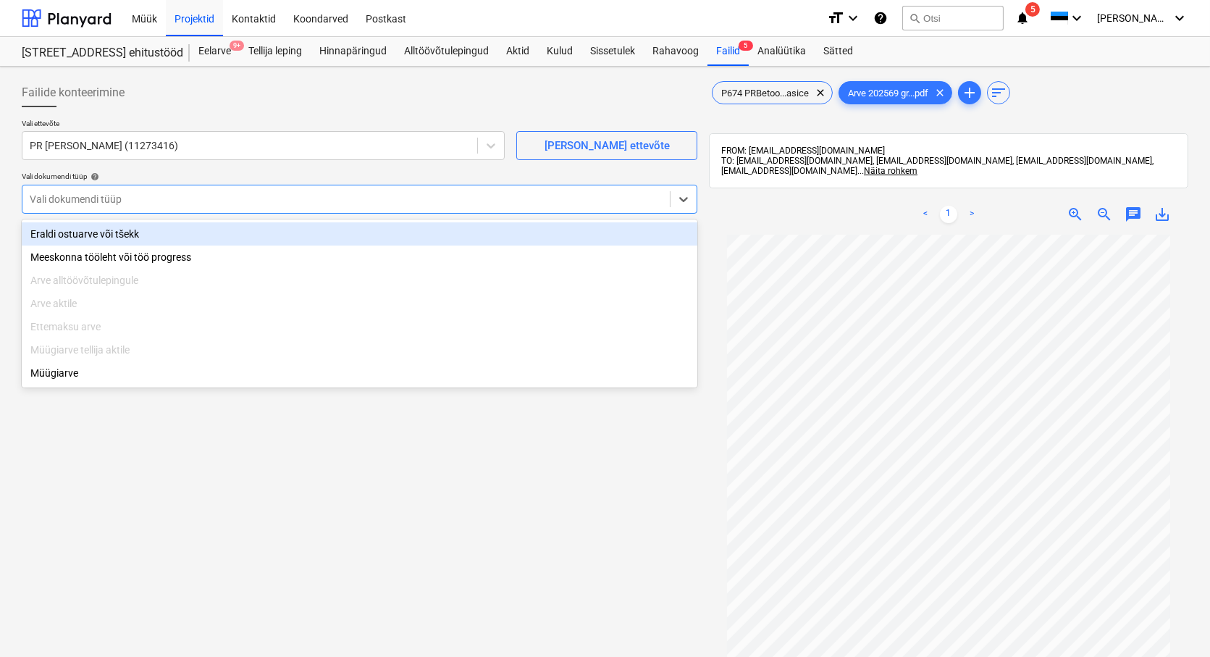
click at [62, 197] on div at bounding box center [346, 199] width 633 height 14
click at [70, 228] on div "Eraldi ostuarve või tšekk" at bounding box center [360, 233] width 676 height 23
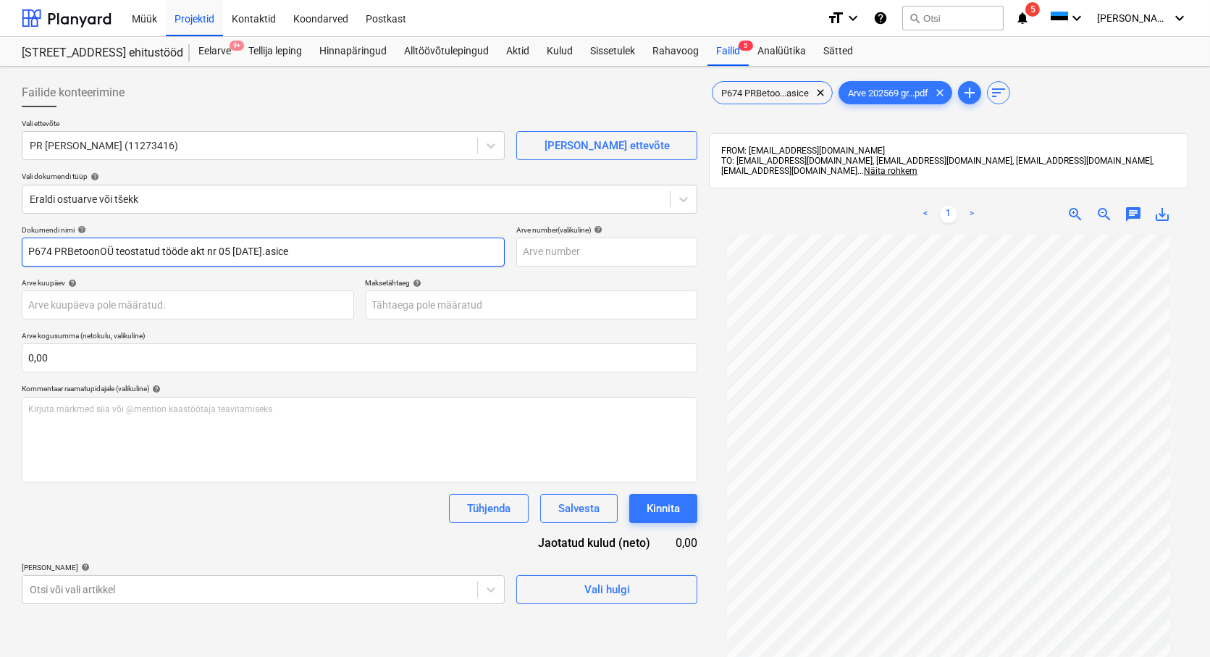
drag, startPoint x: 337, startPoint y: 255, endPoint x: 14, endPoint y: 241, distance: 323.2
click at [14, 241] on div "Failide konteerimine Vali ettevõte PR Betoon OÜ (11273416) [PERSON_NAME] uus et…" at bounding box center [605, 465] width 1210 height 796
type input "202569"
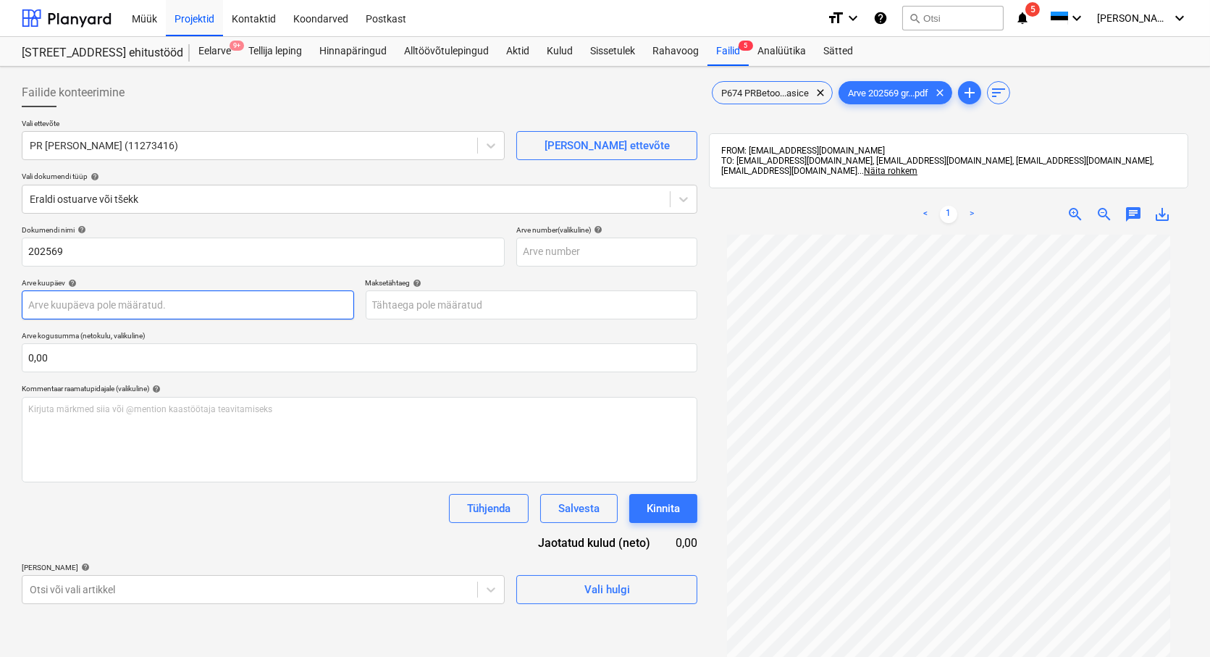
click at [68, 308] on body "Müük Projektid Kontaktid Koondarved Postkast format_size keyboard_arrow_down he…" at bounding box center [605, 328] width 1210 height 657
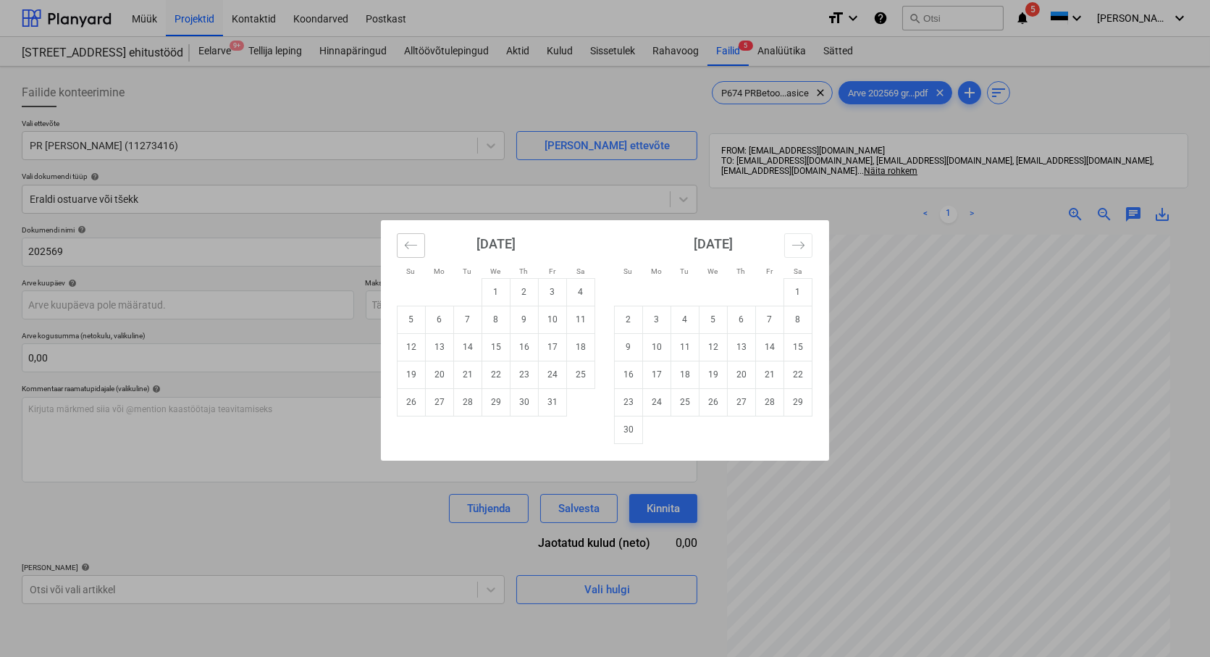
click at [408, 248] on icon "Move backward to switch to the previous month." at bounding box center [411, 245] width 14 height 14
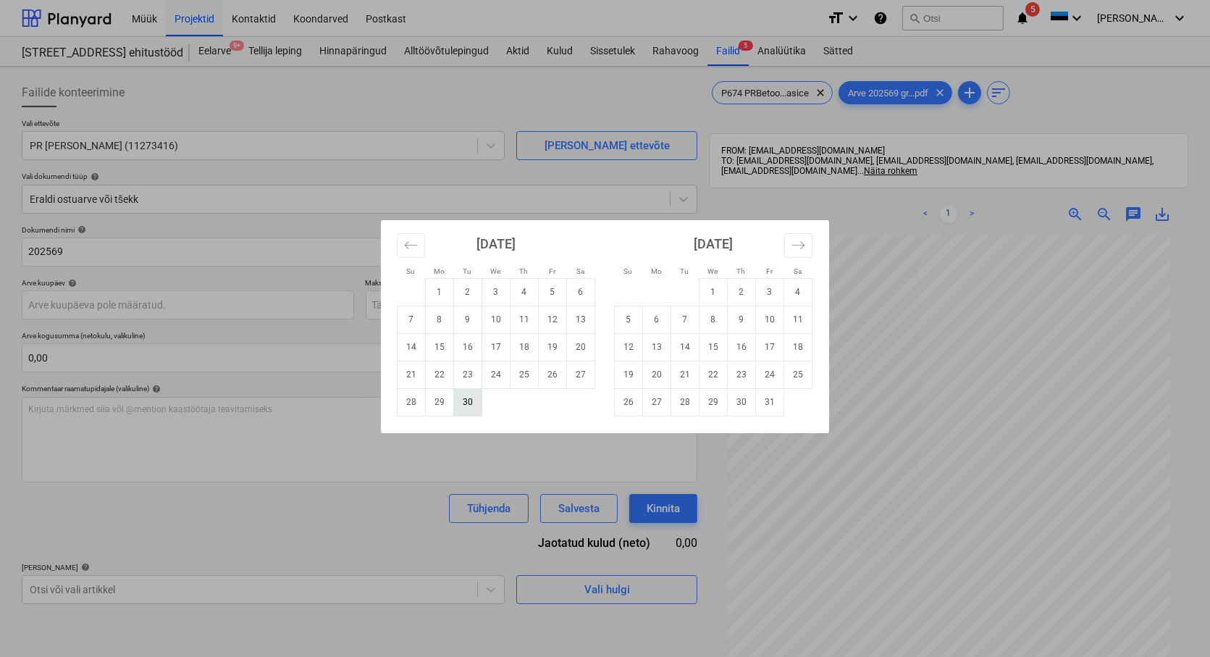
click at [467, 403] on td "30" at bounding box center [468, 402] width 28 height 28
type input "[DATE]"
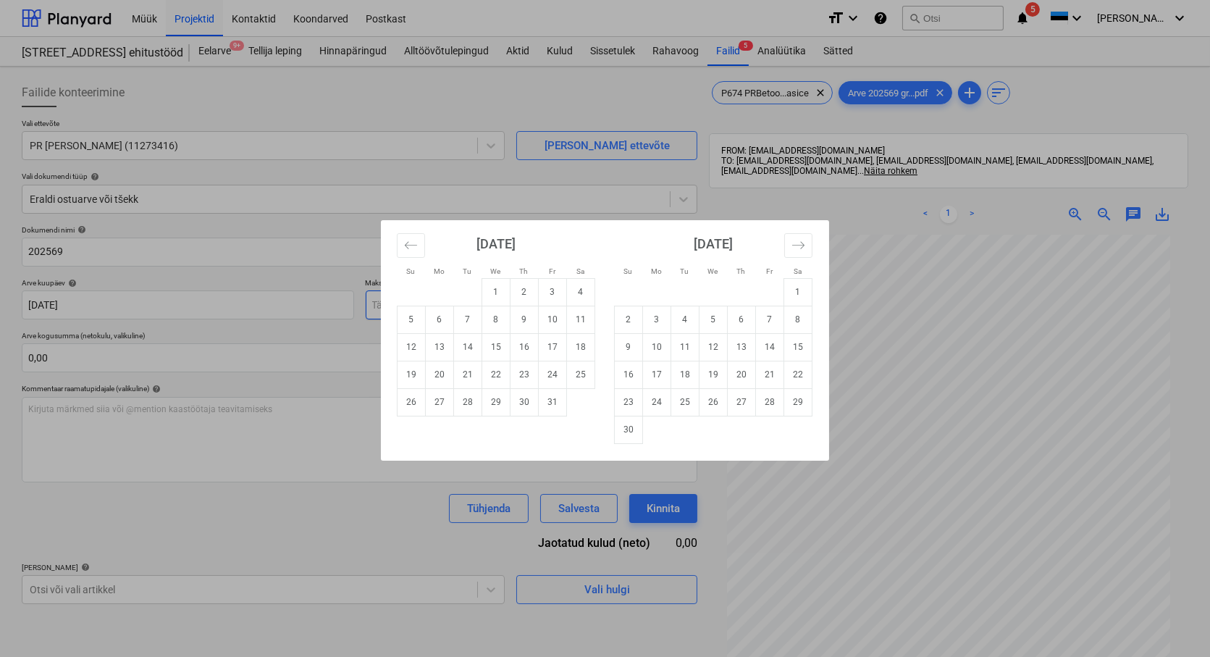
click at [469, 308] on body "Müük Projektid Kontaktid Koondarved Postkast format_size keyboard_arrow_down he…" at bounding box center [605, 328] width 1210 height 657
click at [471, 372] on td "21" at bounding box center [468, 375] width 28 height 28
type input "[DATE]"
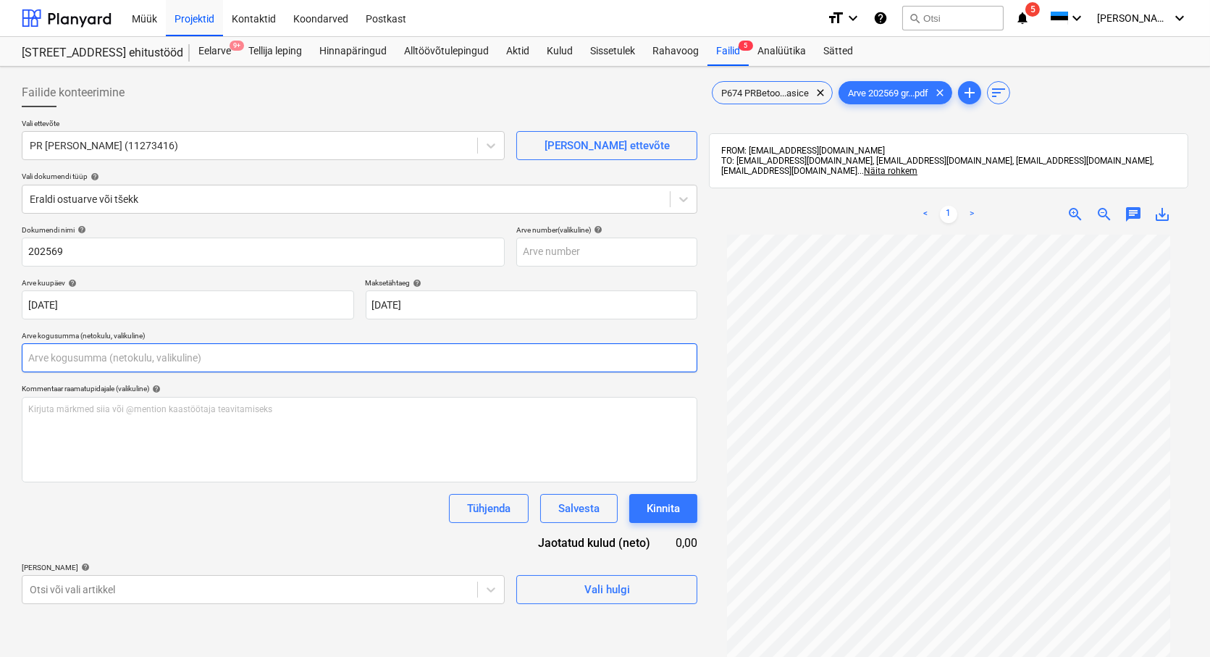
click at [104, 358] on input "text" at bounding box center [360, 357] width 676 height 29
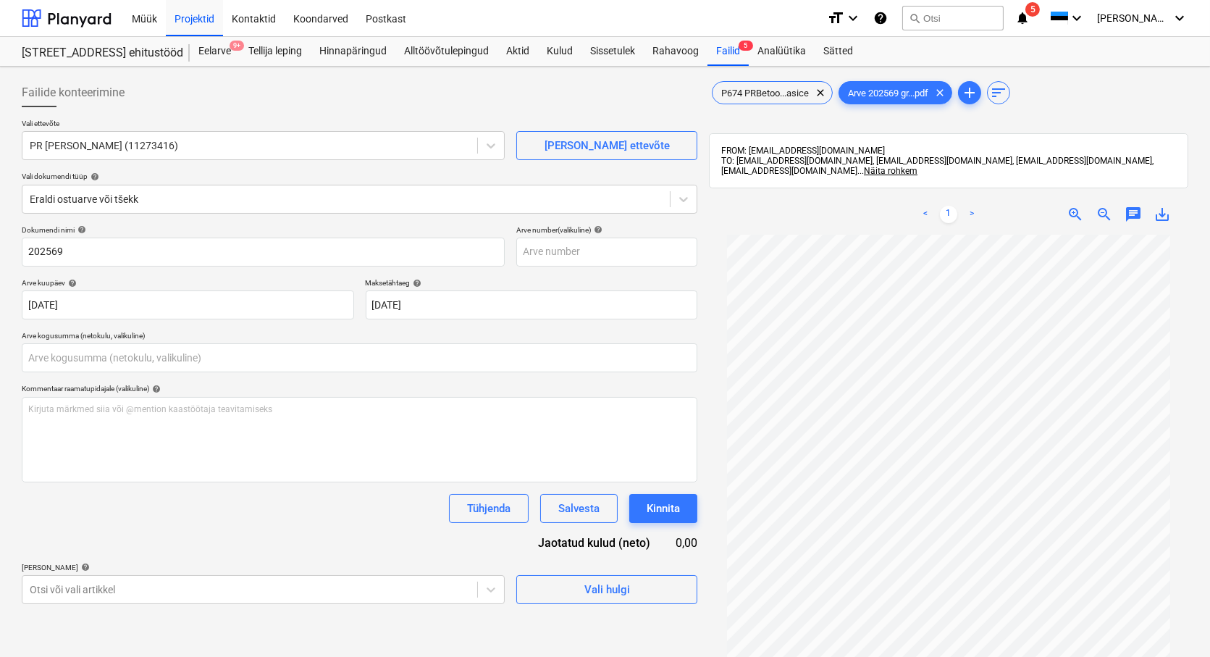
type input "0,00"
click at [1160, 214] on span "save_alt" at bounding box center [1161, 214] width 17 height 17
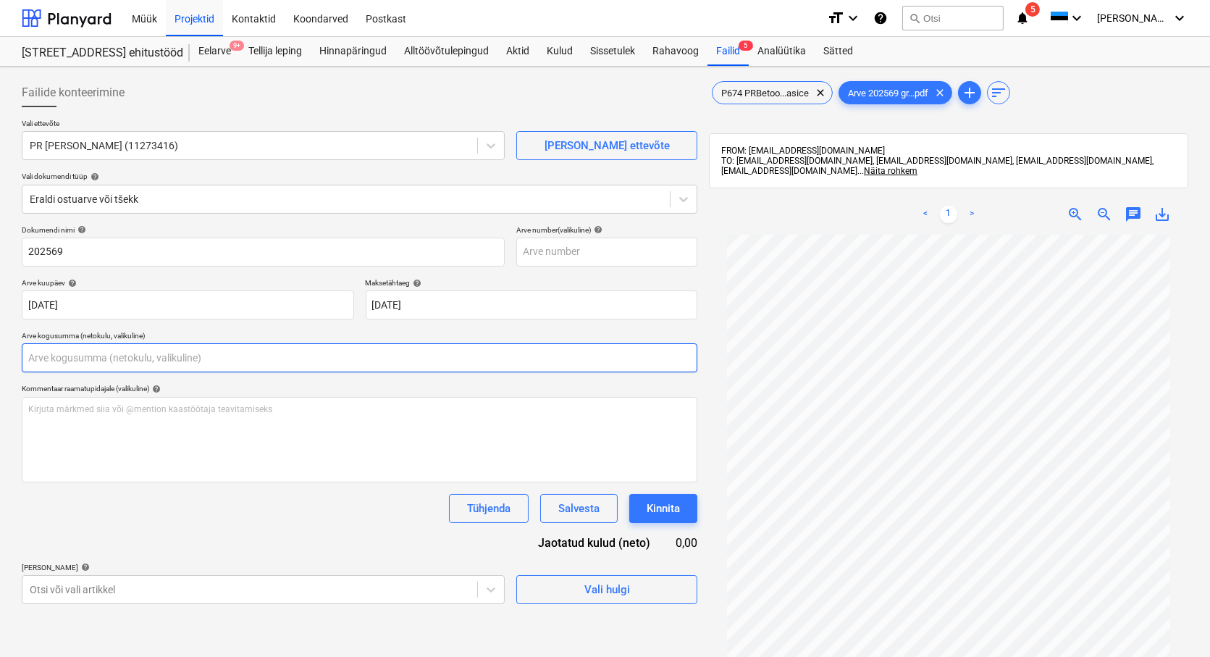
click at [141, 353] on input "text" at bounding box center [360, 357] width 676 height 29
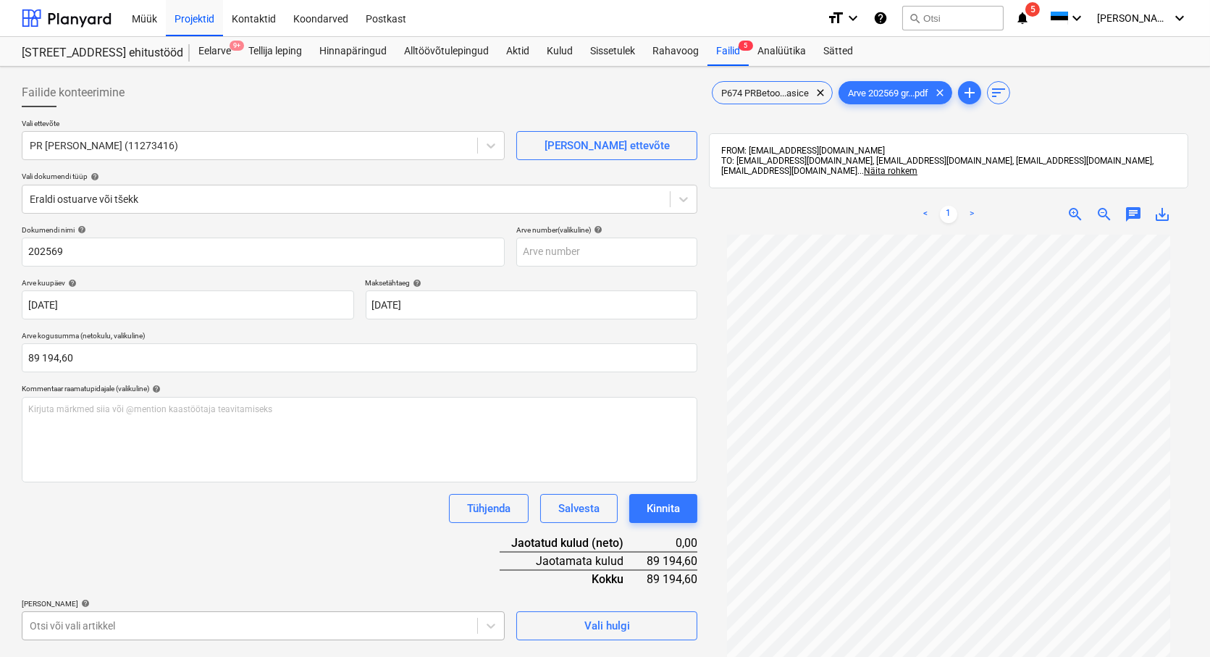
click at [84, 620] on body "Müük Projektid Kontaktid Koondarved Postkast format_size keyboard_arrow_down he…" at bounding box center [605, 328] width 1210 height 657
type input "89 194,60"
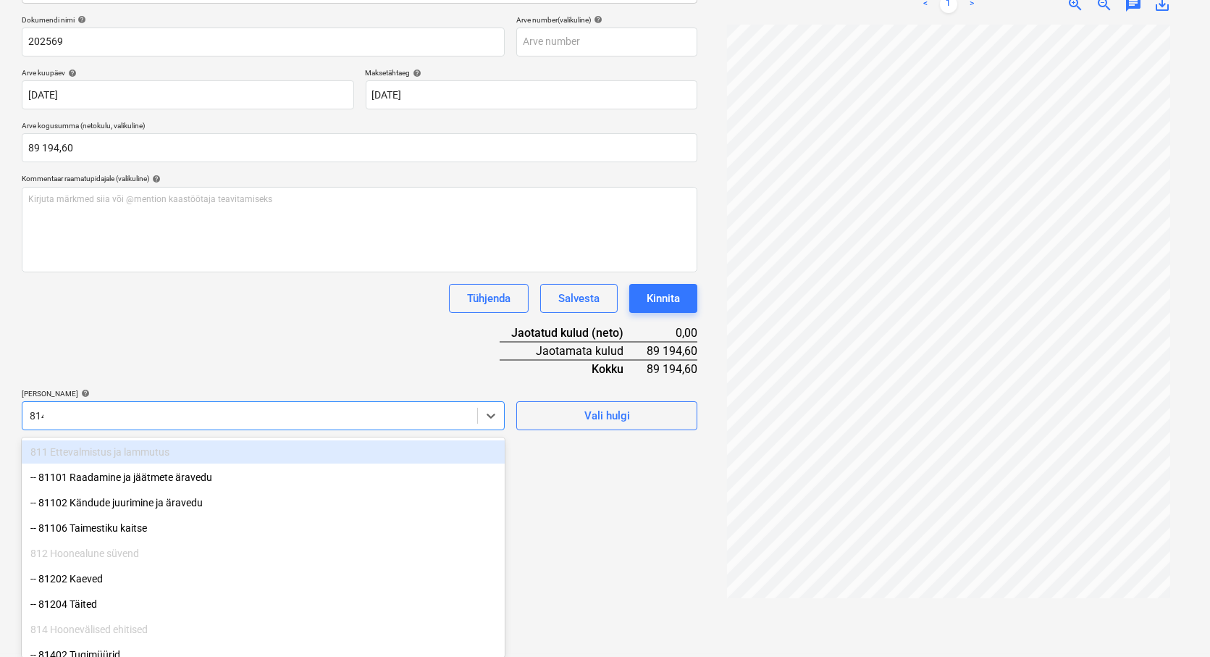
scroll to position [206, 0]
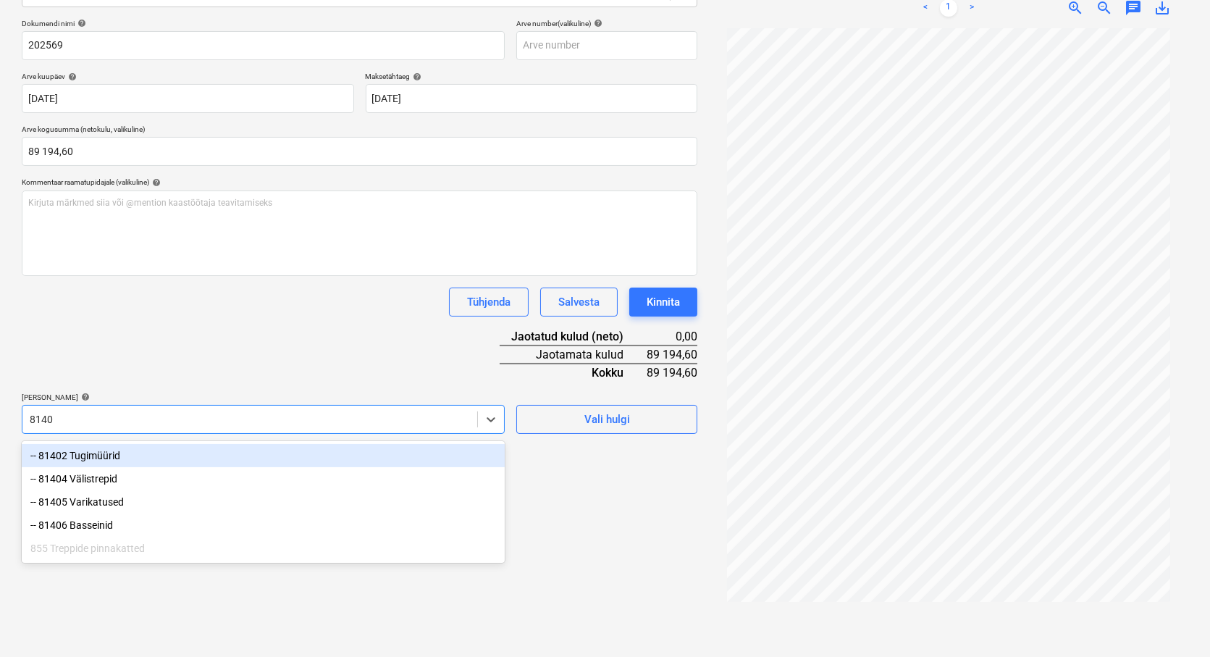
type input "81402"
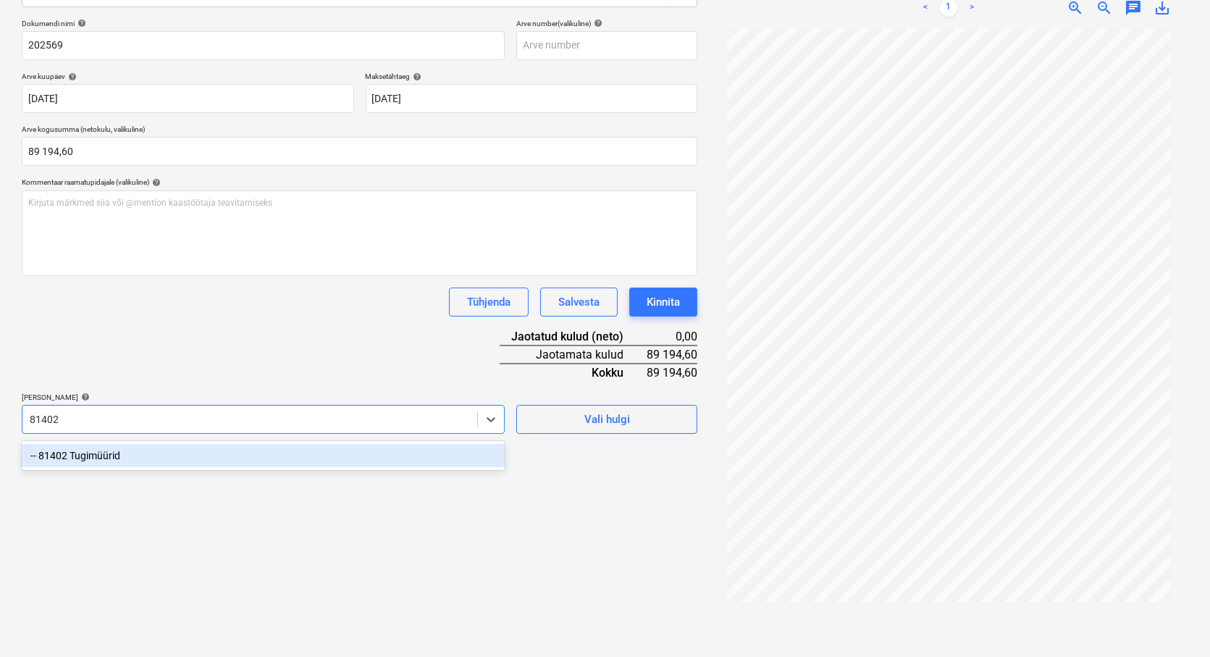
click at [109, 456] on div "-- 81402 Tugimüürid" at bounding box center [263, 455] width 483 height 23
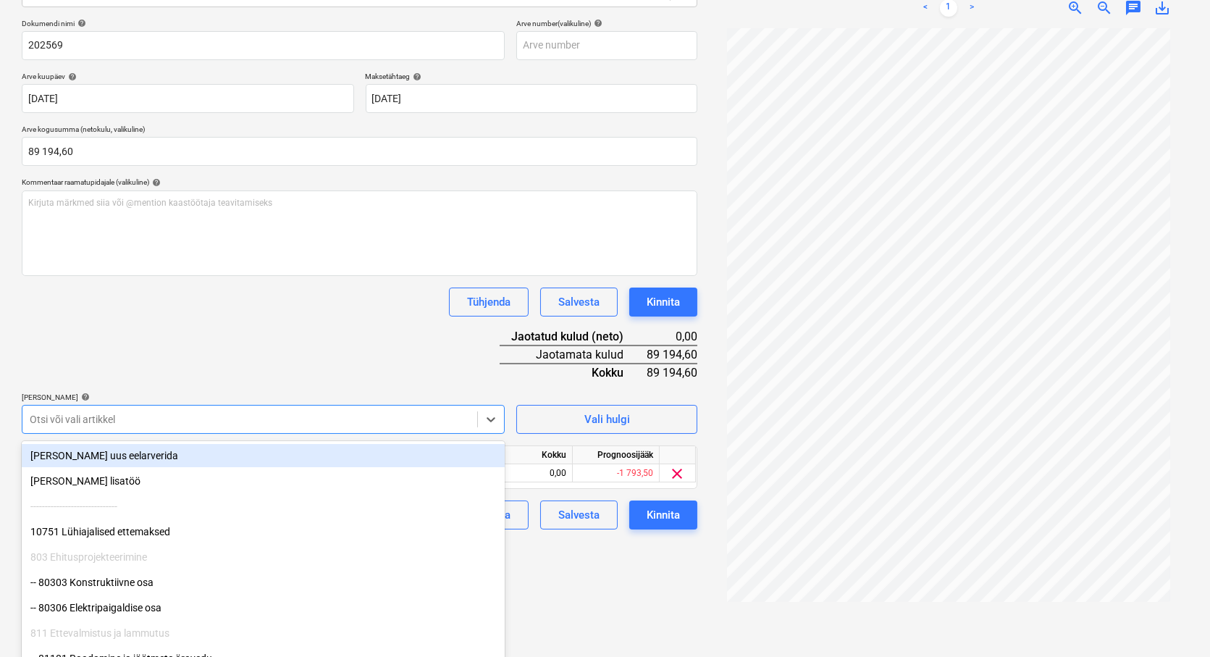
click at [54, 421] on div at bounding box center [250, 419] width 440 height 14
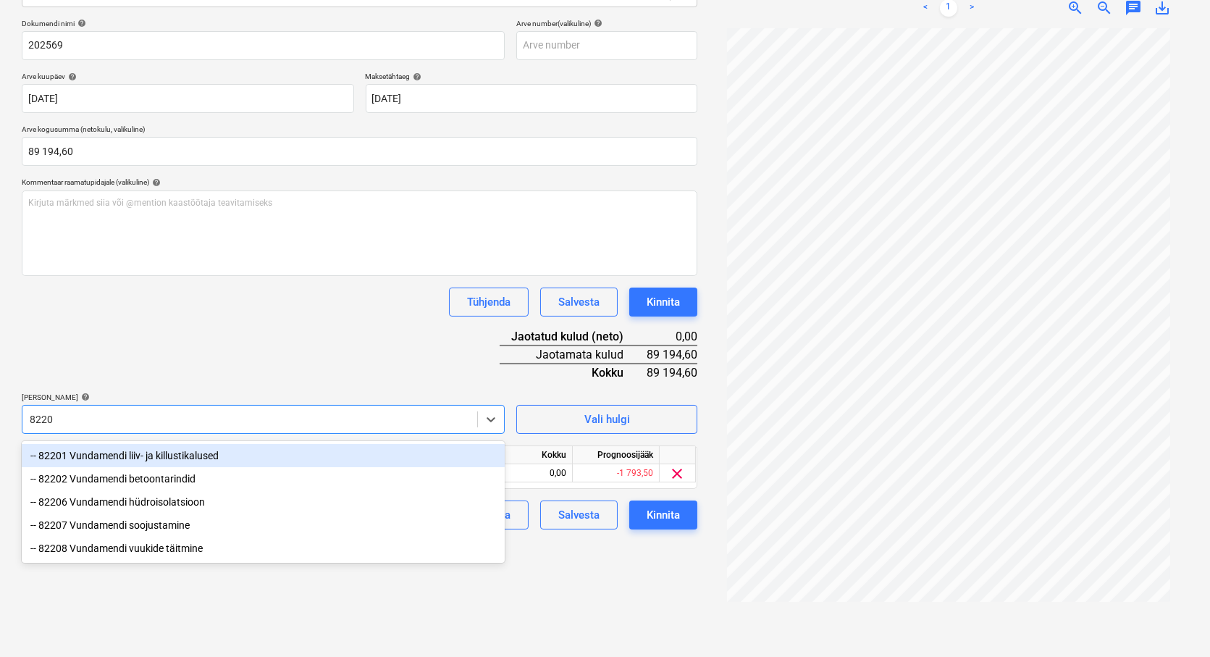
type input "82202"
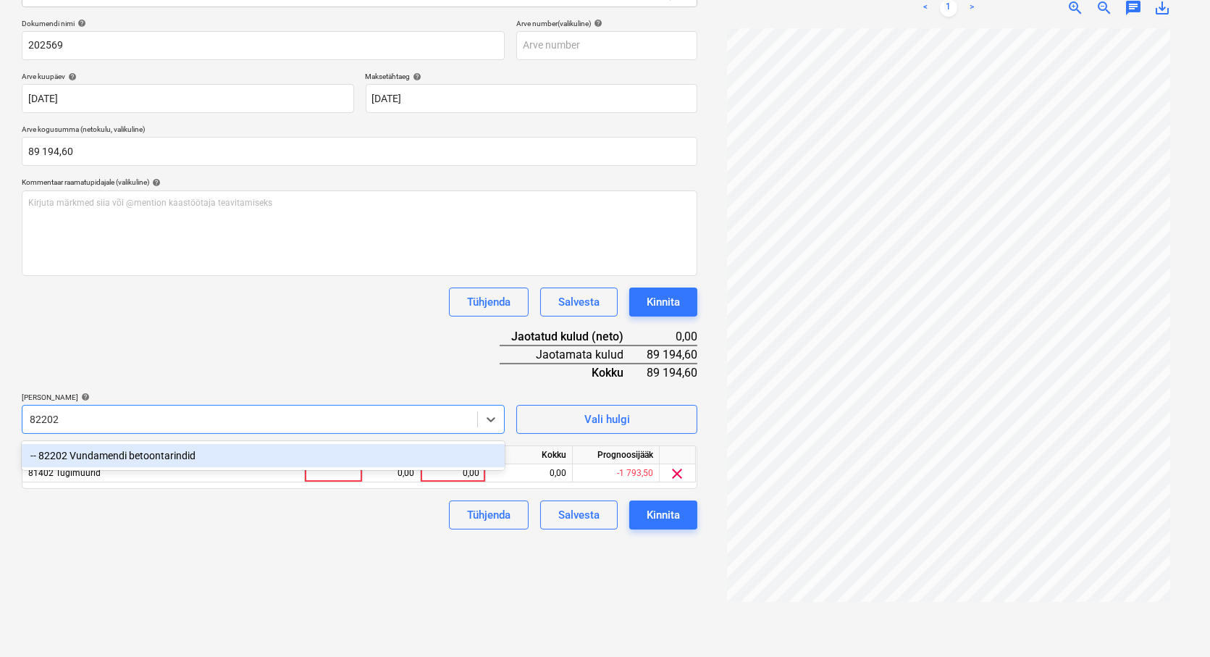
click at [153, 455] on div "-- 82202 Vundamendi betoontarindid" at bounding box center [263, 455] width 483 height 23
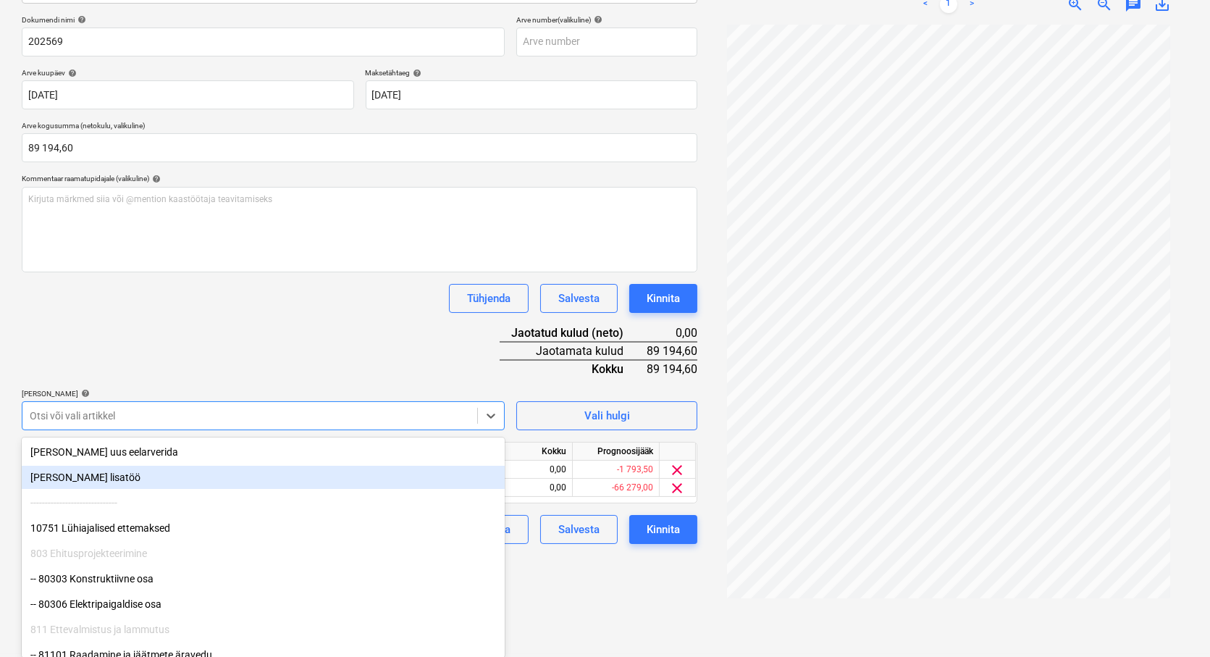
click at [589, 602] on div "Failide konteerimine Vali ettevõte PR Betoon OÜ (11273416) [PERSON_NAME] uus et…" at bounding box center [359, 255] width 687 height 786
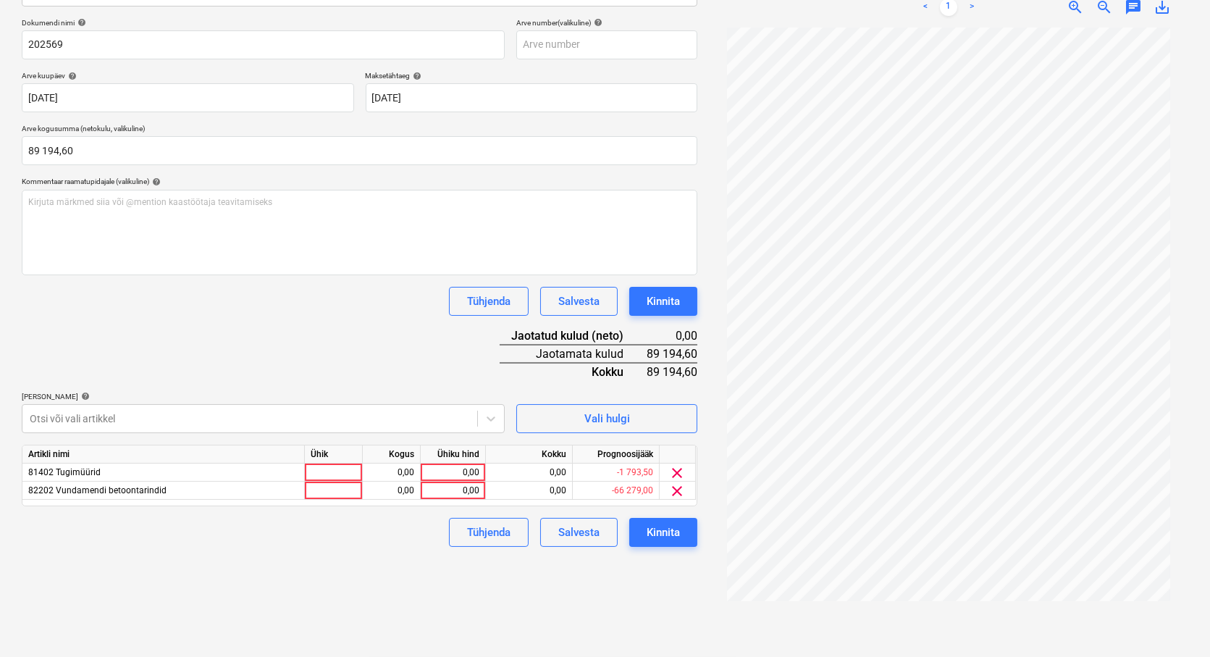
scroll to position [206, 0]
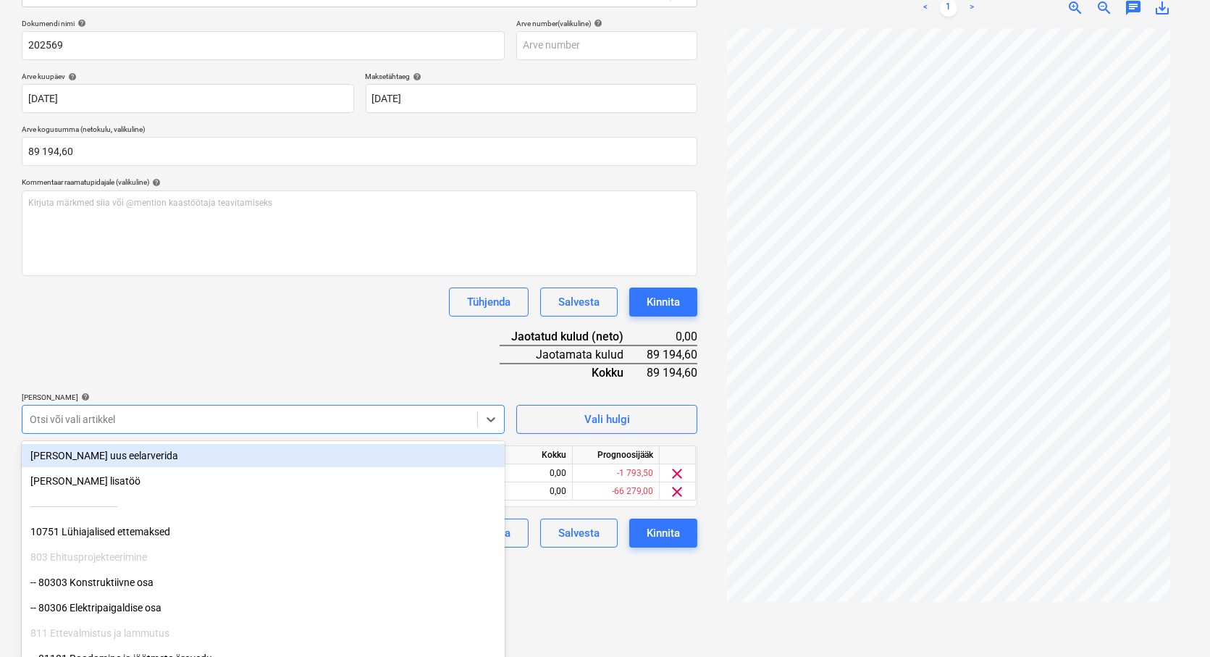
click at [62, 416] on div at bounding box center [250, 419] width 440 height 14
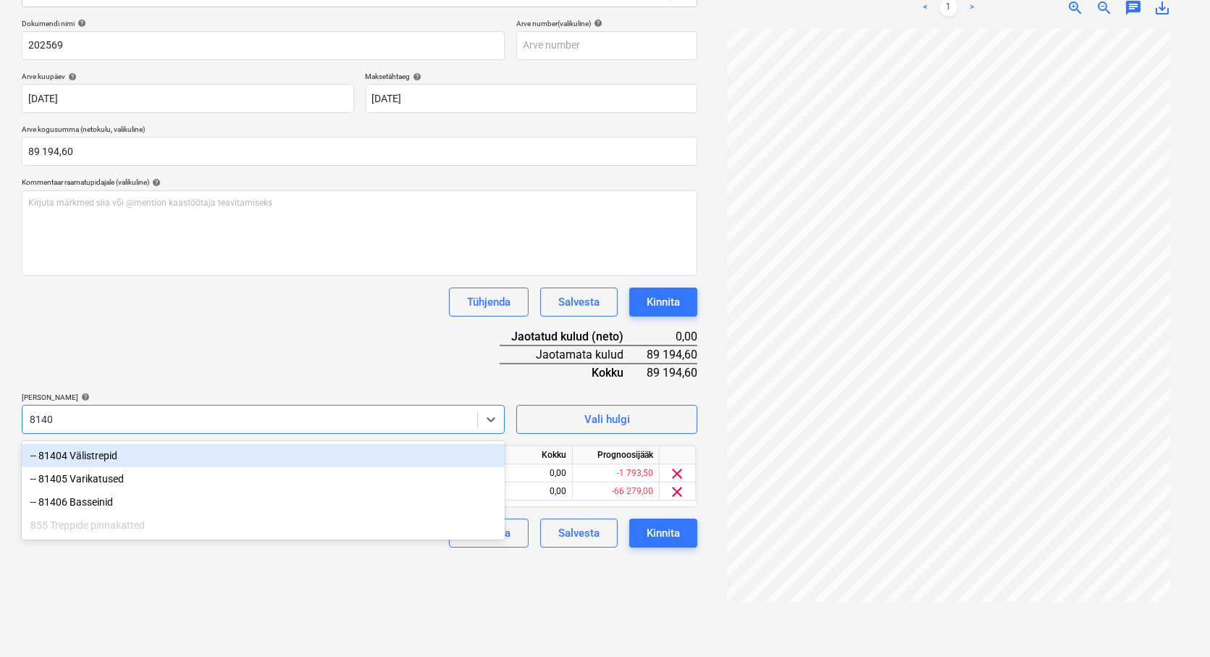
type input "81405"
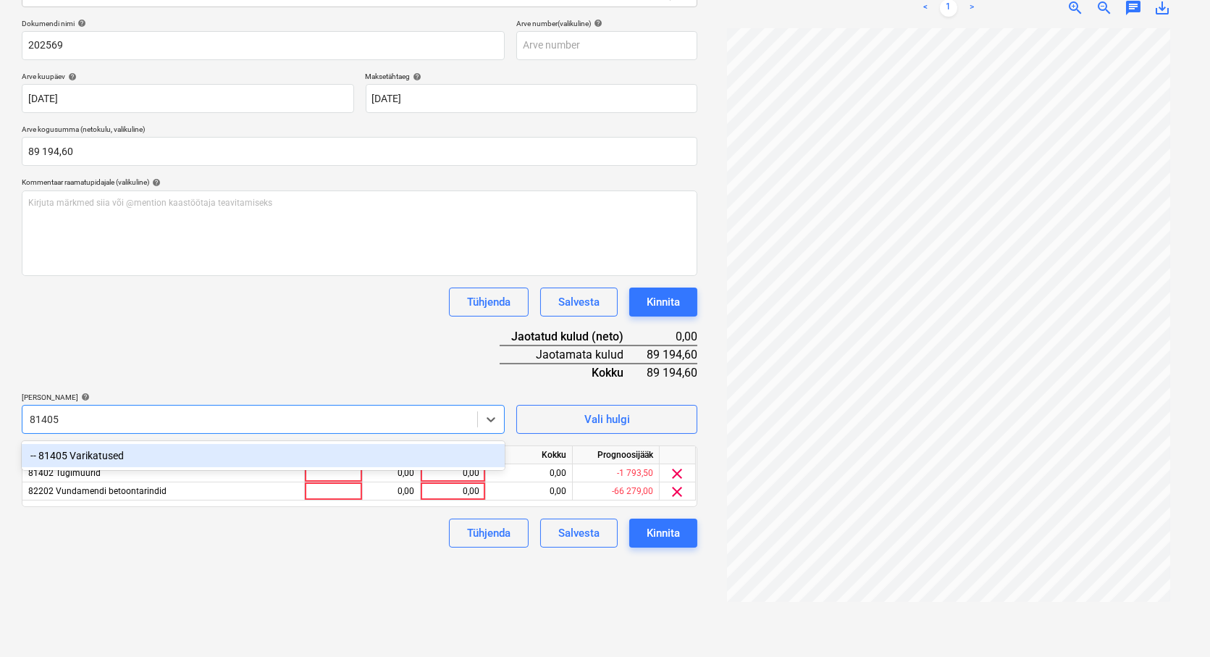
click at [100, 458] on div "-- 81405 Varikatused" at bounding box center [263, 455] width 483 height 23
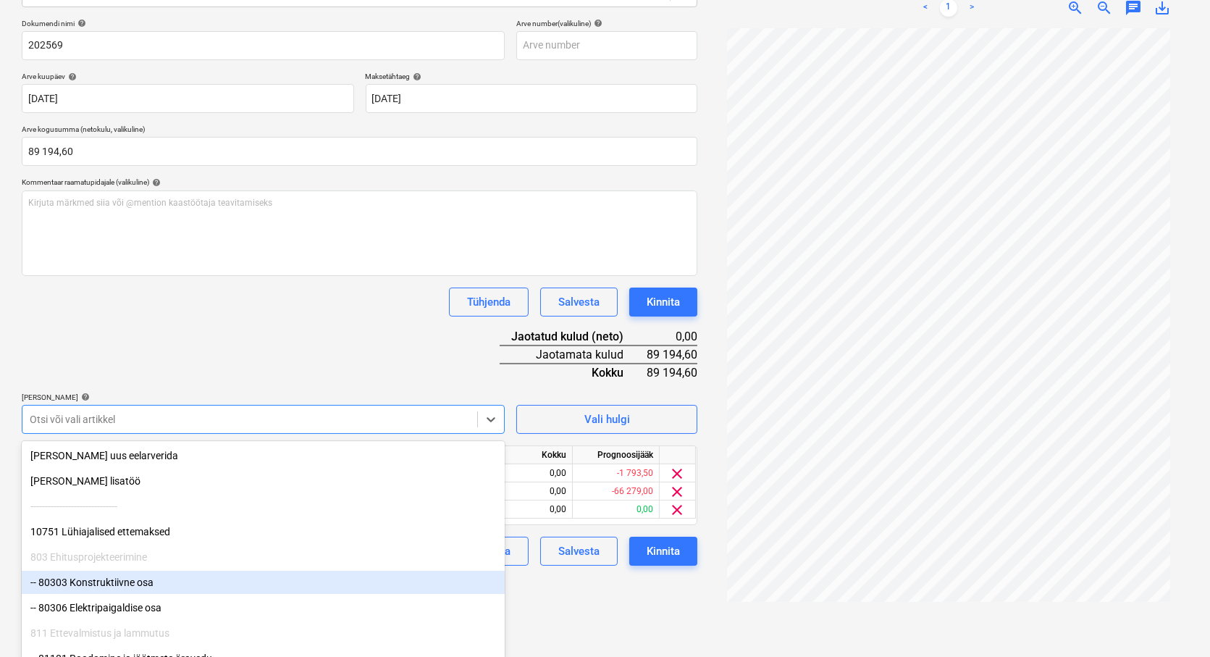
click at [568, 584] on div "Failide konteerimine Vali ettevõte PR Betoon OÜ (11273416) [PERSON_NAME] uus et…" at bounding box center [359, 259] width 687 height 786
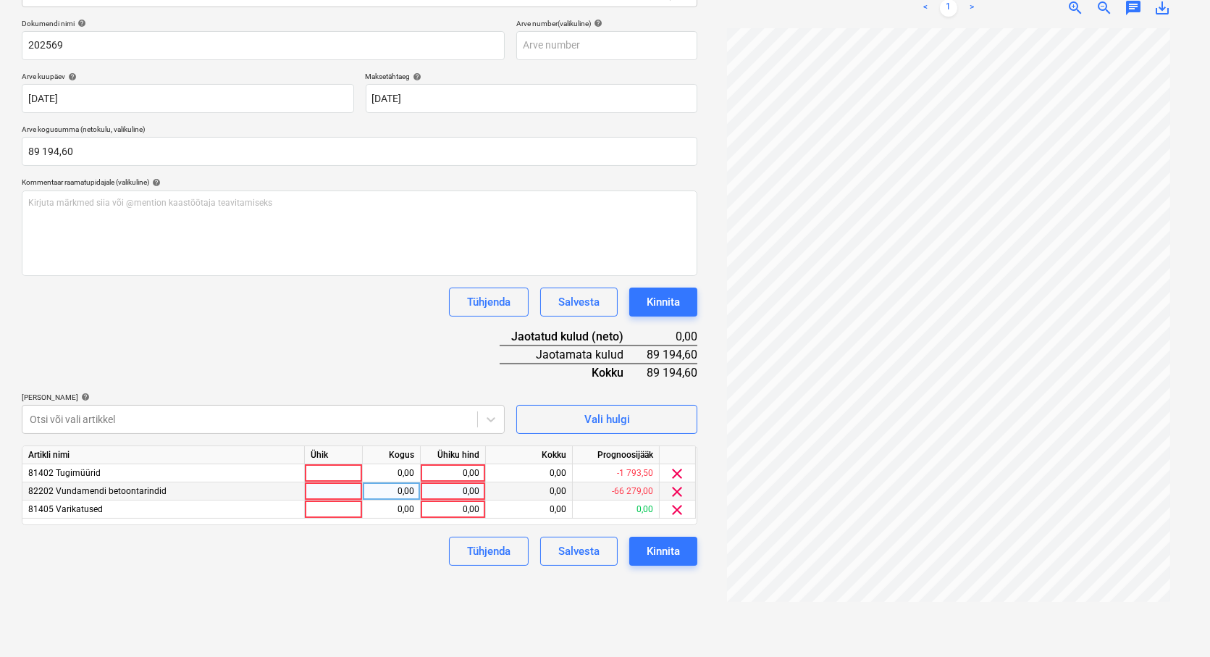
click at [681, 489] on span "clear" at bounding box center [677, 491] width 17 height 17
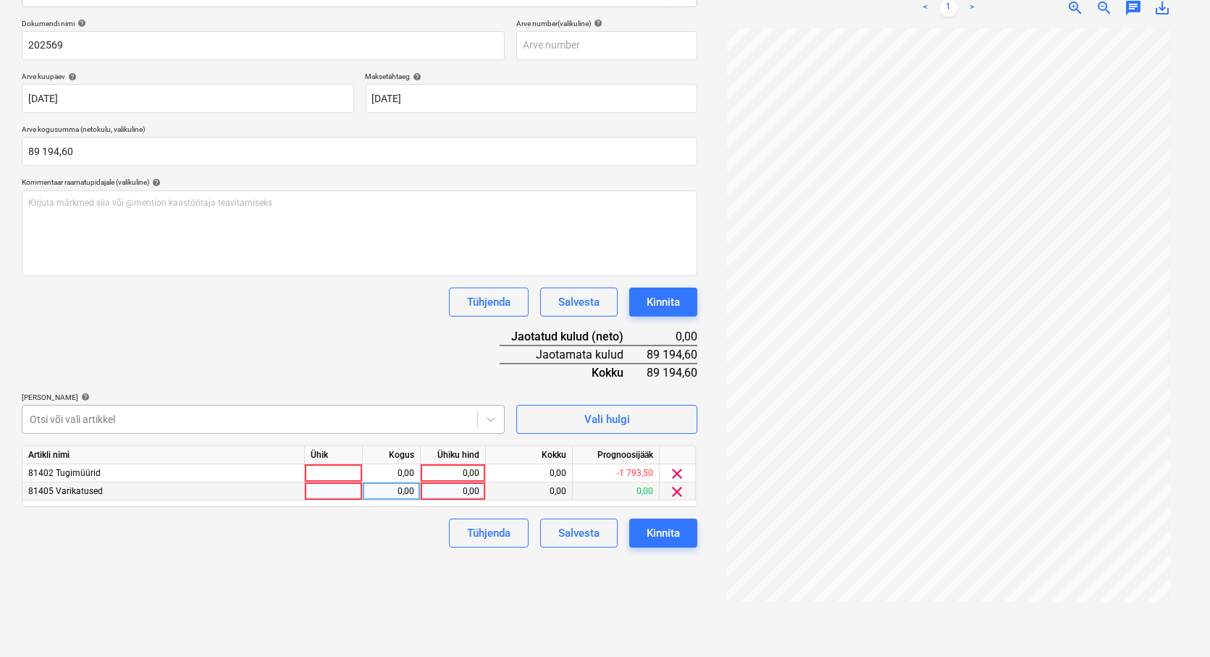
click at [88, 421] on div at bounding box center [250, 419] width 440 height 14
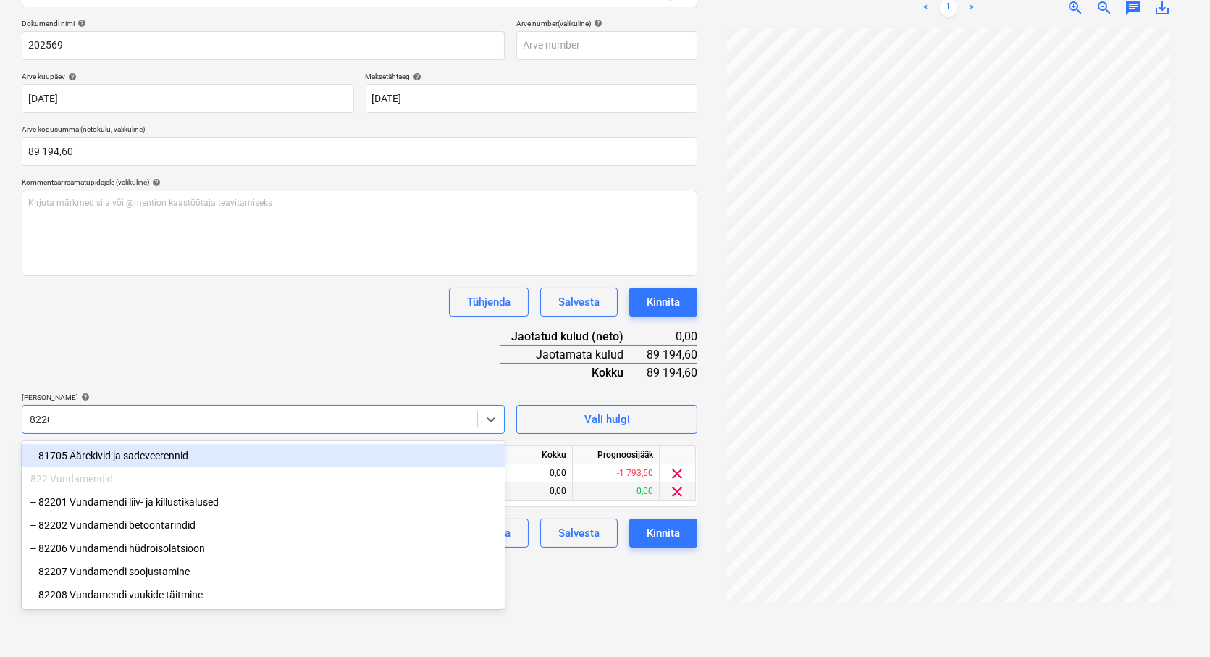
type input "82202"
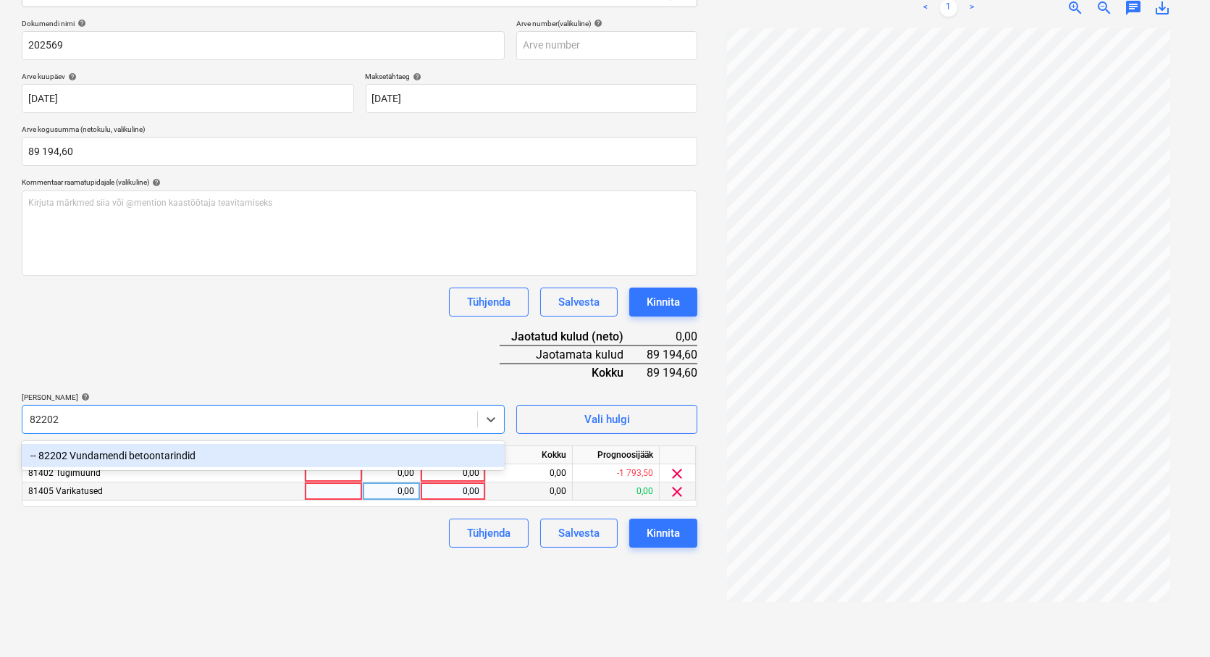
click at [131, 450] on div "-- 82202 Vundamendi betoontarindid" at bounding box center [263, 455] width 483 height 23
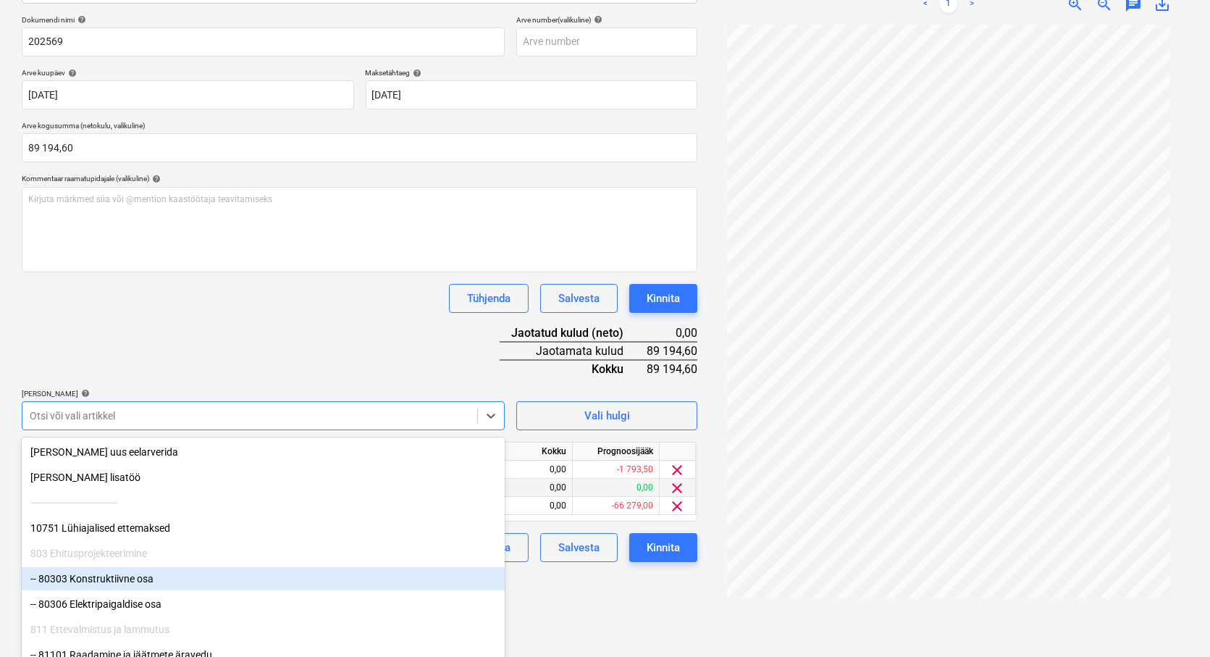
click at [542, 605] on div "Failide konteerimine Vali ettevõte PR Betoon OÜ (11273416) [PERSON_NAME] uus et…" at bounding box center [359, 255] width 687 height 786
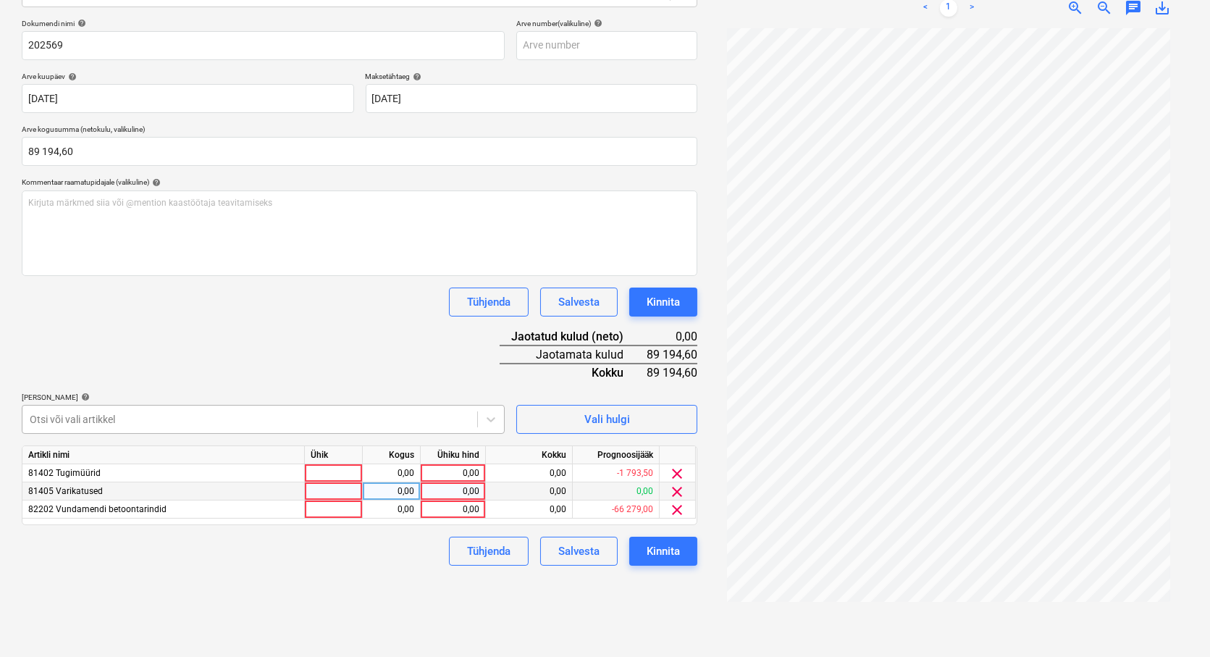
click at [117, 417] on div at bounding box center [250, 419] width 440 height 14
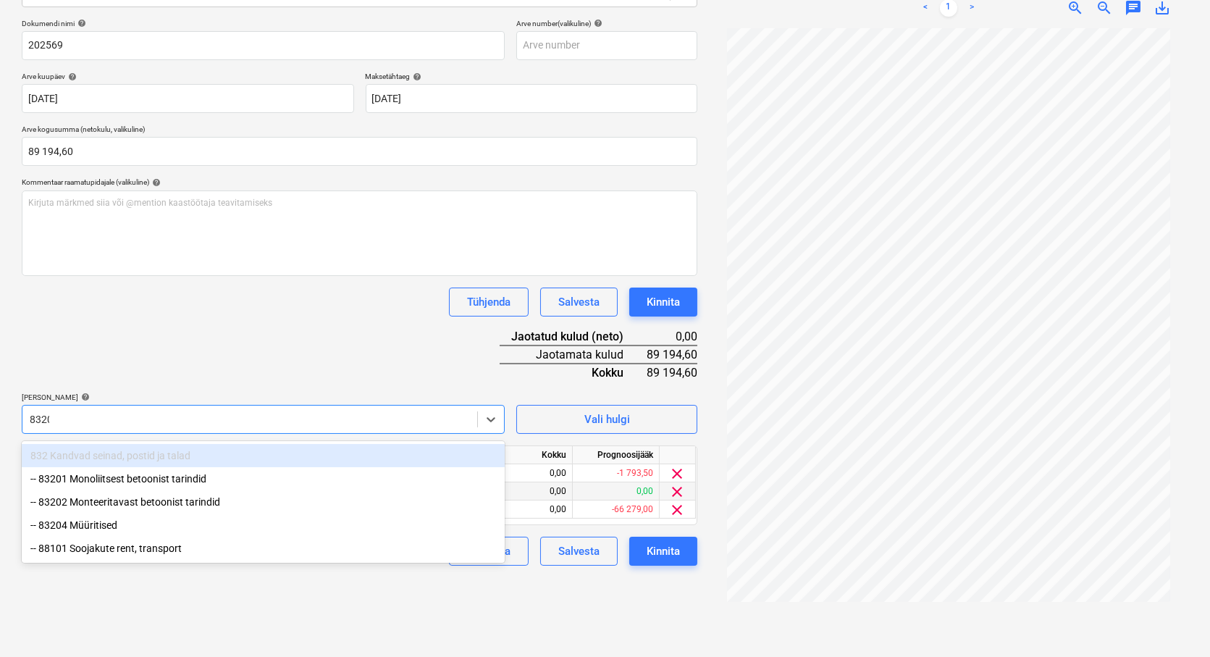
type input "83201"
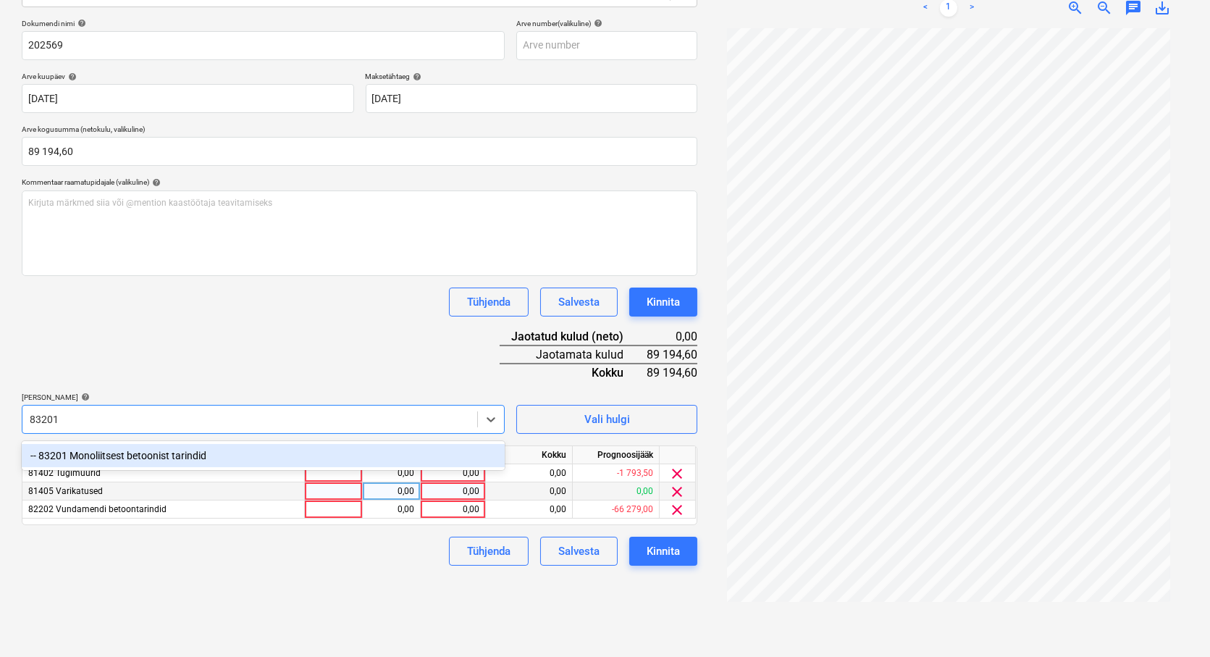
click at [127, 457] on div "-- 83201 Monoliitsest betoonist tarindid" at bounding box center [263, 455] width 483 height 23
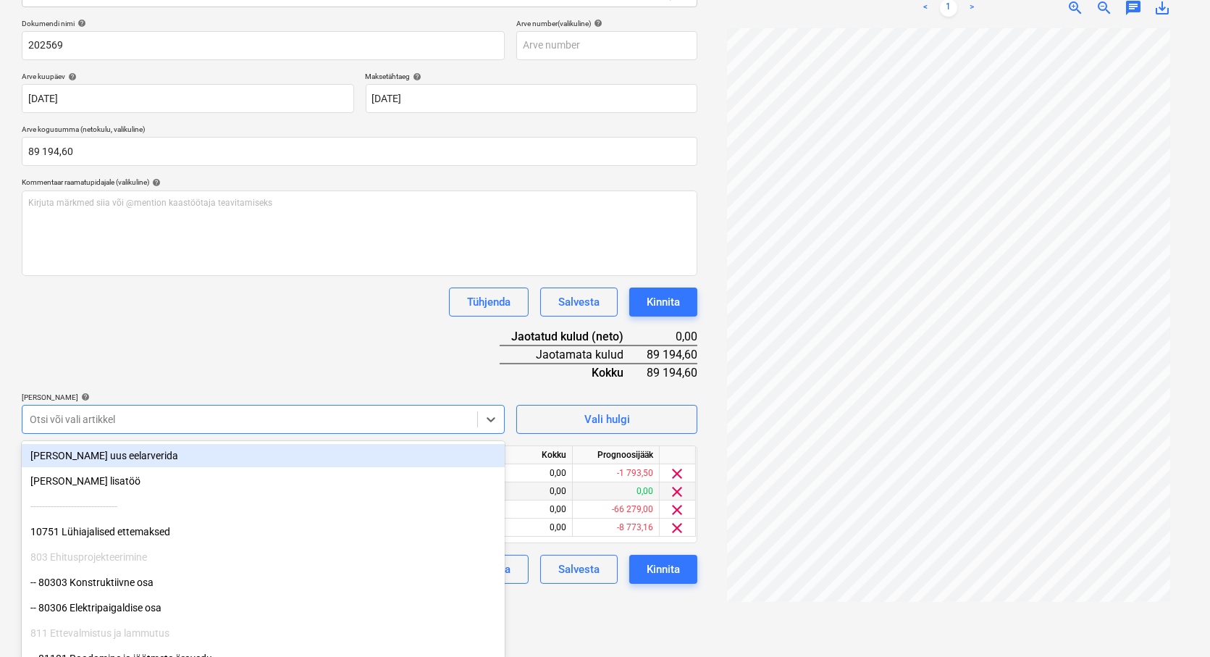
click at [77, 417] on div at bounding box center [250, 419] width 440 height 14
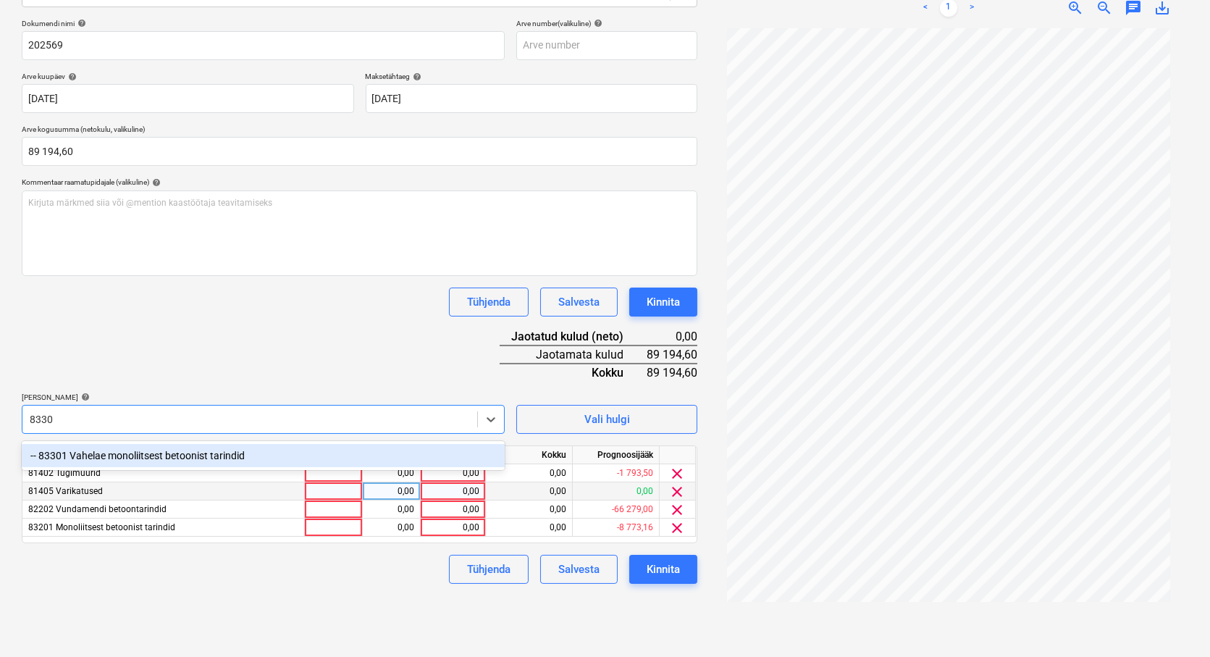
type input "83301"
click at [127, 457] on div "-- 83301 Vahelae monoliitsest betoonist tarindid" at bounding box center [263, 455] width 483 height 23
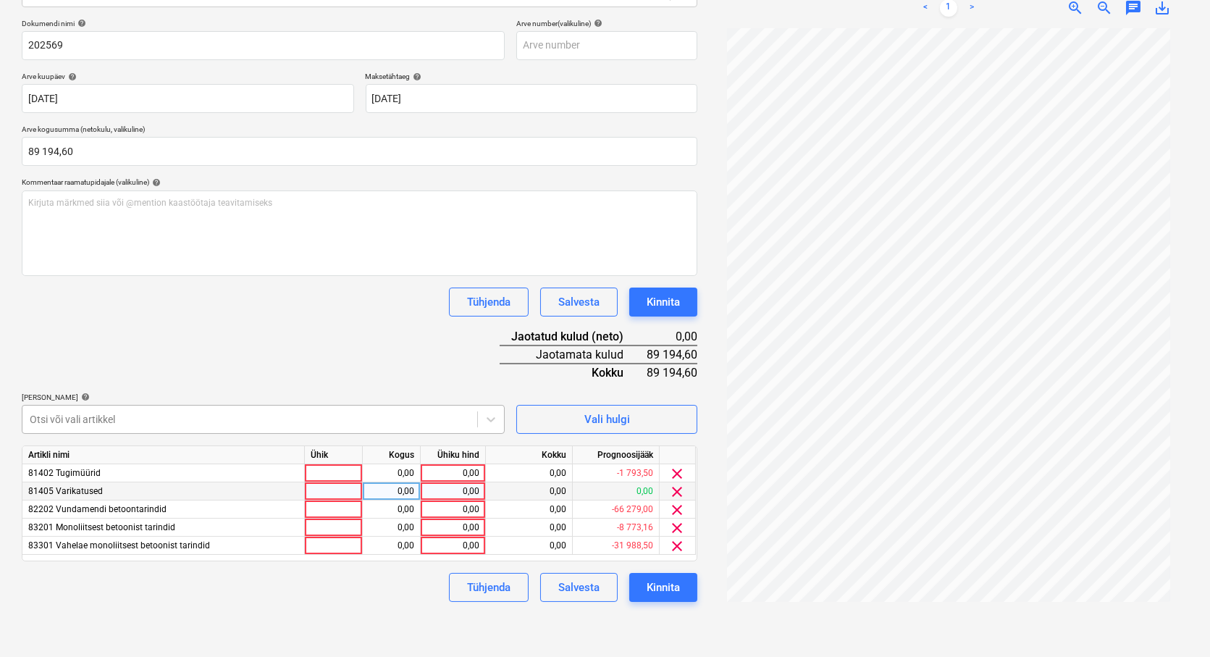
click at [77, 417] on div at bounding box center [250, 419] width 440 height 14
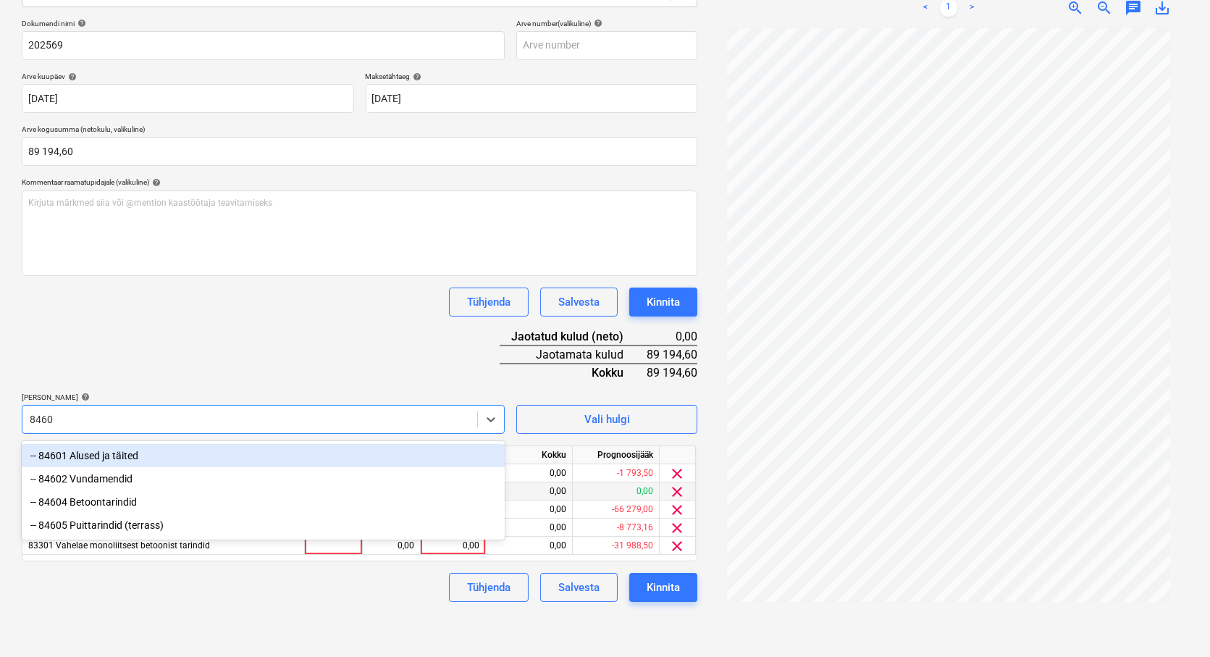
type input "84604"
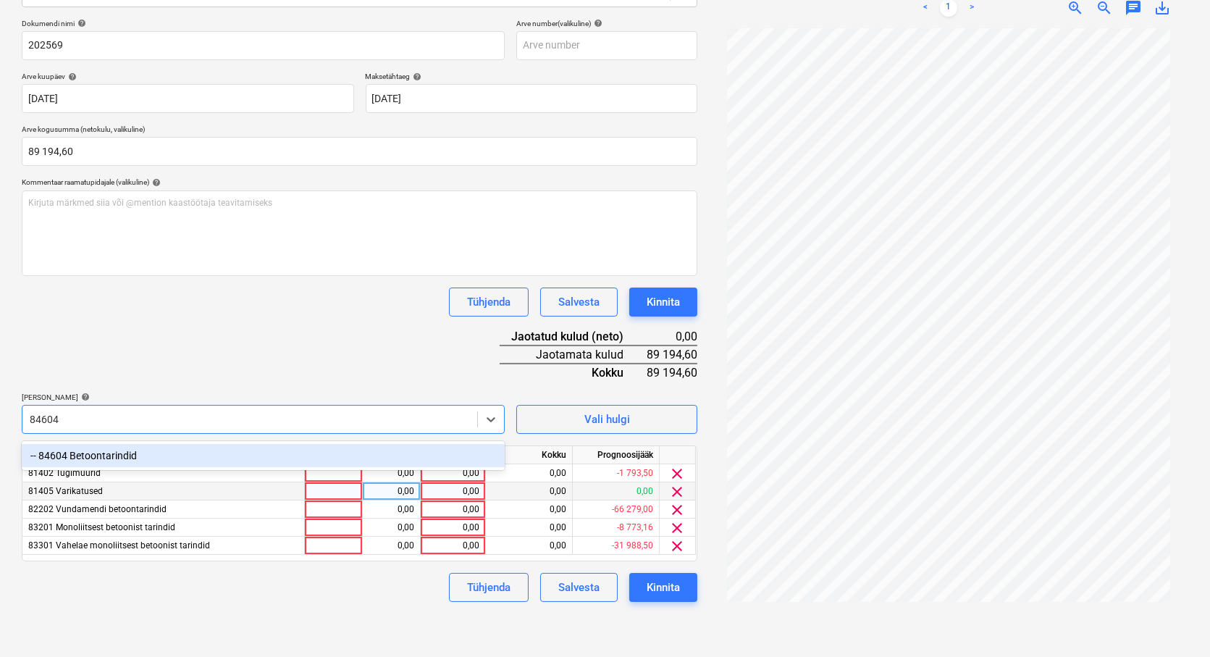
click at [104, 455] on div "-- 84604 Betoontarindid" at bounding box center [263, 455] width 483 height 23
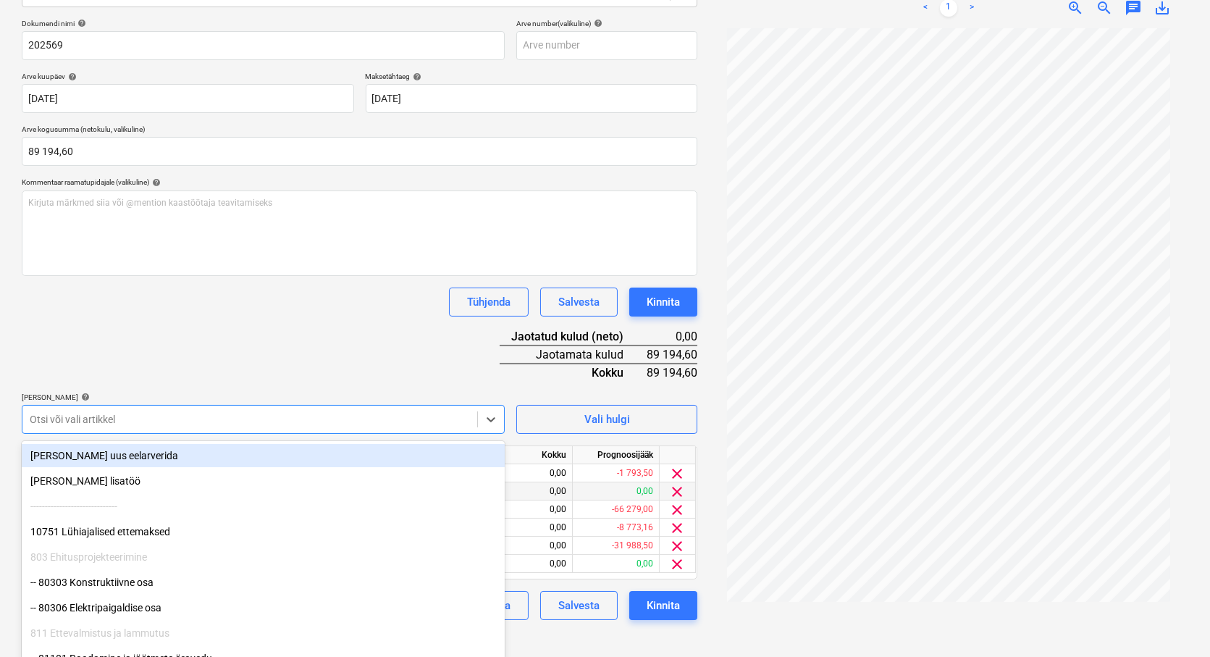
click at [56, 415] on div at bounding box center [250, 419] width 440 height 14
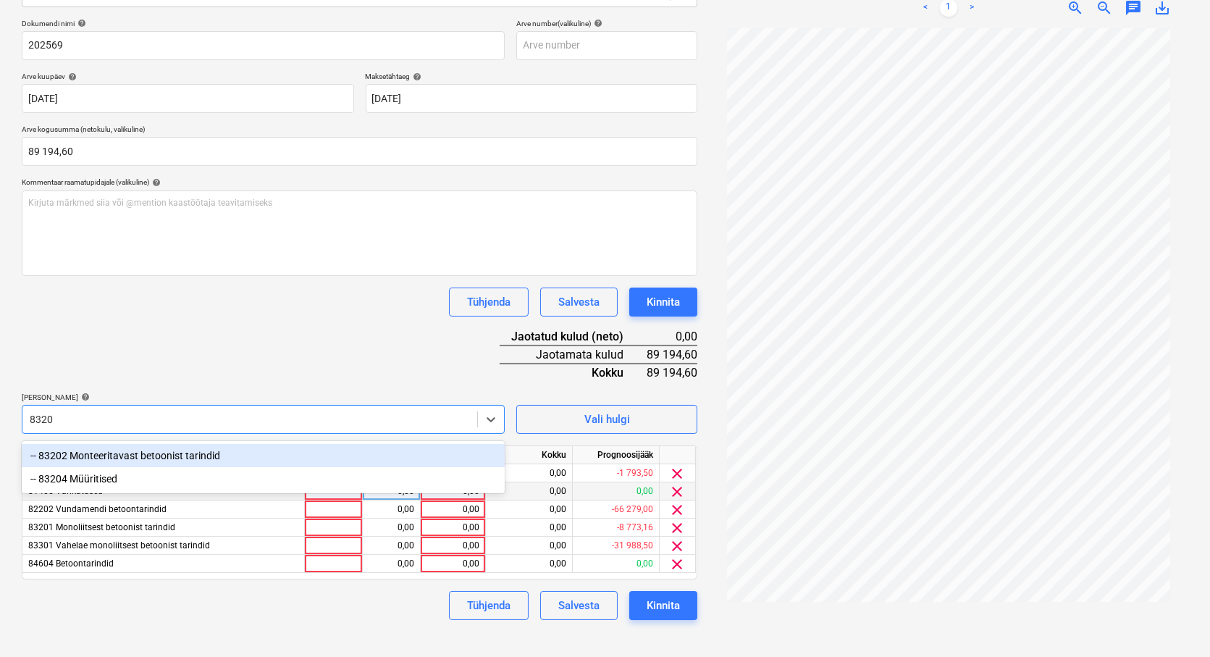
type input "83202"
click at [133, 453] on div "-- 83202 Monteeritavast betoonist tarindid" at bounding box center [263, 455] width 483 height 23
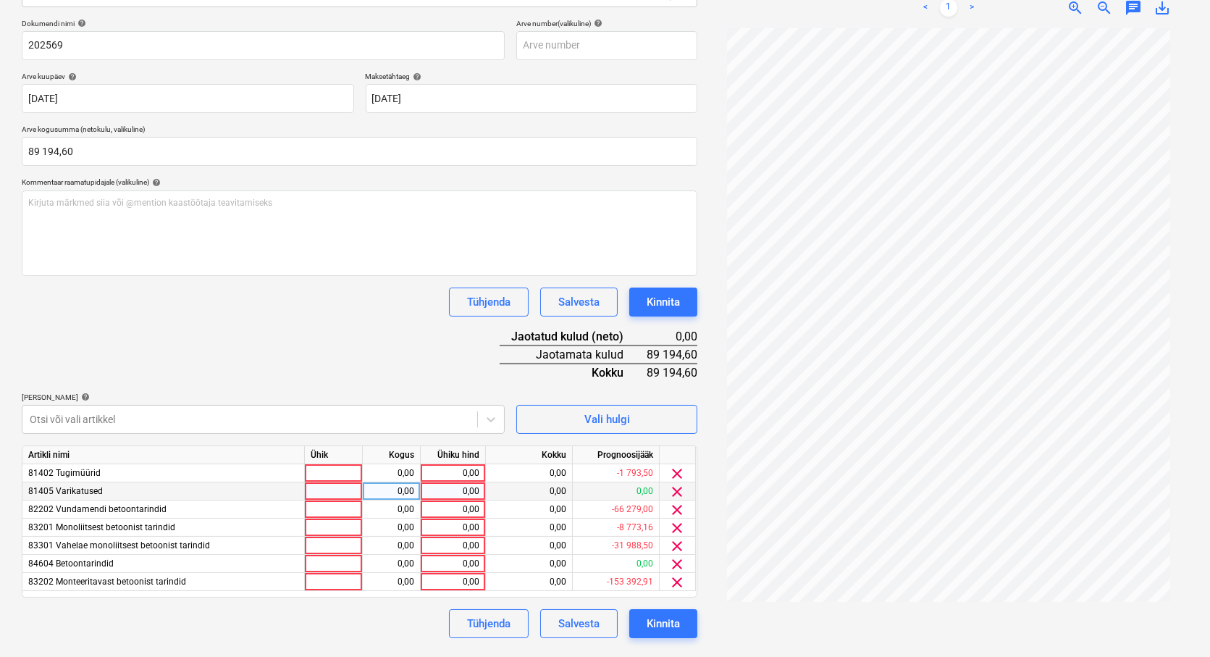
click at [274, 334] on div "Dokumendi nimi help 202569 Arve number (valikuline) help Arve kuupäev help [DAT…" at bounding box center [360, 328] width 676 height 619
click at [60, 423] on div at bounding box center [250, 419] width 440 height 14
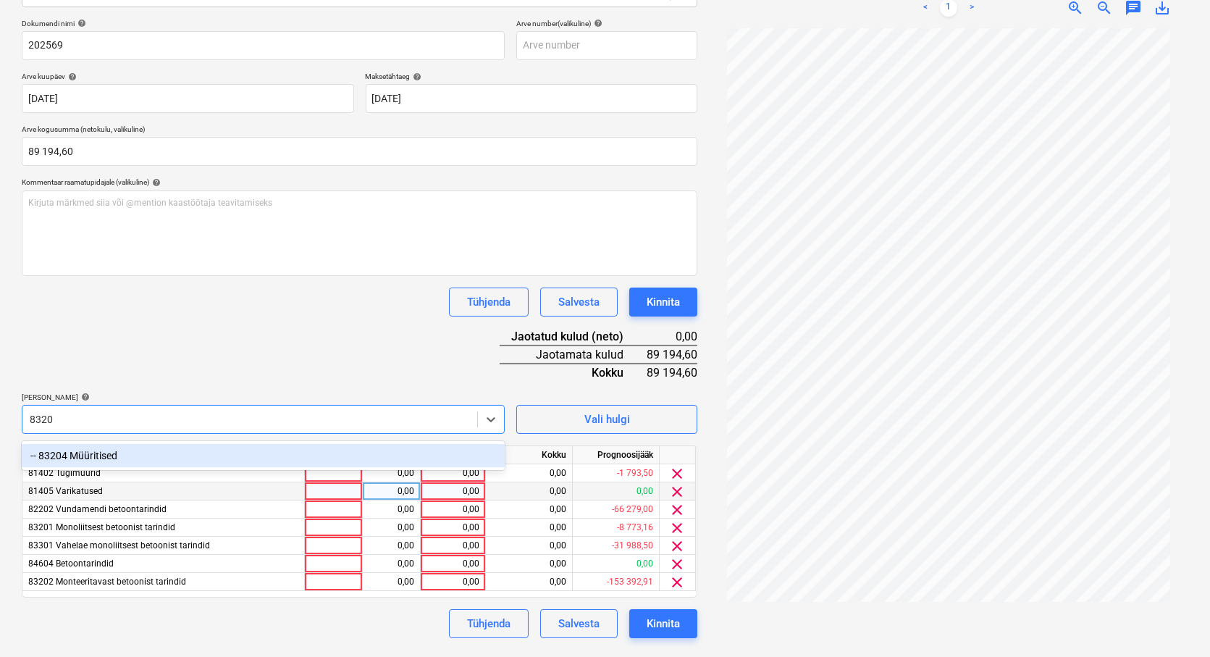
type input "83204"
click at [91, 450] on div "-- 83204 Müüritised" at bounding box center [263, 455] width 483 height 23
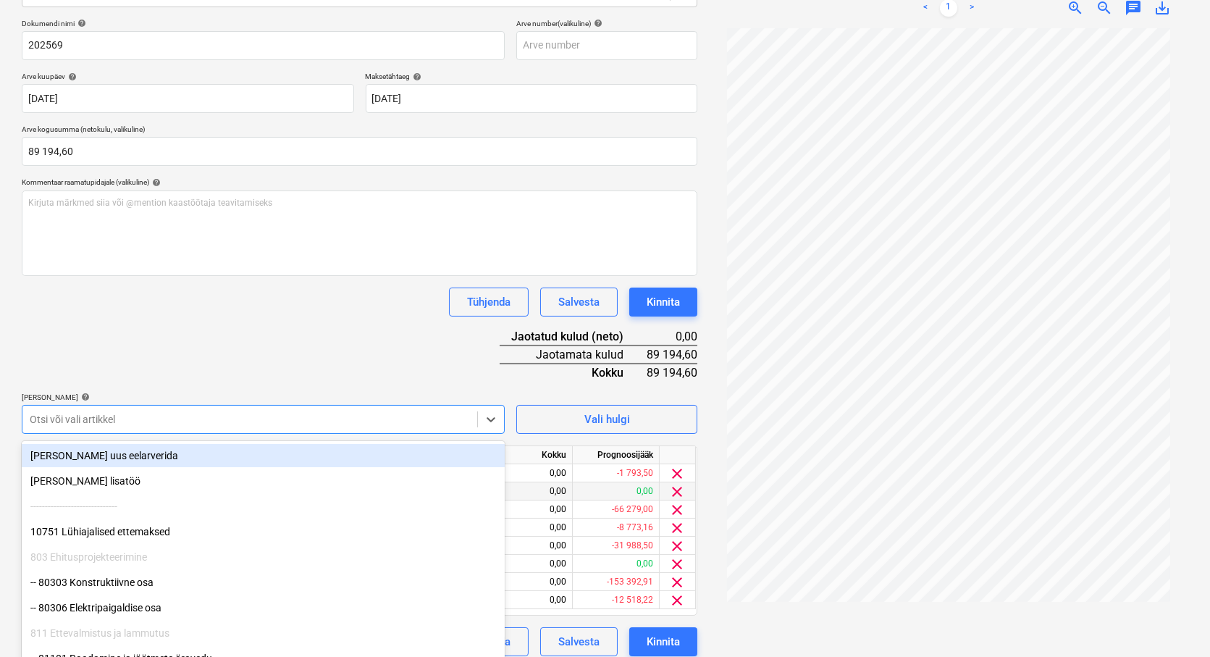
scroll to position [210, 0]
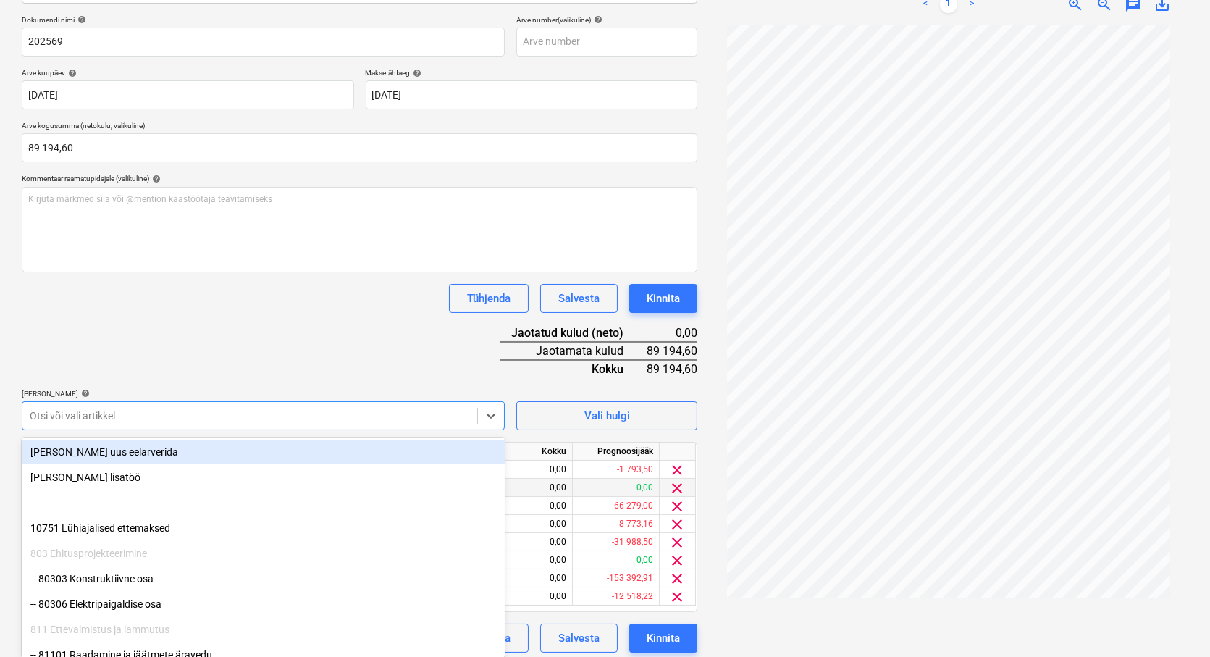
click at [132, 369] on div "Dokumendi nimi help 202569 Arve number (valikuline) help Arve kuupäev help [DAT…" at bounding box center [360, 333] width 676 height 637
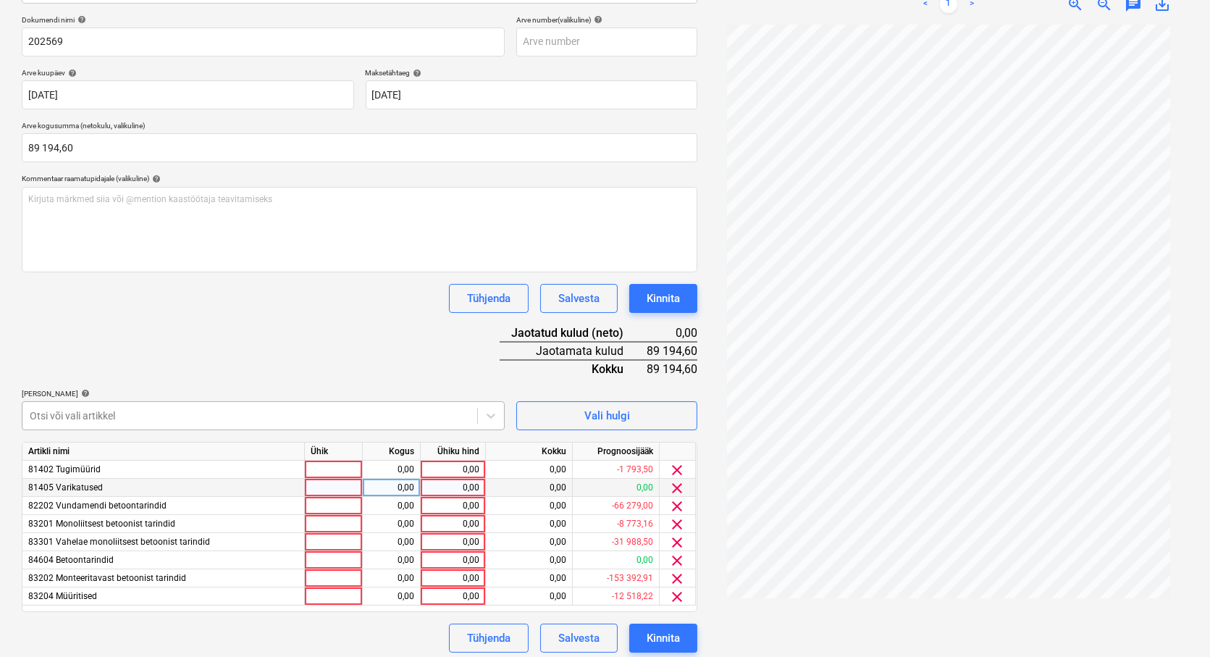
click at [82, 416] on div at bounding box center [250, 415] width 440 height 14
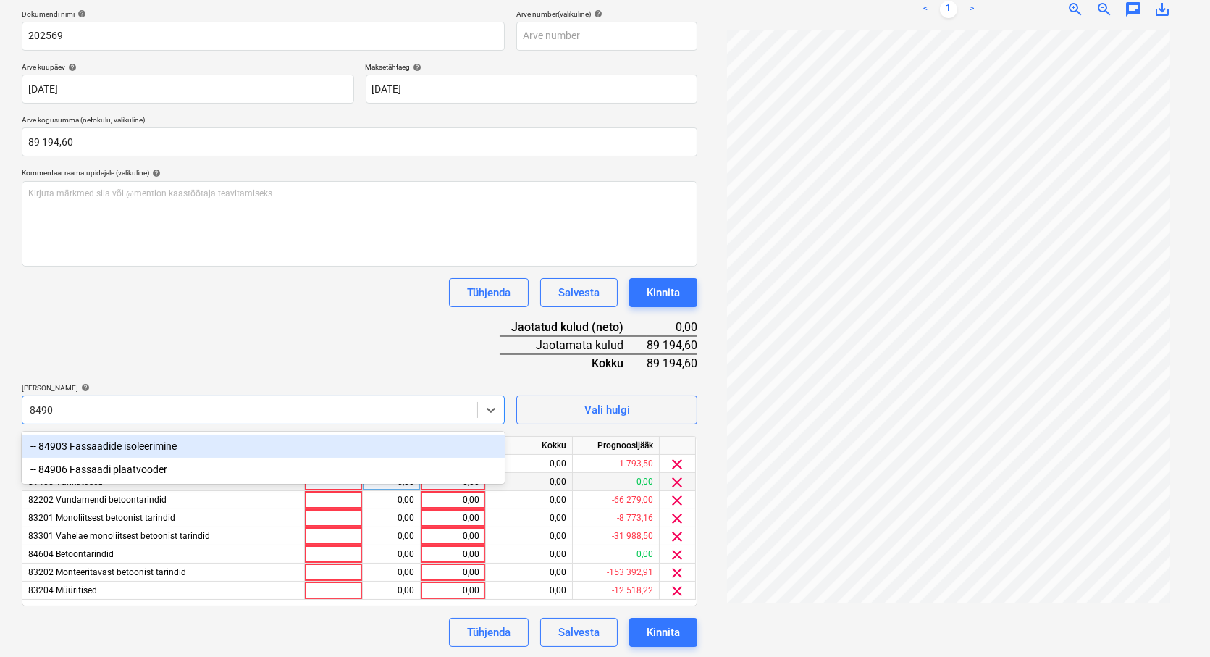
type input "84903"
click at [121, 449] on div "-- 84903 Fassaadide isoleerimine" at bounding box center [263, 445] width 483 height 23
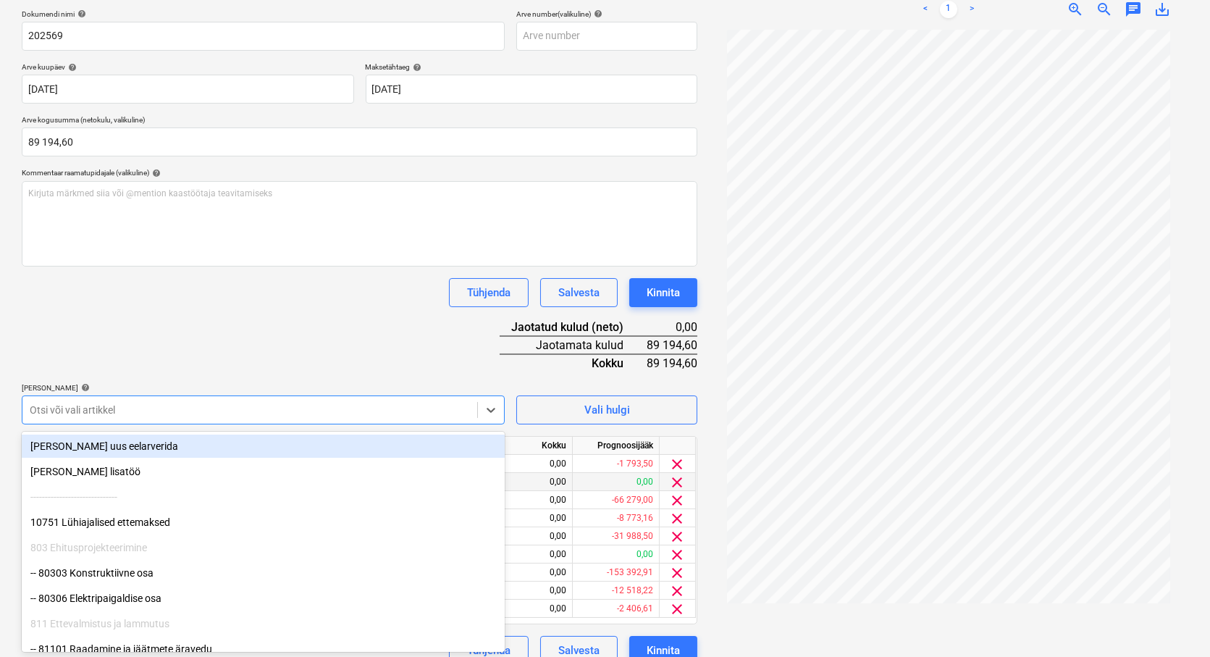
click at [174, 341] on div "Dokumendi nimi help 202569 Arve number (valikuline) help Arve kuupäev help [DAT…" at bounding box center [360, 336] width 676 height 655
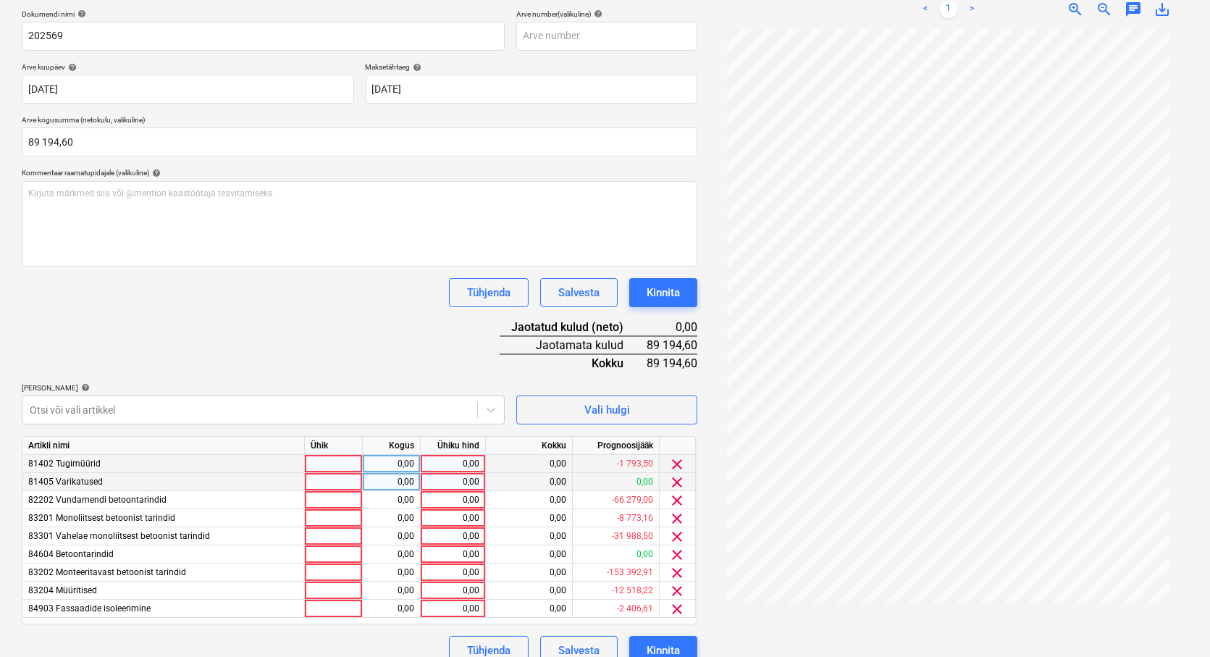
click at [327, 461] on div at bounding box center [334, 464] width 58 height 18
type input "tk"
click at [326, 484] on div at bounding box center [334, 482] width 58 height 18
type input "tk"
click at [329, 500] on div at bounding box center [334, 500] width 58 height 18
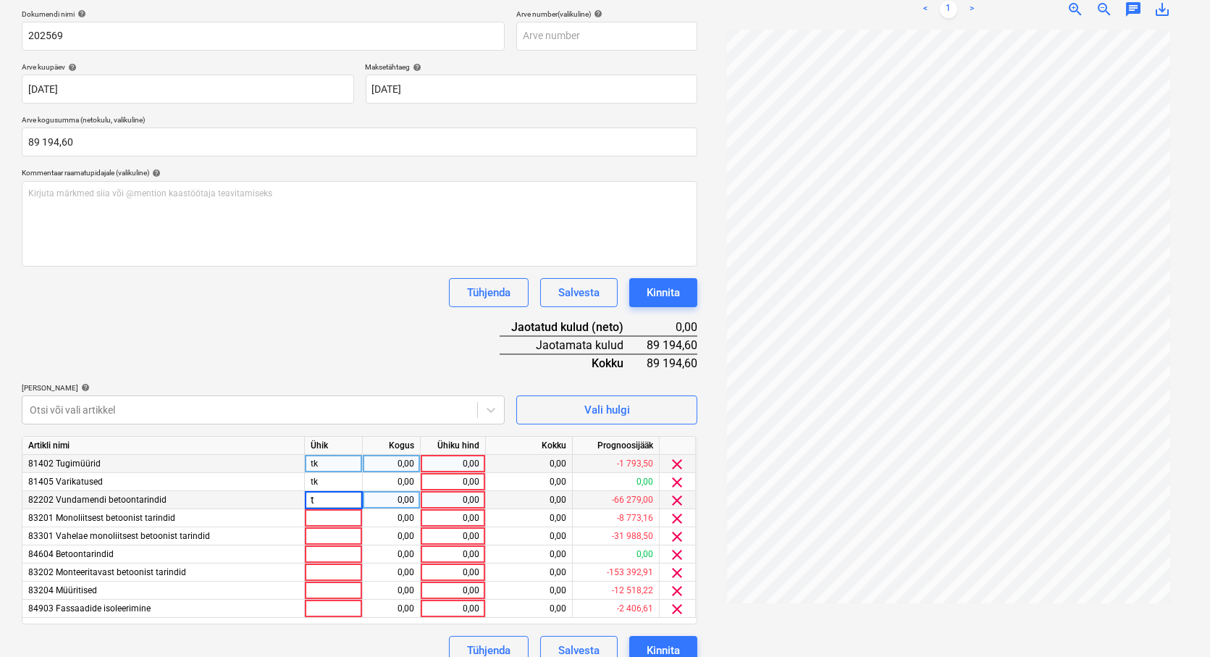
type input "tk"
click at [323, 517] on div at bounding box center [334, 518] width 58 height 18
type input "r"
type input "tk"
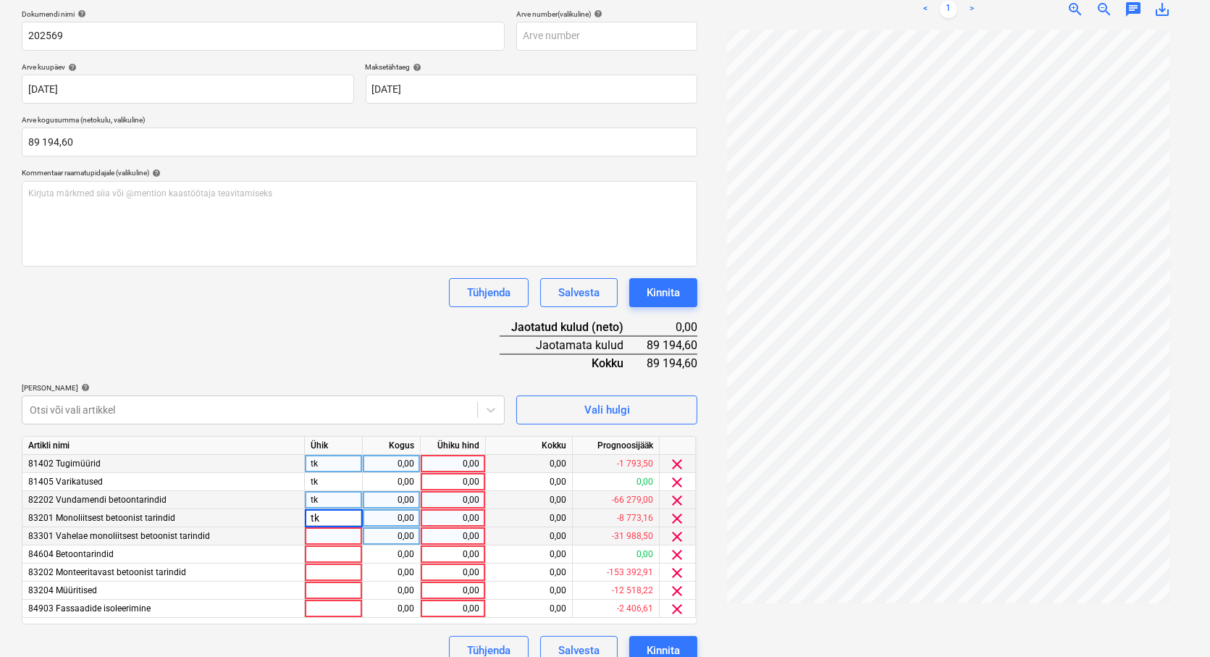
click at [349, 536] on div at bounding box center [334, 536] width 58 height 18
type input "tk"
click at [346, 559] on div at bounding box center [334, 554] width 58 height 18
type input "tk"
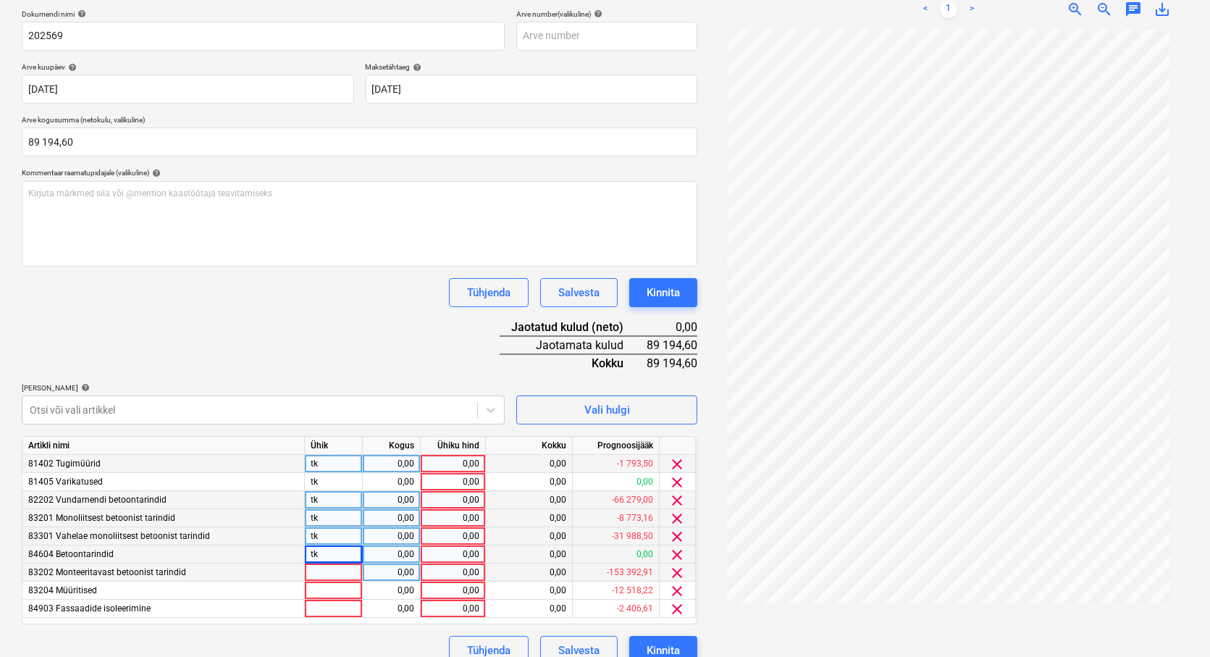
click at [349, 571] on div at bounding box center [334, 572] width 58 height 18
type input "tk"
click at [342, 590] on div at bounding box center [334, 590] width 58 height 18
type input "tk"
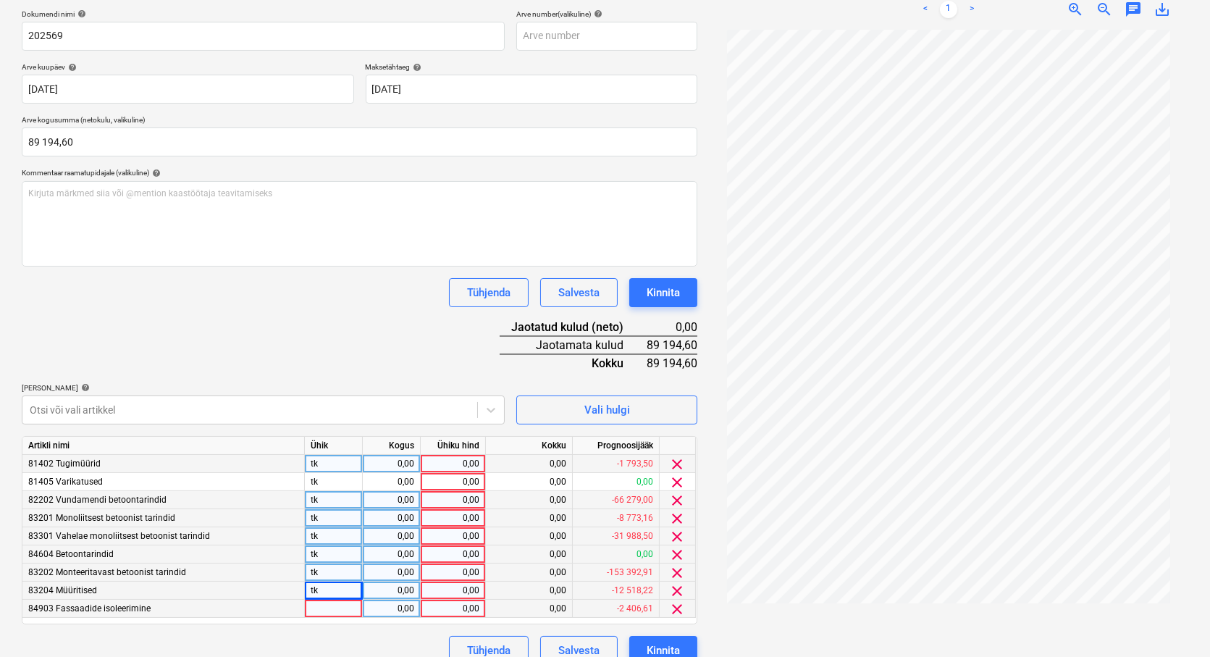
click at [333, 607] on div at bounding box center [334, 608] width 58 height 18
type input "tk"
drag, startPoint x: 400, startPoint y: 461, endPoint x: 417, endPoint y: 475, distance: 22.2
click at [403, 466] on div "0,00" at bounding box center [392, 464] width 46 height 18
type input "1"
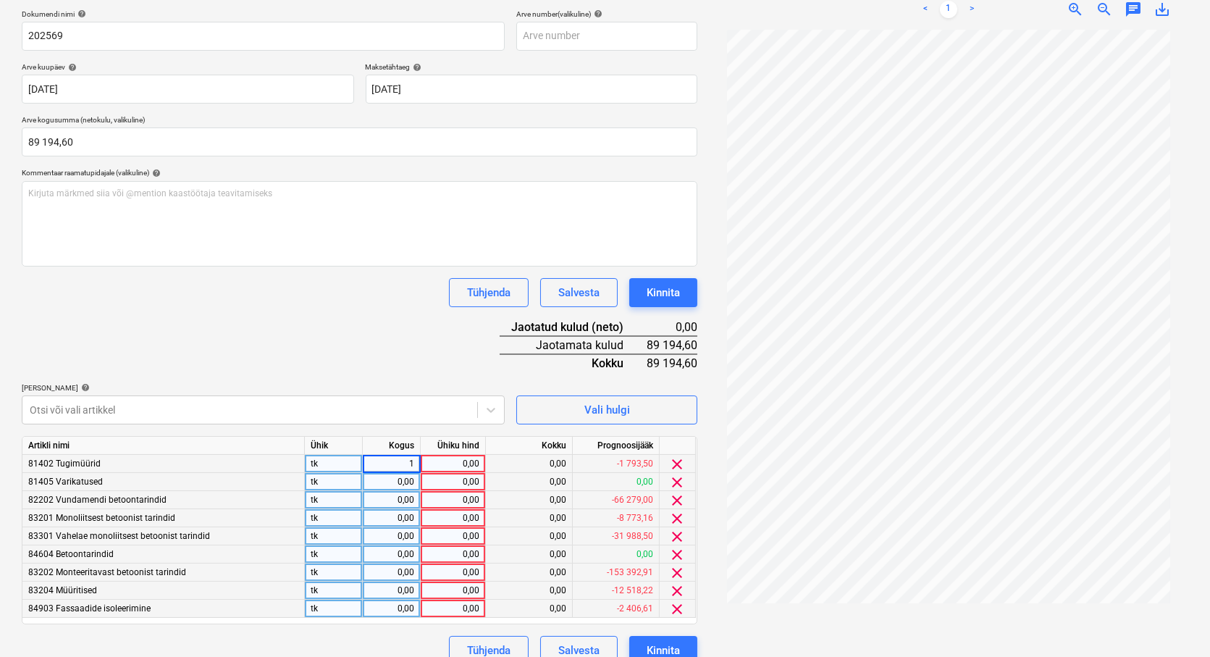
click at [408, 484] on div "0,00" at bounding box center [392, 482] width 46 height 18
type input "1"
click at [404, 495] on div "0,00" at bounding box center [392, 500] width 46 height 18
type input "1"
click at [400, 516] on div "0,00" at bounding box center [392, 518] width 46 height 18
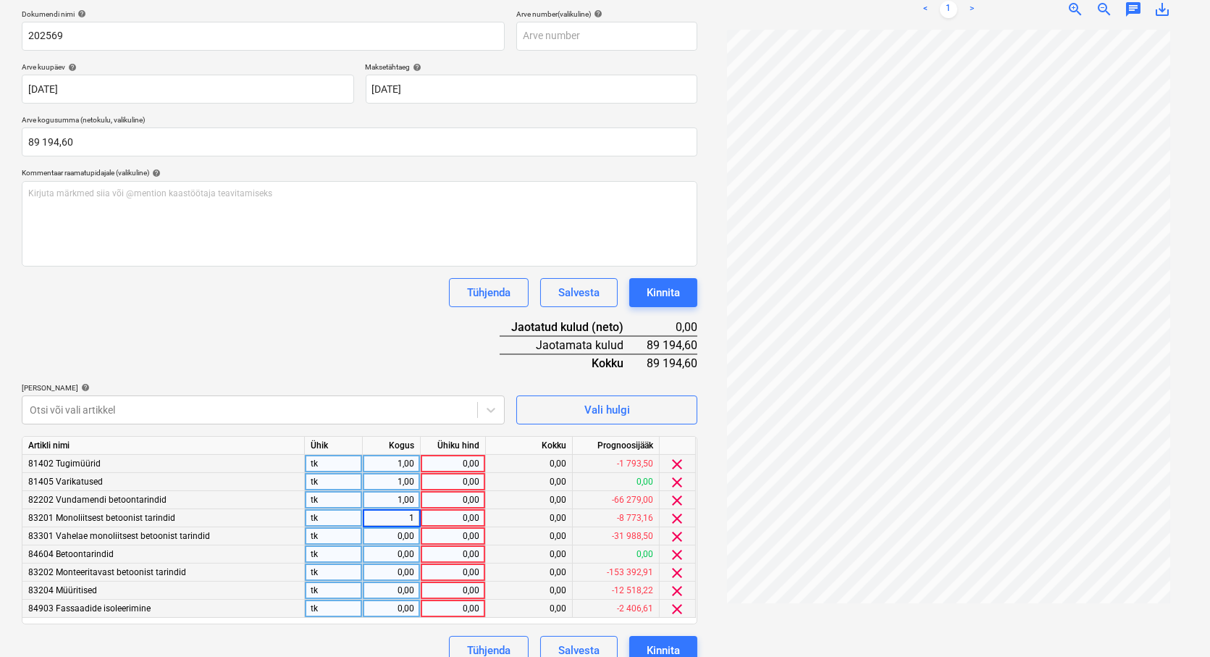
click at [406, 536] on div "0,00" at bounding box center [392, 536] width 46 height 18
type input "1"
click at [399, 553] on div "0,00" at bounding box center [392, 554] width 46 height 18
type input "1"
click at [396, 569] on div "0,00" at bounding box center [392, 572] width 46 height 18
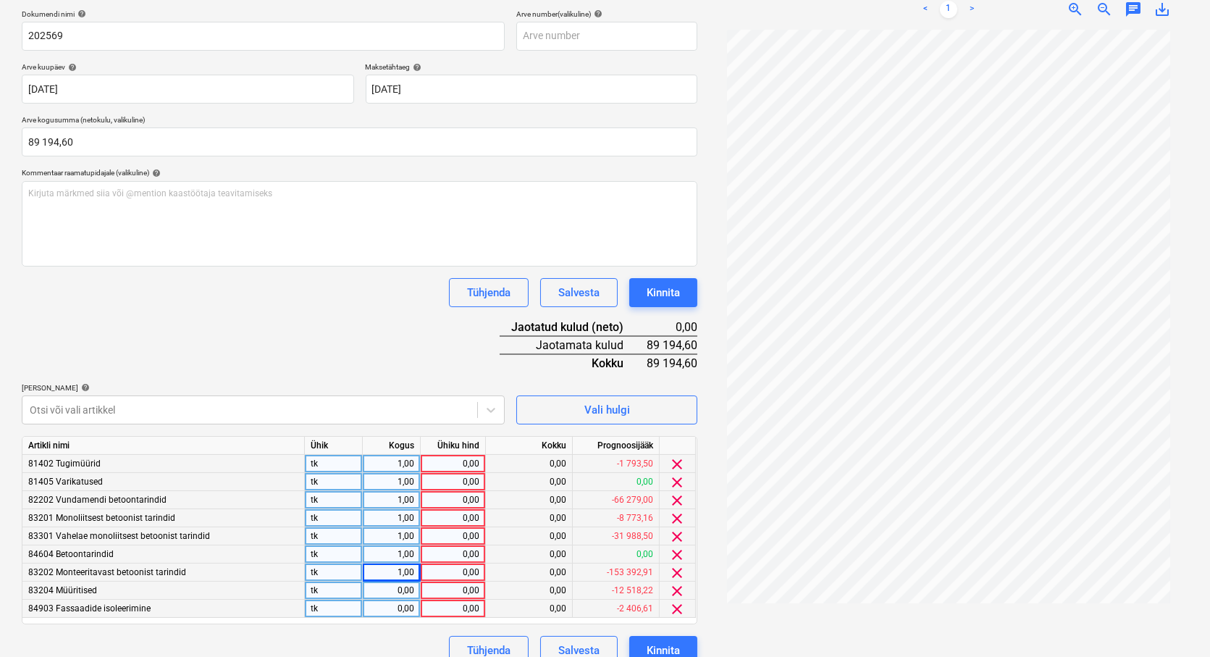
click at [394, 586] on div "0,00" at bounding box center [392, 590] width 46 height 18
click at [392, 603] on div "0,00" at bounding box center [392, 608] width 46 height 18
click at [458, 465] on div "0,00" at bounding box center [452, 464] width 53 height 18
click at [453, 606] on div "0,00" at bounding box center [452, 608] width 53 height 18
type input "3011,2"
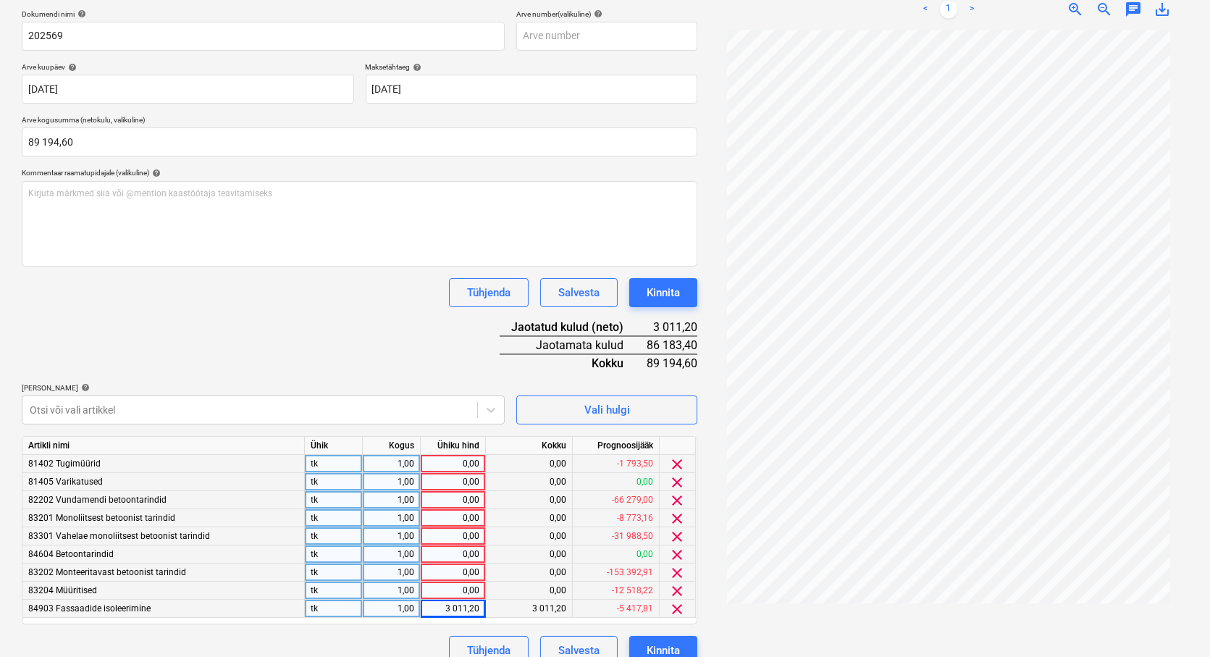
click at [460, 594] on div "0,00" at bounding box center [452, 590] width 53 height 18
type input "257,4"
click at [361, 576] on div "tk" at bounding box center [334, 572] width 58 height 18
click at [440, 574] on div "0,00" at bounding box center [452, 572] width 53 height 18
type input "2815"
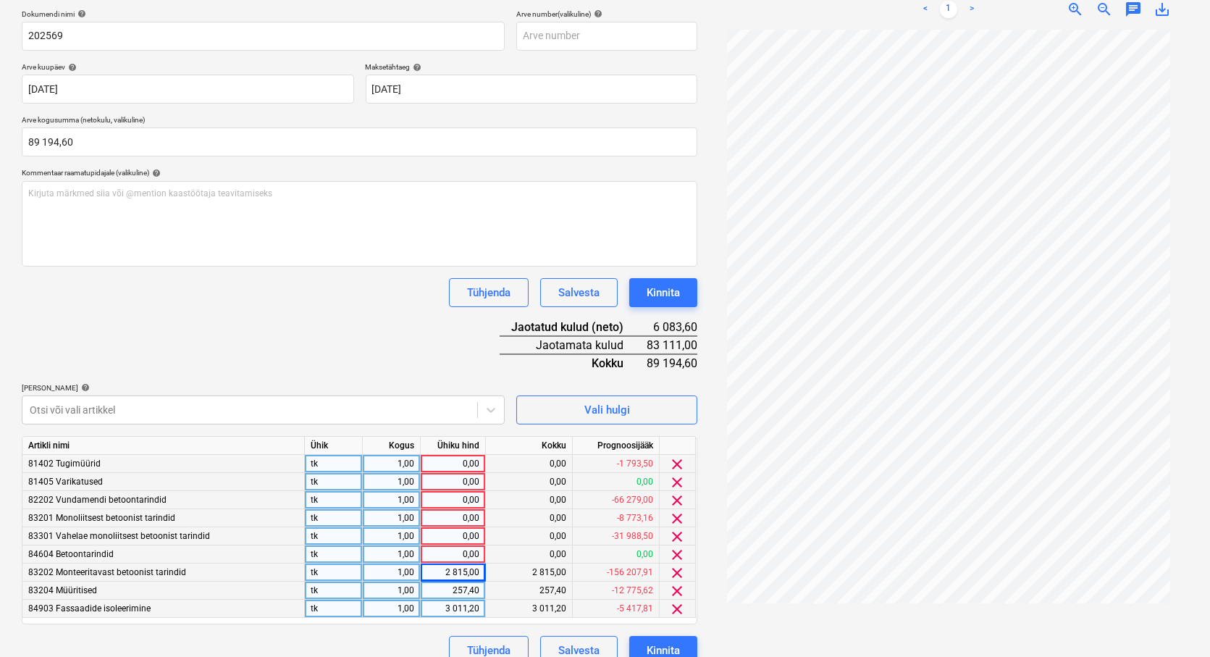
click at [469, 550] on div "0,00" at bounding box center [452, 554] width 53 height 18
type input "3700"
click at [469, 540] on div "0,00" at bounding box center [452, 536] width 53 height 18
type input "37069"
click at [355, 561] on div "tk" at bounding box center [334, 554] width 58 height 18
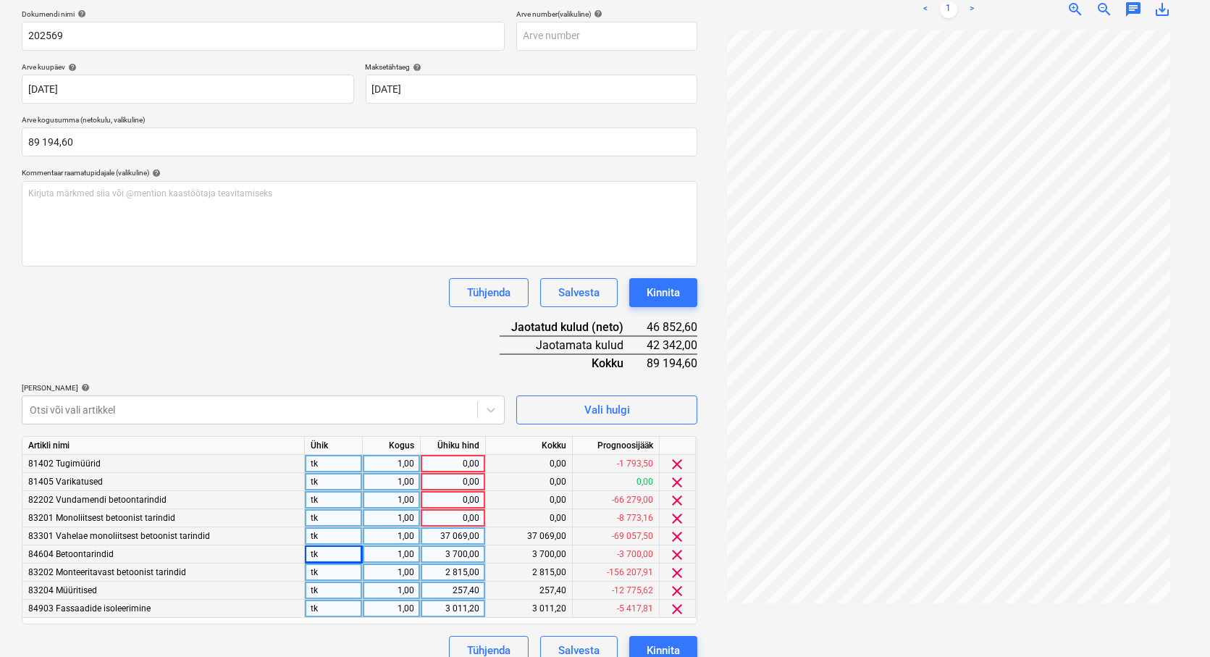
click at [447, 516] on div "0,00" at bounding box center [452, 518] width 53 height 18
type input "2070"
click at [464, 503] on div "0,00" at bounding box center [452, 500] width 53 height 18
type input "7608"
click at [445, 534] on div "37 069,00" at bounding box center [452, 536] width 53 height 18
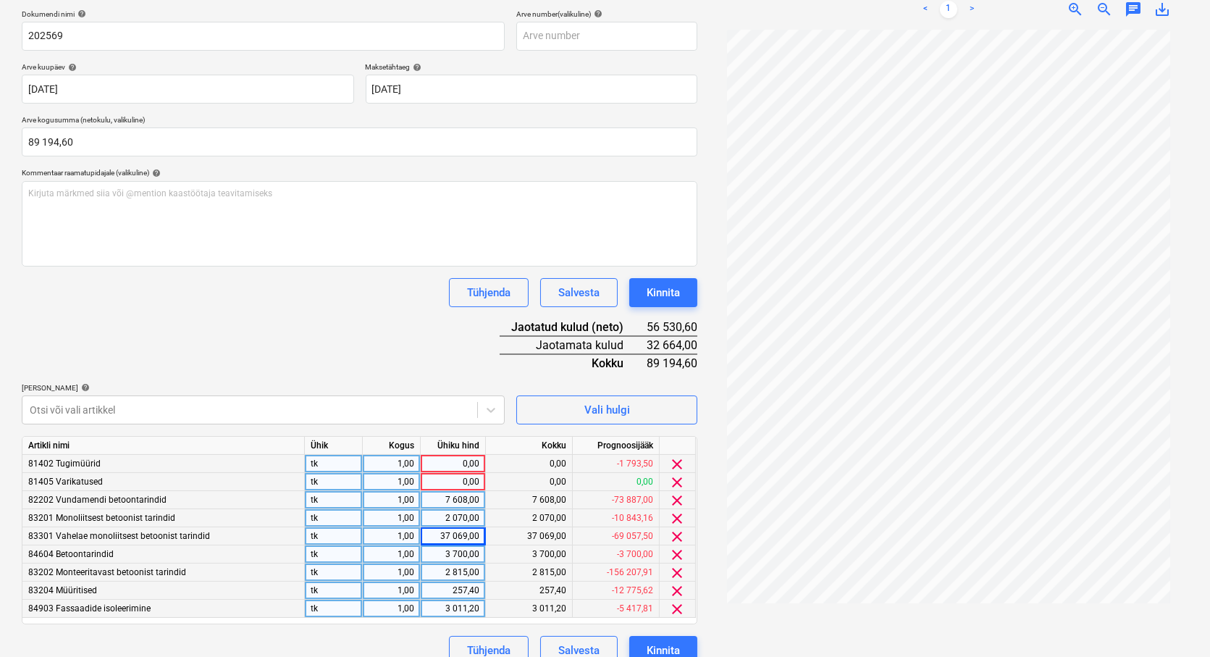
click at [467, 485] on div "0,00" at bounding box center [452, 482] width 53 height 18
type input "10620"
click at [434, 537] on div "37 069,00" at bounding box center [452, 536] width 53 height 18
click at [450, 465] on div "0,00" at bounding box center [452, 464] width 53 height 18
type input "13044"
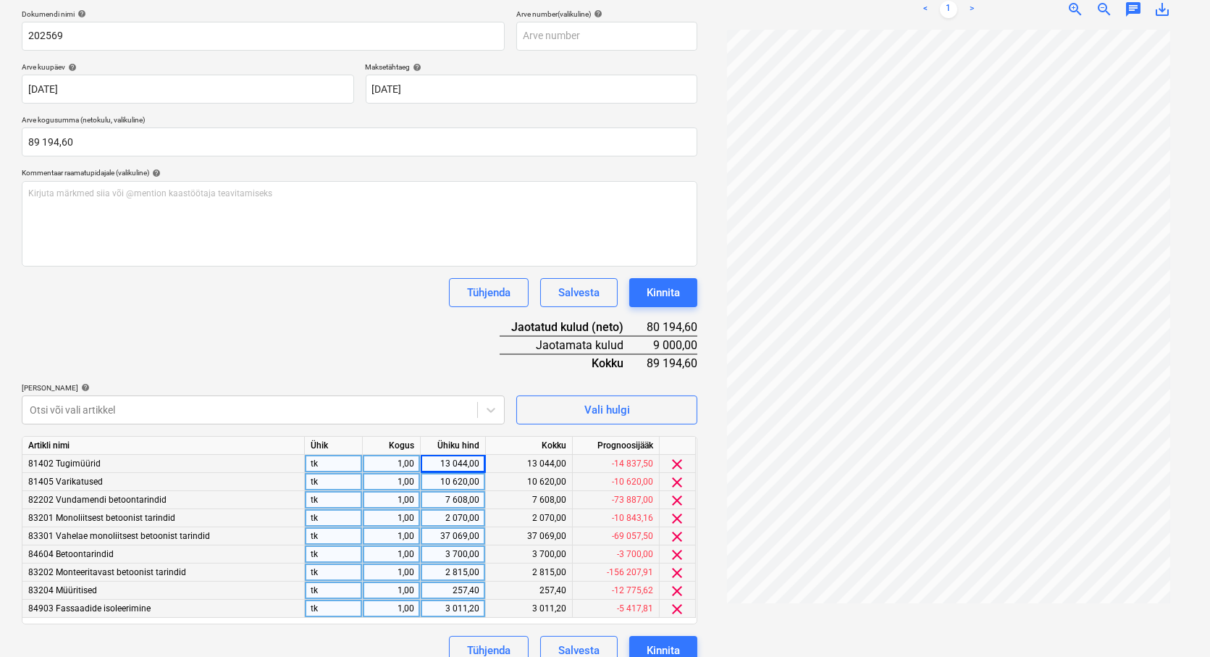
click at [466, 502] on div "7 608,00" at bounding box center [452, 500] width 53 height 18
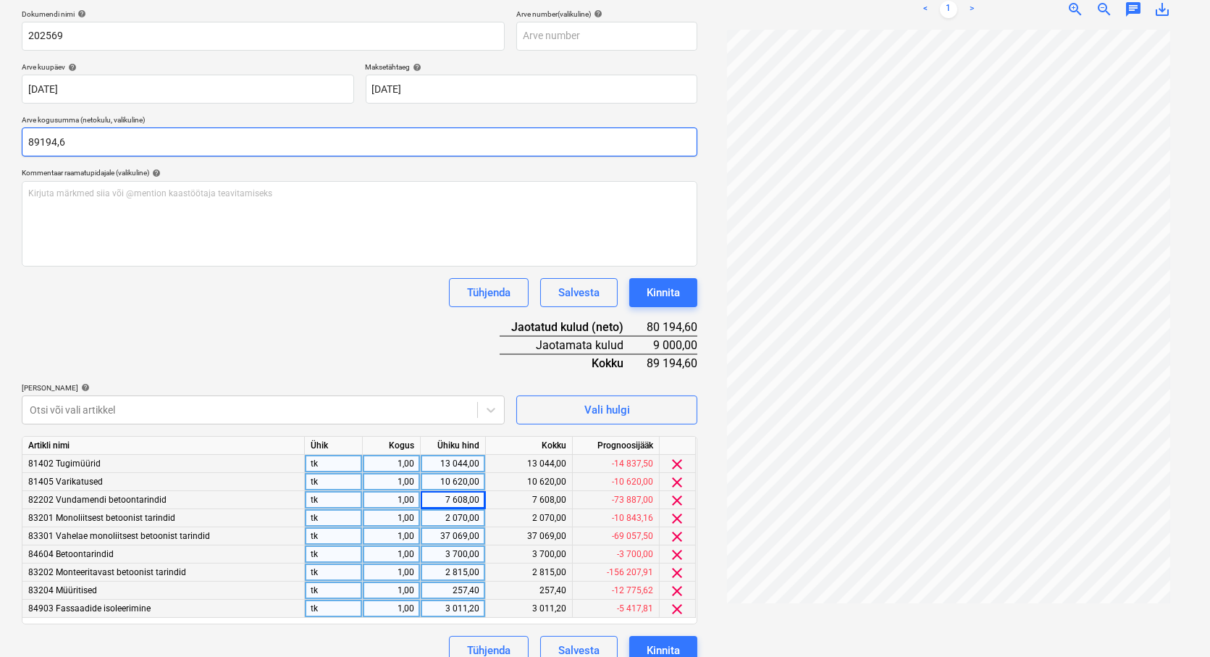
click at [42, 139] on input "89194,6" at bounding box center [360, 141] width 676 height 29
click at [37, 143] on input "89194,6" at bounding box center [360, 141] width 676 height 29
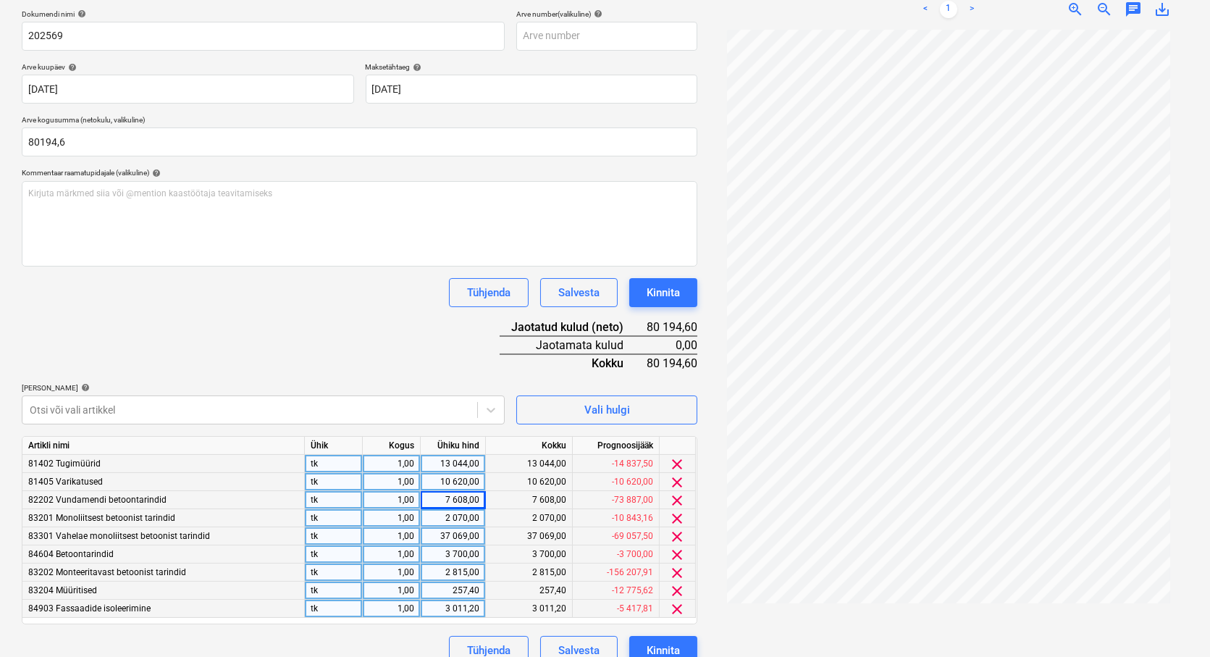
type input "80 194,60"
click at [293, 326] on div "Dokumendi nimi help 202569 Arve number (valikuline) help Arve kuupäev help [DAT…" at bounding box center [360, 336] width 676 height 655
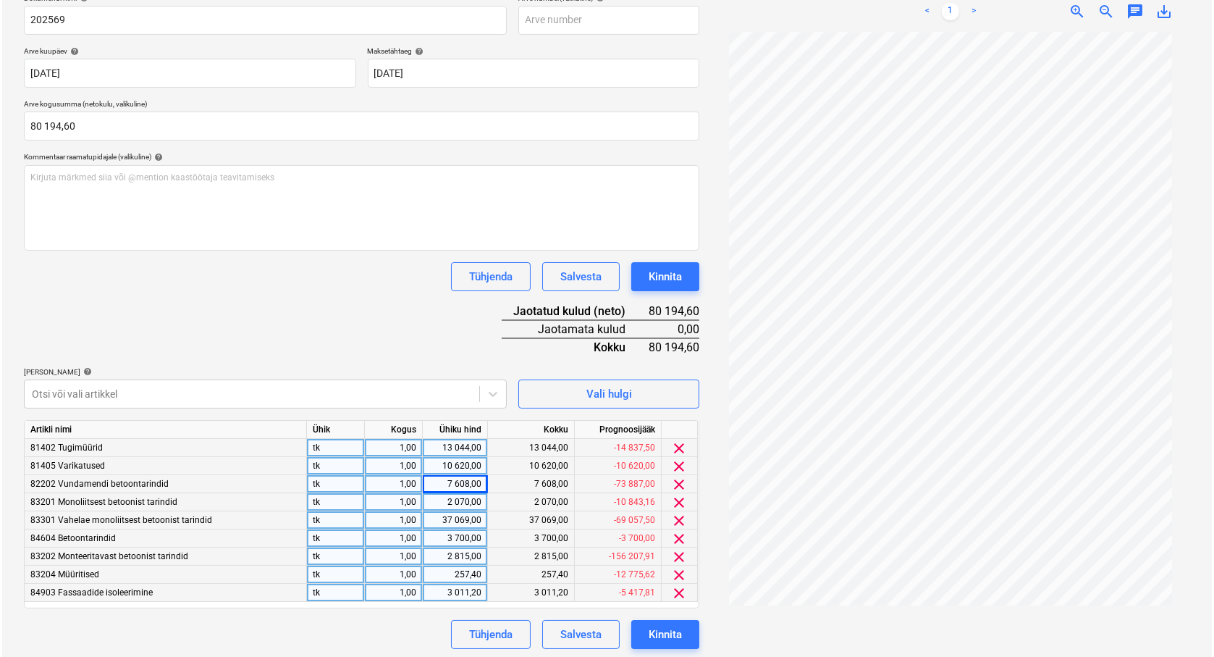
scroll to position [235, 0]
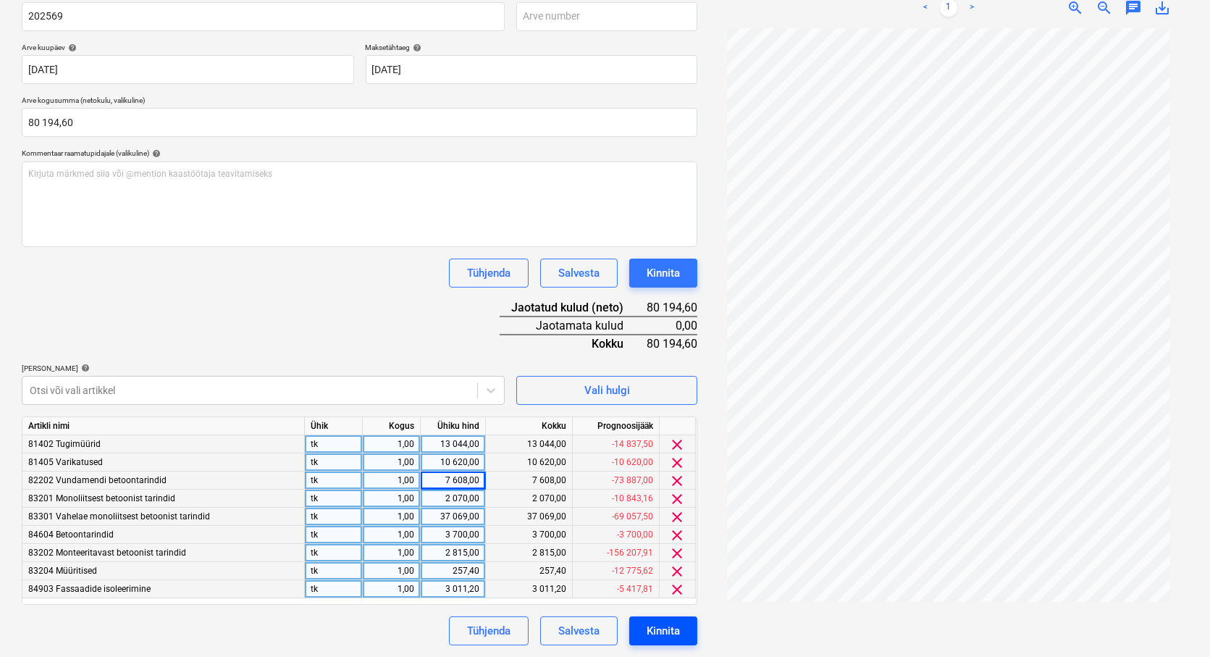
click at [661, 636] on div "Kinnita" at bounding box center [663, 630] width 33 height 19
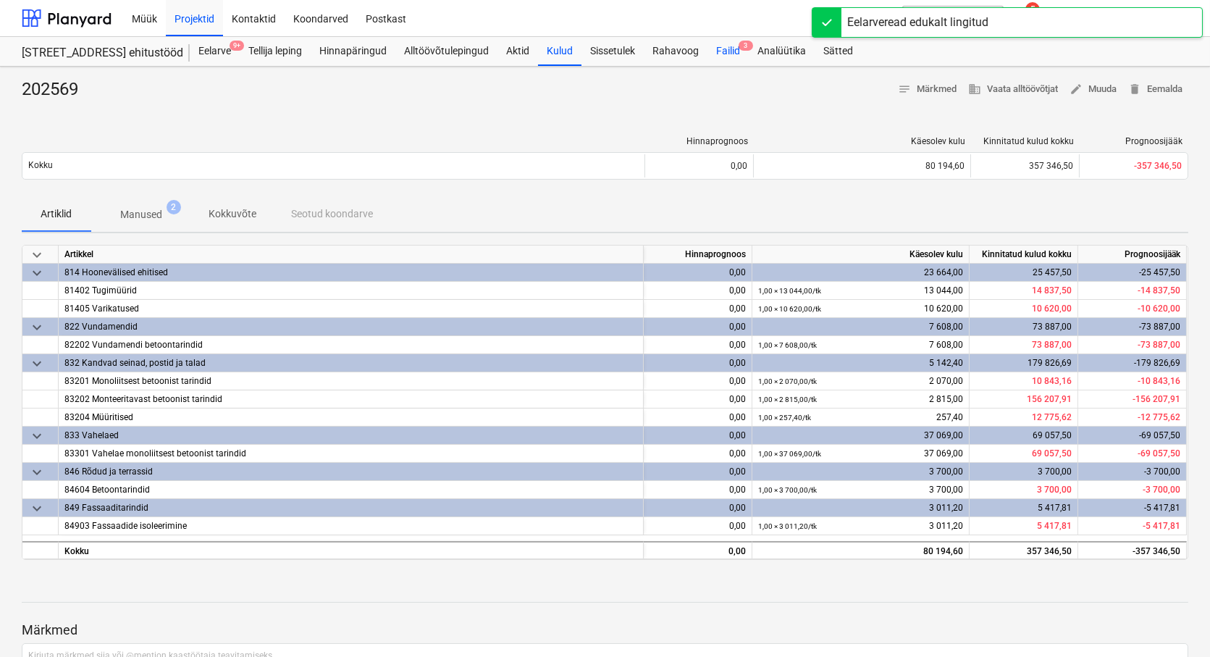
click at [733, 51] on div "Failid 3" at bounding box center [727, 51] width 41 height 29
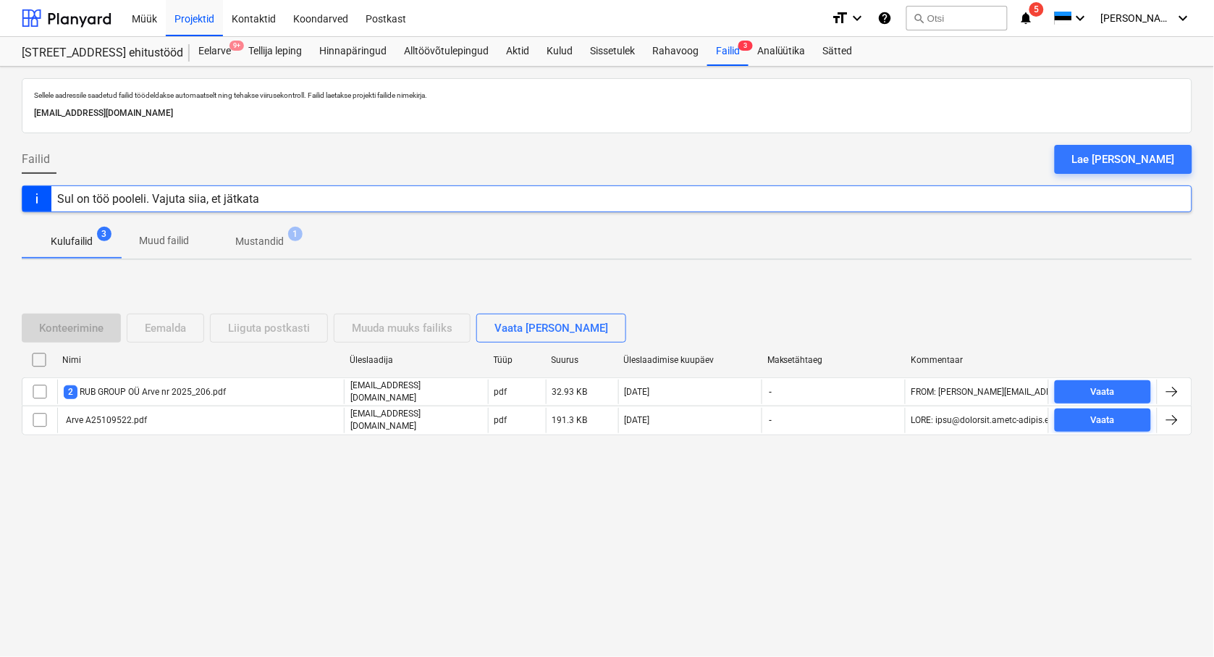
drag, startPoint x: 565, startPoint y: 527, endPoint x: 438, endPoint y: 508, distance: 128.2
click at [565, 527] on div "Sellele aadressile saadetud failid töödeldakse automaatselt ning tehakse viirus…" at bounding box center [607, 362] width 1214 height 590
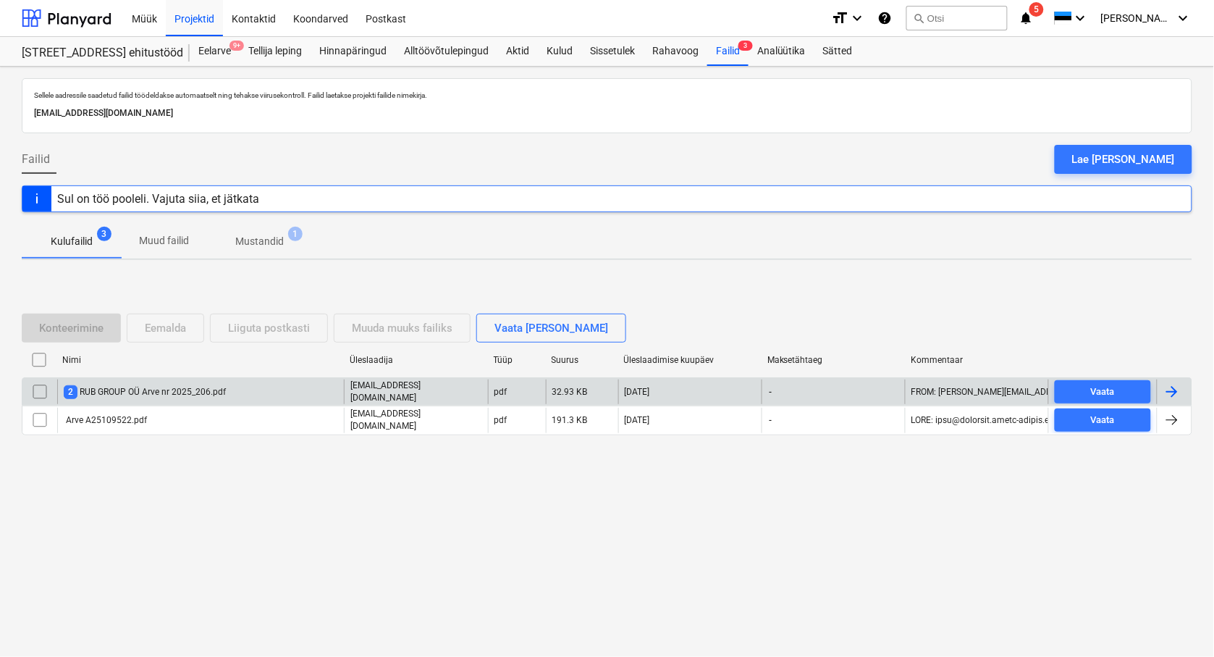
click at [87, 395] on div "2 RUB GROUP OÜ Arve nr 2025_206.pdf" at bounding box center [145, 392] width 162 height 14
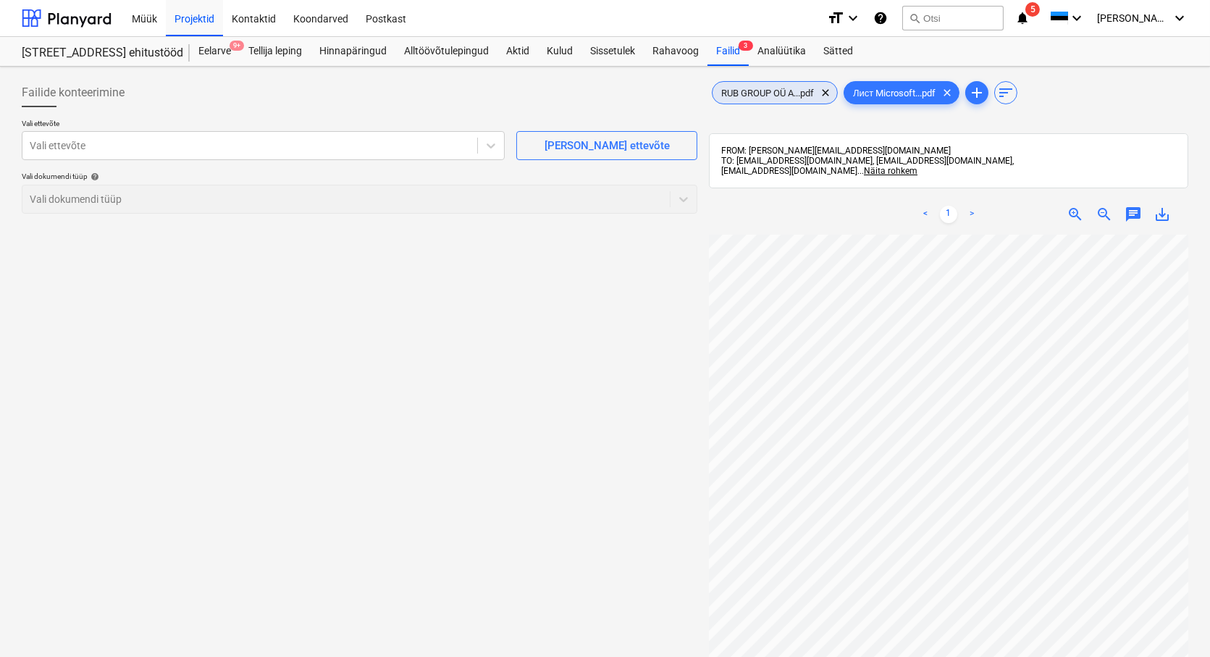
click at [773, 95] on span "RUB GROUP OÜ A...pdf" at bounding box center [767, 93] width 110 height 11
click at [55, 148] on div at bounding box center [250, 145] width 440 height 14
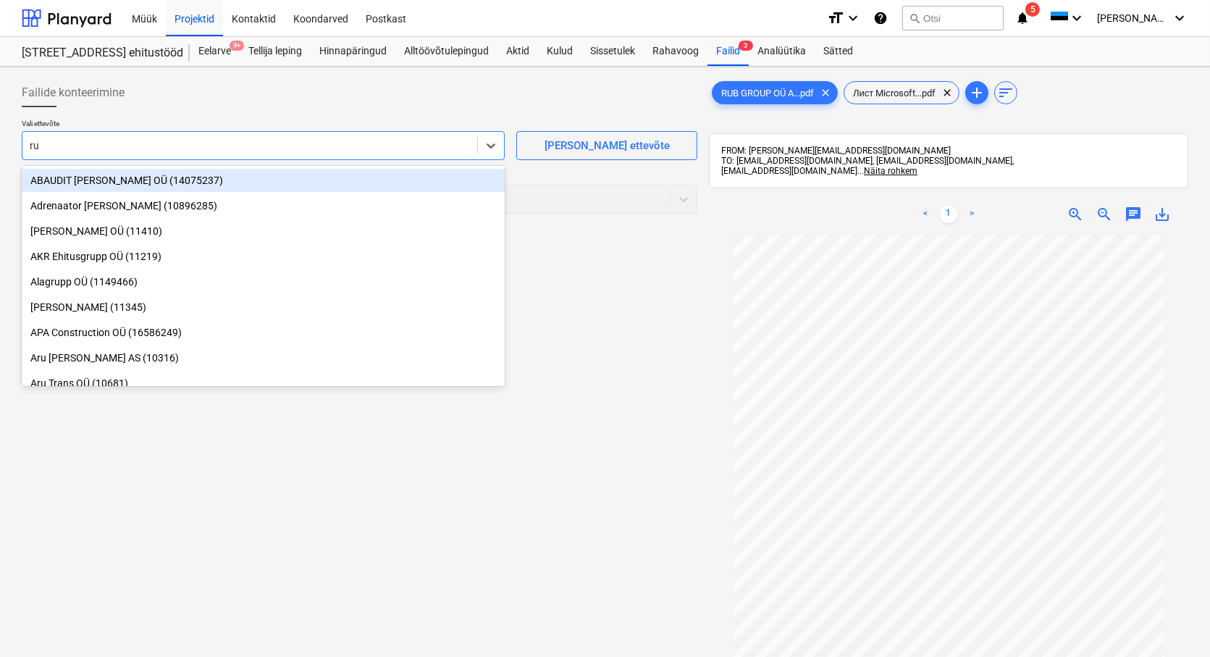
type input "rub"
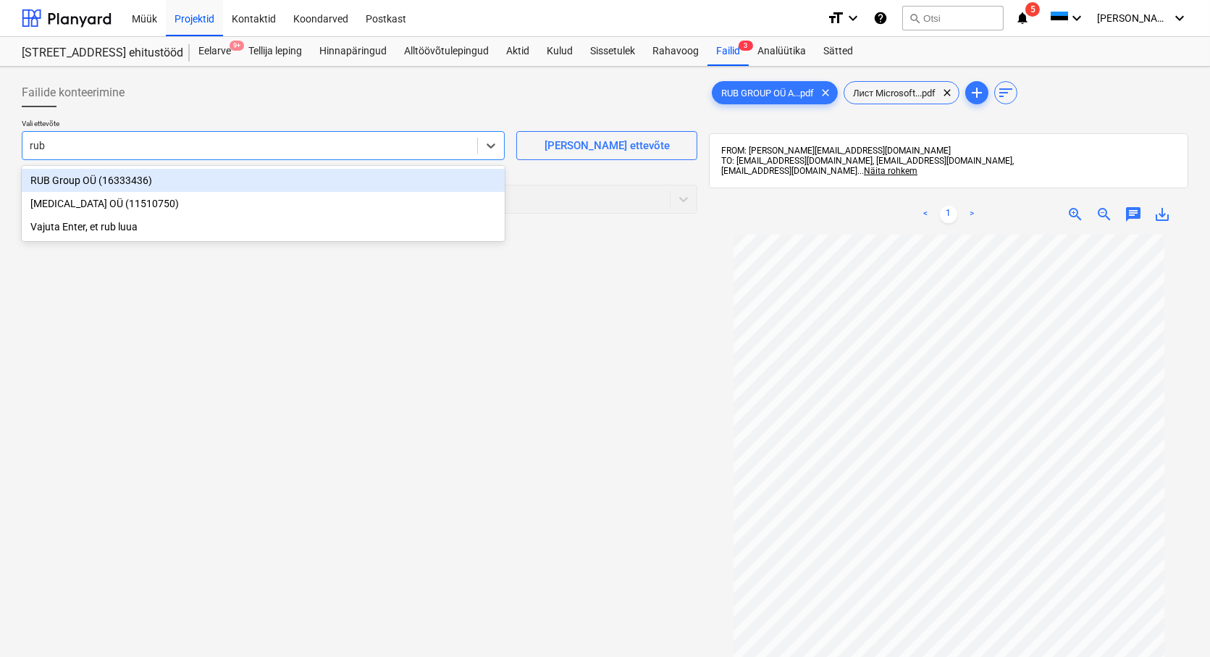
click at [65, 177] on div "RUB Group OÜ (16333436)" at bounding box center [263, 180] width 483 height 23
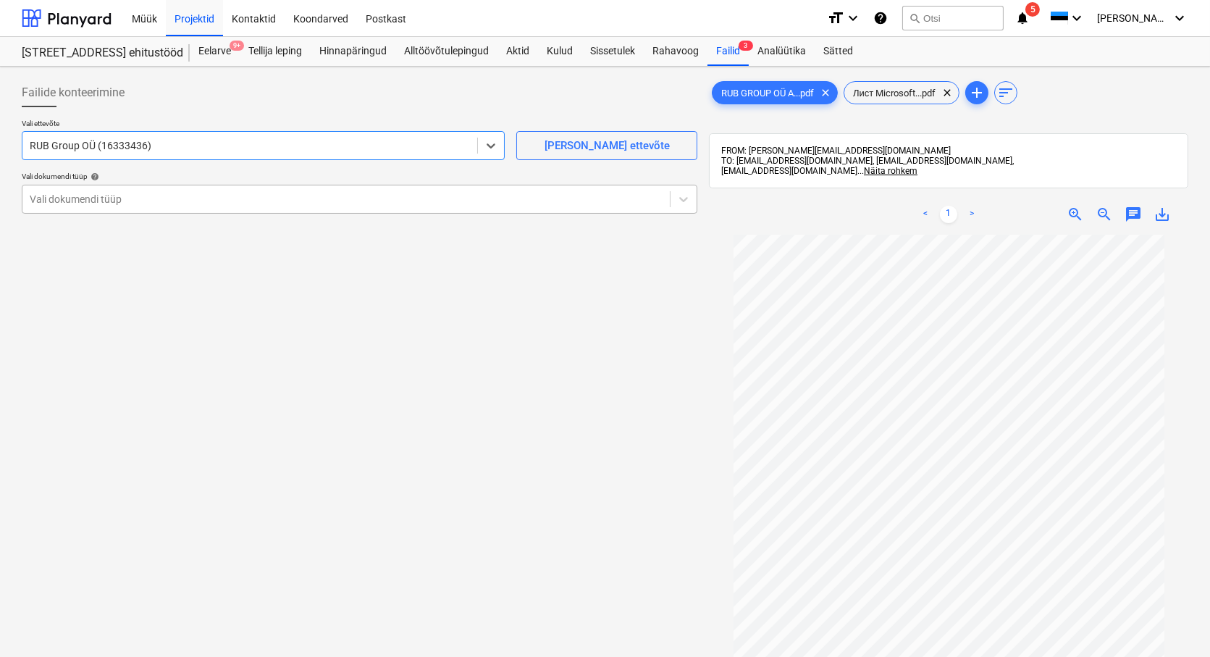
click at [74, 192] on div at bounding box center [346, 199] width 633 height 14
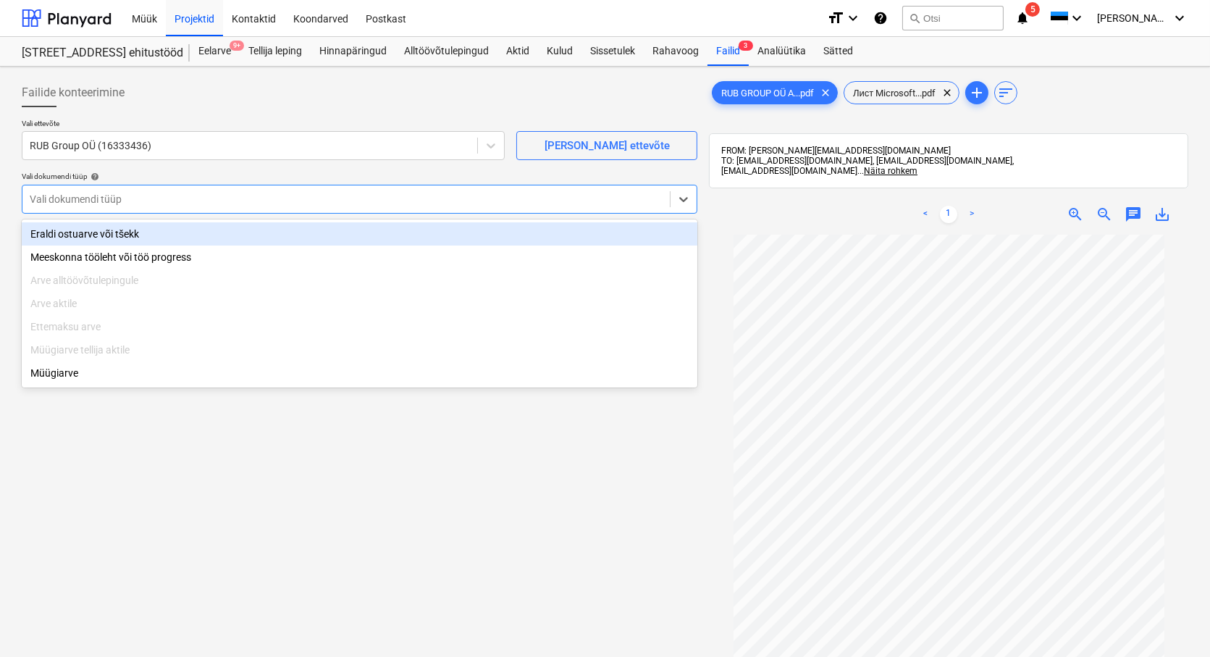
click at [88, 233] on div "Eraldi ostuarve või tšekk" at bounding box center [360, 233] width 676 height 23
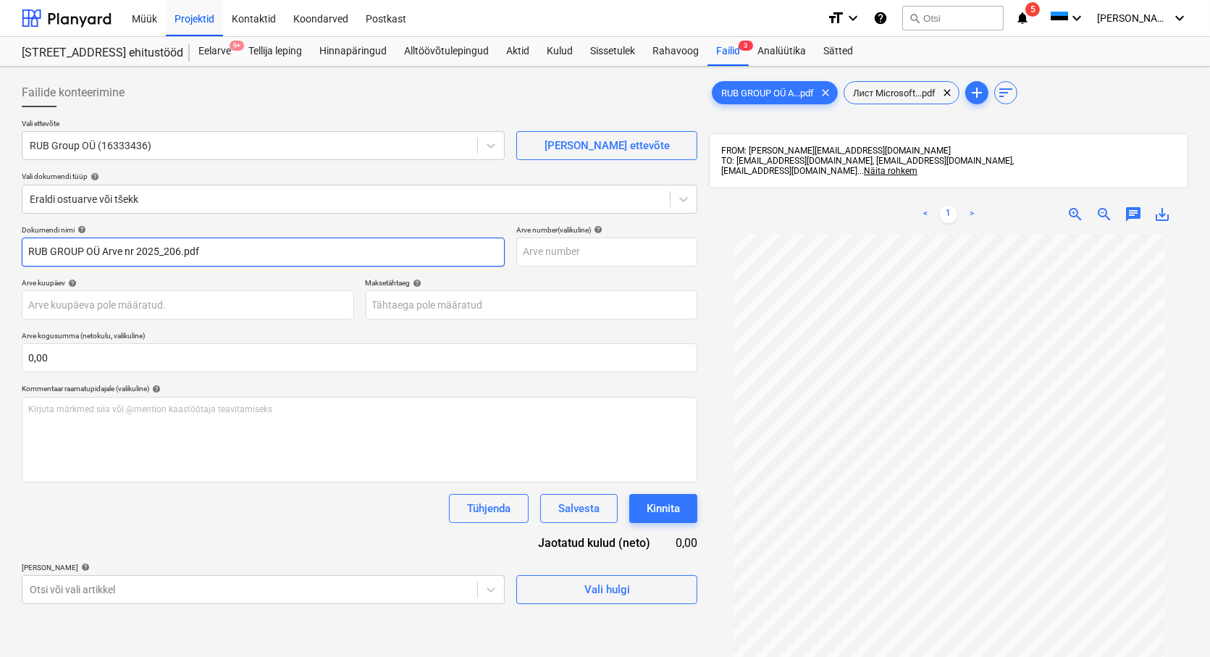
drag, startPoint x: 135, startPoint y: 251, endPoint x: -46, endPoint y: 268, distance: 182.5
click at [0, 268] on html "Müük Projektid Kontaktid Koondarved Postkast format_size keyboard_arrow_down he…" at bounding box center [605, 328] width 1210 height 657
drag, startPoint x: 113, startPoint y: 256, endPoint x: 74, endPoint y: 256, distance: 39.1
click at [74, 256] on input "2025_206.pdf" at bounding box center [263, 251] width 483 height 29
type input "2025_206"
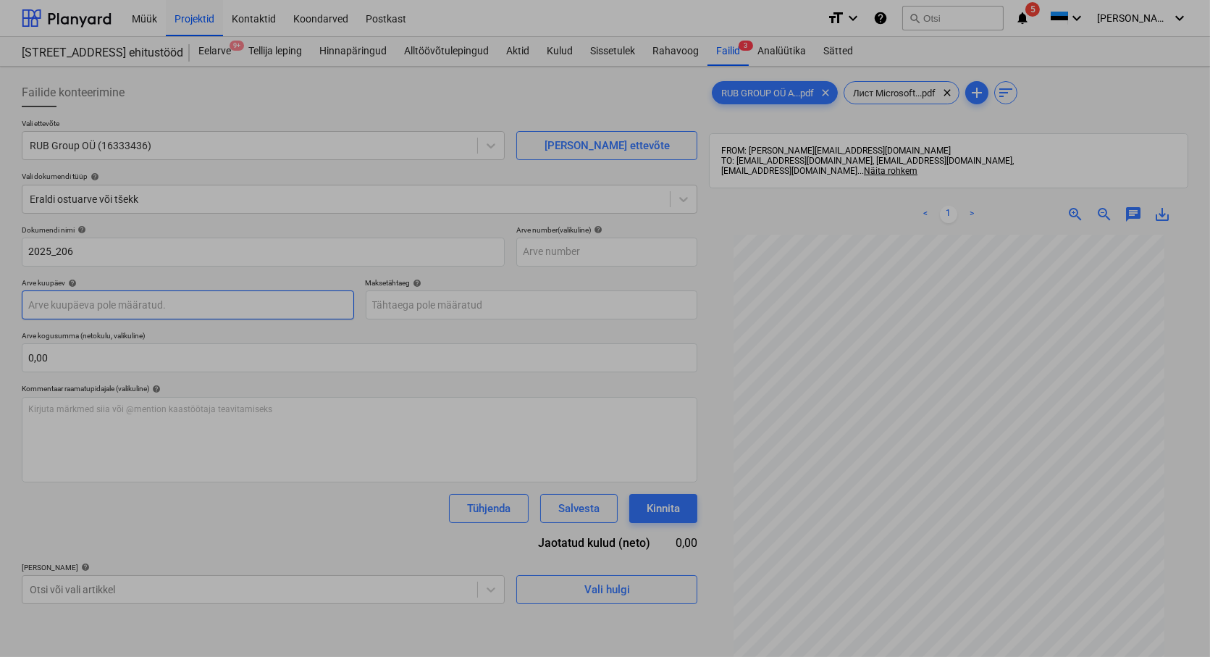
click at [47, 303] on body "Müük Projektid Kontaktid Koondarved Postkast format_size keyboard_arrow_down he…" at bounding box center [605, 328] width 1210 height 657
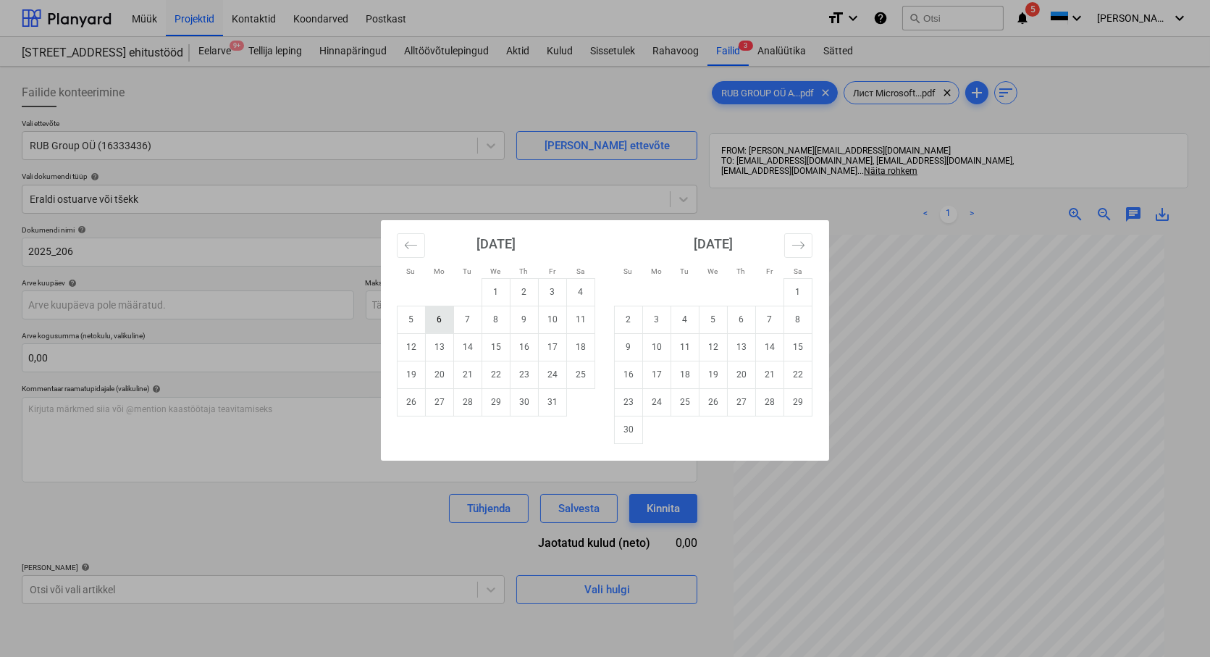
click at [436, 319] on td "6" at bounding box center [440, 320] width 28 height 28
type input "[DATE]"
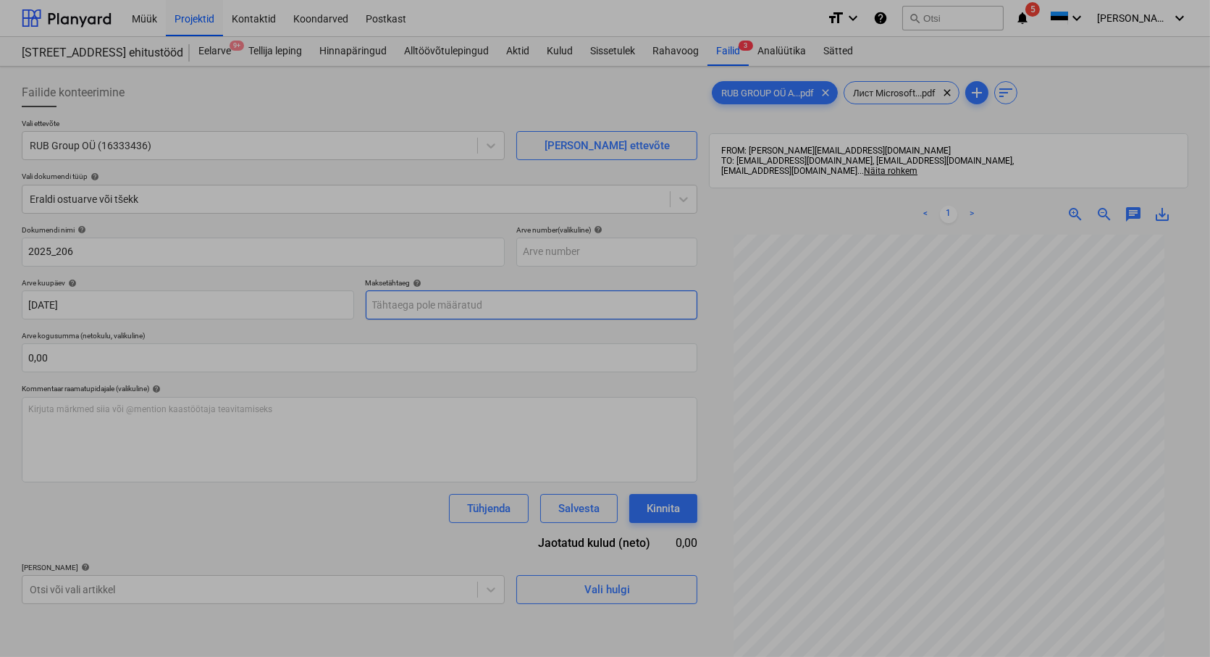
click at [418, 308] on body "Müük Projektid Kontaktid Koondarved Postkast format_size keyboard_arrow_down he…" at bounding box center [605, 328] width 1210 height 657
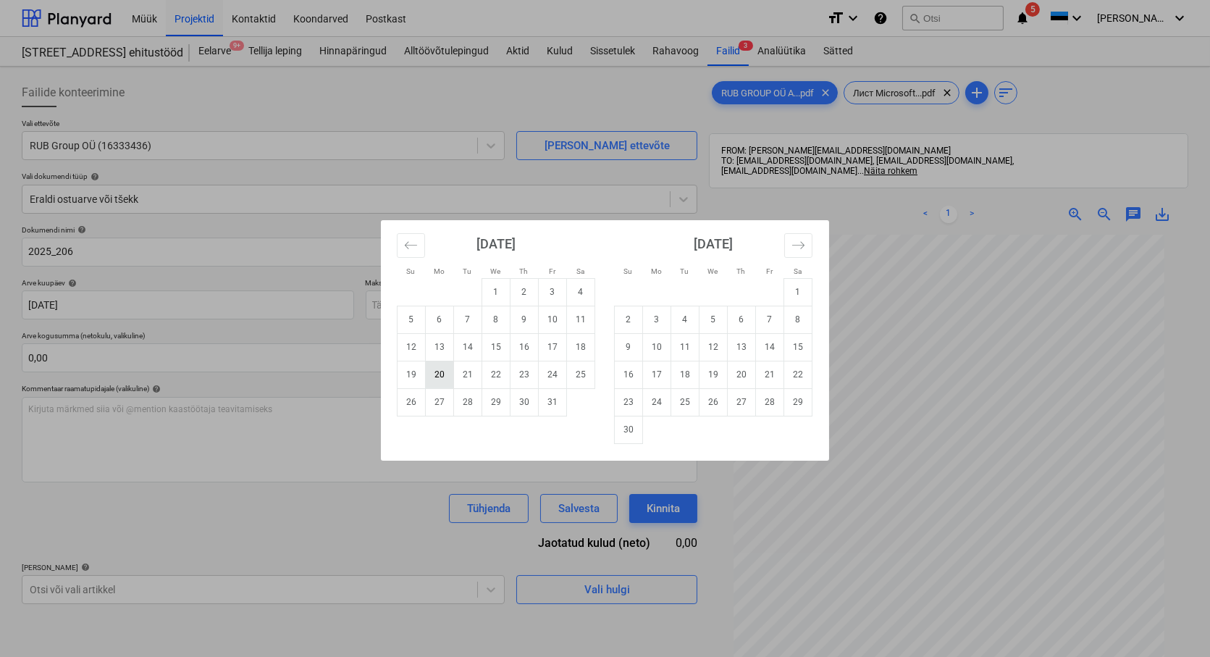
click at [434, 371] on td "20" at bounding box center [440, 375] width 28 height 28
type input "[DATE]"
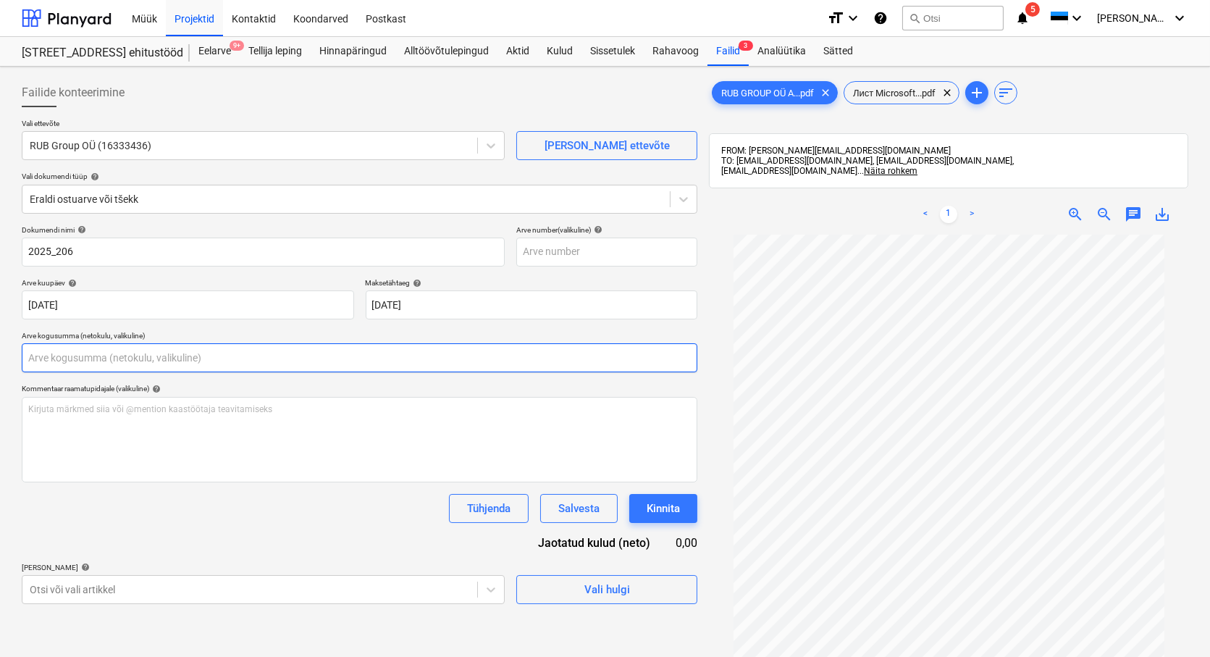
click at [114, 363] on input "text" at bounding box center [360, 357] width 676 height 29
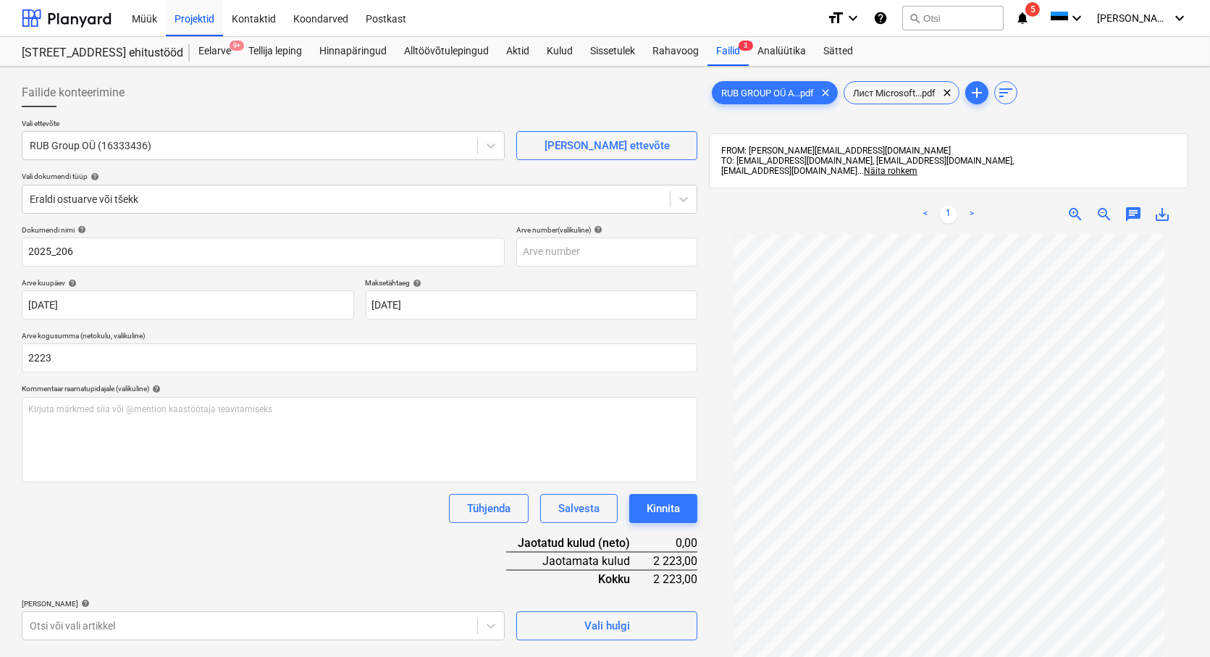
type input "2 223,00"
click at [176, 523] on div "Dokumendi nimi help 2025_206 Arve number (valikuline) help Arve kuupäev help [D…" at bounding box center [360, 432] width 676 height 415
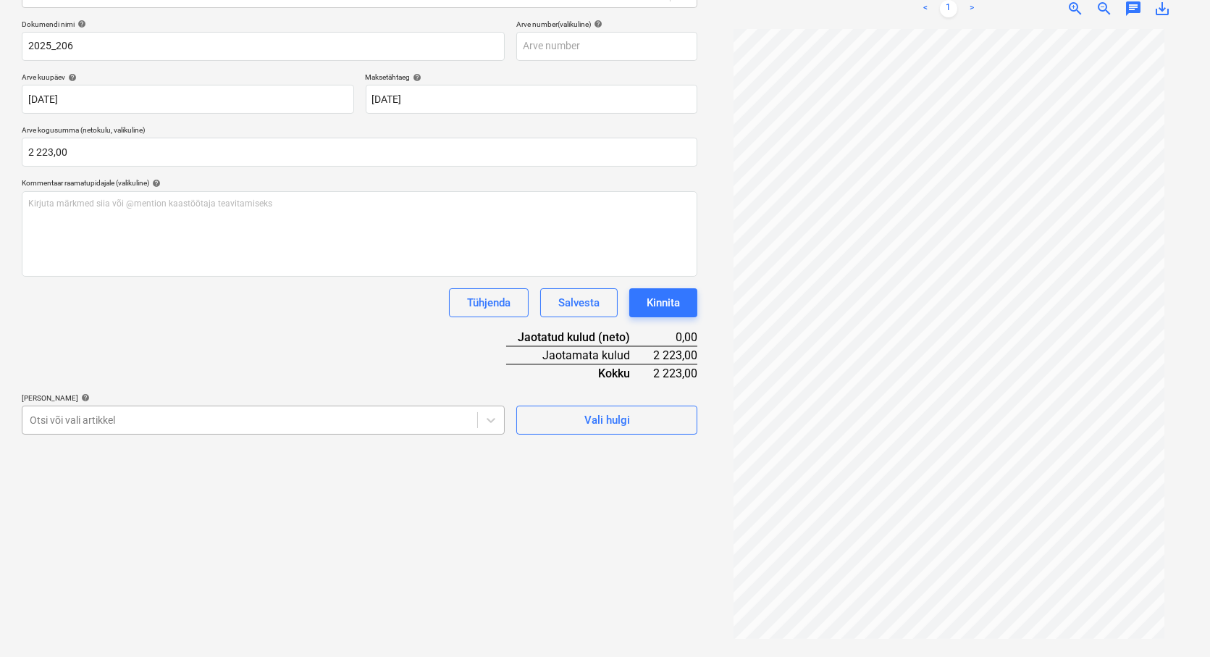
click at [59, 451] on body "Müük Projektid Kontaktid Koondarved Postkast format_size keyboard_arrow_down he…" at bounding box center [605, 122] width 1210 height 657
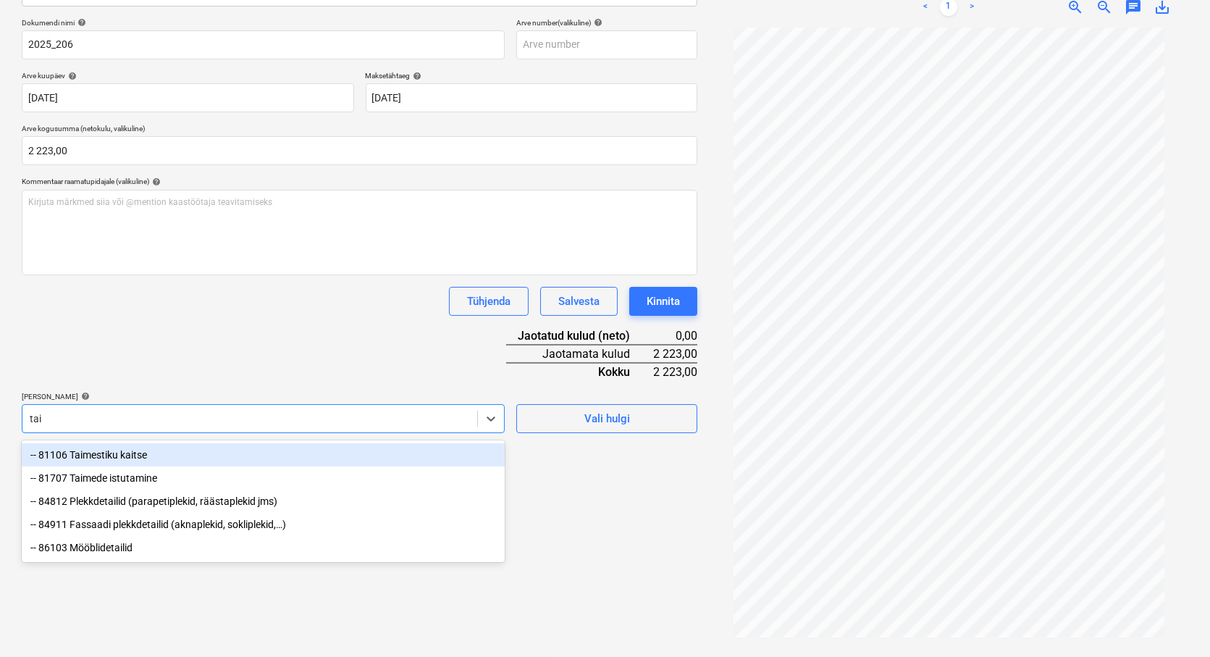
scroll to position [206, 0]
type input "taim"
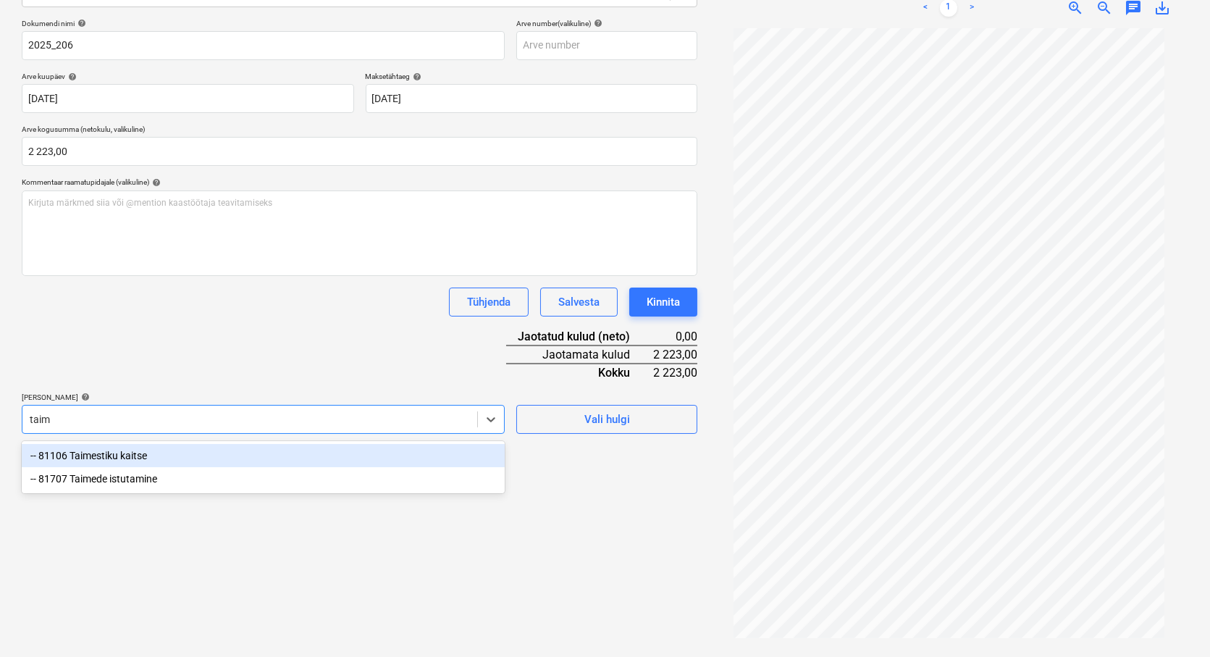
click at [127, 458] on div "-- 81106 Taimestiku kaitse" at bounding box center [263, 455] width 483 height 23
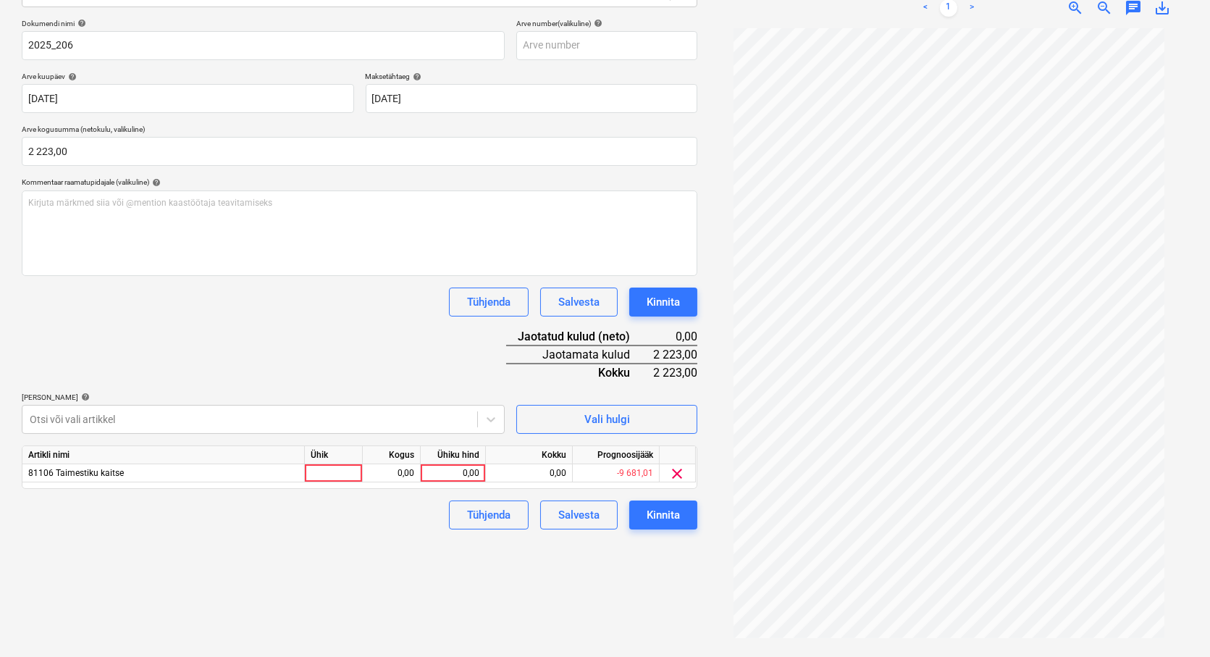
click at [583, 601] on div "Failide konteerimine Vali ettevõte RUB Group OÜ (16333436) [PERSON_NAME] uus et…" at bounding box center [359, 259] width 687 height 786
click at [335, 469] on div at bounding box center [334, 473] width 58 height 18
type input "tk"
click at [379, 469] on div "0,00" at bounding box center [392, 473] width 46 height 18
type input "1"
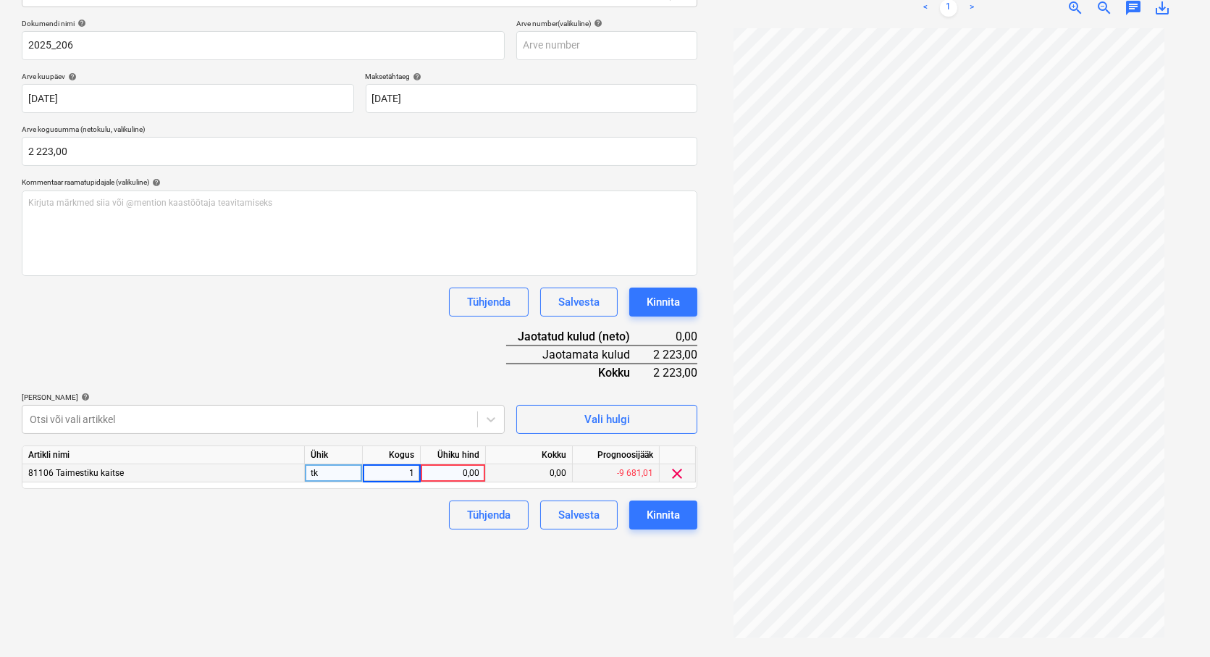
click at [461, 467] on div "0,00" at bounding box center [452, 473] width 53 height 18
type input "253"
click at [400, 544] on div "Failide konteerimine Vali ettevõte RUB Group OÜ (16333436) [PERSON_NAME] uus et…" at bounding box center [359, 259] width 687 height 786
click at [153, 422] on div at bounding box center [250, 418] width 440 height 14
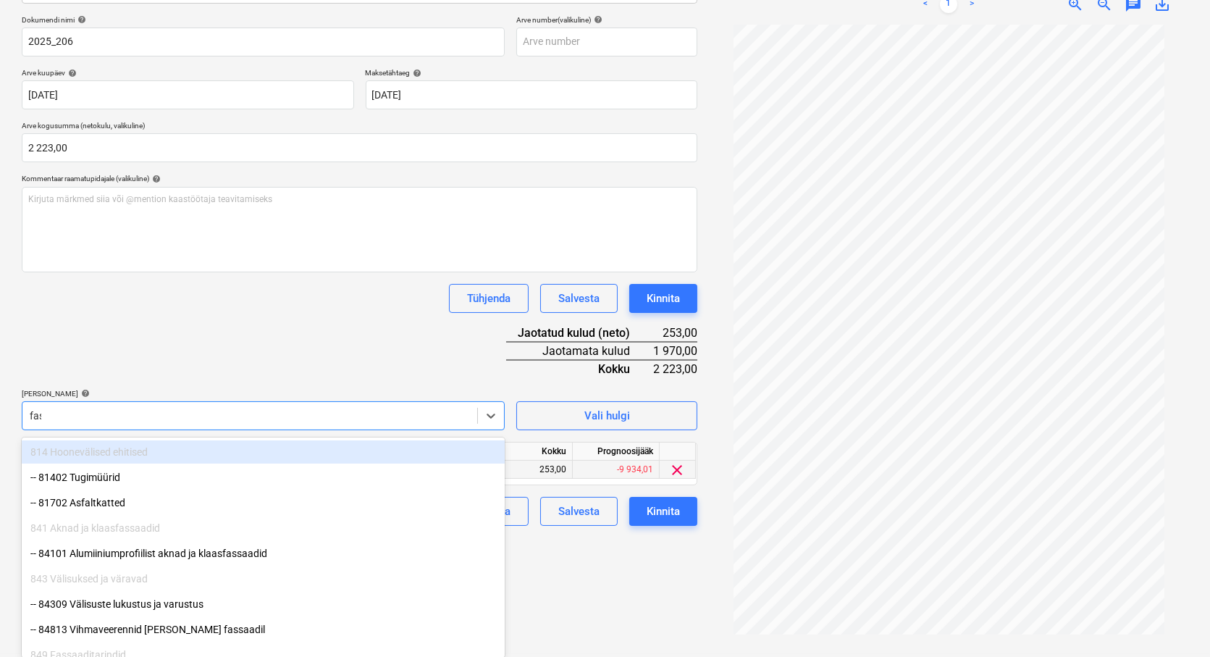
scroll to position [206, 0]
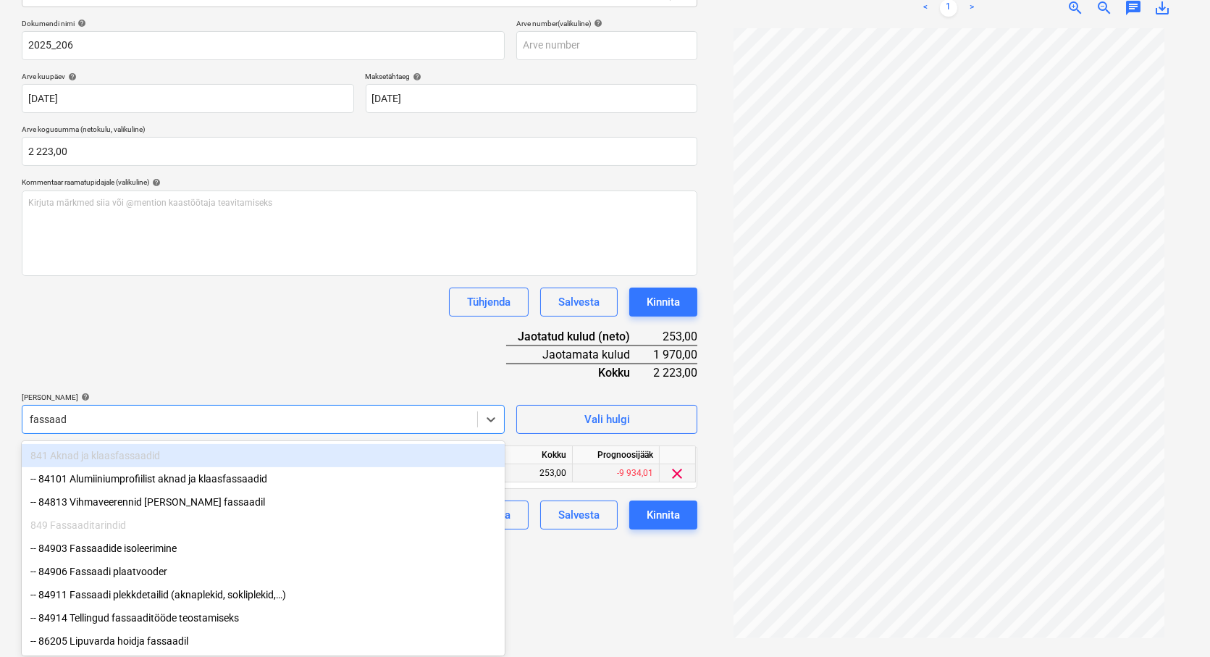
type input "fassaadi"
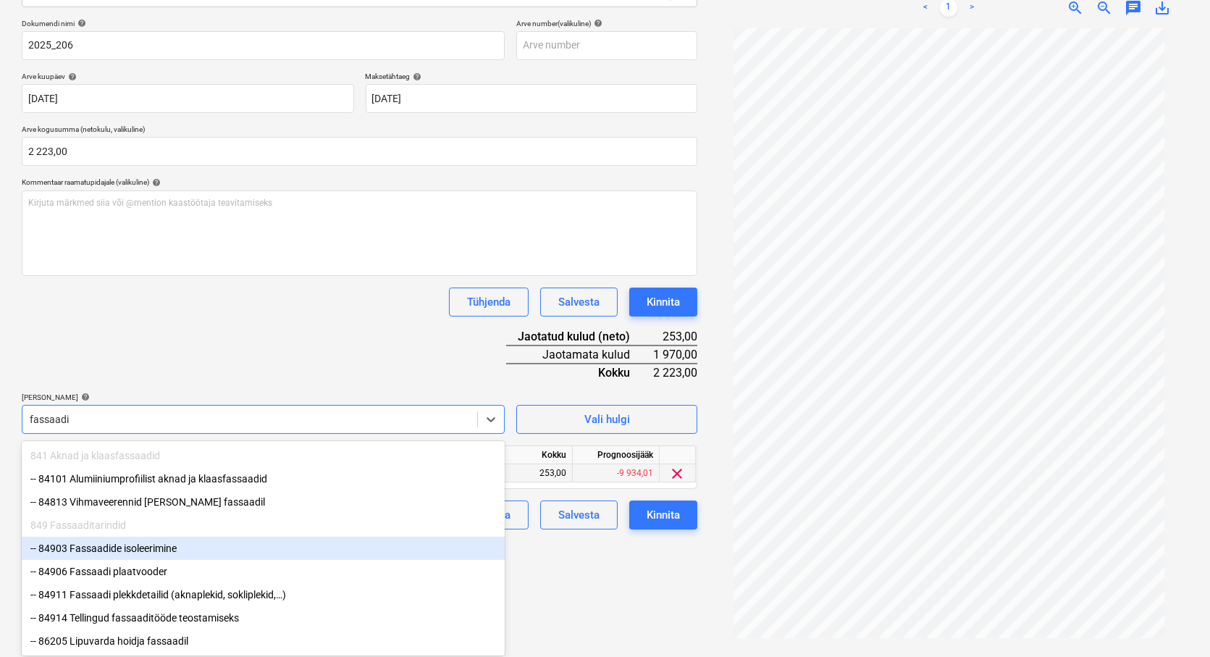
click at [138, 548] on div "-- 84903 Fassaadide isoleerimine" at bounding box center [263, 547] width 483 height 23
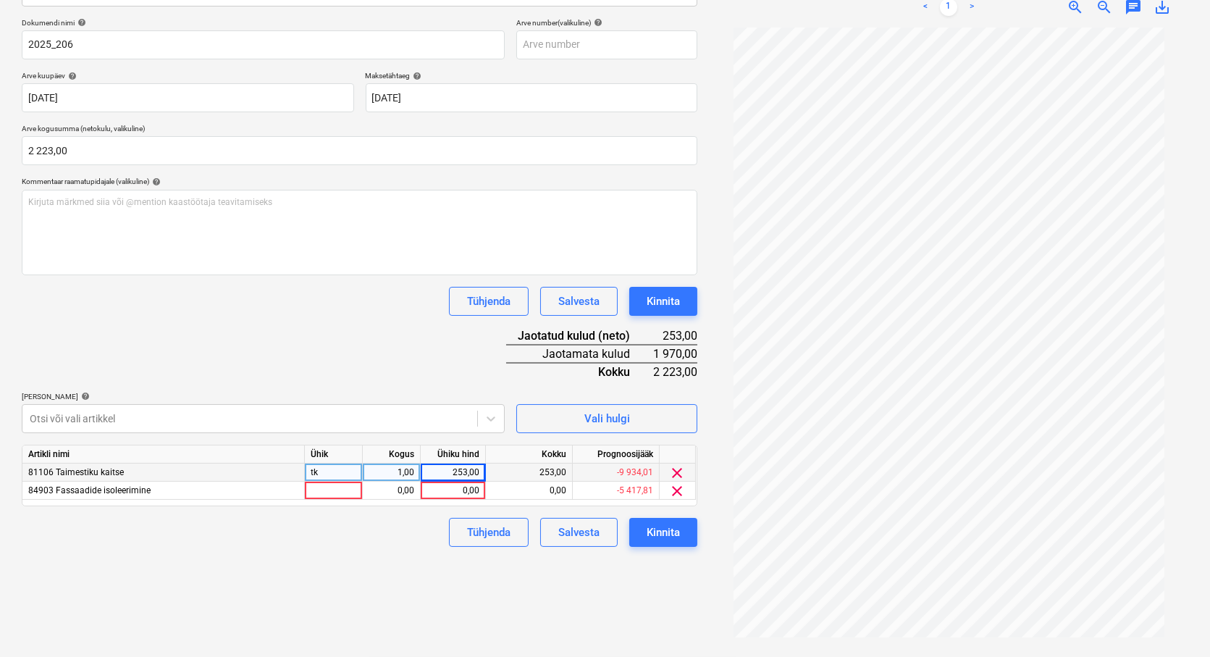
click at [652, 608] on div "Failide konteerimine Vali ettevõte RUB Group OÜ (16333436) [PERSON_NAME] uus et…" at bounding box center [359, 258] width 687 height 786
click at [323, 490] on div at bounding box center [334, 491] width 58 height 18
type input "tk"
click at [385, 492] on div "0,00" at bounding box center [392, 491] width 46 height 18
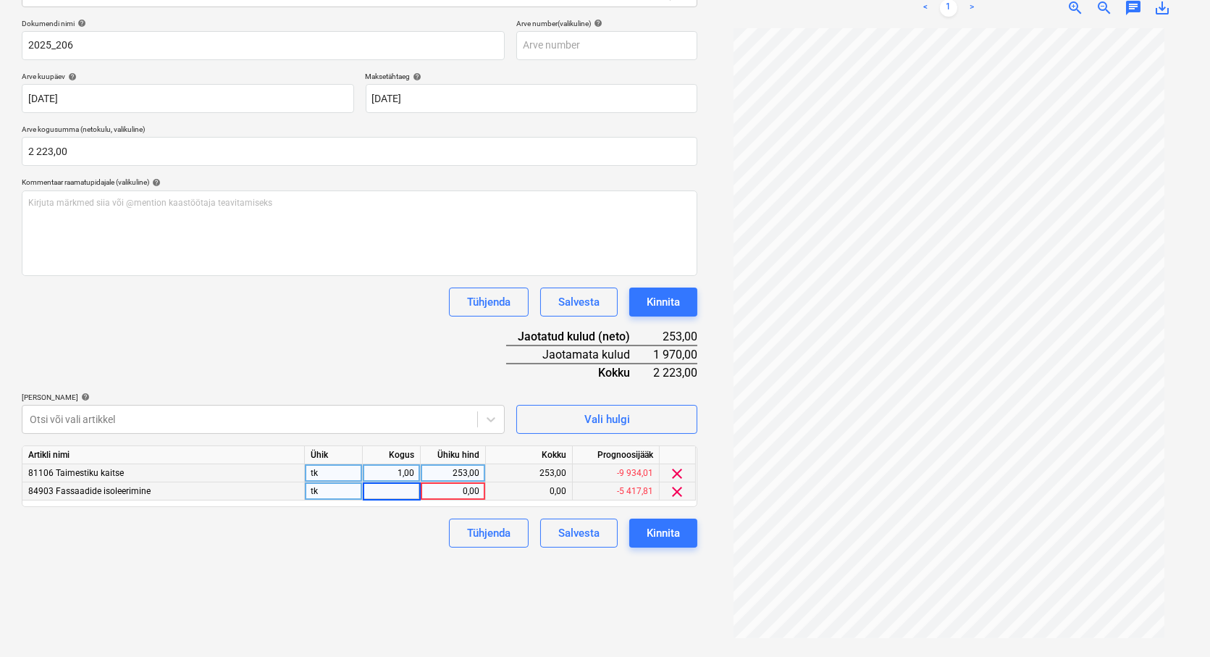
type input "1"
click at [447, 489] on div "0,00" at bounding box center [452, 491] width 53 height 18
type input "1800"
click at [140, 416] on div at bounding box center [250, 418] width 440 height 14
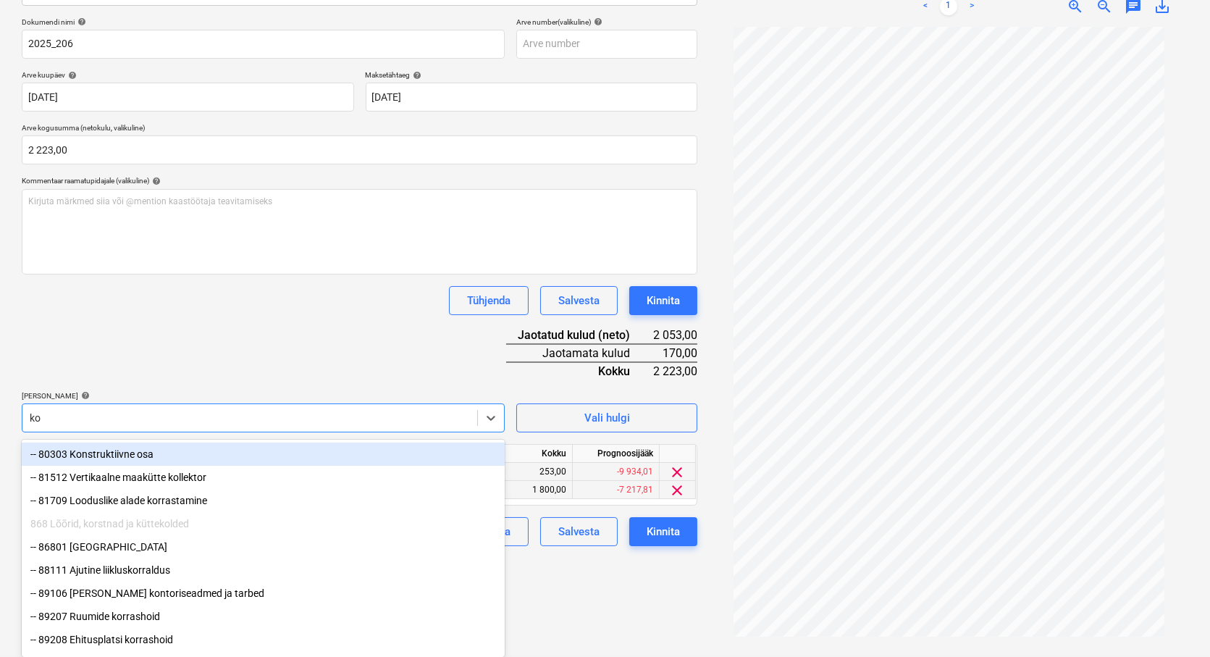
scroll to position [206, 0]
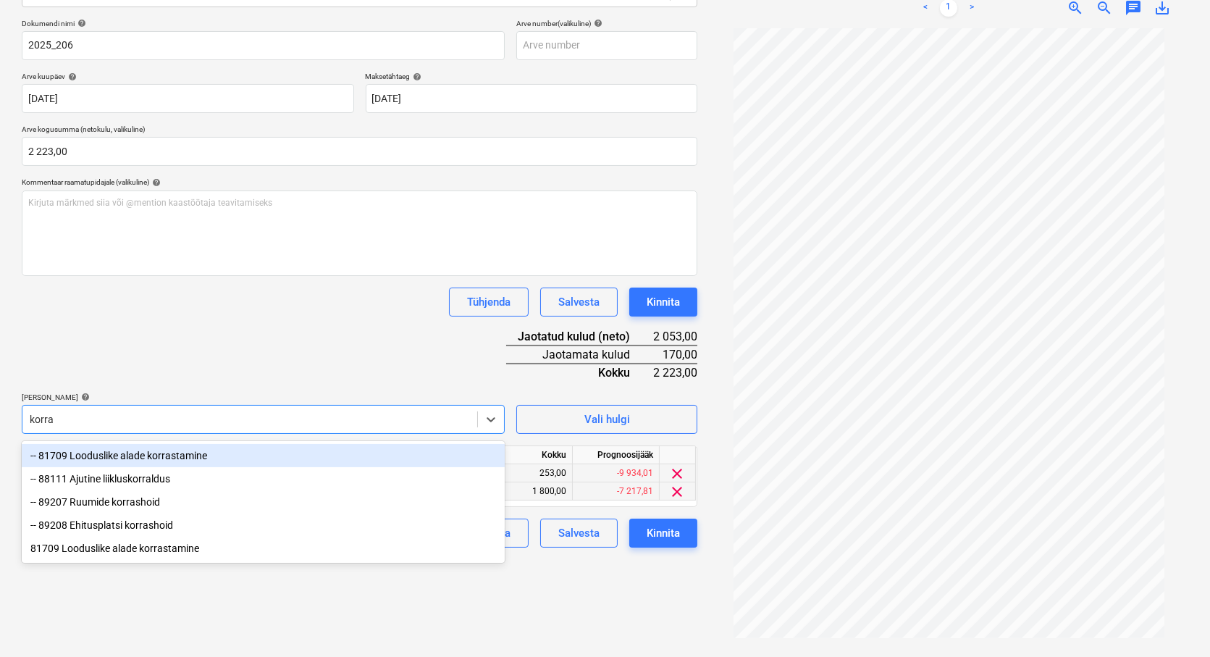
type input "korras"
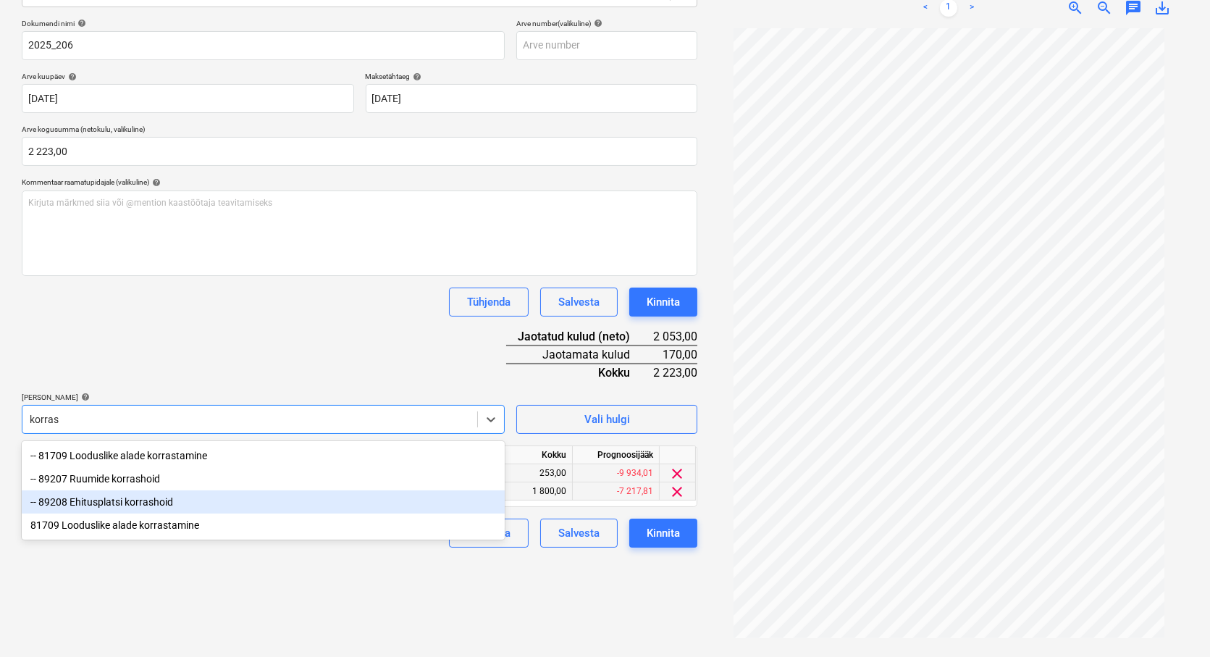
click at [147, 504] on div "-- 89208 Ehitusplatsi korrashoid" at bounding box center [263, 501] width 483 height 23
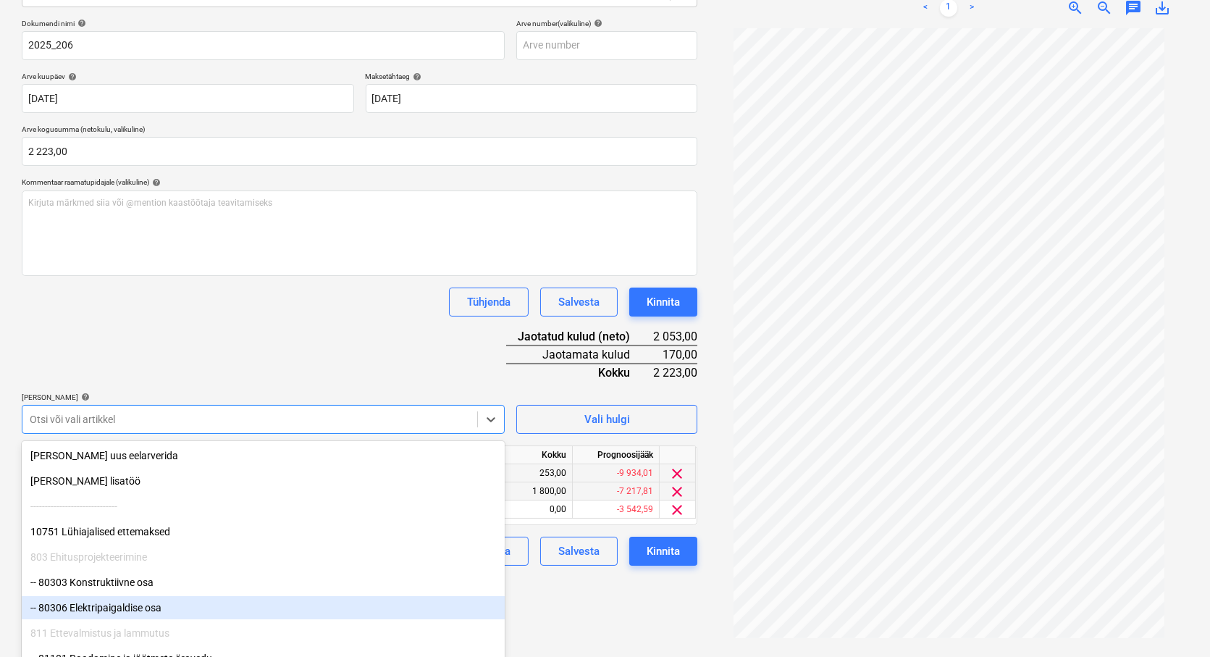
drag, startPoint x: 614, startPoint y: 618, endPoint x: 390, endPoint y: 552, distance: 233.7
click at [611, 618] on div "Failide konteerimine Vali ettevõte RUB Group OÜ (16333436) [PERSON_NAME] uus et…" at bounding box center [359, 259] width 687 height 786
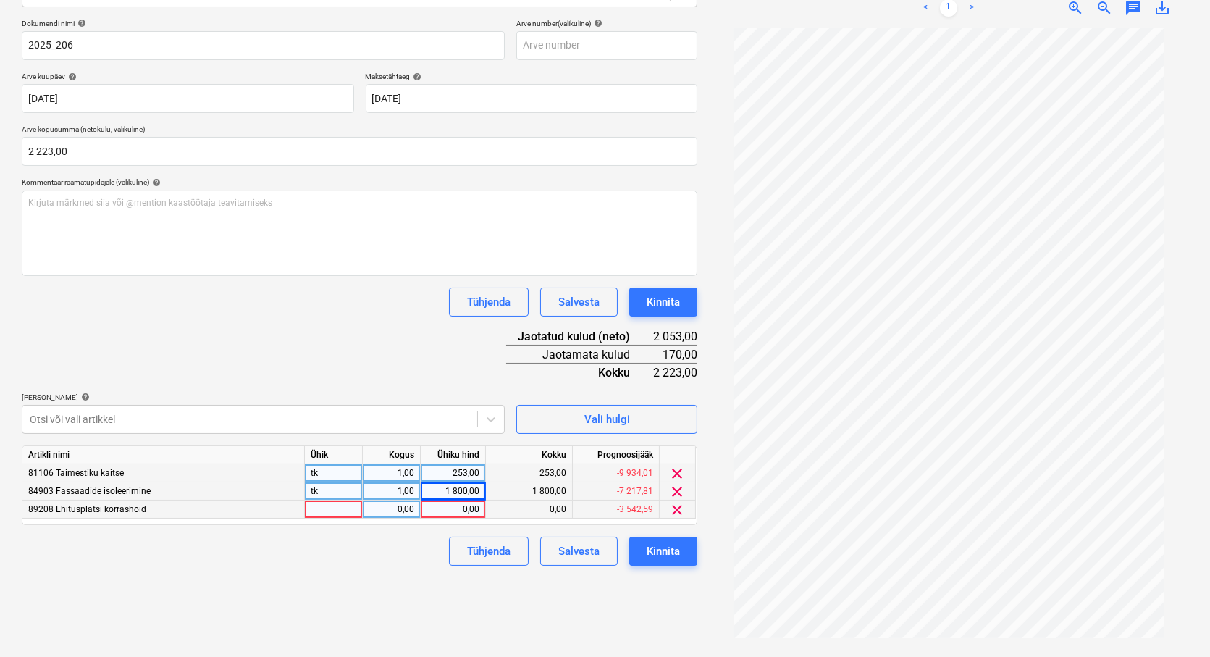
click at [316, 508] on div at bounding box center [334, 509] width 58 height 18
type input "tk"
click at [386, 508] on div "0,00" at bounding box center [392, 509] width 46 height 18
type input "1"
click at [463, 508] on div "0,00" at bounding box center [452, 509] width 53 height 18
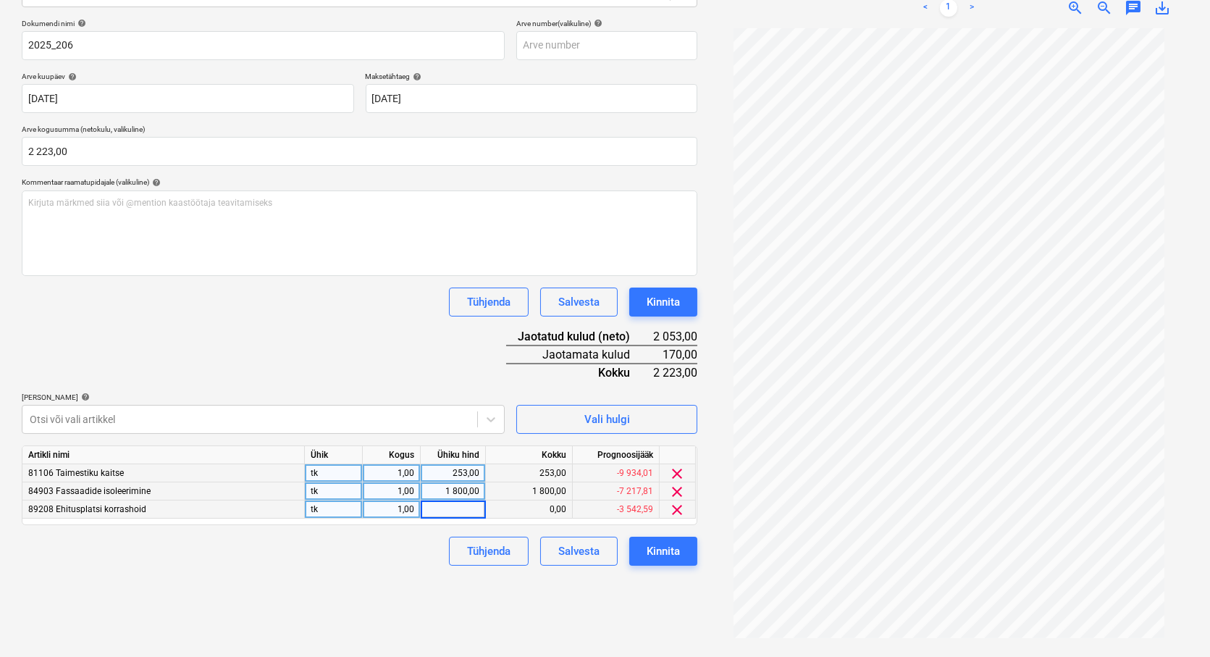
click at [454, 490] on div "1 800,00" at bounding box center [452, 491] width 53 height 18
click at [458, 512] on div "0,00" at bounding box center [452, 509] width 53 height 18
type input "356"
click at [460, 488] on div "0,00" at bounding box center [452, 491] width 53 height 18
type input "1614"
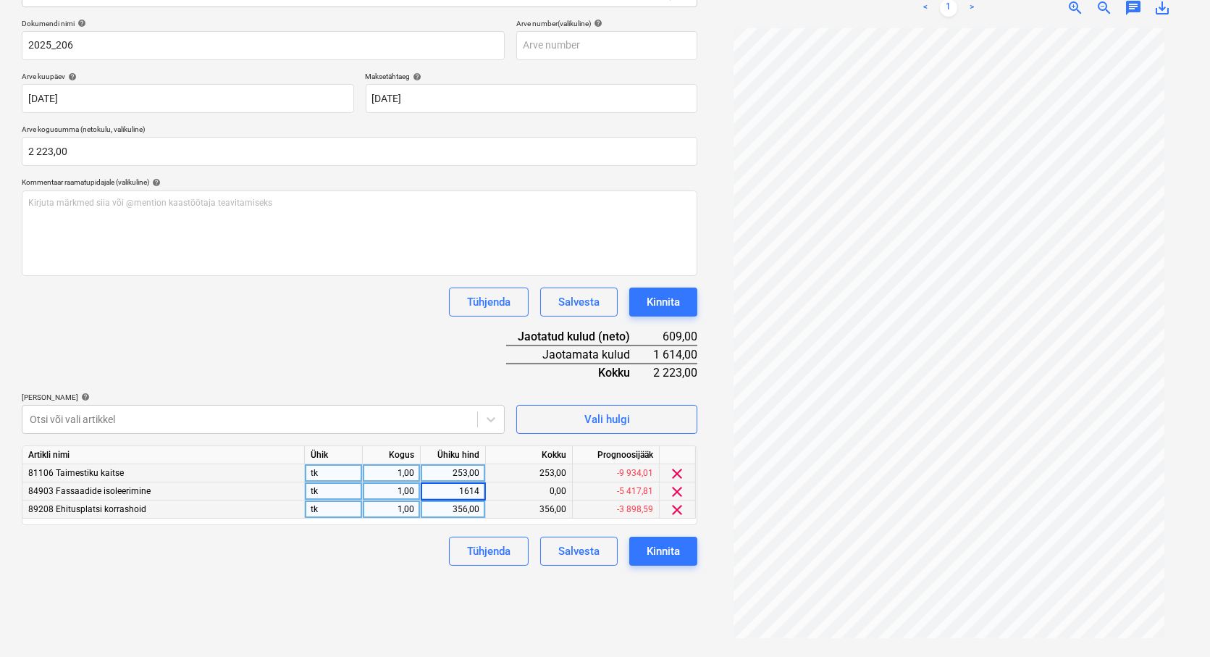
click at [449, 610] on div "Failide konteerimine Vali ettevõte RUB Group OÜ (16333436) [PERSON_NAME] uus et…" at bounding box center [359, 259] width 687 height 786
click at [663, 546] on div "Kinnita" at bounding box center [663, 551] width 33 height 19
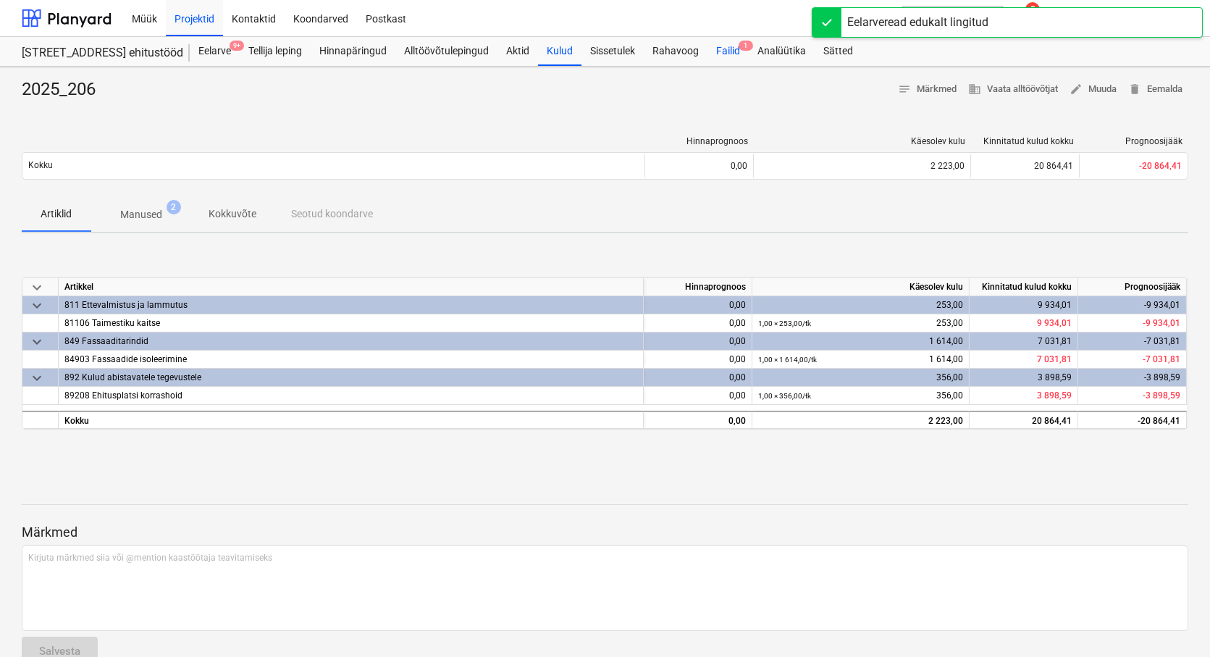
click at [727, 49] on div "Failid 1" at bounding box center [727, 51] width 41 height 29
